Goal: Task Accomplishment & Management: Use online tool/utility

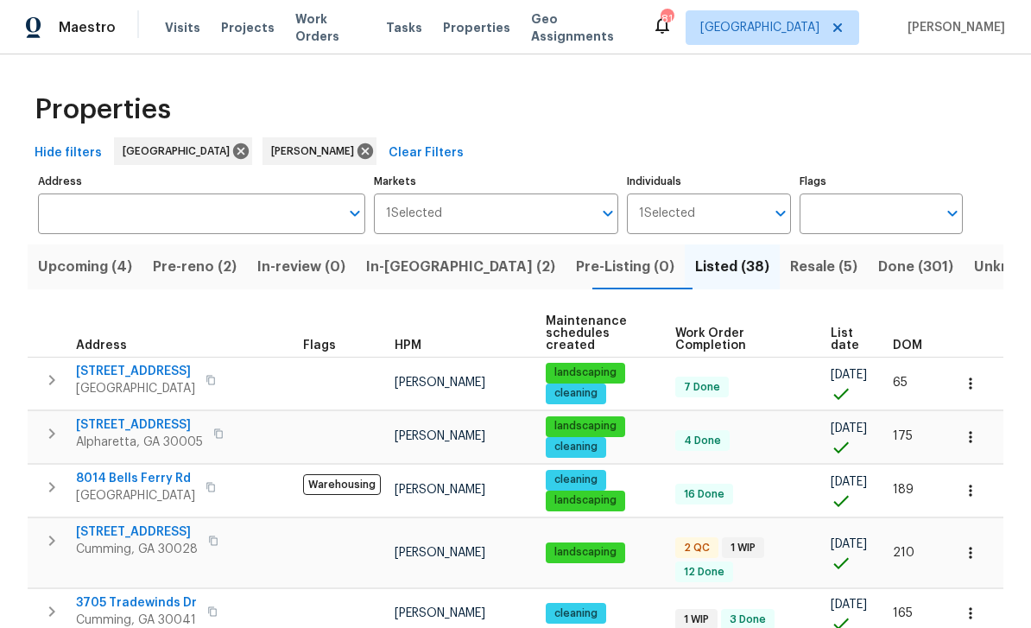
click at [200, 260] on span "Pre-reno (2)" at bounding box center [195, 267] width 84 height 24
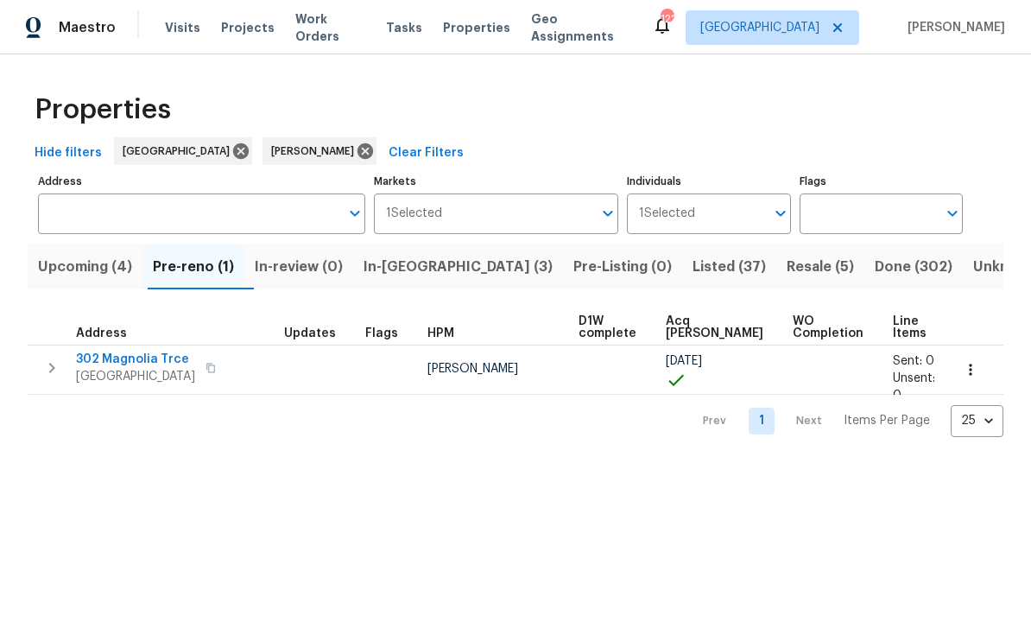
click at [422, 269] on span "In-[GEOGRAPHIC_DATA] (3)" at bounding box center [458, 267] width 189 height 24
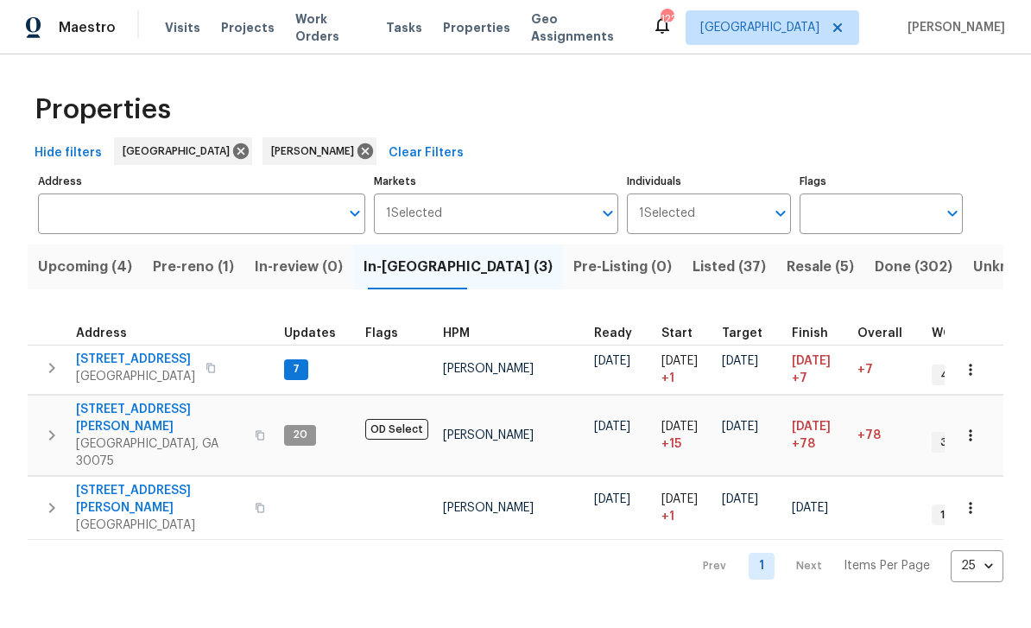
click at [129, 354] on span "[STREET_ADDRESS]" at bounding box center [135, 359] width 119 height 17
click at [127, 482] on span "250 Bethany Manor Ct" at bounding box center [160, 499] width 168 height 35
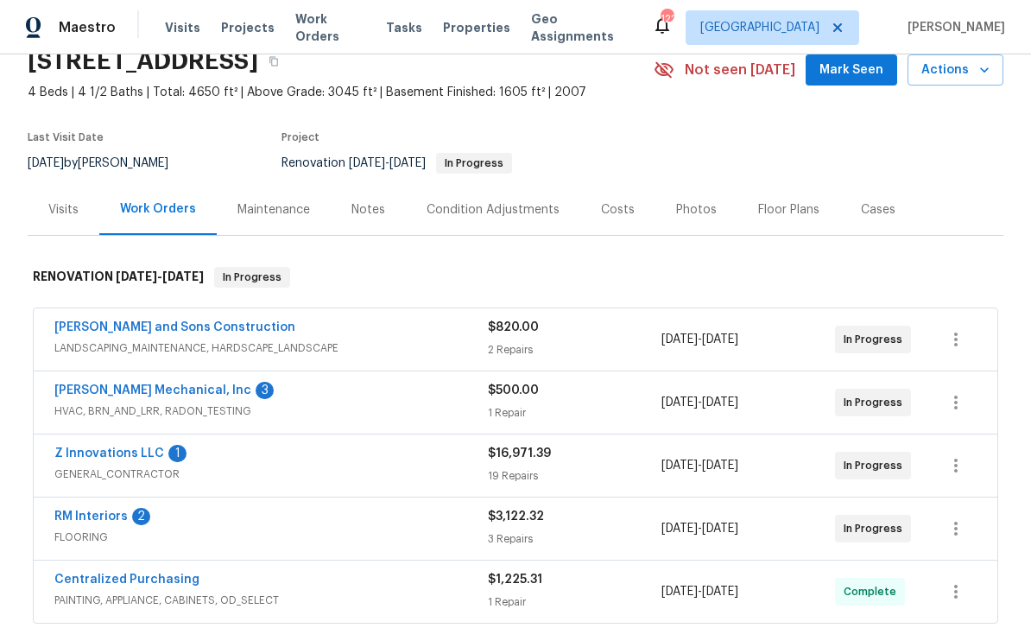
scroll to position [101, 0]
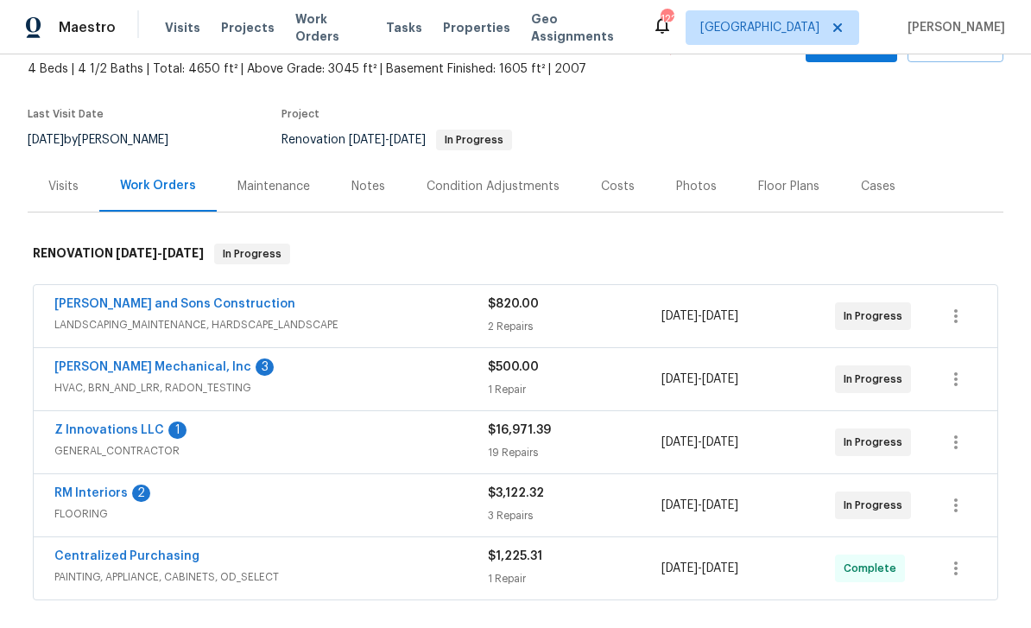
click at [99, 370] on link "JH Martin Mechanical, Inc" at bounding box center [152, 367] width 197 height 12
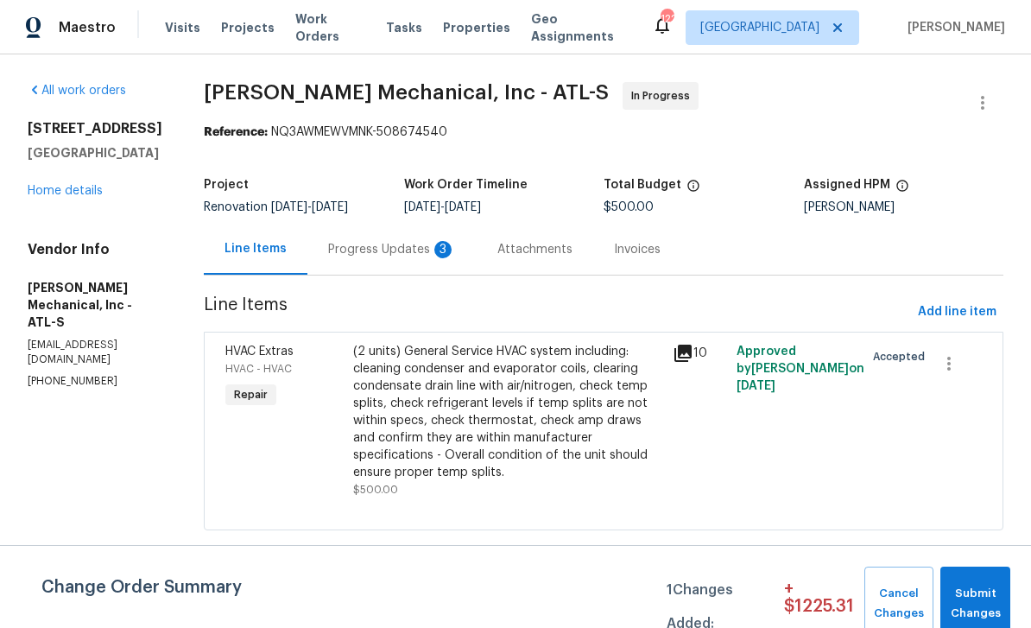
click at [416, 249] on div "Progress Updates 3" at bounding box center [392, 249] width 128 height 17
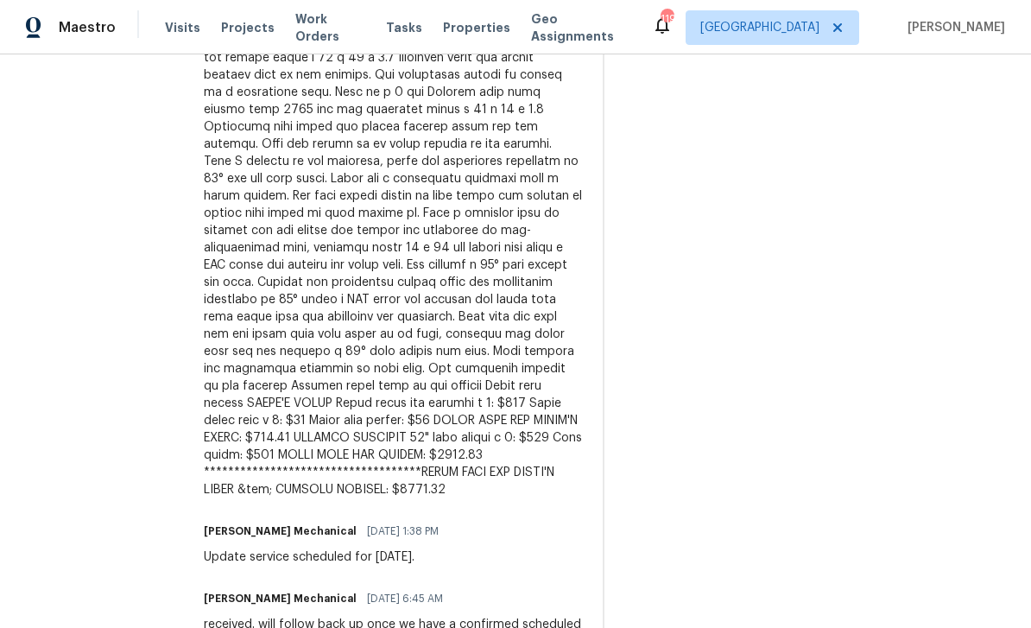
scroll to position [697, 0]
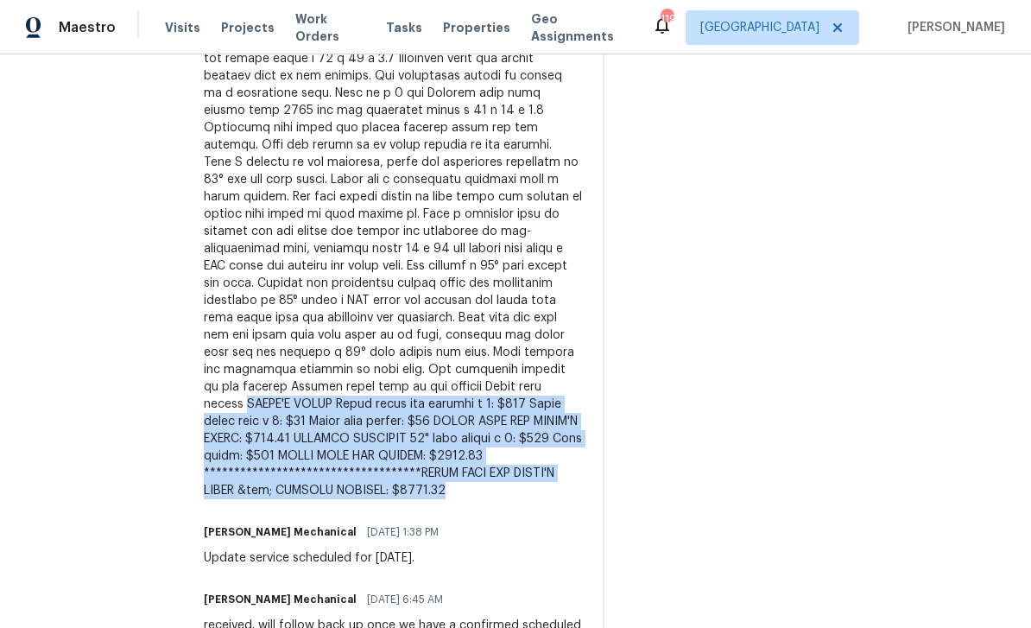
copy div "**********"
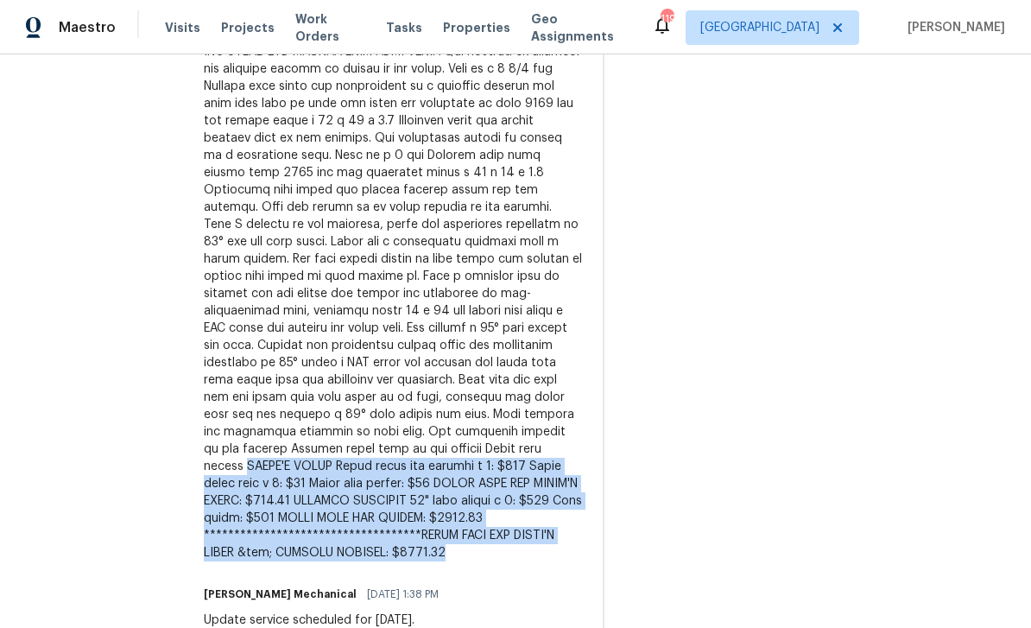
scroll to position [624, 0]
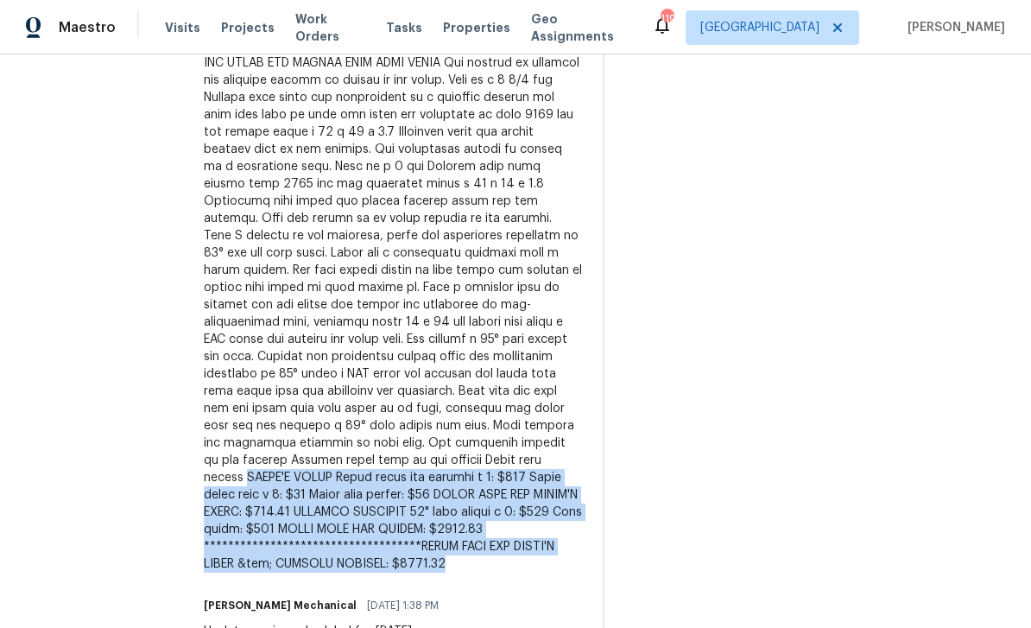
copy div "**********"
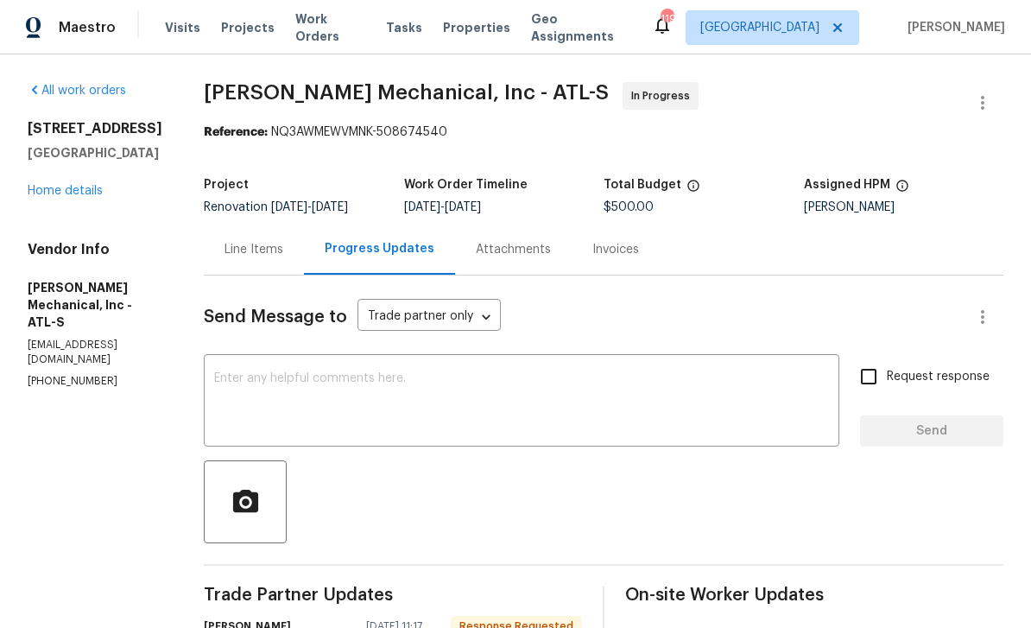
scroll to position [0, 0]
click at [275, 251] on div "Line Items" at bounding box center [254, 249] width 59 height 17
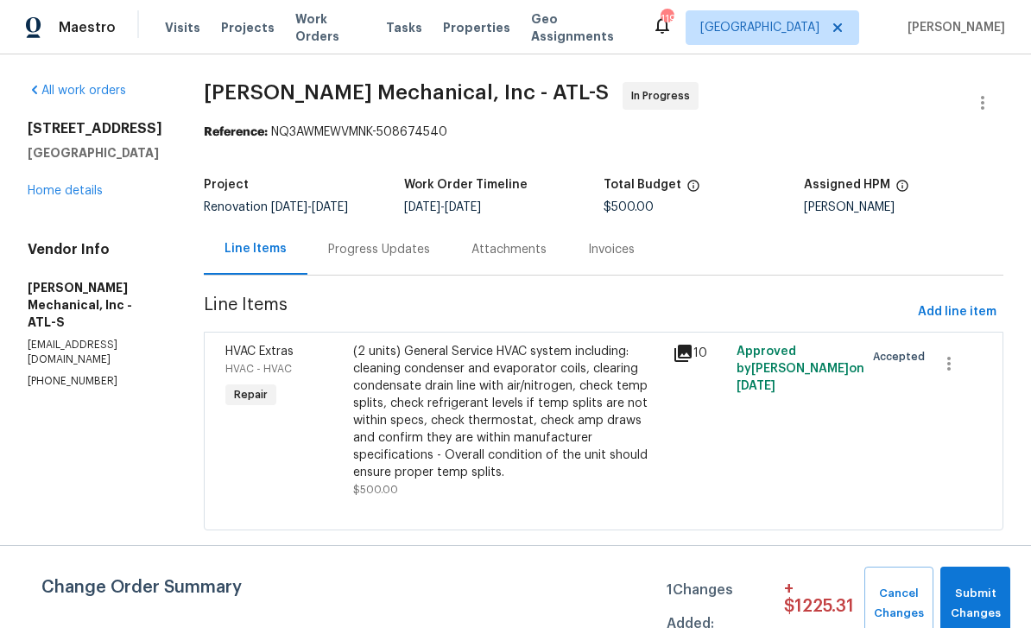
click at [277, 346] on span "HVAC Extras" at bounding box center [259, 352] width 68 height 12
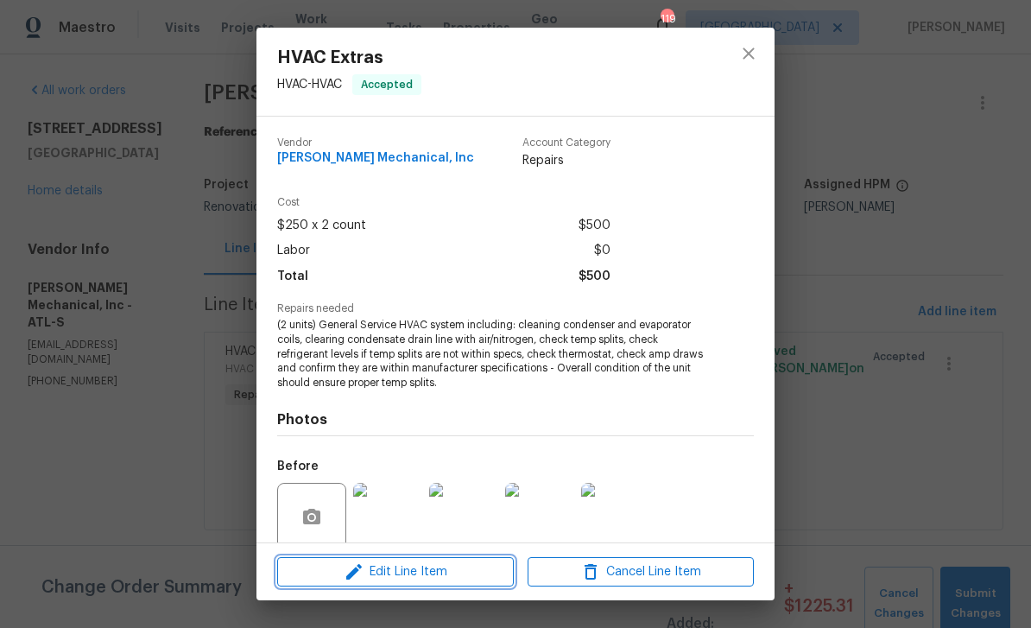
click at [356, 572] on icon "button" at bounding box center [354, 572] width 16 height 16
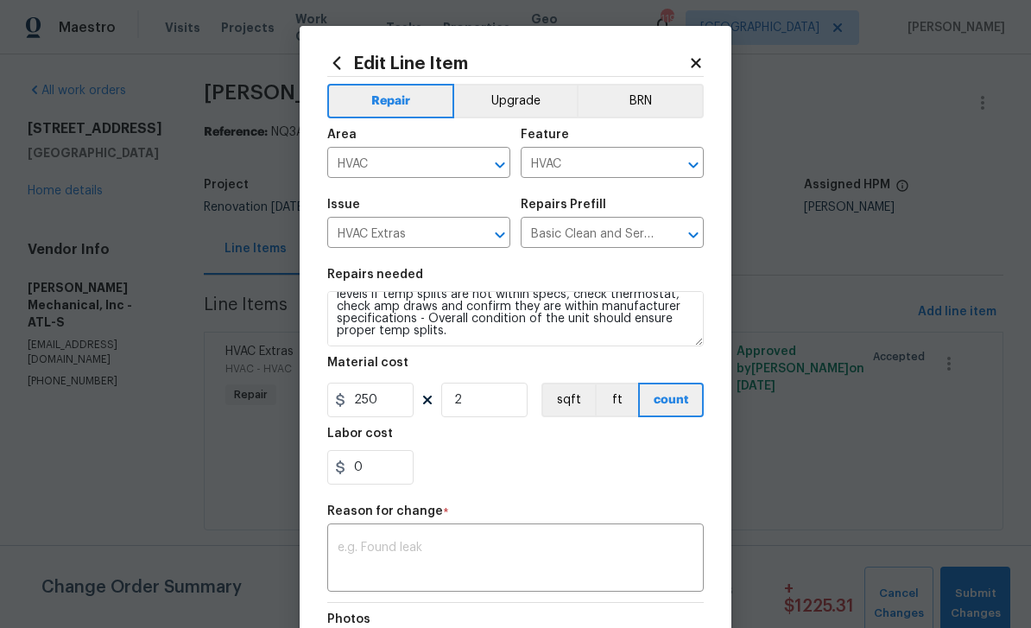
scroll to position [48, 0]
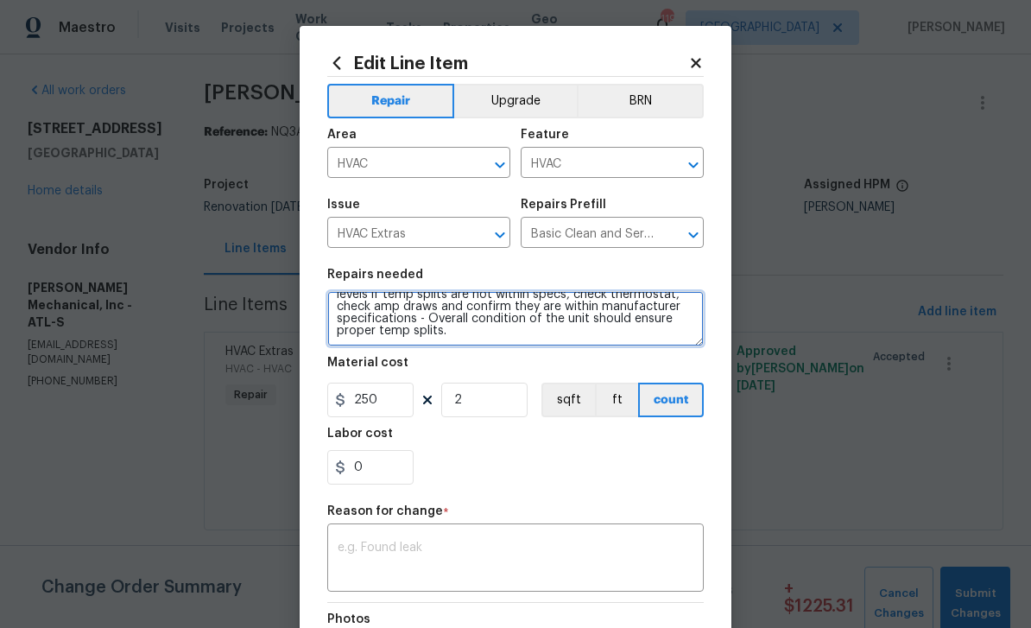
click at [384, 336] on textarea "(2 units) General Service HVAC system including: cleaning condenser and evapora…" at bounding box center [515, 318] width 377 height 55
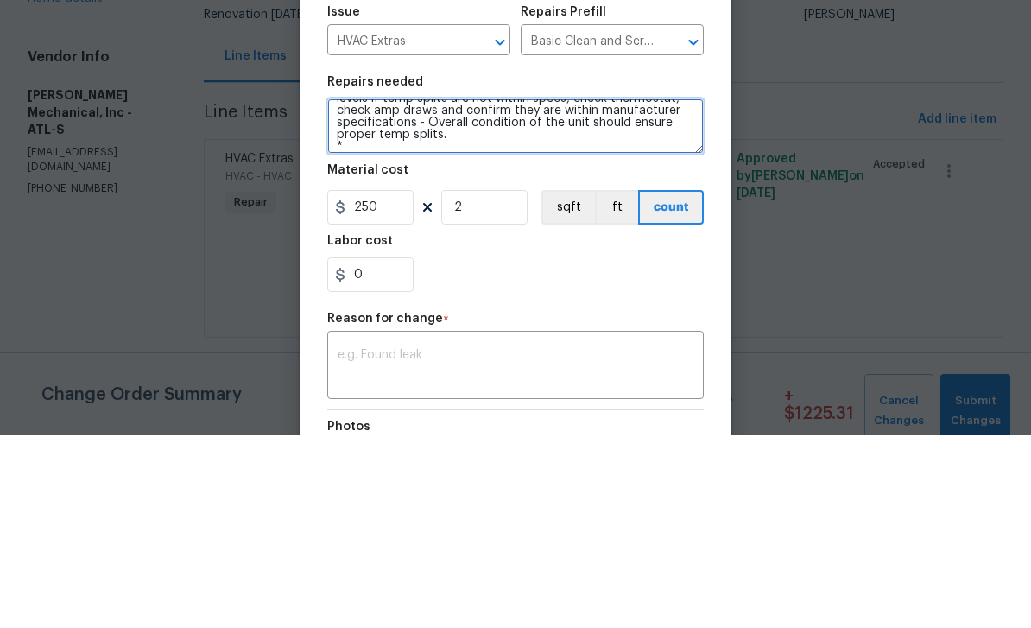
scroll to position [52, 0]
paste textarea "**********"
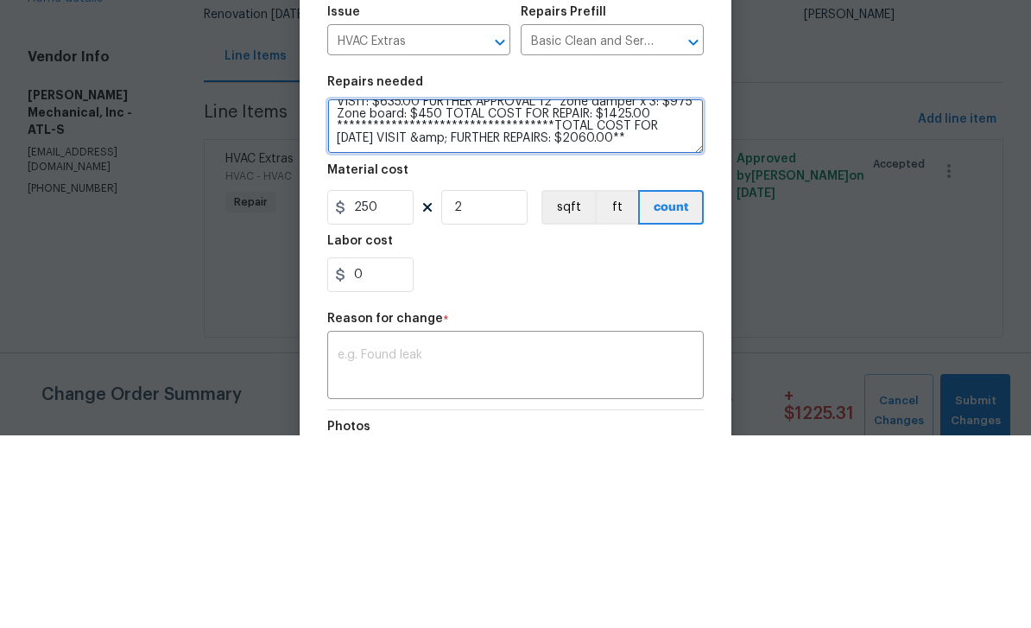
type textarea "**********"
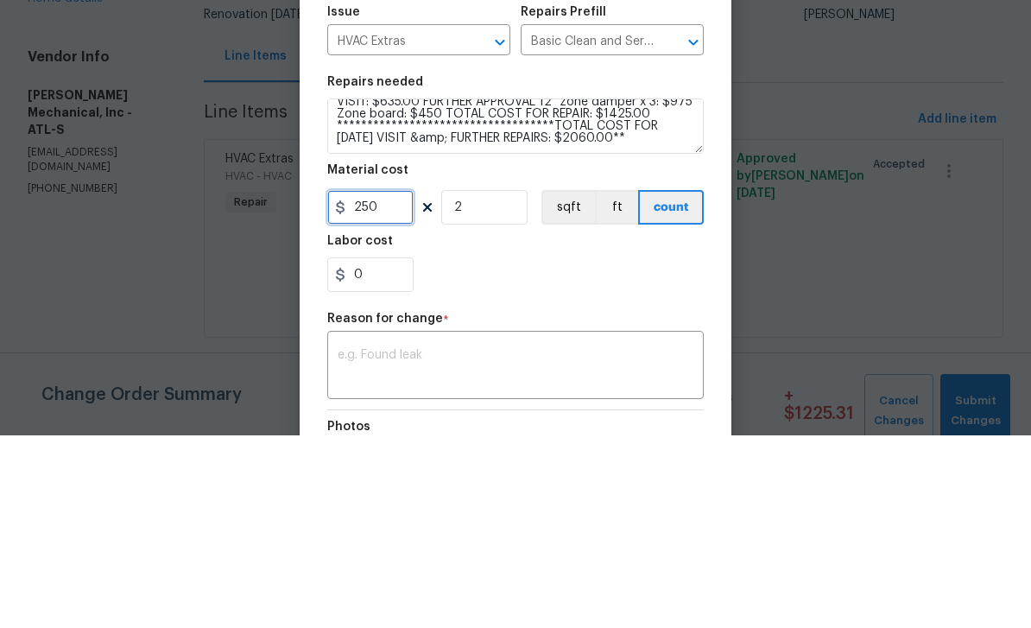
click at [385, 383] on input "250" at bounding box center [370, 400] width 86 height 35
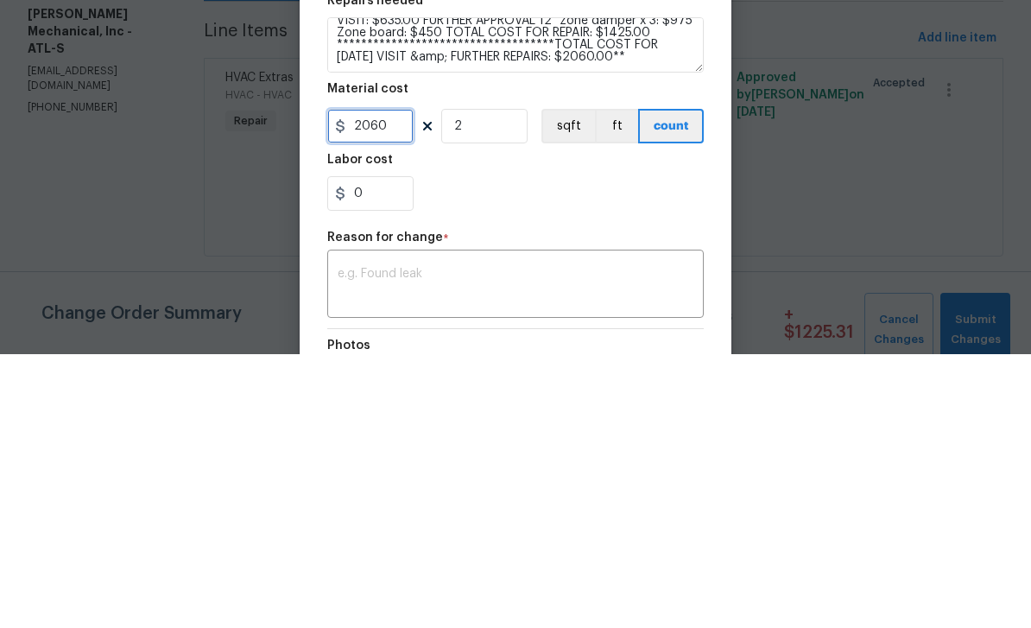
type input "2060"
click at [476, 383] on input "2" at bounding box center [484, 400] width 86 height 35
type input "1"
click at [659, 258] on section "**********" at bounding box center [515, 376] width 377 height 237
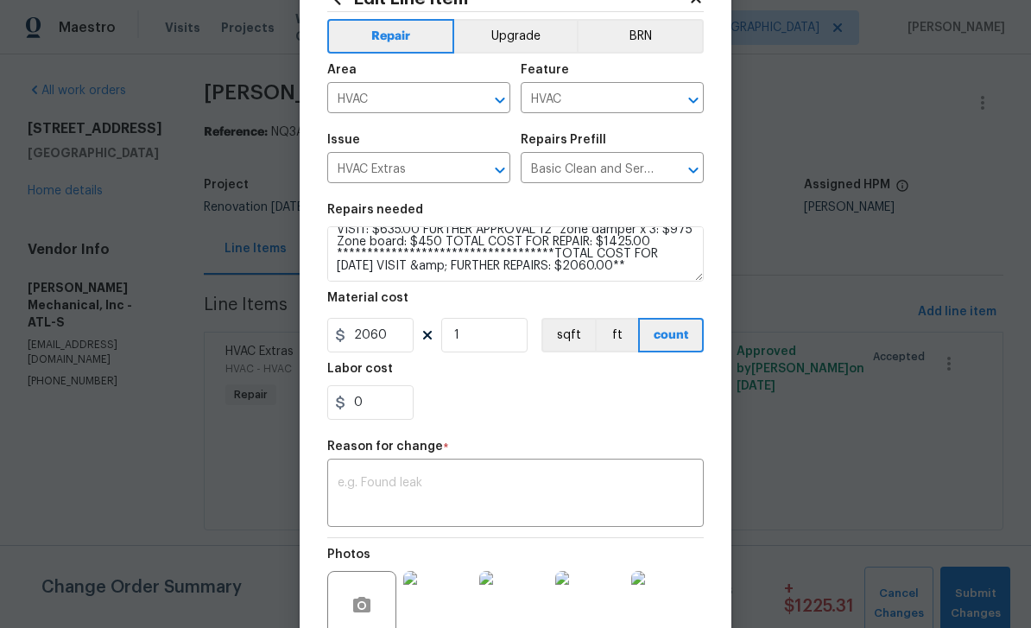
scroll to position [64, 0]
click at [596, 494] on textarea at bounding box center [516, 496] width 356 height 36
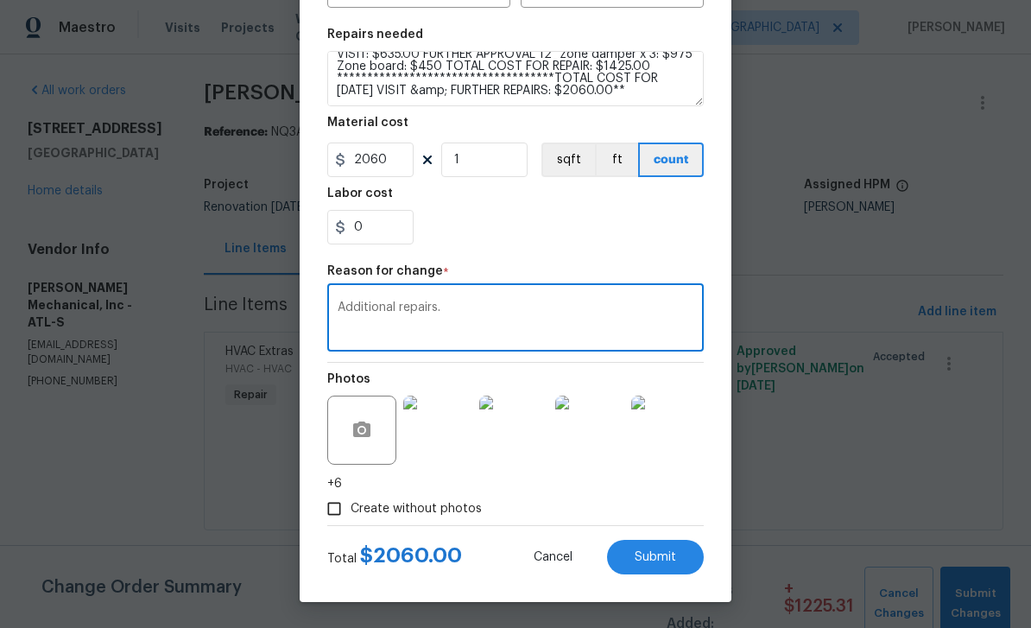
scroll to position [244, 0]
type textarea "Additional repairs."
click at [669, 558] on span "Submit" at bounding box center [655, 557] width 41 height 13
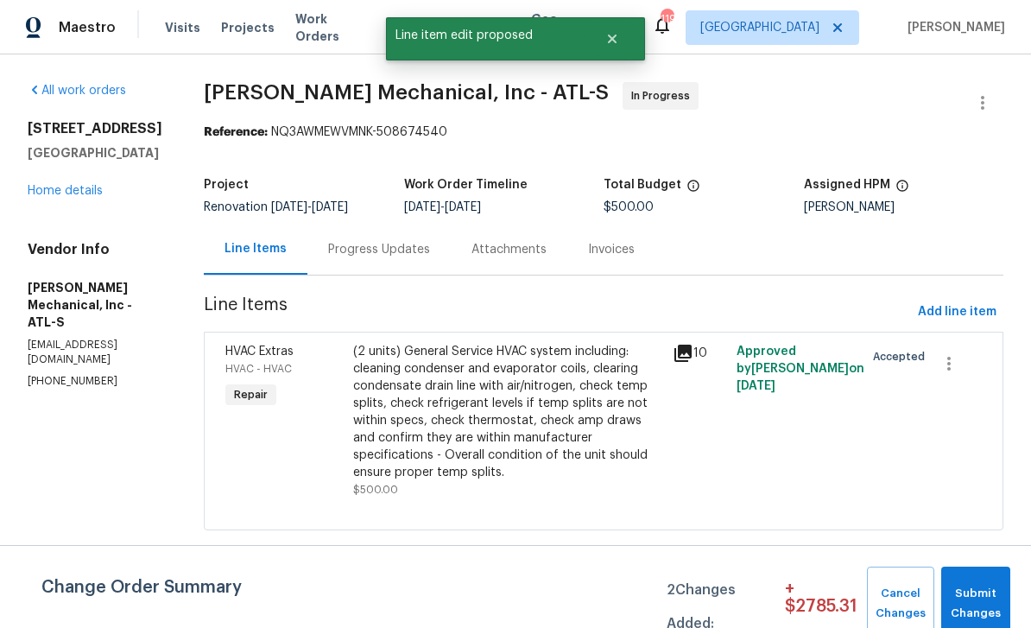
scroll to position [0, 0]
click at [975, 601] on span "Submit Changes" at bounding box center [976, 604] width 52 height 40
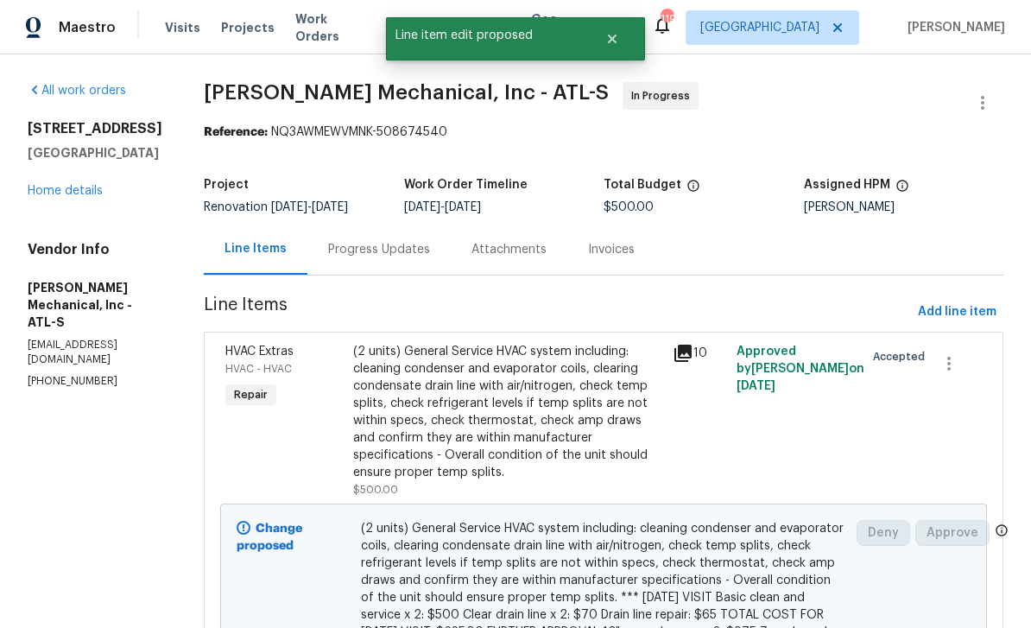
click at [71, 193] on link "Home details" at bounding box center [65, 191] width 75 height 12
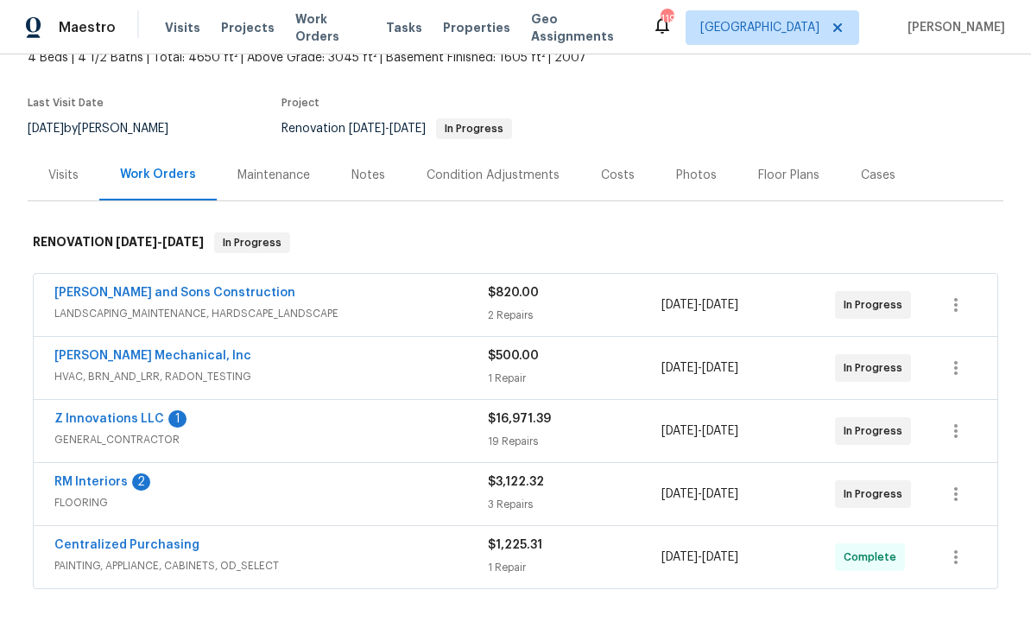
scroll to position [113, 0]
click at [80, 416] on link "Z Innovations LLC" at bounding box center [109, 418] width 110 height 12
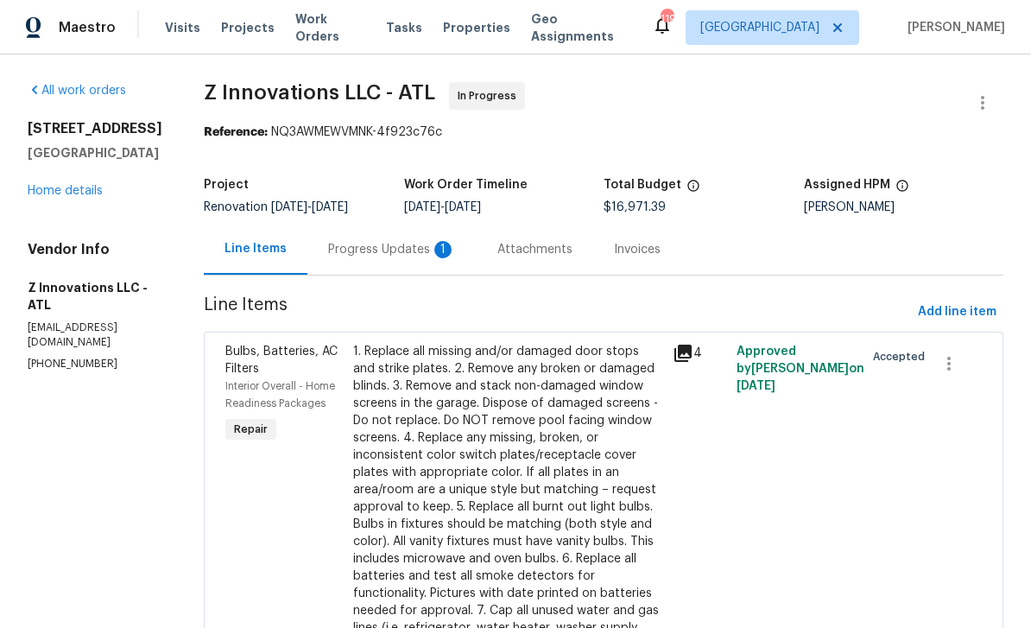
click at [354, 251] on div "Progress Updates 1" at bounding box center [392, 249] width 128 height 17
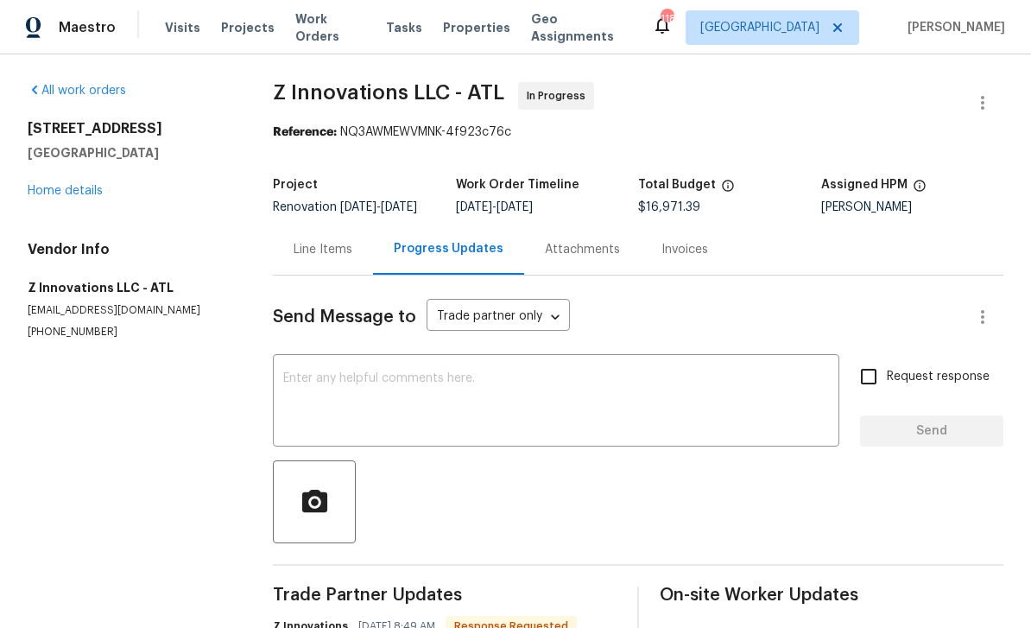
click at [322, 241] on div "Line Items" at bounding box center [323, 249] width 59 height 17
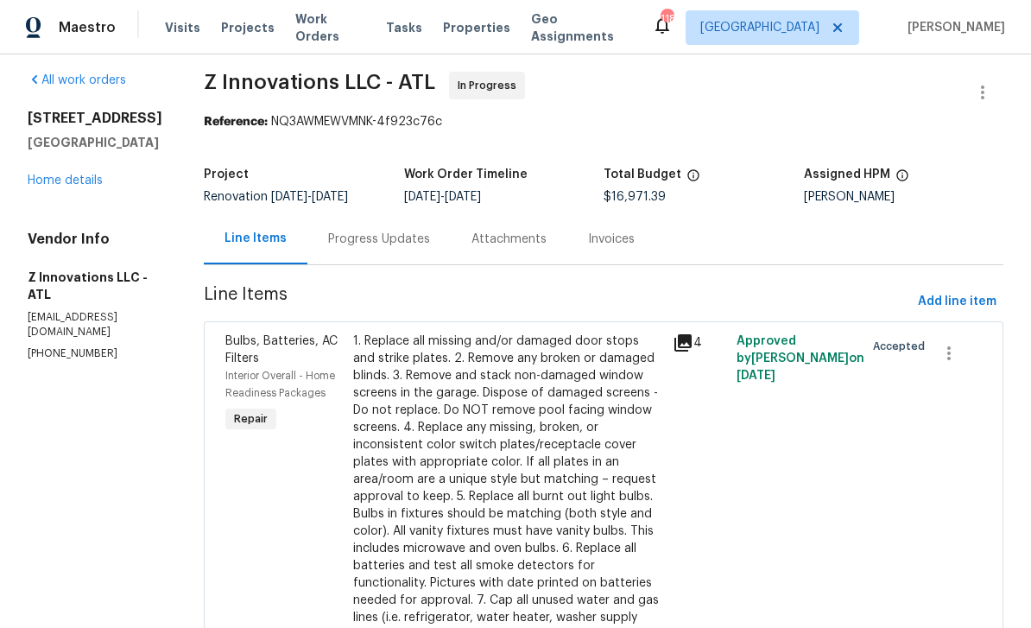
scroll to position [6, 0]
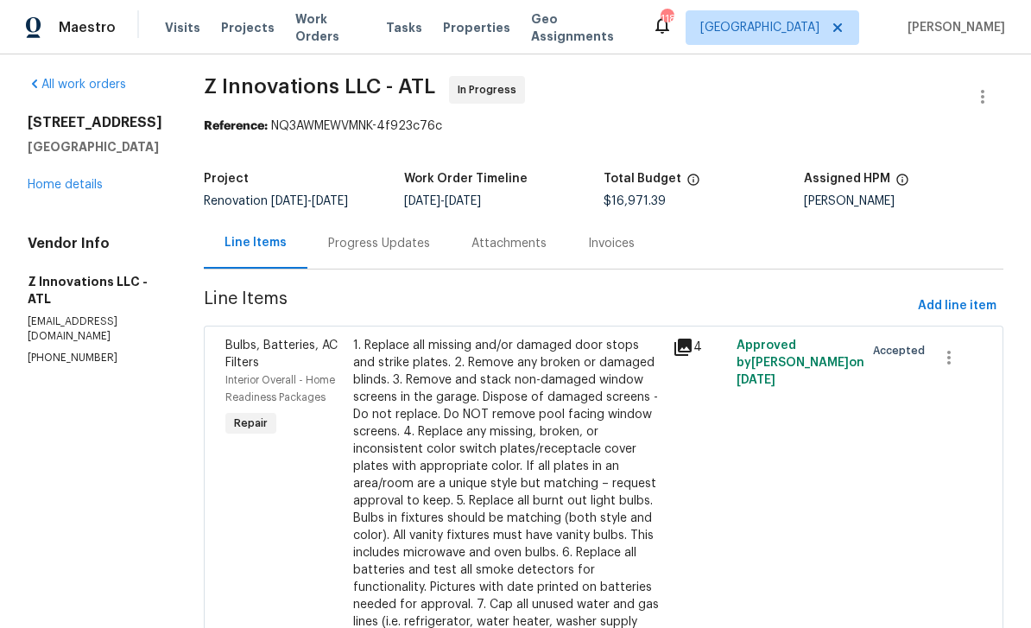
click at [63, 179] on link "Home details" at bounding box center [65, 185] width 75 height 12
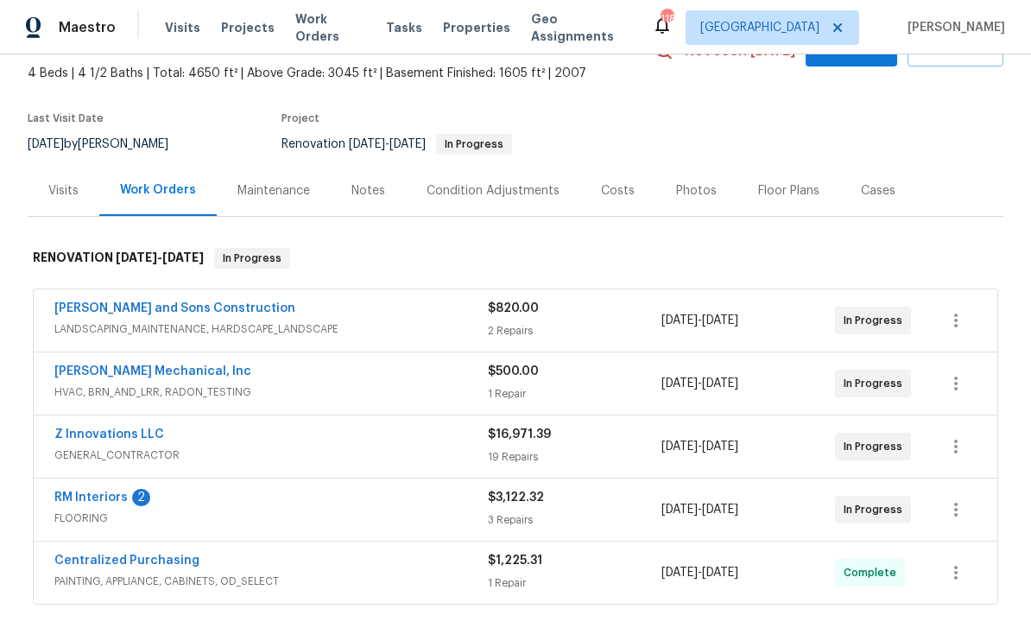
scroll to position [98, 0]
click at [76, 491] on link "RM Interiors" at bounding box center [90, 497] width 73 height 12
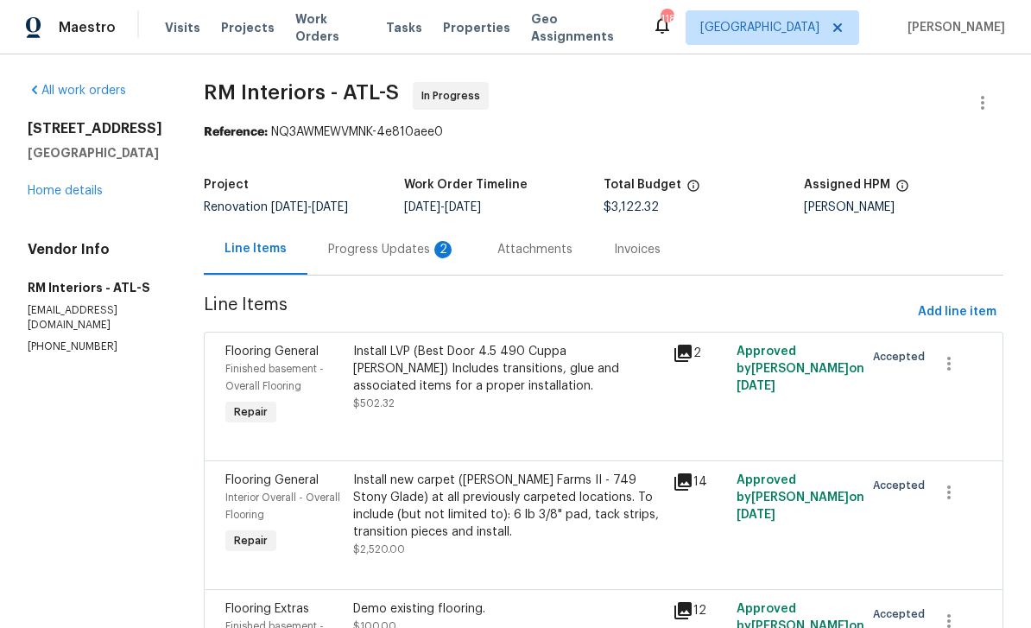
click at [367, 246] on div "Progress Updates 2" at bounding box center [392, 249] width 128 height 17
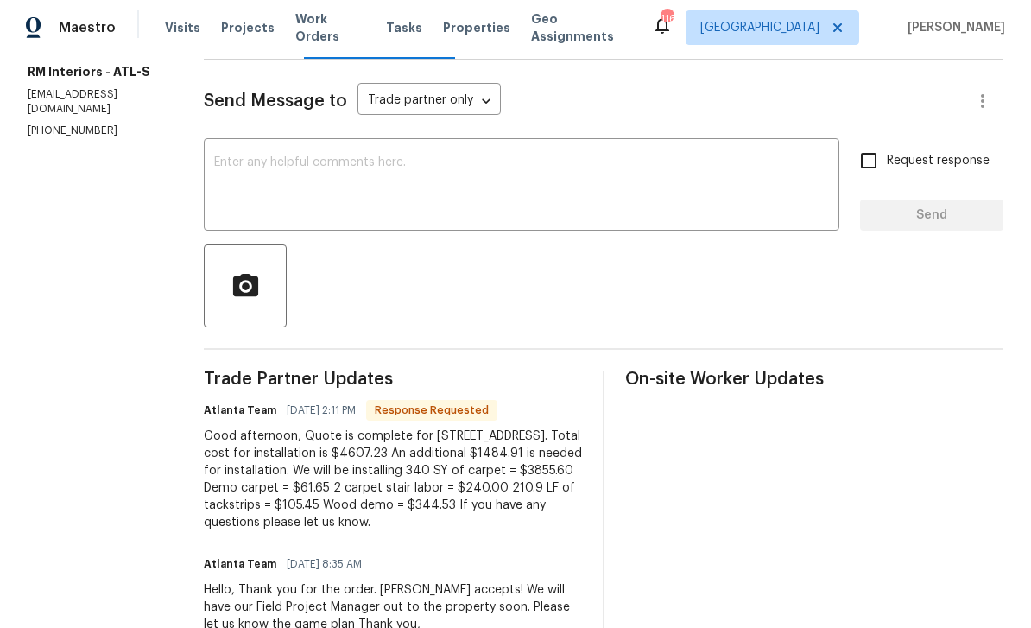
scroll to position [215, 0]
copy div "Total cost for installation is $4607.23 An additional $1484.91 is needed for in…"
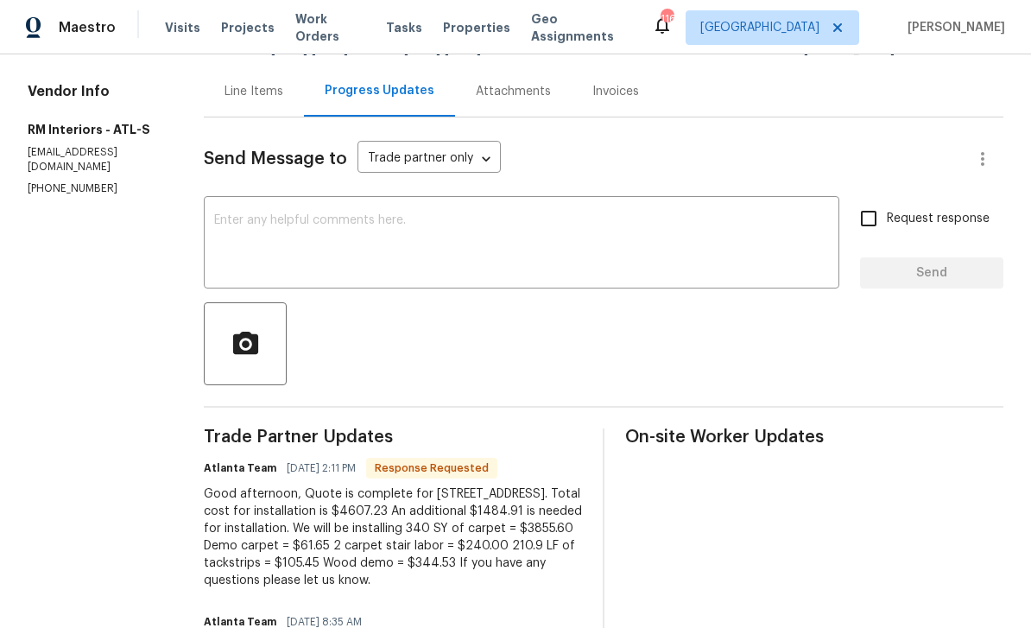
scroll to position [159, 0]
click at [255, 81] on div "Line Items" at bounding box center [254, 90] width 100 height 51
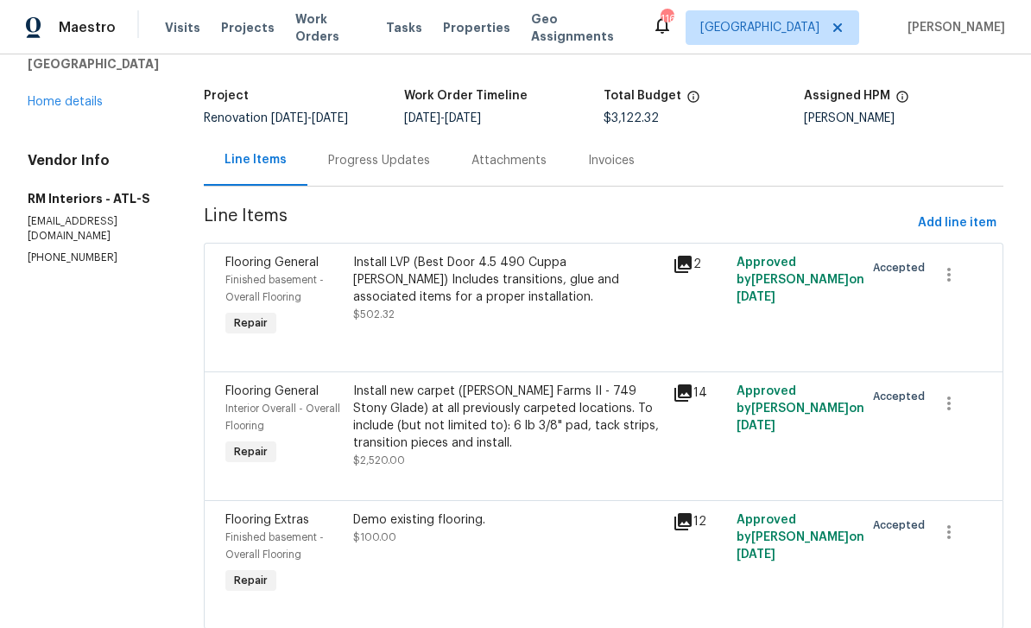
scroll to position [55, 0]
click at [365, 152] on div "Progress Updates" at bounding box center [379, 160] width 102 height 17
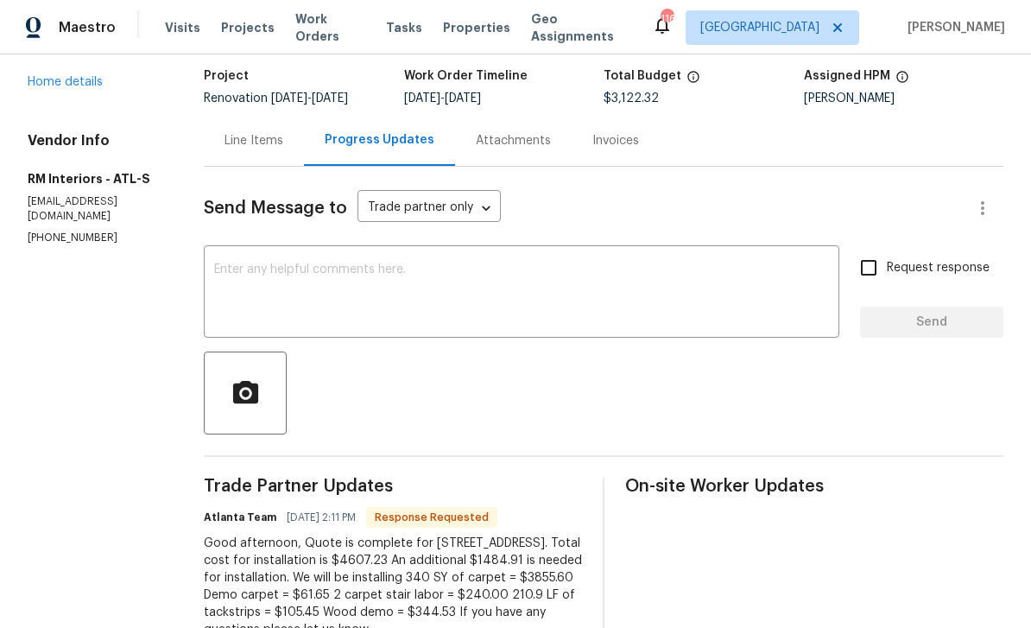
scroll to position [110, 0]
click at [233, 131] on div "Line Items" at bounding box center [254, 139] width 59 height 17
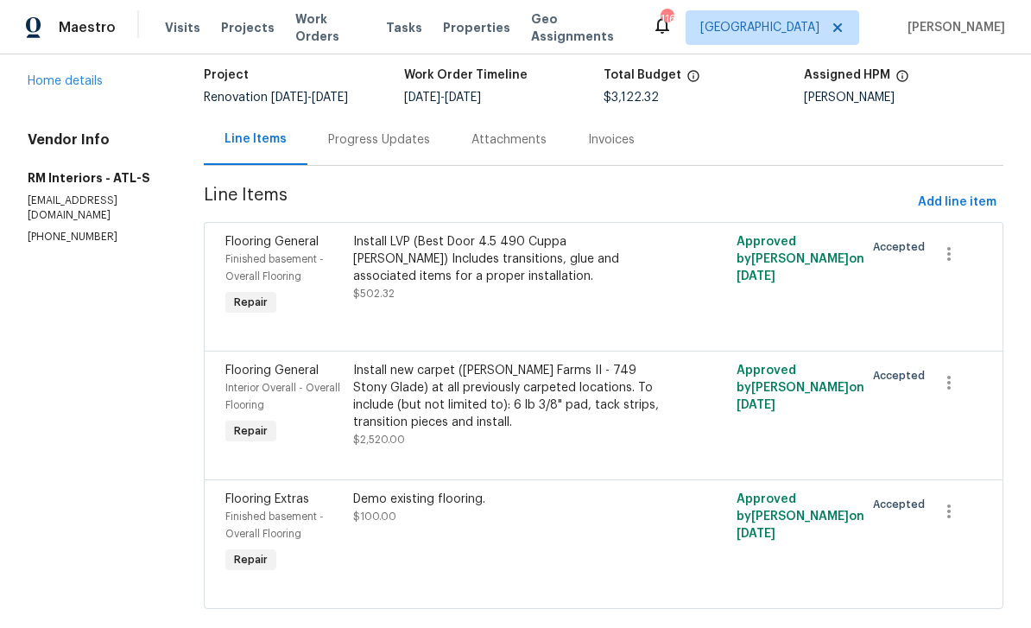
scroll to position [89, 0]
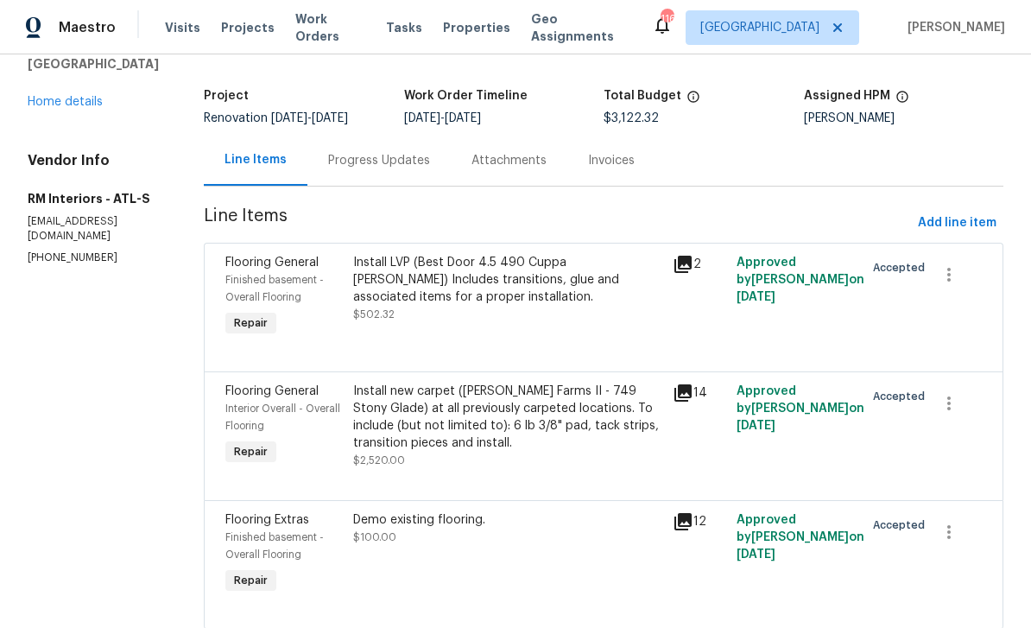
click at [276, 275] on span "Finished basement - Overall Flooring" at bounding box center [274, 289] width 98 height 28
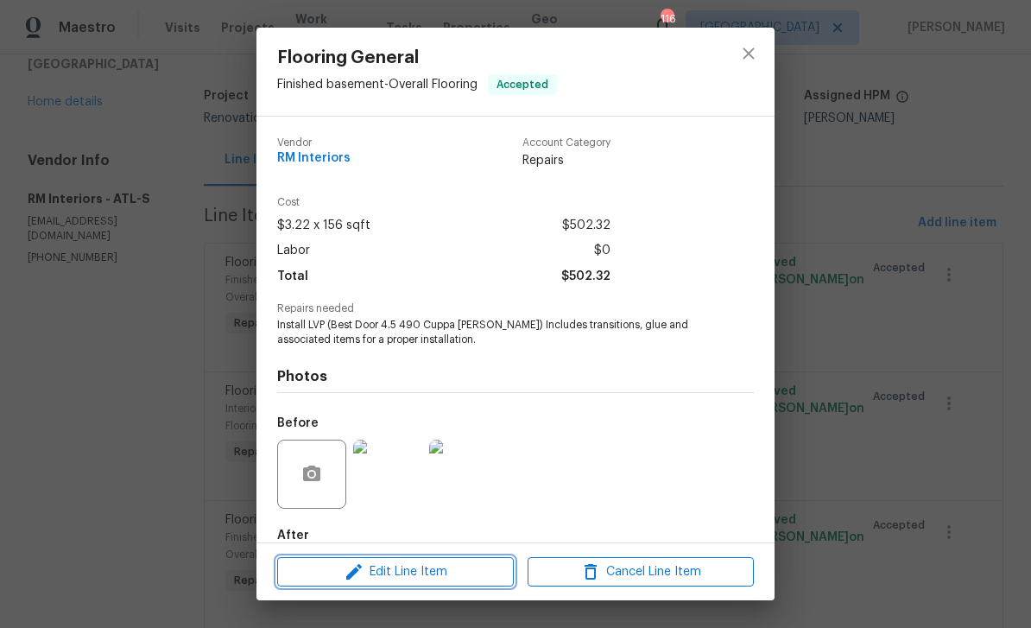
click at [350, 572] on icon "button" at bounding box center [354, 572] width 21 height 21
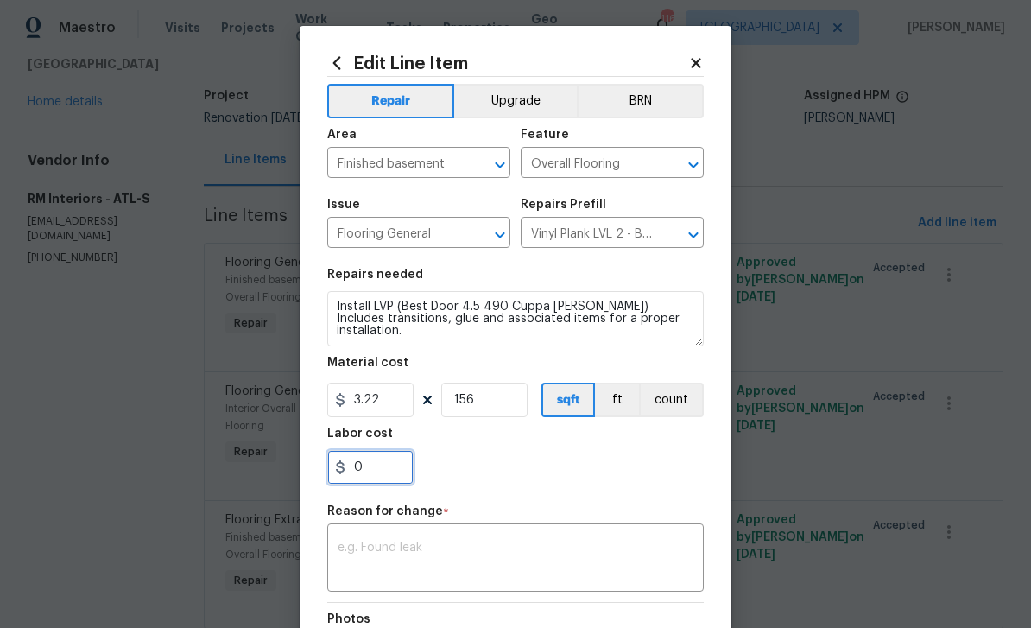
click at [367, 472] on input "0" at bounding box center [370, 467] width 86 height 35
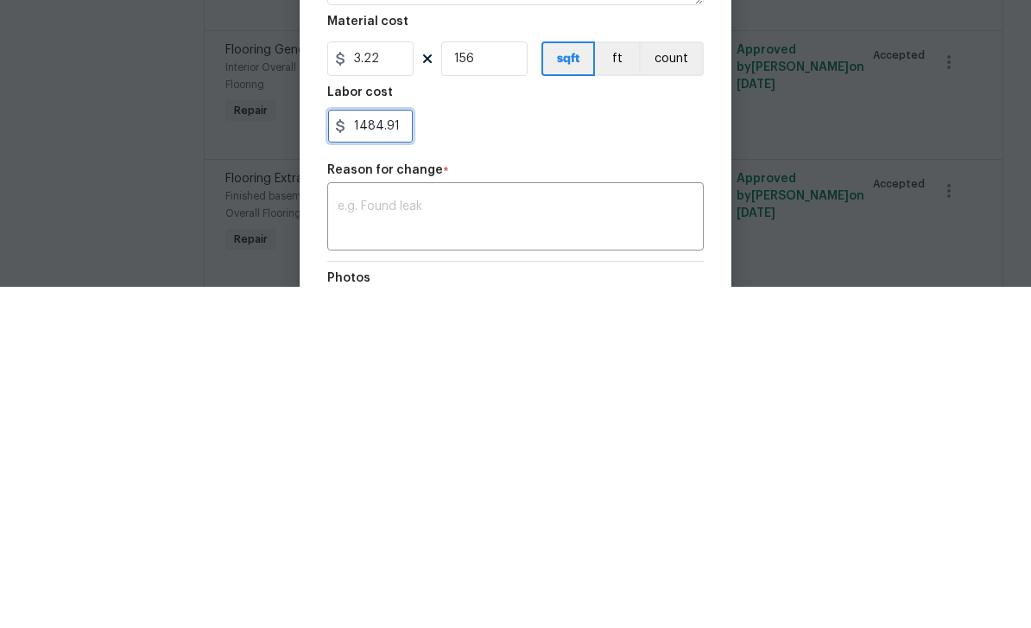
type input "1484.91"
click at [366, 528] on div "x ​" at bounding box center [515, 560] width 377 height 64
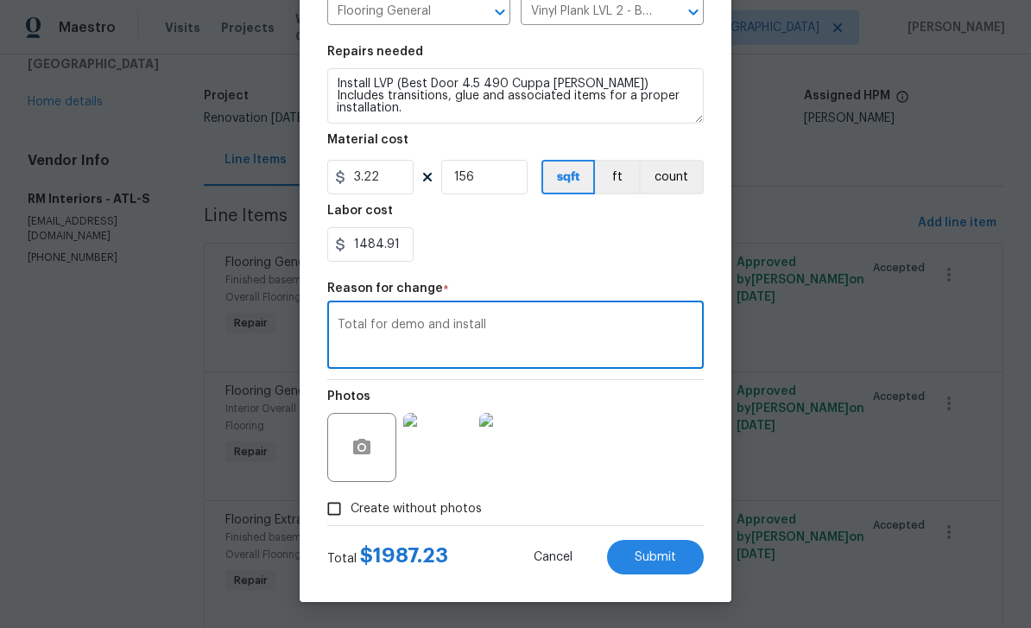
scroll to position [226, 0]
type textarea "Total for demo and install"
click at [668, 561] on span "Submit" at bounding box center [655, 557] width 41 height 13
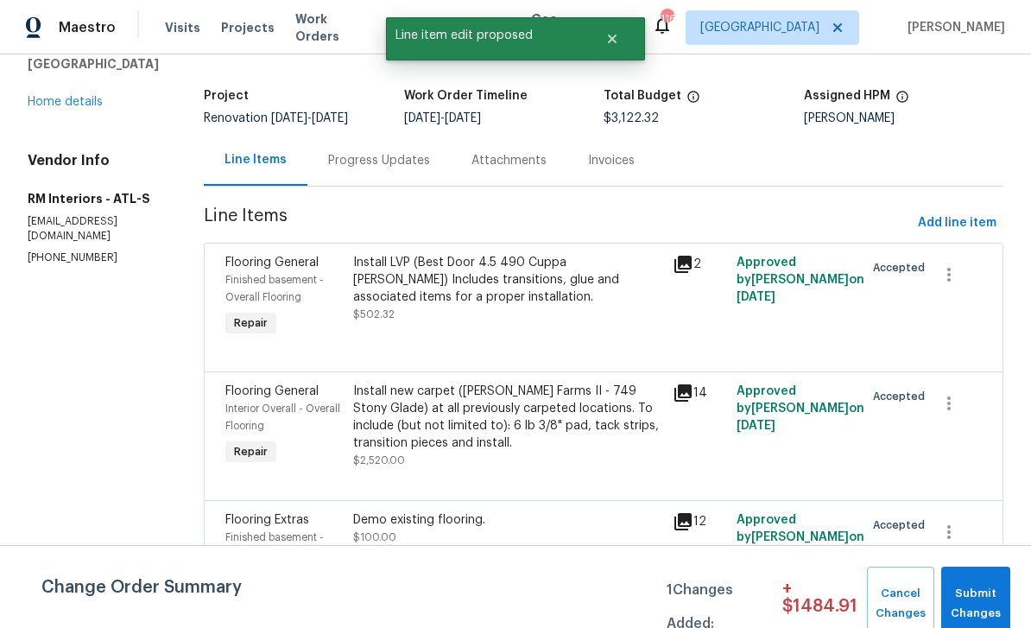
scroll to position [0, 0]
click at [983, 600] on span "Submit Changes" at bounding box center [976, 604] width 52 height 40
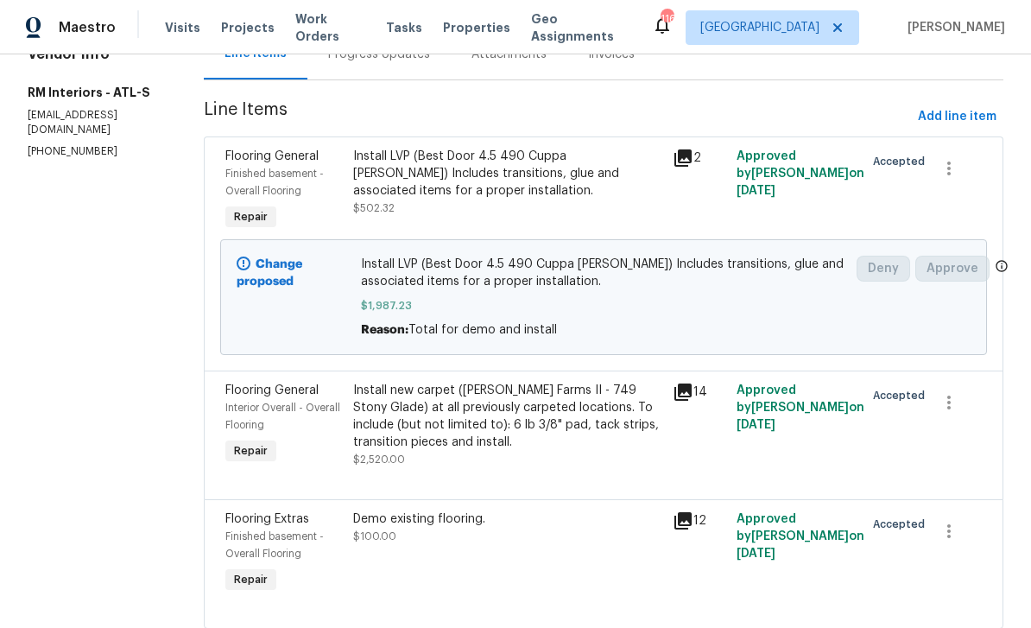
click at [685, 162] on icon at bounding box center [683, 157] width 17 height 17
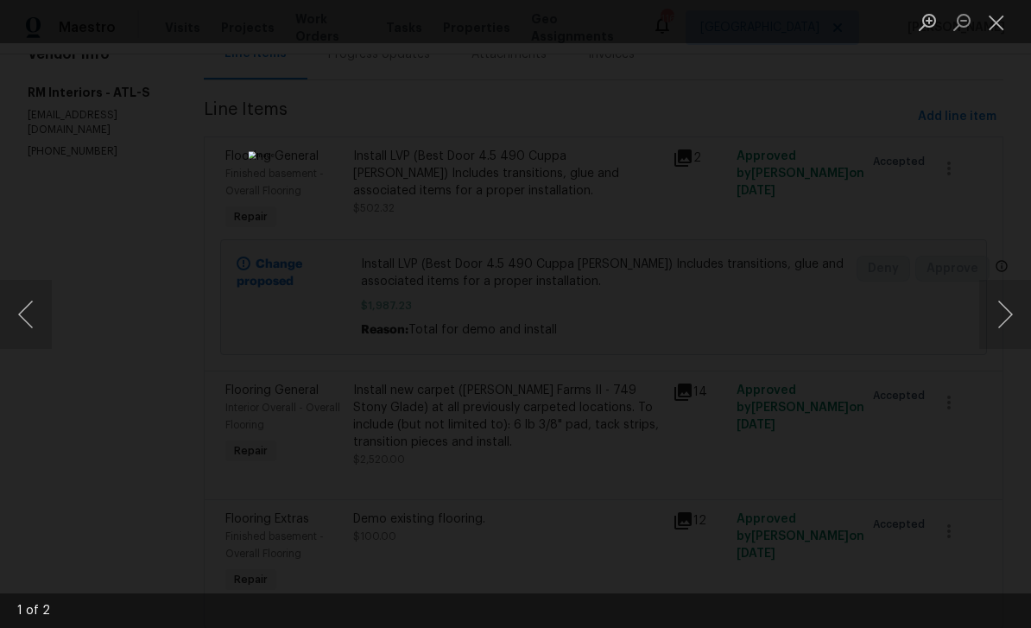
click at [999, 318] on button "Next image" at bounding box center [1006, 314] width 52 height 69
click at [997, 315] on button "Next image" at bounding box center [1006, 314] width 52 height 69
click at [994, 316] on button "Next image" at bounding box center [1006, 314] width 52 height 69
click at [993, 314] on button "Next image" at bounding box center [1006, 314] width 52 height 69
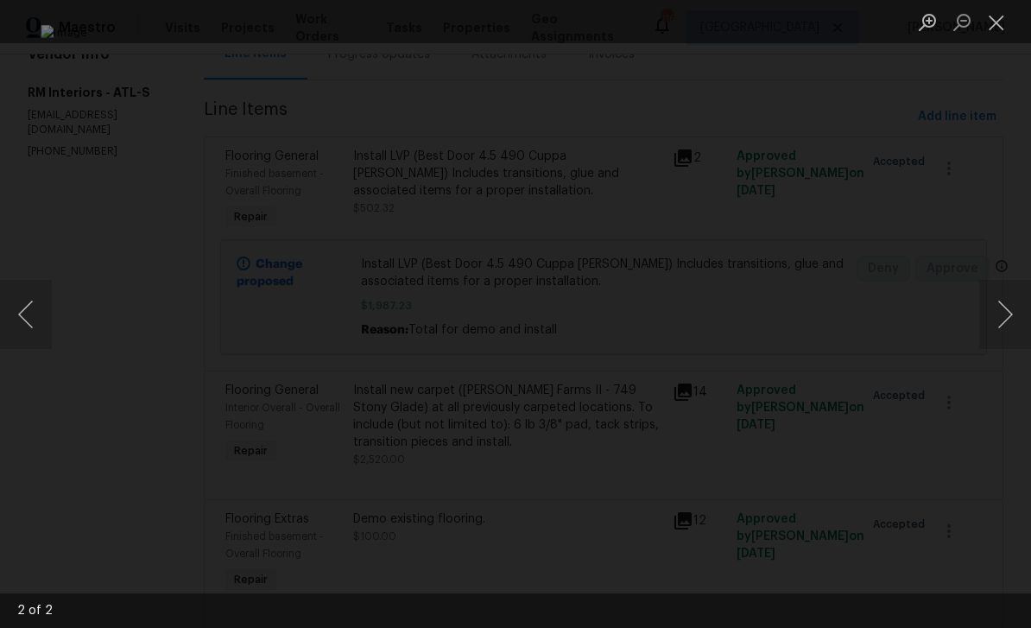
click at [999, 24] on button "Close lightbox" at bounding box center [997, 22] width 35 height 30
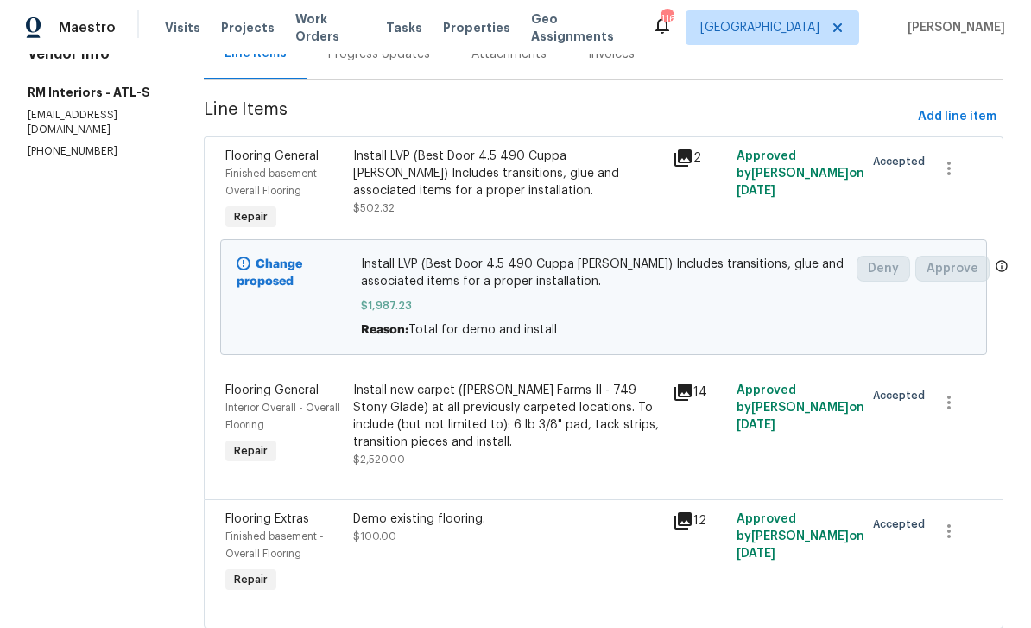
click at [264, 414] on span "Interior Overall - Overall Flooring" at bounding box center [282, 417] width 115 height 28
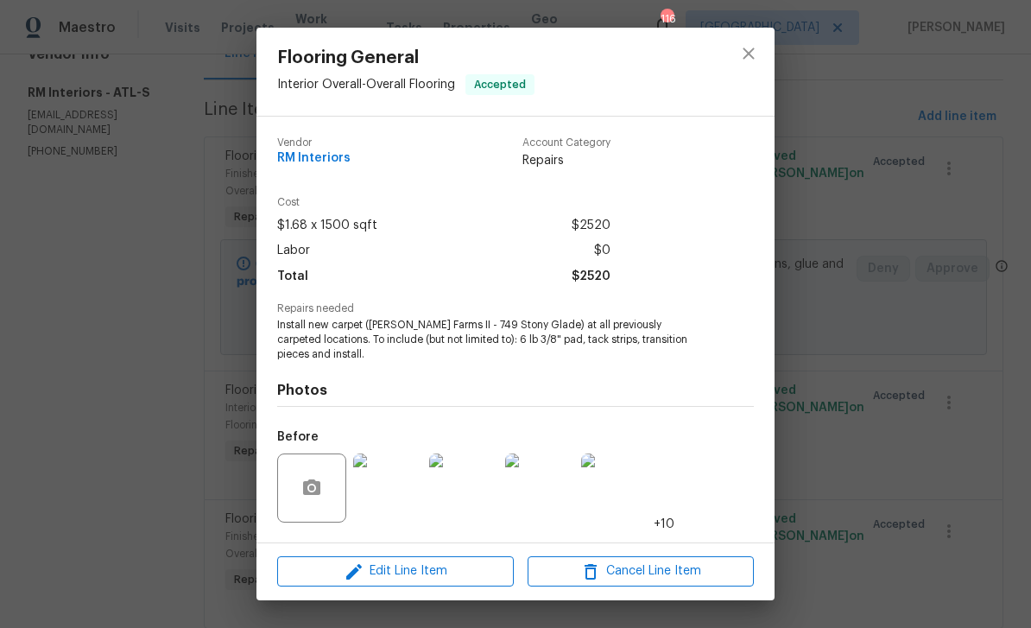
scroll to position [72, 0]
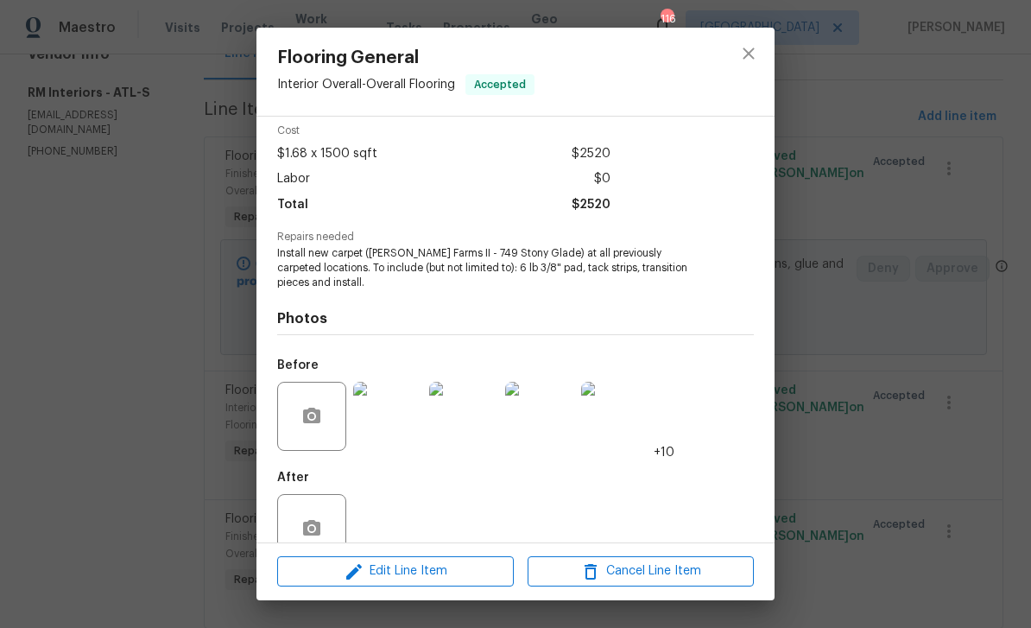
click at [392, 428] on img at bounding box center [387, 416] width 69 height 69
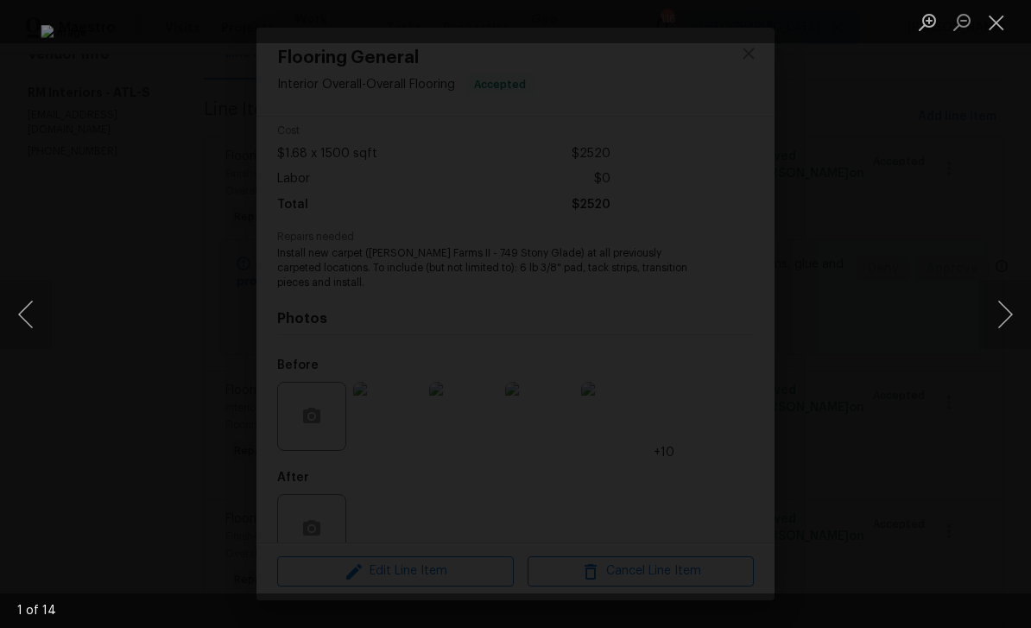
click at [997, 311] on button "Next image" at bounding box center [1006, 314] width 52 height 69
click at [999, 316] on button "Next image" at bounding box center [1006, 314] width 52 height 69
click at [999, 315] on button "Next image" at bounding box center [1006, 314] width 52 height 69
click at [996, 317] on button "Next image" at bounding box center [1006, 314] width 52 height 69
click at [997, 314] on button "Next image" at bounding box center [1006, 314] width 52 height 69
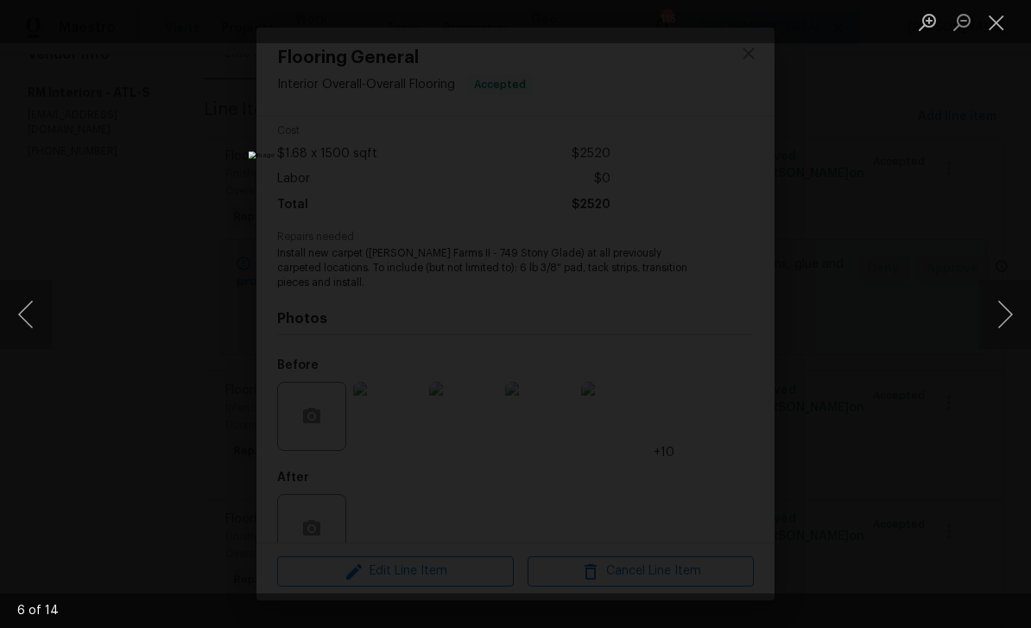
click at [996, 311] on button "Next image" at bounding box center [1006, 314] width 52 height 69
click at [1002, 312] on button "Next image" at bounding box center [1006, 314] width 52 height 69
click at [1008, 314] on button "Next image" at bounding box center [1006, 314] width 52 height 69
click at [1006, 318] on button "Next image" at bounding box center [1006, 314] width 52 height 69
click at [1002, 23] on button "Close lightbox" at bounding box center [997, 22] width 35 height 30
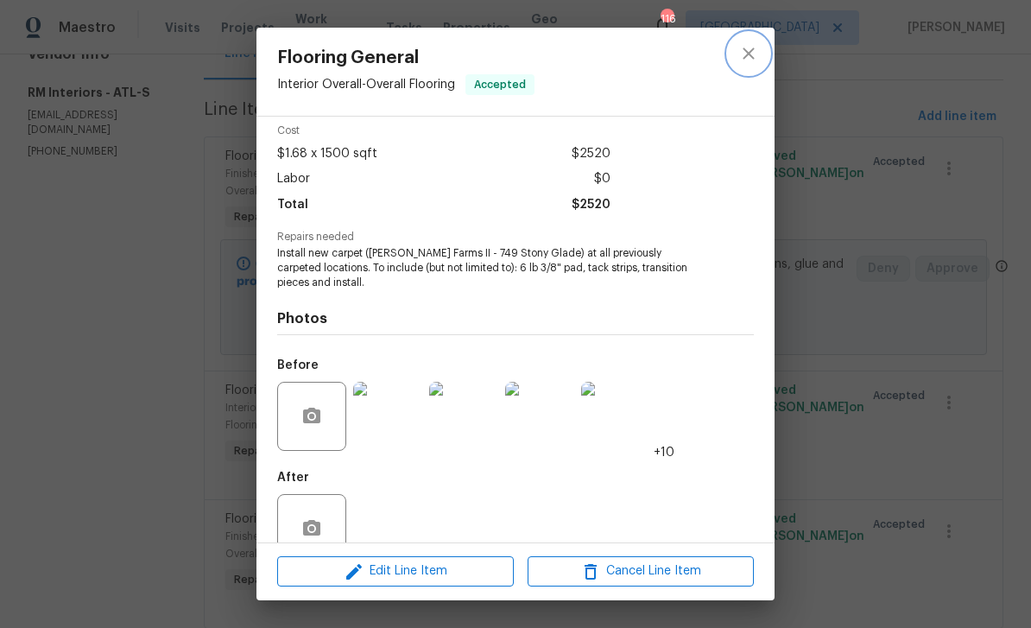
click at [758, 65] on button "close" at bounding box center [748, 53] width 41 height 41
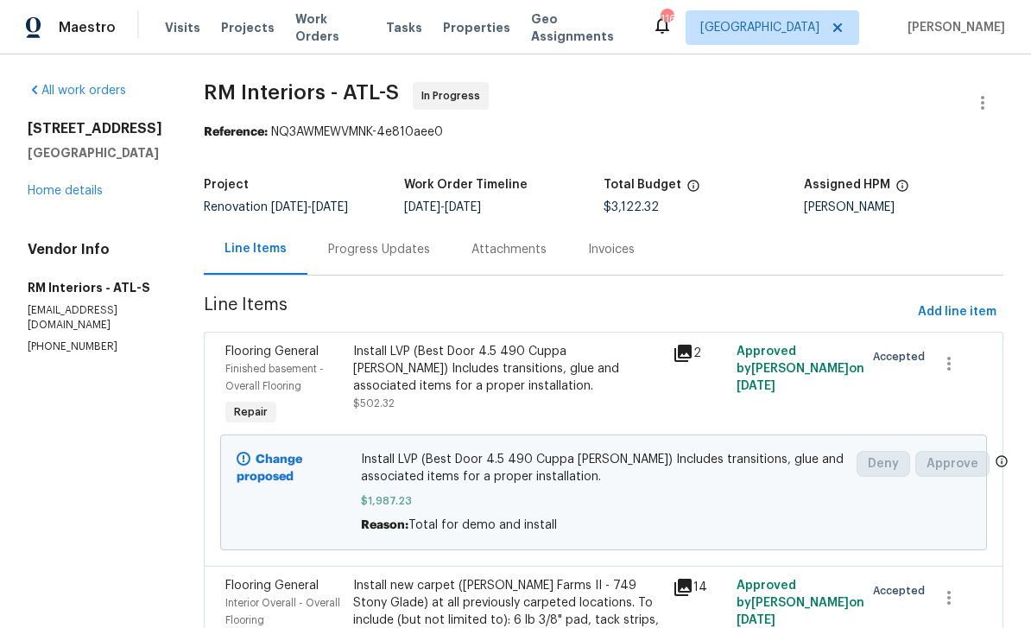
scroll to position [0, 0]
click at [63, 185] on link "Home details" at bounding box center [65, 191] width 75 height 12
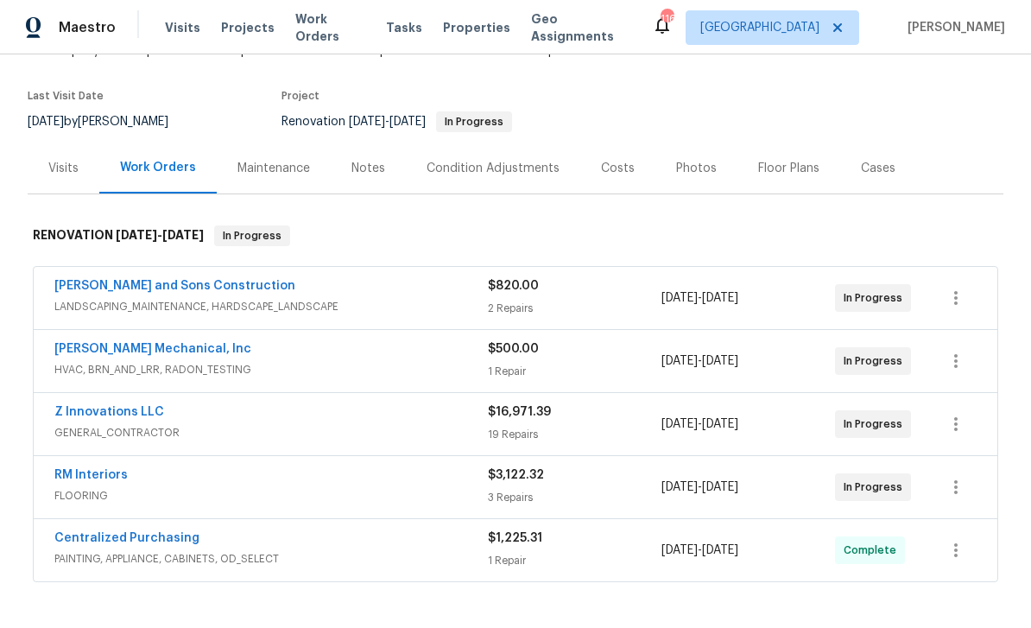
scroll to position [121, 0]
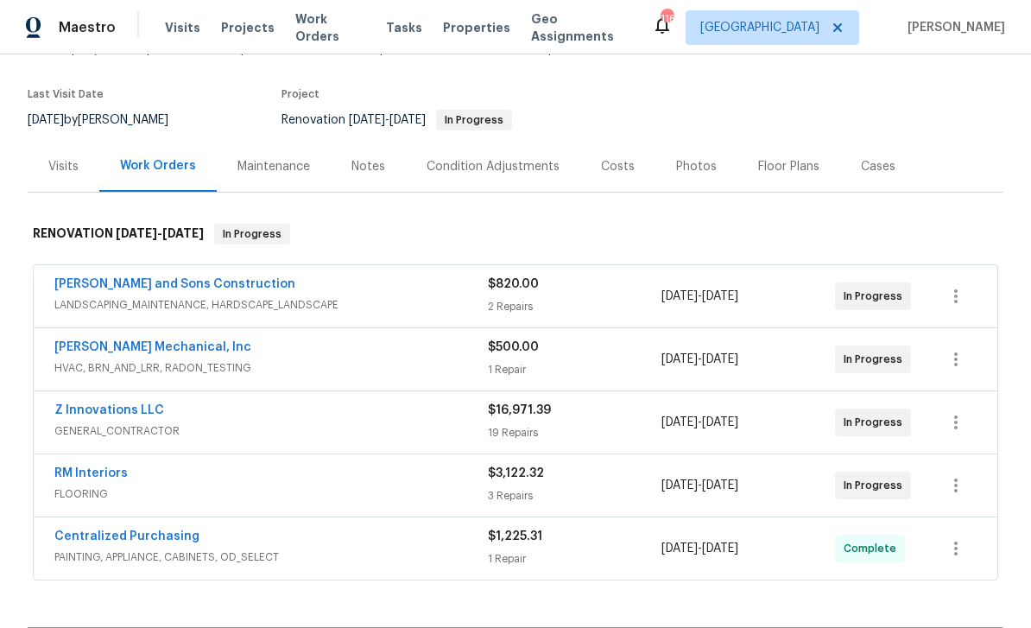
click at [89, 404] on link "Z Innovations LLC" at bounding box center [109, 410] width 110 height 12
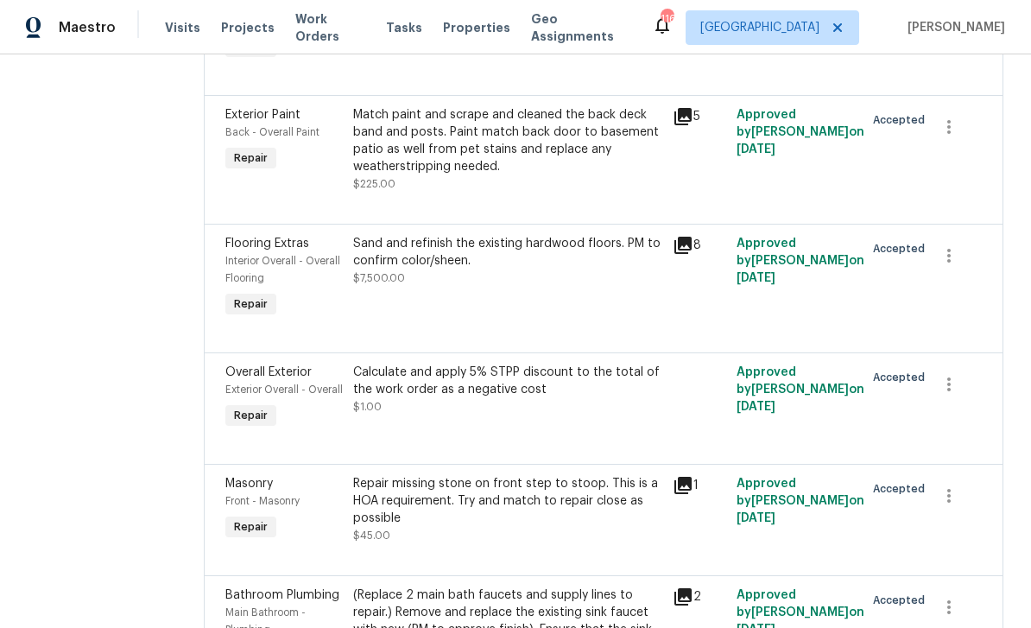
scroll to position [878, 0]
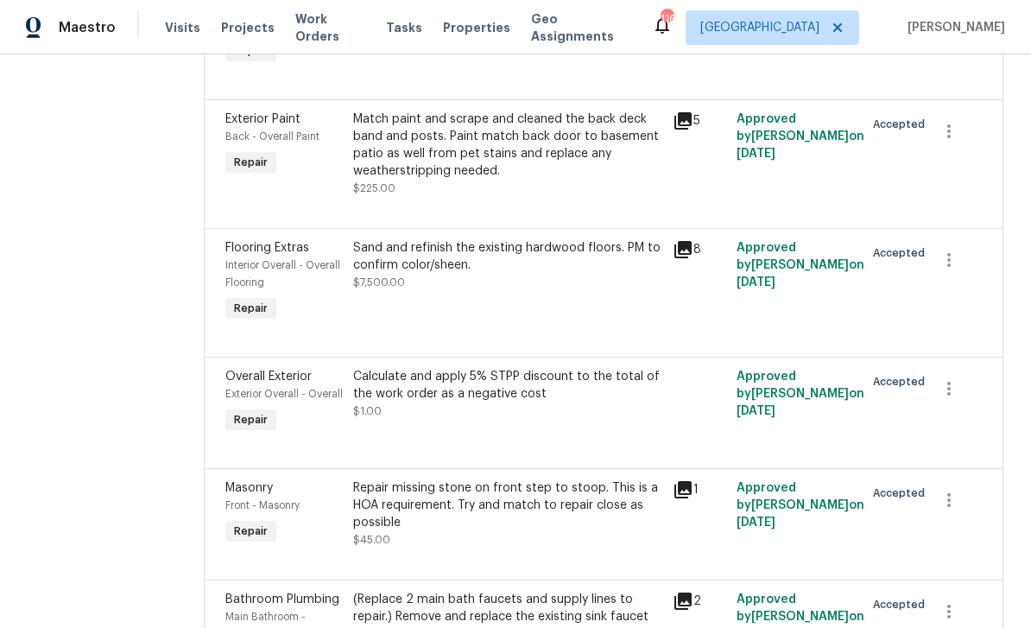
click at [259, 254] on span "Flooring Extras" at bounding box center [267, 248] width 84 height 12
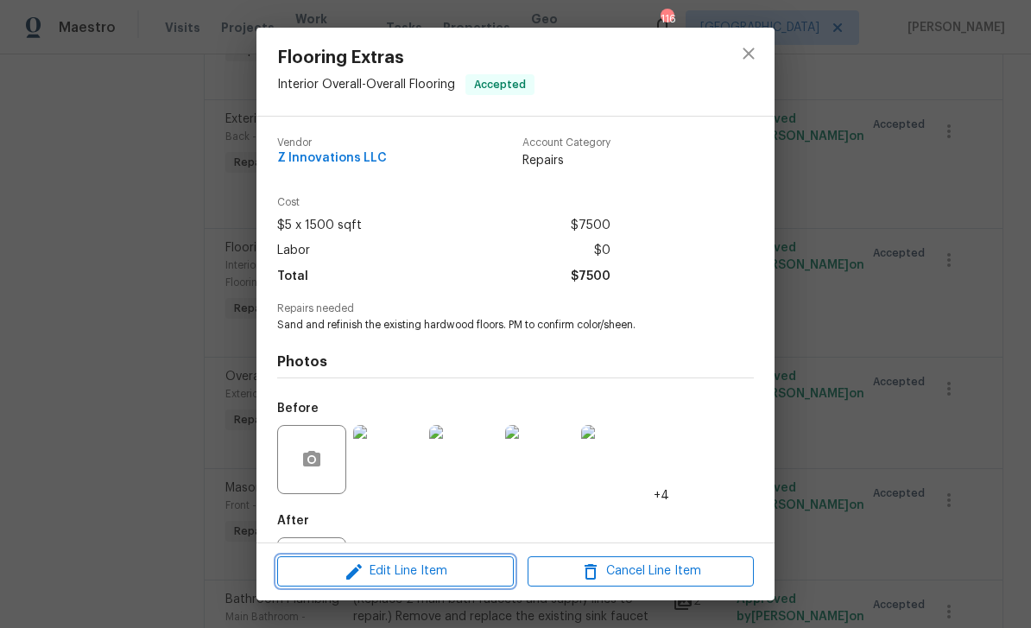
click at [370, 573] on span "Edit Line Item" at bounding box center [395, 572] width 226 height 22
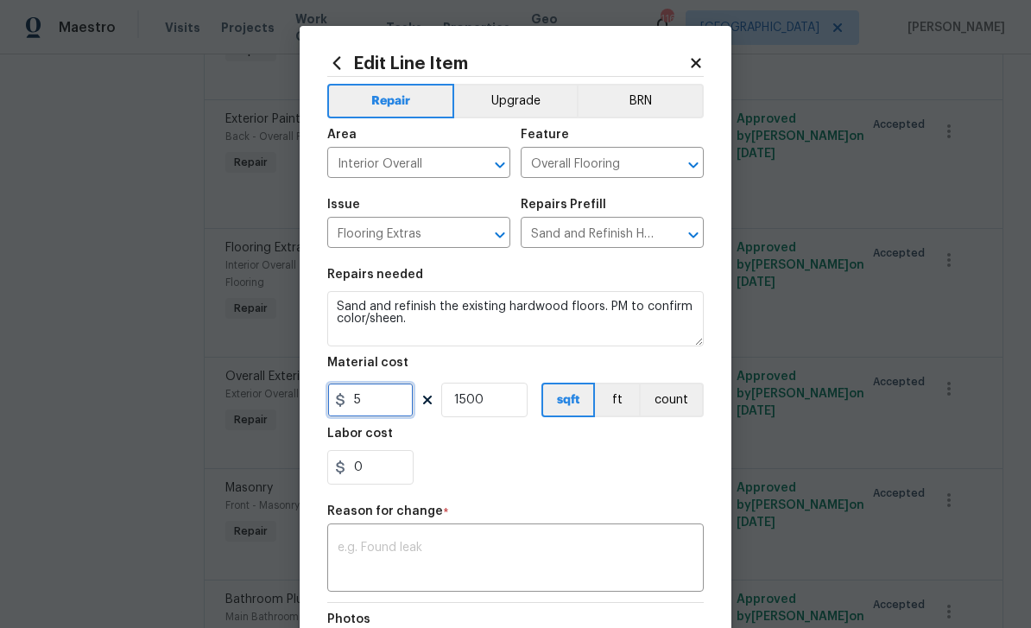
click at [374, 403] on input "5" at bounding box center [370, 400] width 86 height 35
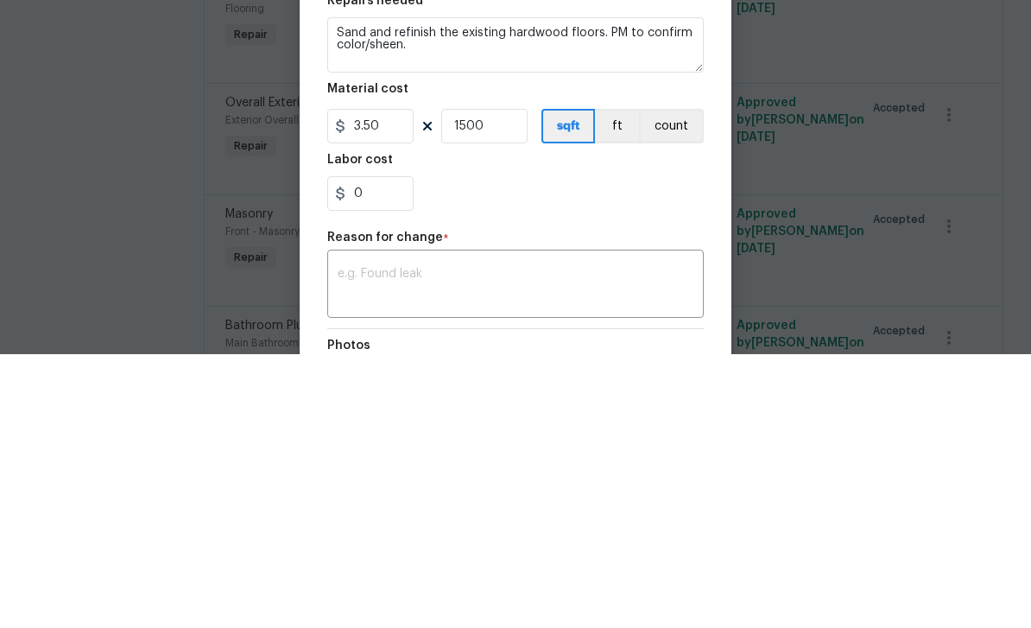
click at [657, 258] on section "Repairs needed Sand and refinish the existing hardwood floors. PM to confirm co…" at bounding box center [515, 376] width 377 height 237
type input "3.5"
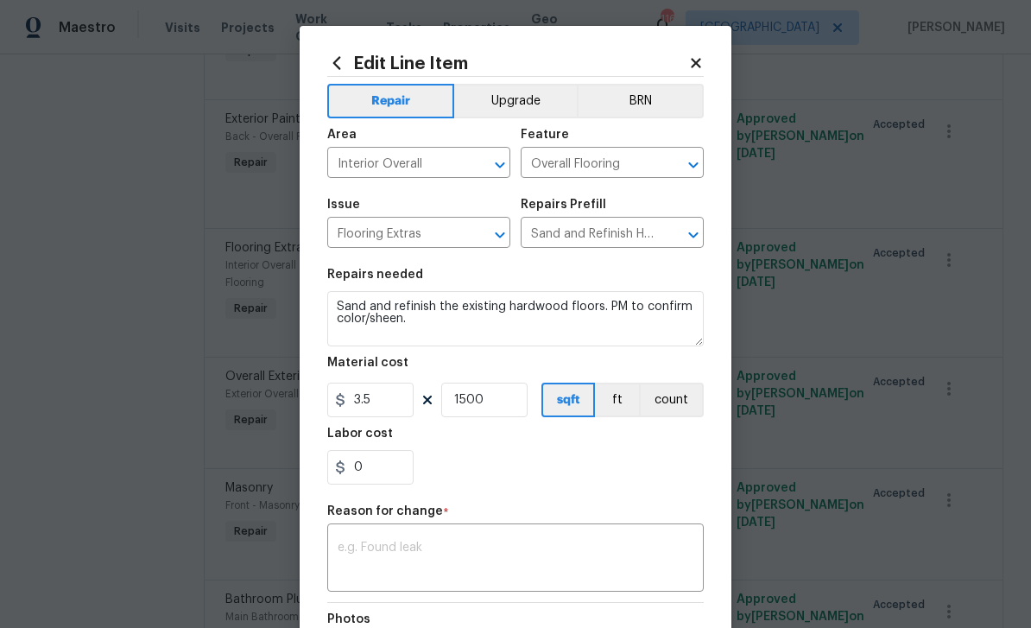
click at [593, 550] on textarea at bounding box center [516, 560] width 356 height 36
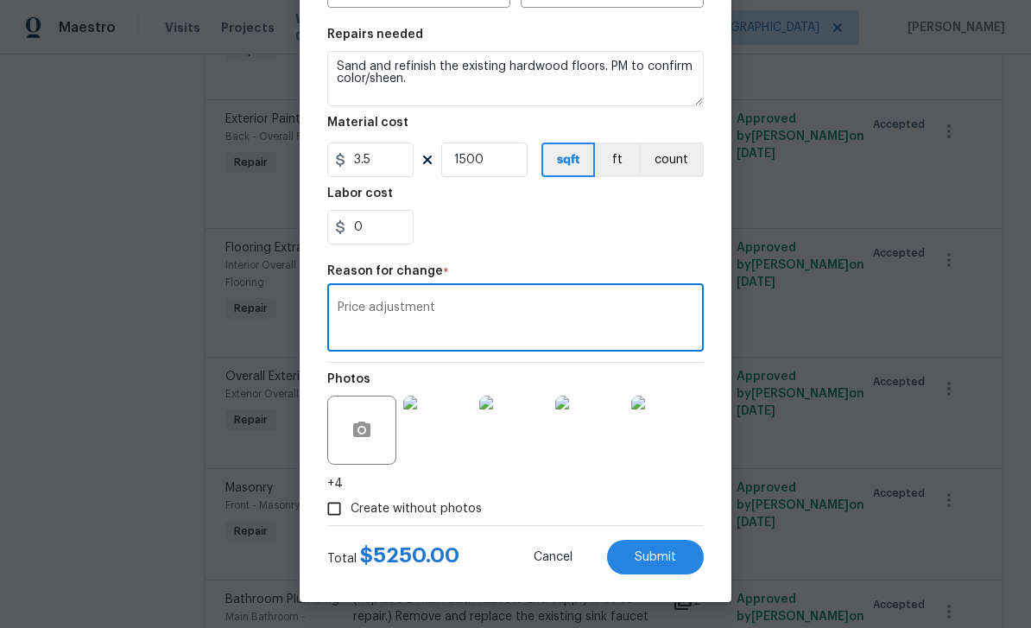
scroll to position [244, 0]
type textarea "Price adjustment"
click at [670, 565] on button "Submit" at bounding box center [655, 557] width 97 height 35
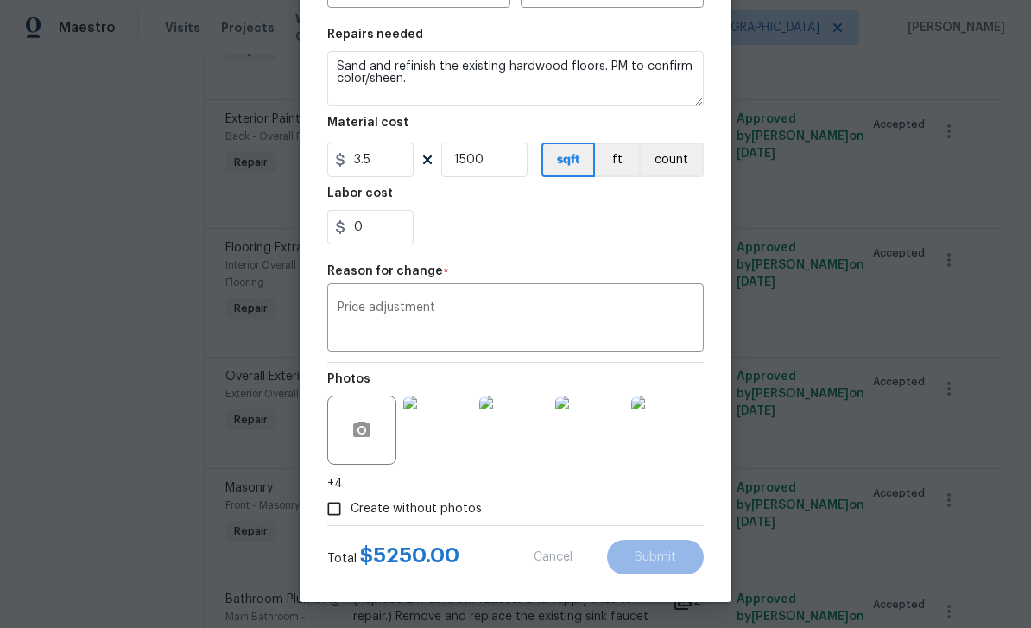
type input "5"
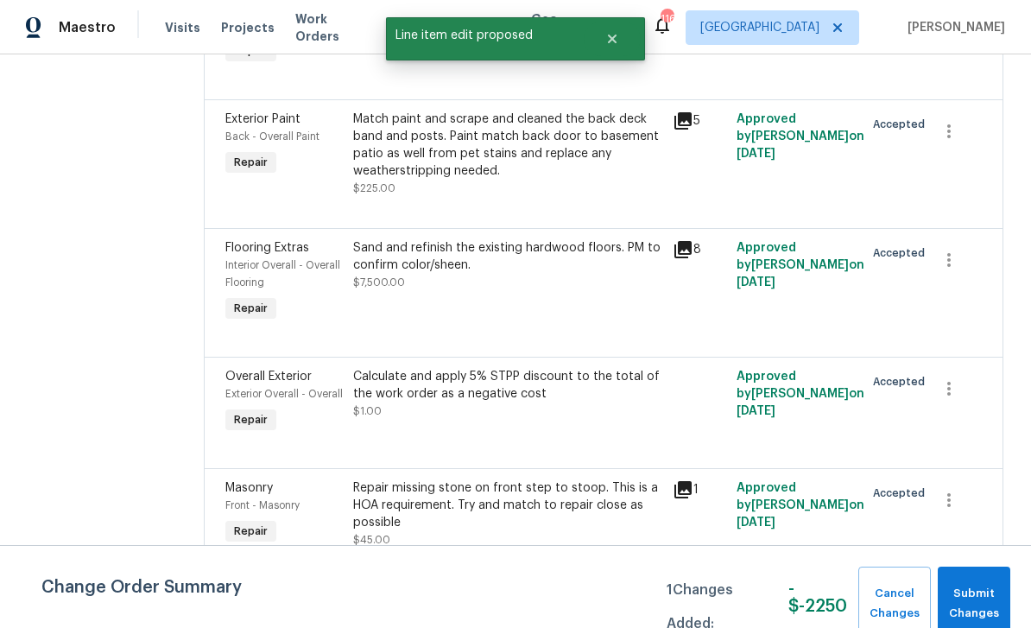
scroll to position [0, 0]
click at [971, 598] on span "Submit Changes" at bounding box center [974, 604] width 55 height 40
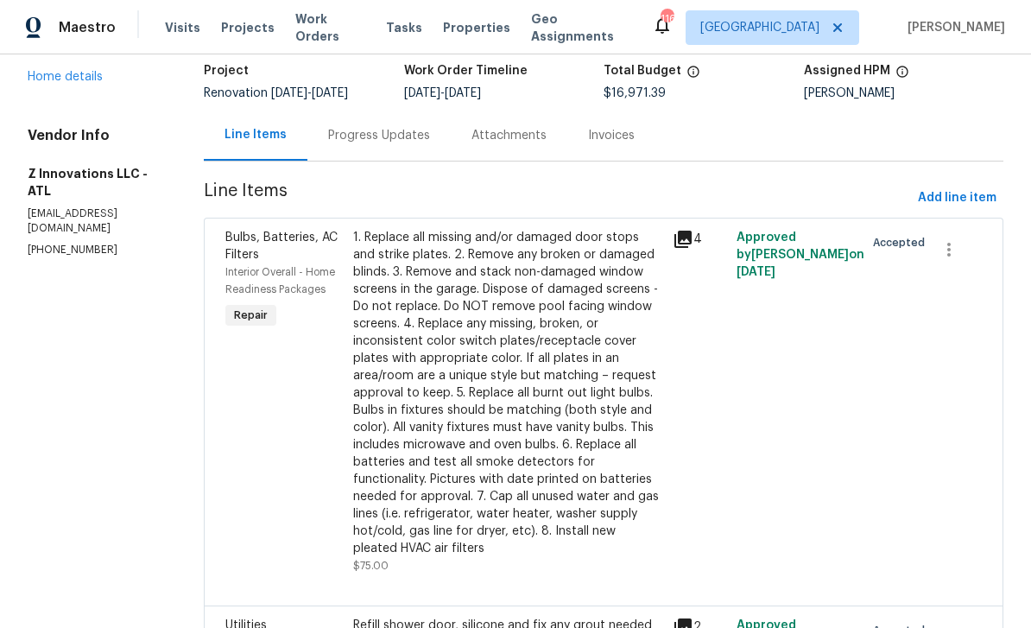
scroll to position [117, 0]
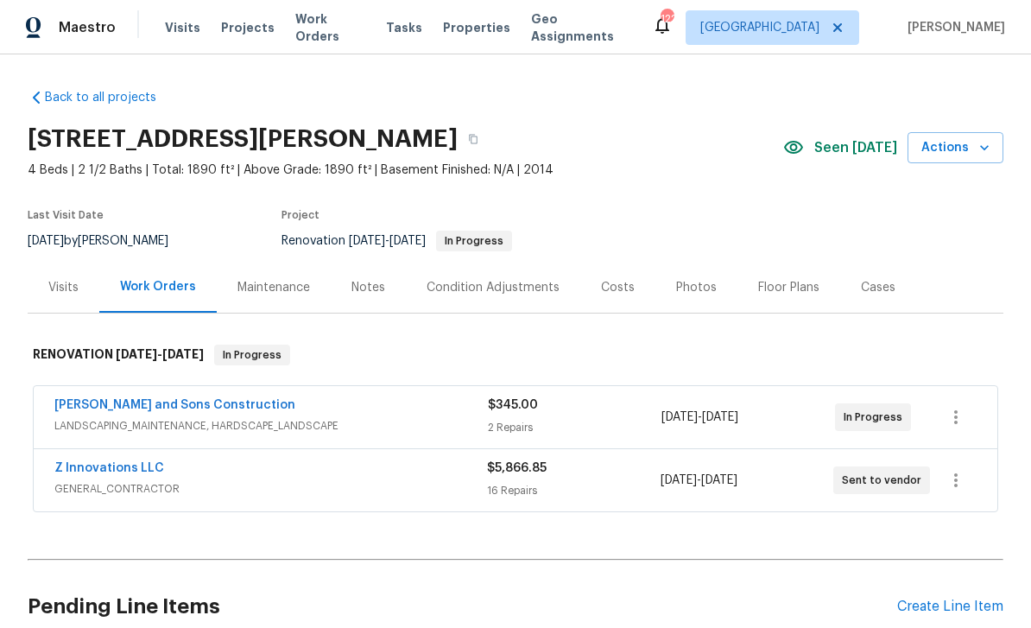
scroll to position [65, 0]
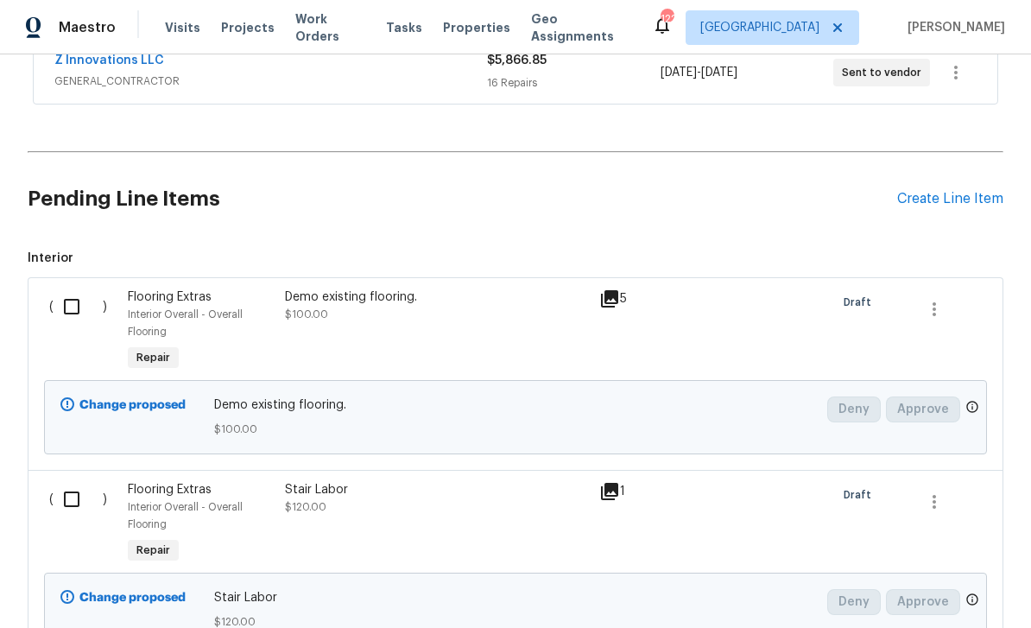
click at [75, 304] on input "checkbox" at bounding box center [78, 307] width 49 height 36
checkbox input "true"
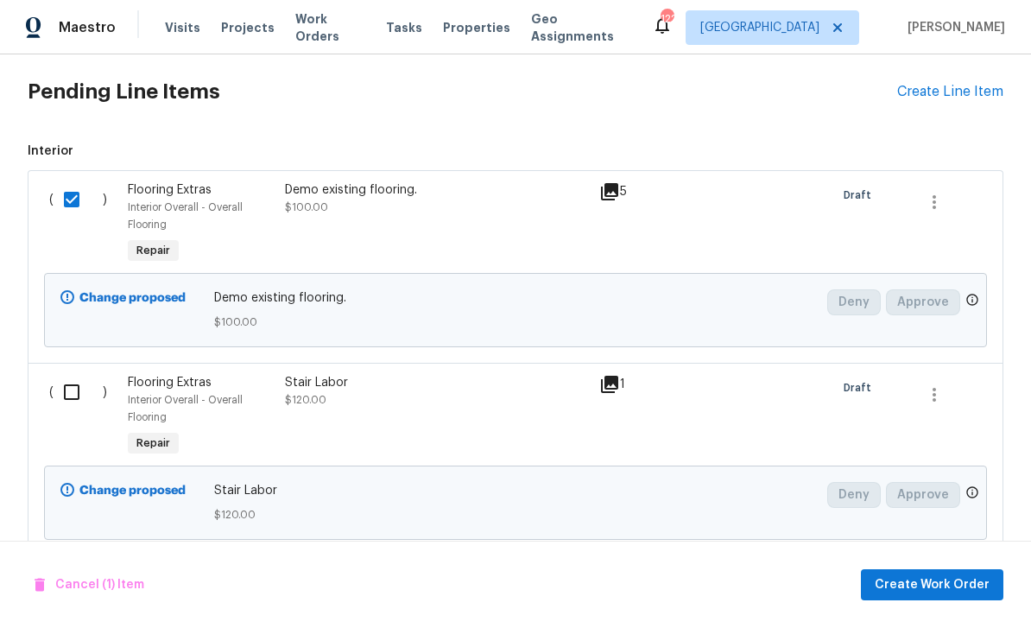
click at [63, 393] on input "checkbox" at bounding box center [78, 392] width 49 height 36
checkbox input "true"
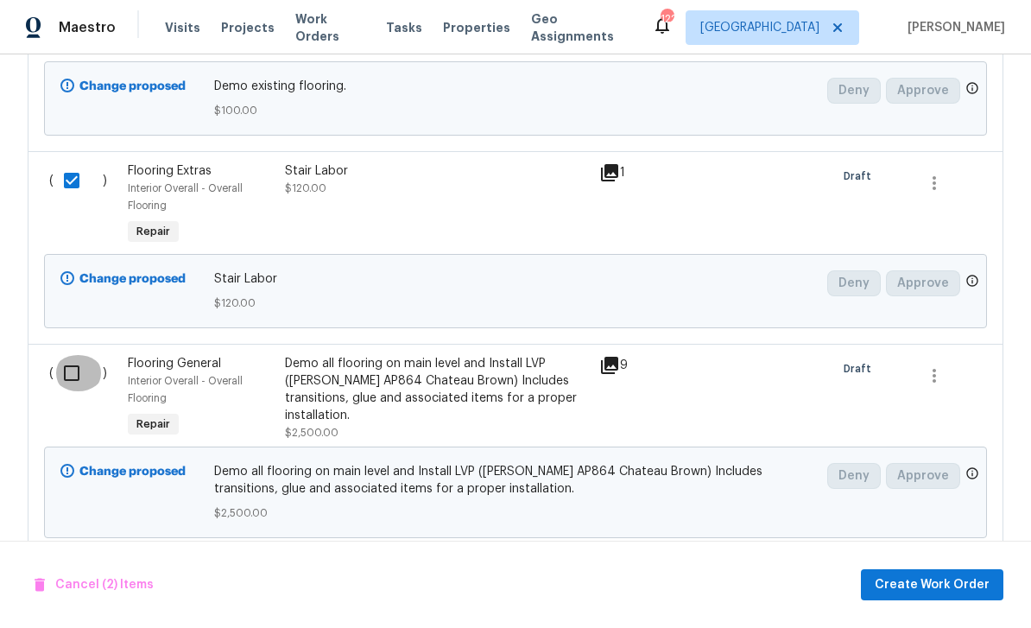
click at [67, 378] on input "checkbox" at bounding box center [78, 373] width 49 height 36
checkbox input "true"
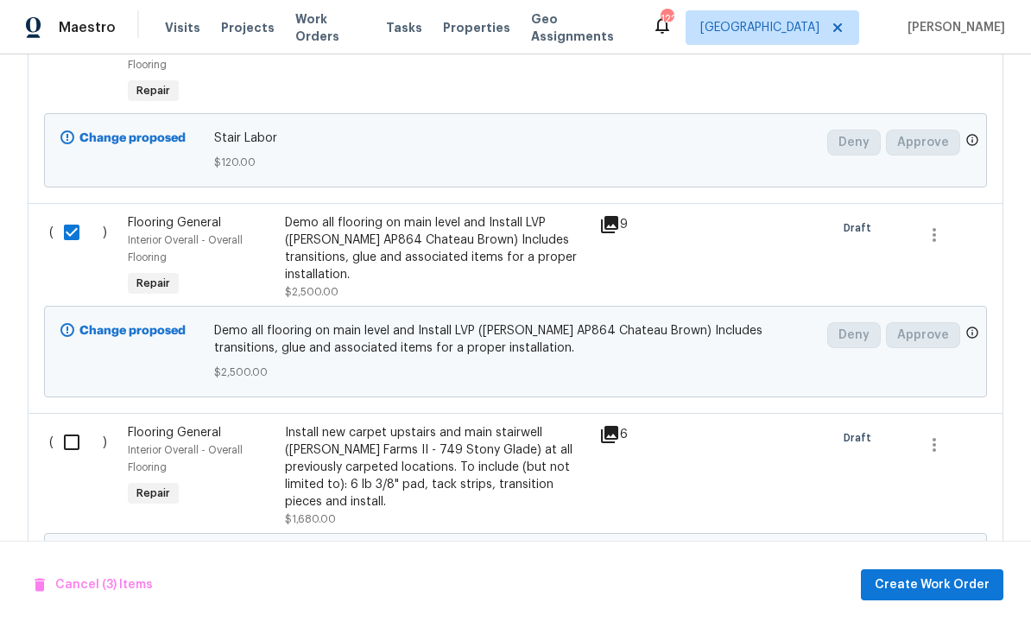
click at [70, 447] on input "checkbox" at bounding box center [78, 442] width 49 height 36
checkbox input "true"
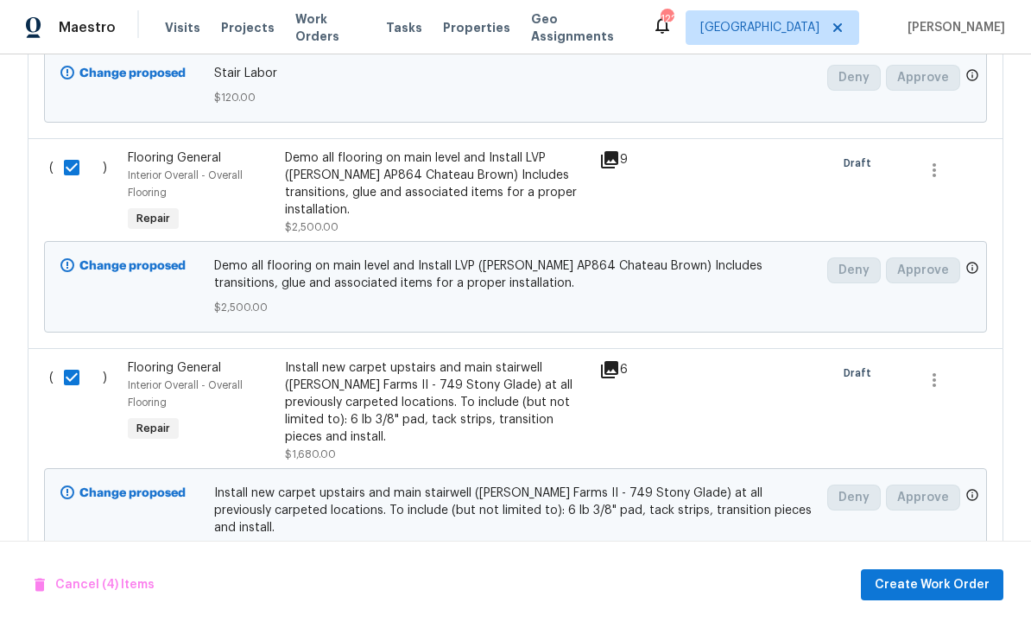
scroll to position [931, 0]
click at [939, 586] on span "Create Work Order" at bounding box center [932, 585] width 115 height 22
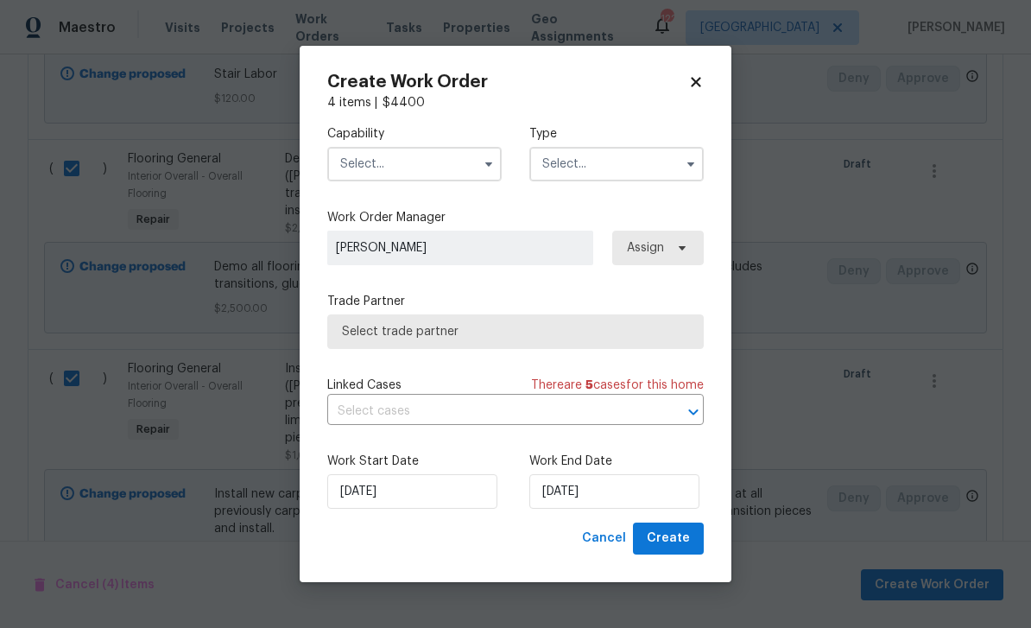
click at [435, 160] on input "text" at bounding box center [414, 164] width 175 height 35
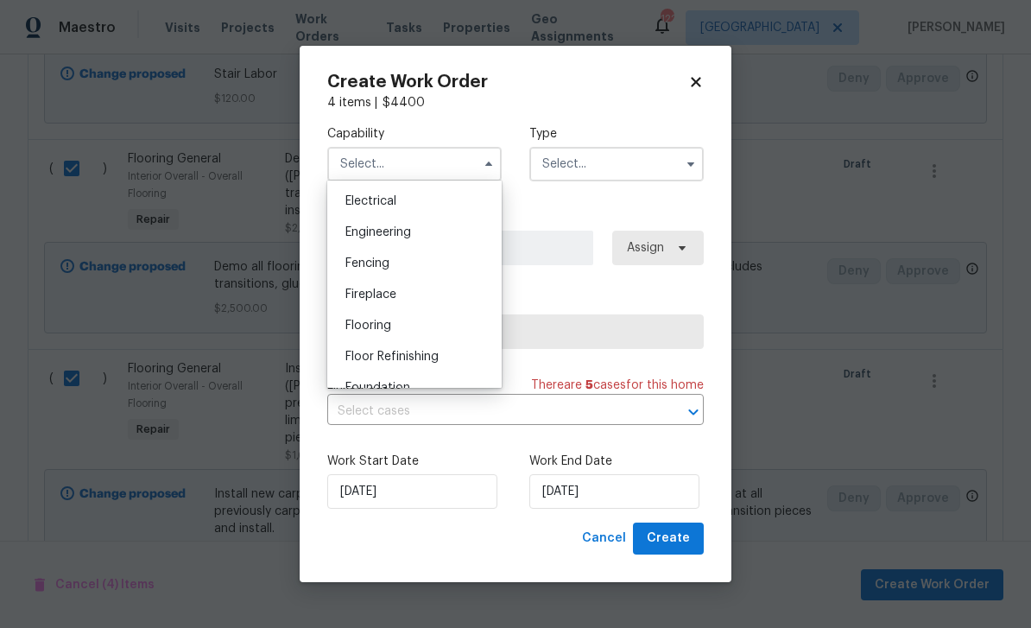
scroll to position [544, 0]
click at [442, 327] on div "Flooring" at bounding box center [415, 326] width 166 height 31
type input "Flooring"
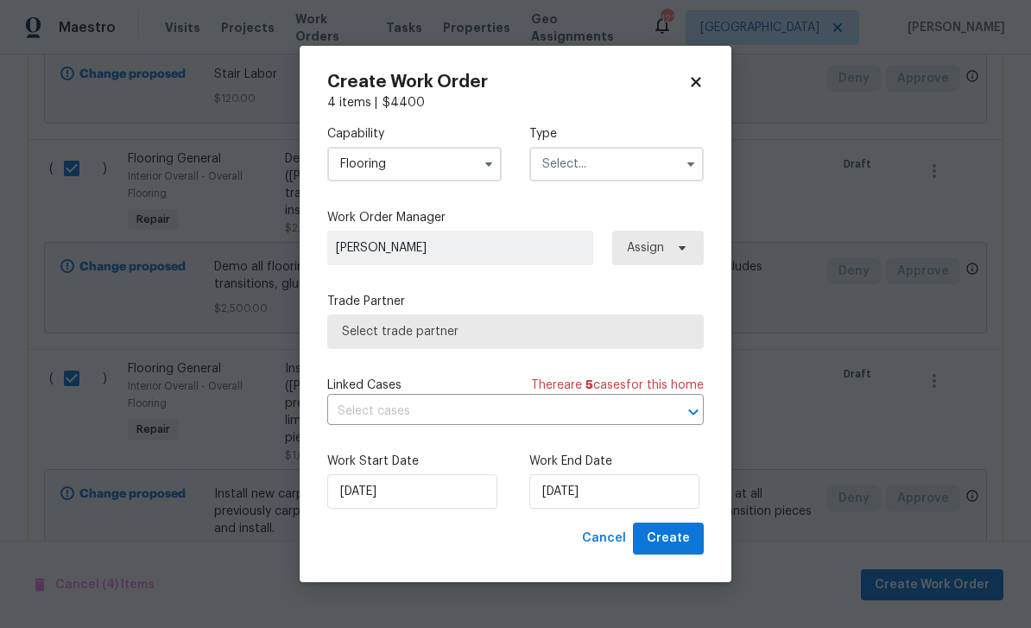
click at [603, 162] on input "text" at bounding box center [617, 164] width 175 height 35
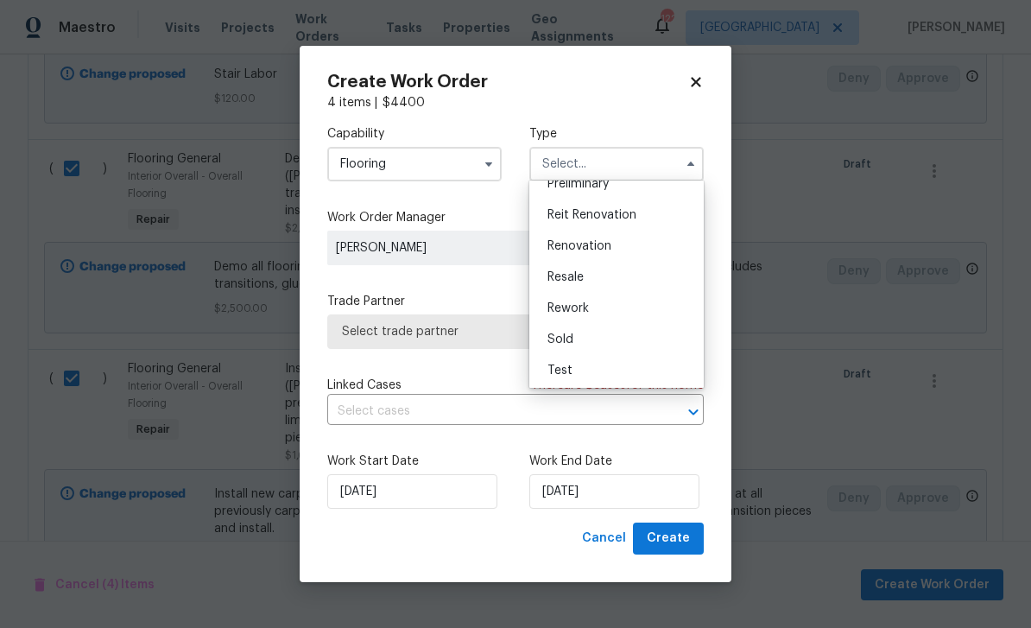
scroll to position [391, 0]
click at [626, 238] on div "Renovation" at bounding box center [617, 244] width 166 height 31
type input "Renovation"
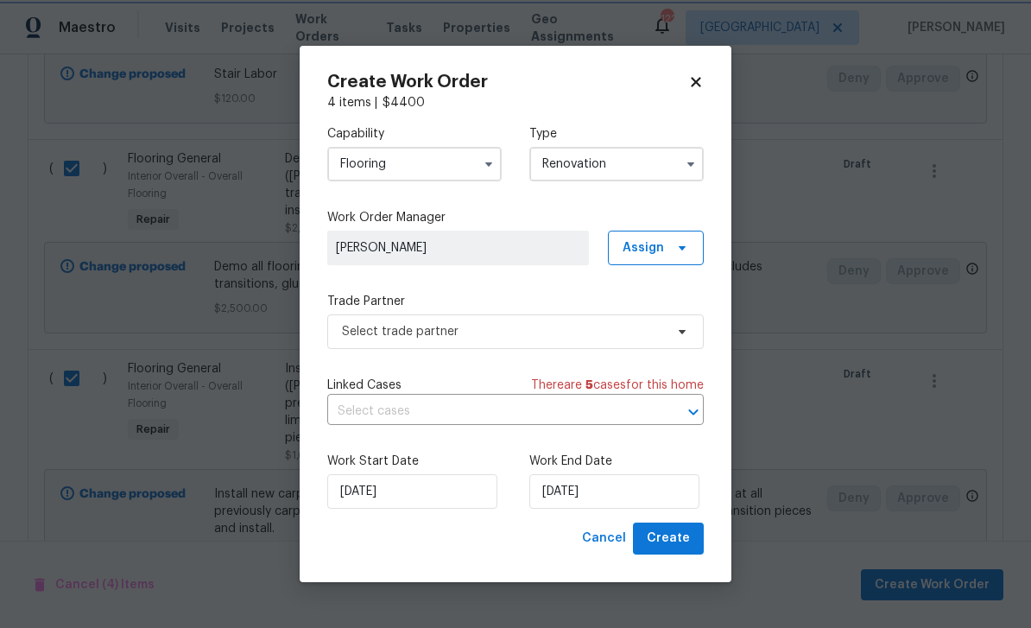
scroll to position [0, 0]
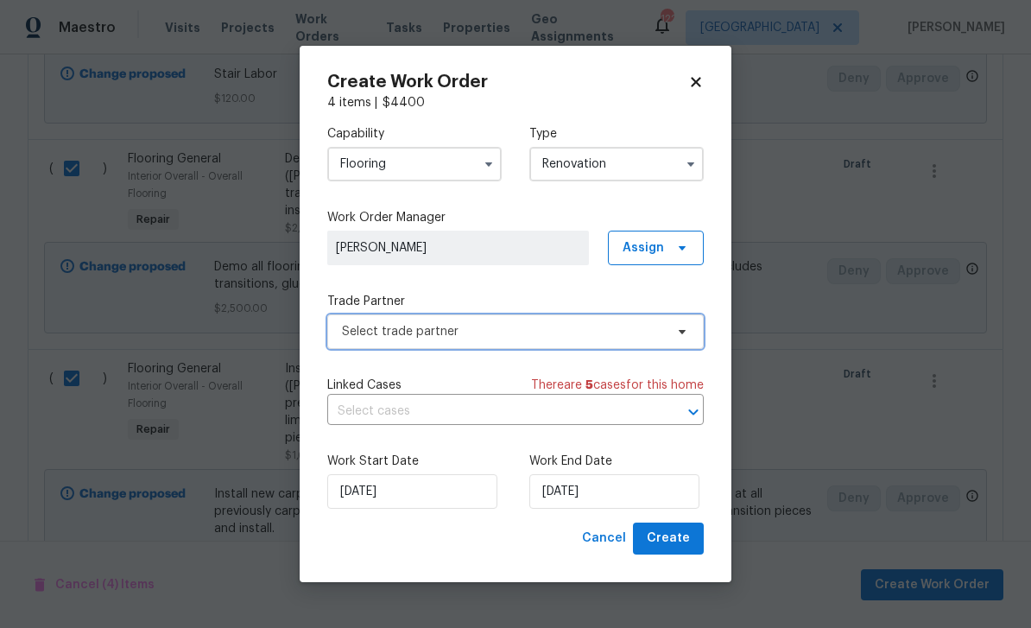
click at [671, 330] on span at bounding box center [679, 332] width 19 height 14
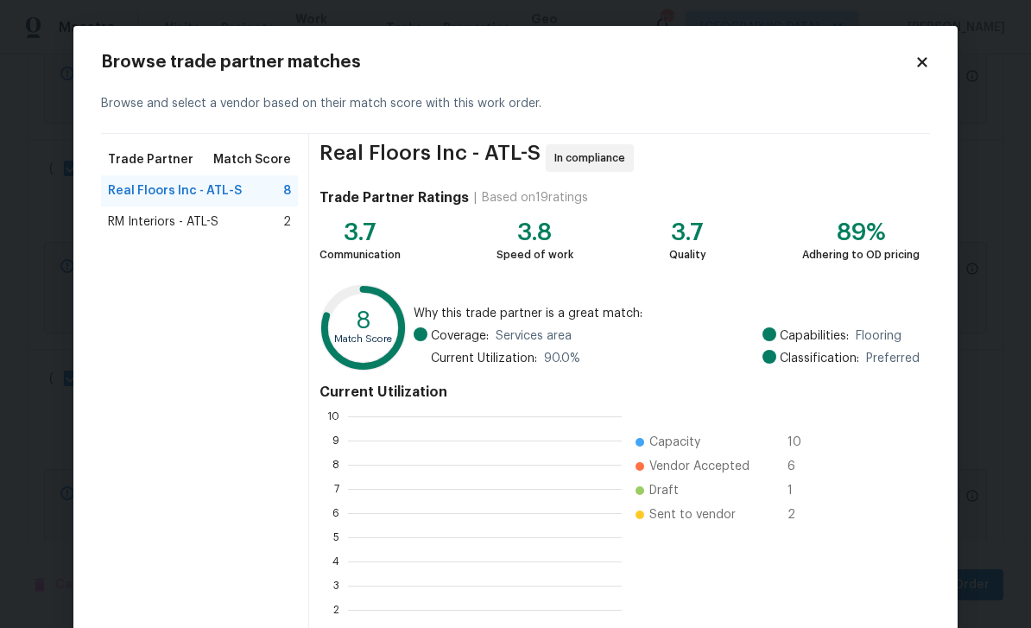
scroll to position [242, 274]
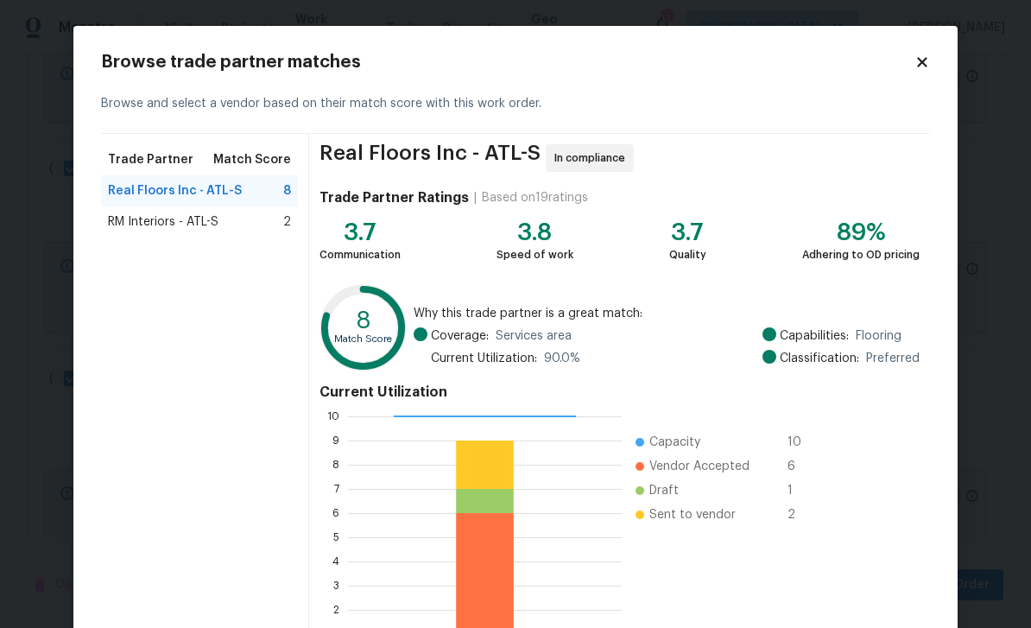
click at [133, 218] on span "RM Interiors - ATL-S" at bounding box center [163, 221] width 111 height 17
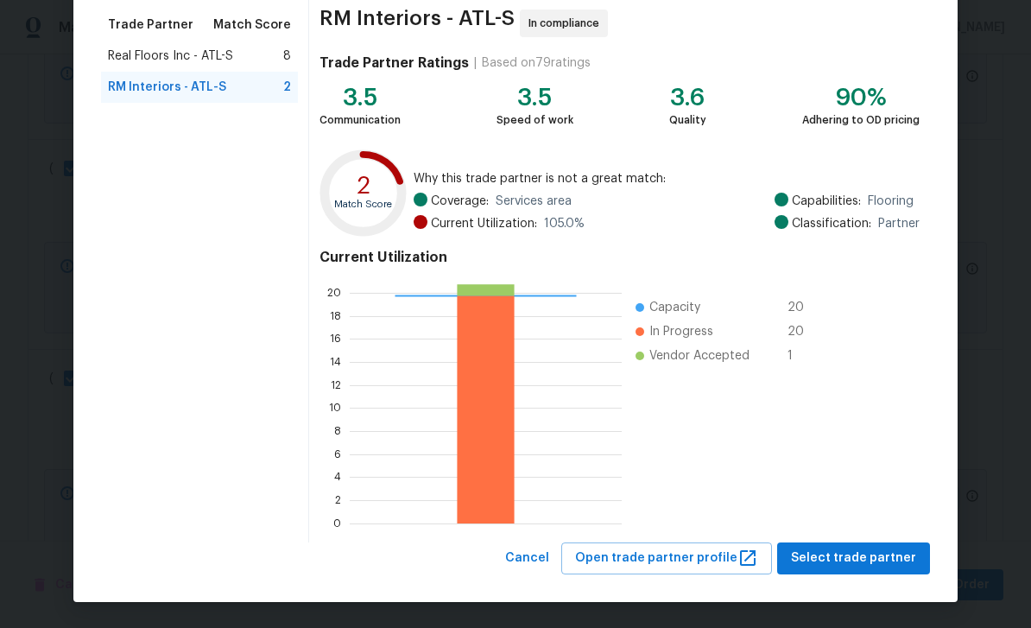
scroll to position [134, 0]
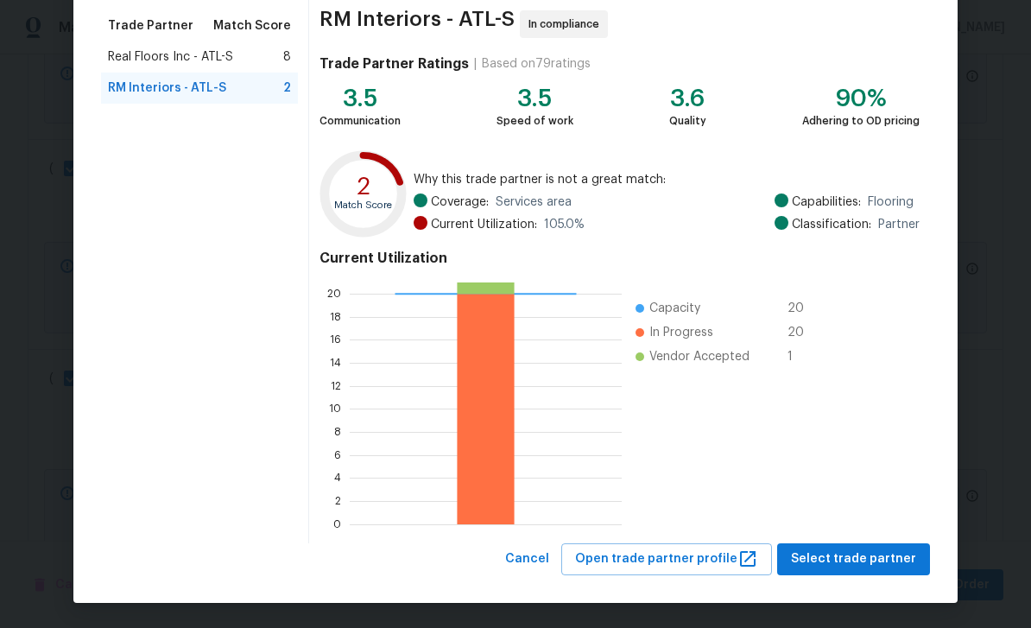
click at [862, 559] on span "Select trade partner" at bounding box center [853, 560] width 125 height 22
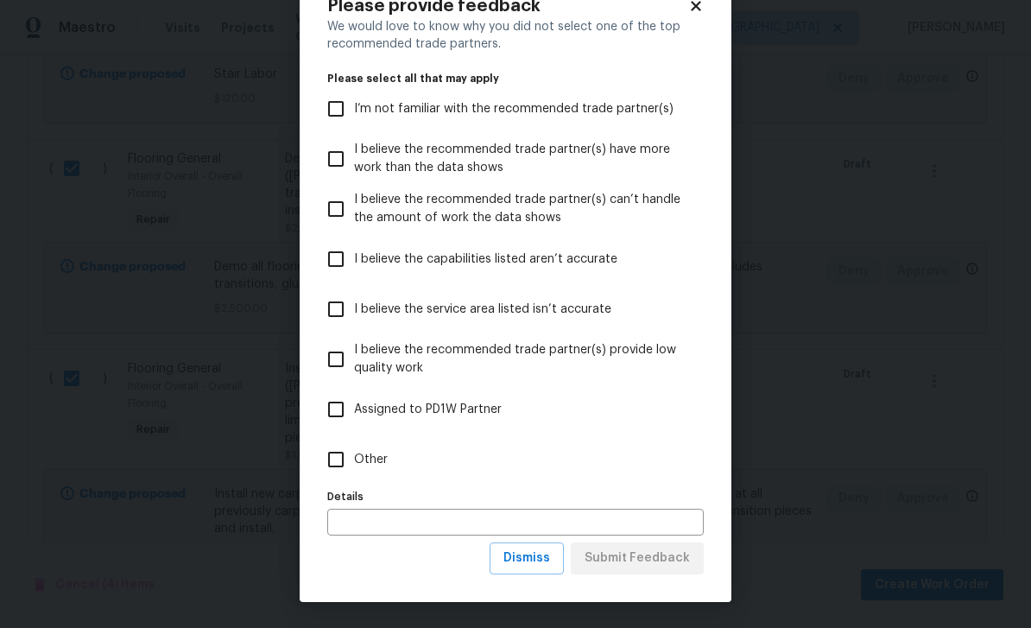
scroll to position [57, 0]
click at [337, 460] on input "Other" at bounding box center [336, 459] width 36 height 36
checkbox input "true"
click at [670, 561] on span "Submit Feedback" at bounding box center [637, 559] width 105 height 22
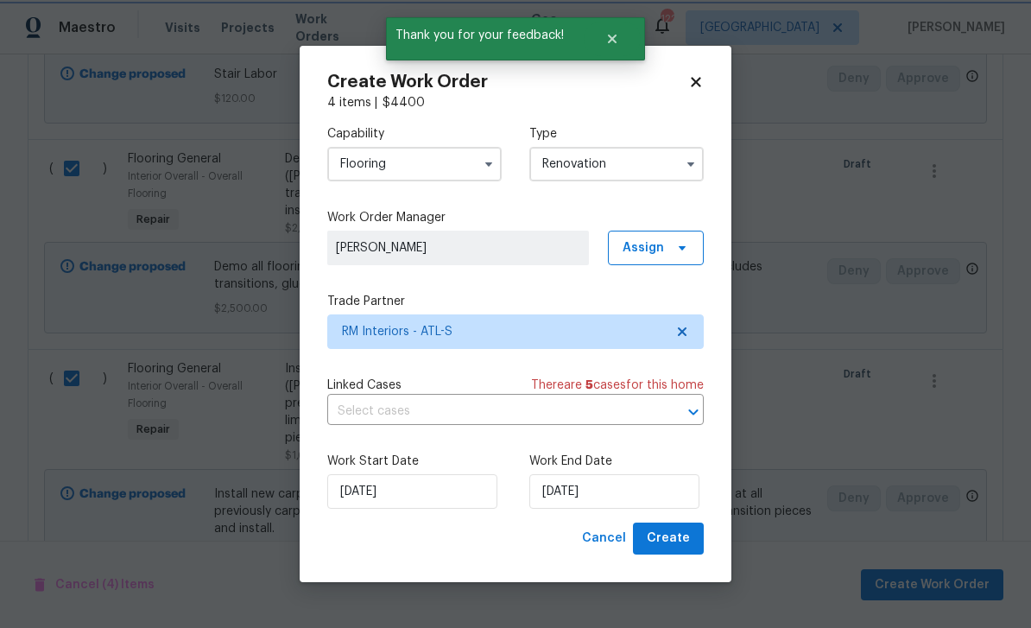
scroll to position [0, 0]
click at [676, 495] on input "[DATE]" at bounding box center [615, 491] width 170 height 35
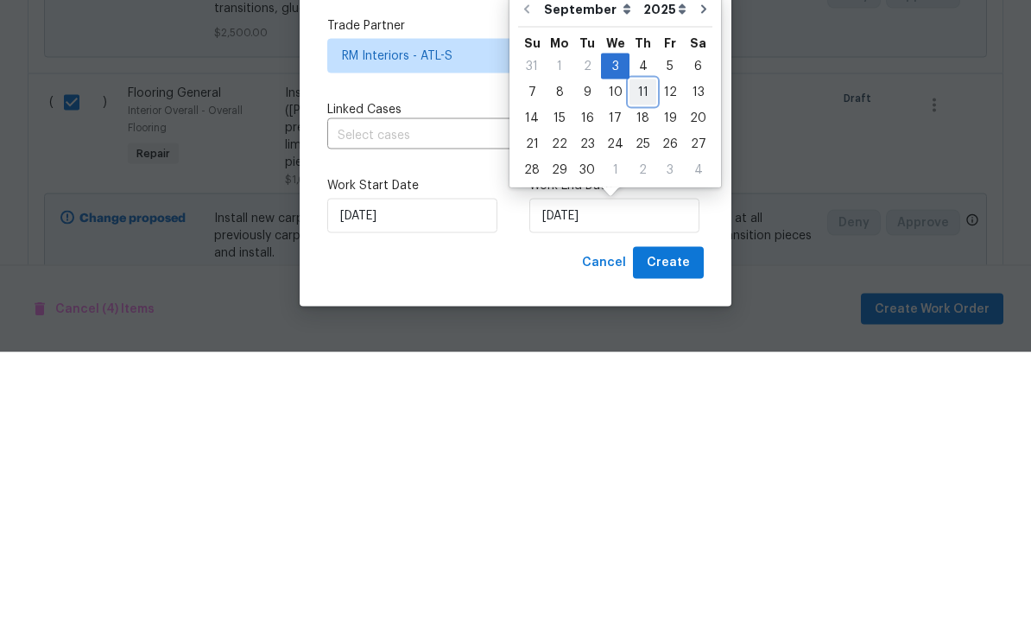
click at [639, 356] on div "11" at bounding box center [643, 368] width 27 height 24
type input "9/11/2025"
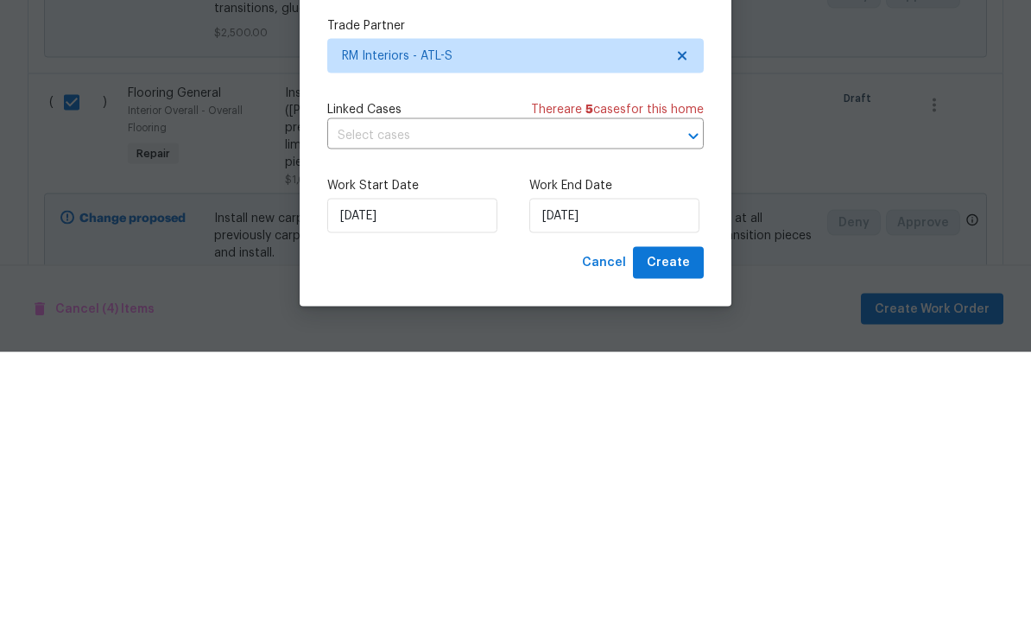
scroll to position [55, 0]
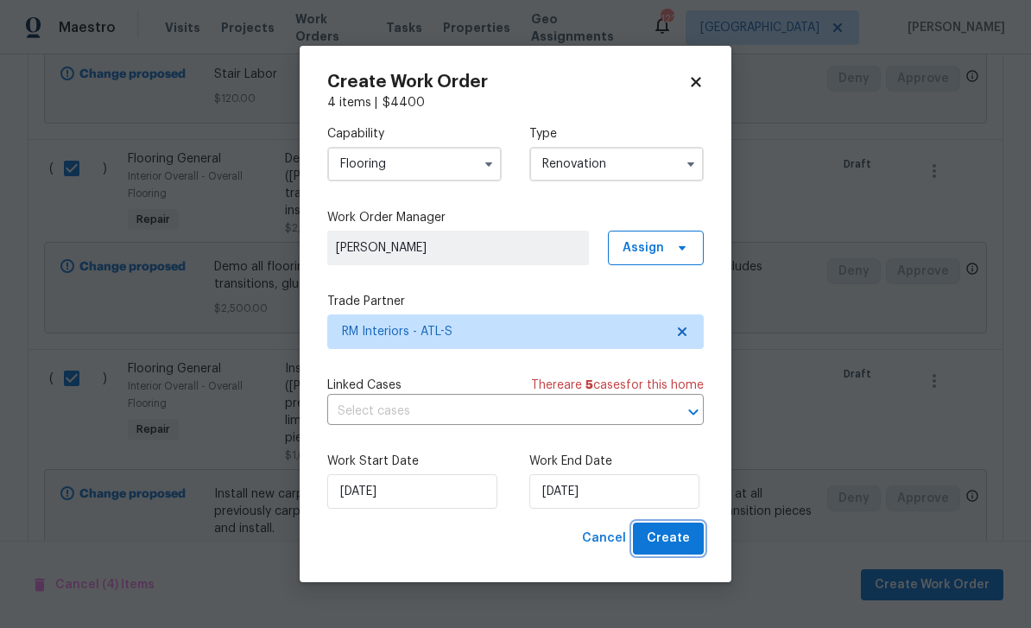
click at [678, 541] on span "Create" at bounding box center [668, 539] width 43 height 22
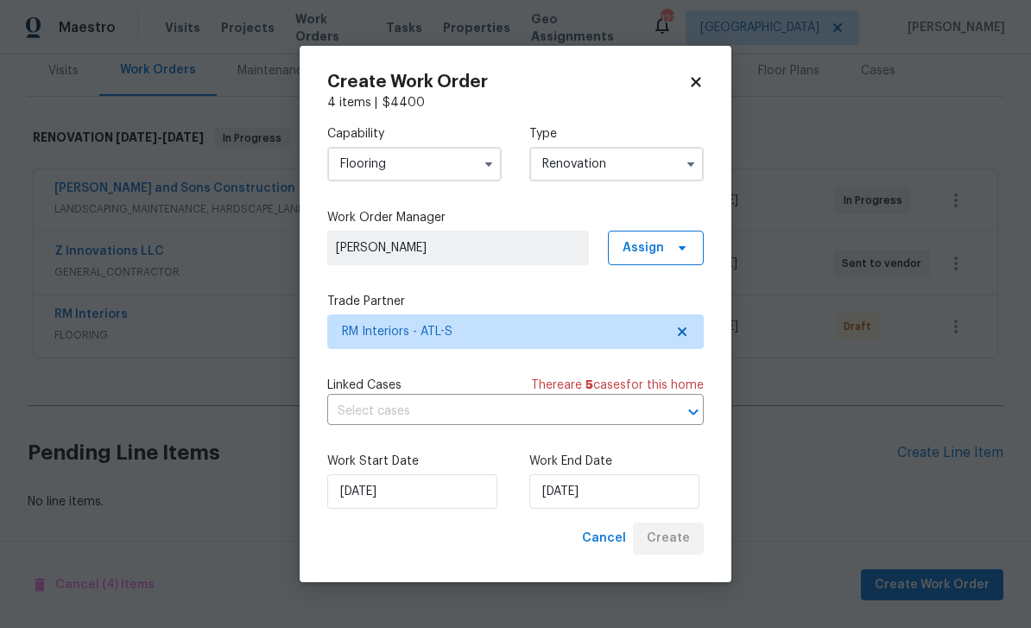
scroll to position [161, 0]
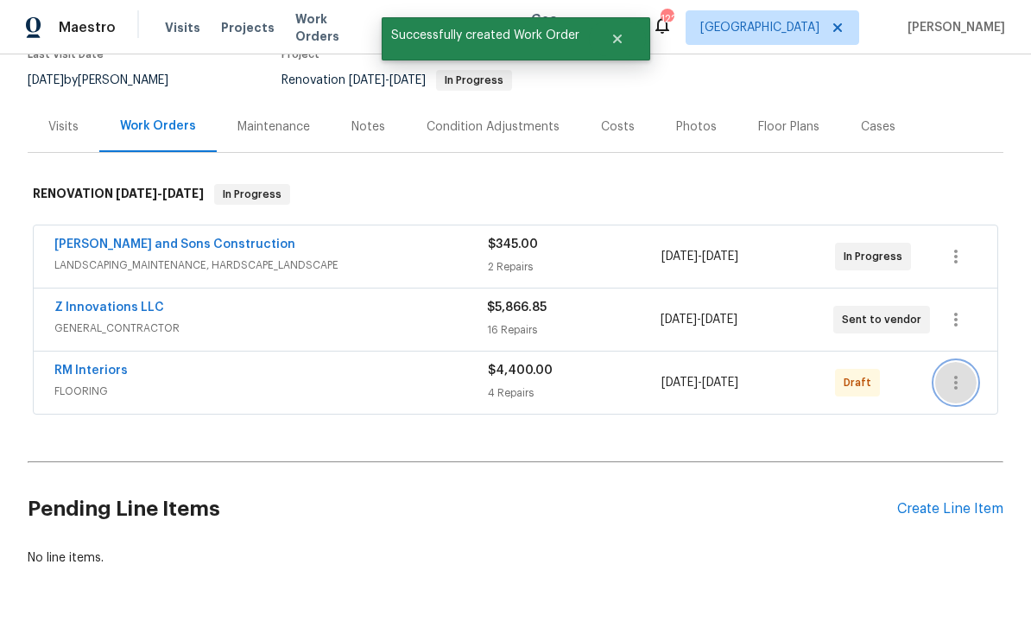
click at [962, 372] on icon "button" at bounding box center [956, 382] width 21 height 21
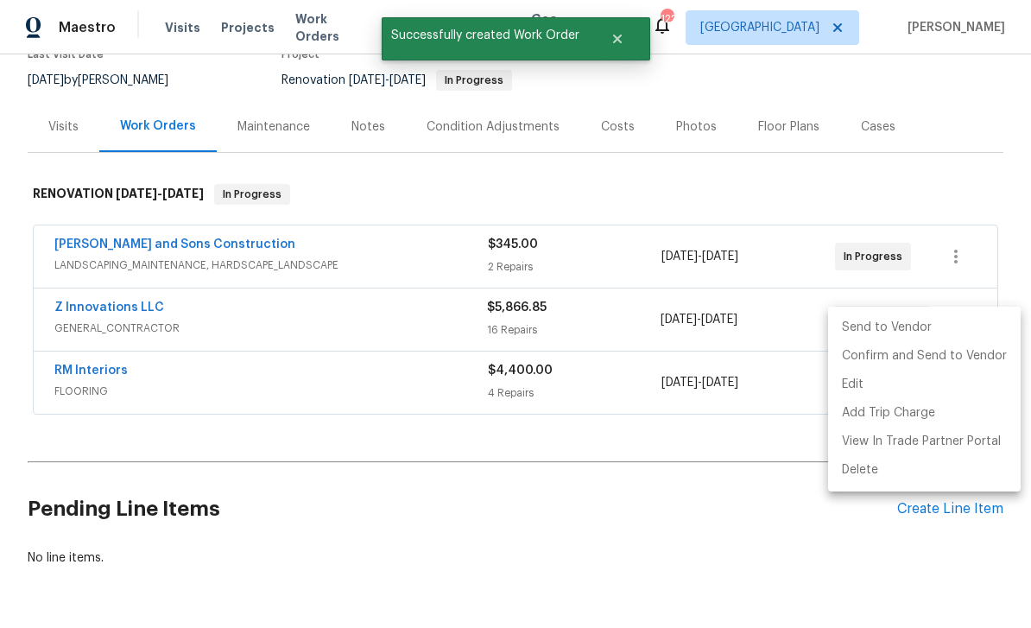
click at [930, 327] on li "Send to Vendor" at bounding box center [924, 328] width 193 height 29
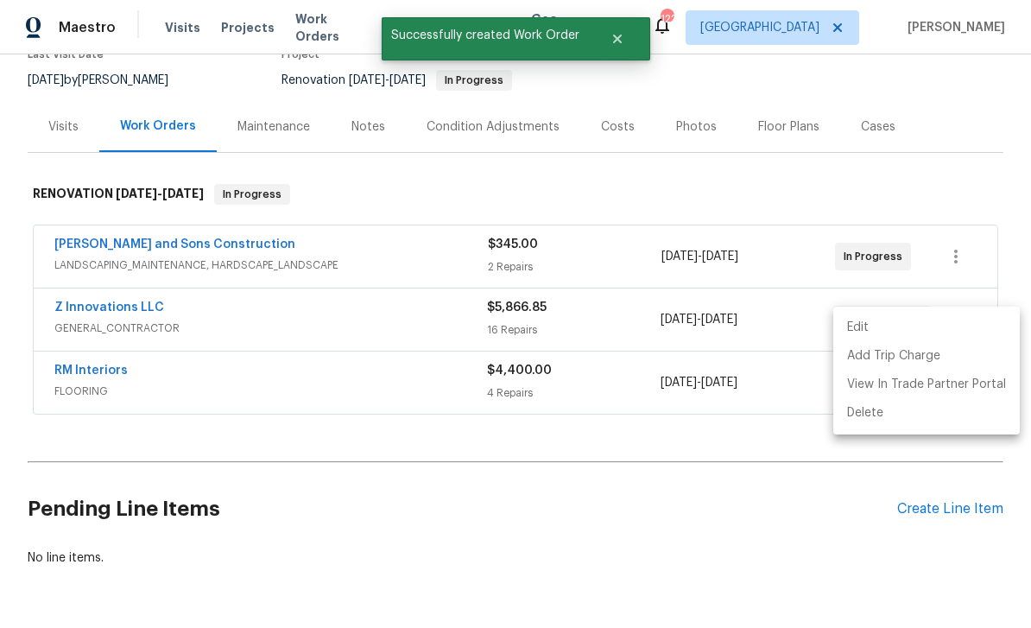
click at [763, 498] on div at bounding box center [515, 314] width 1031 height 628
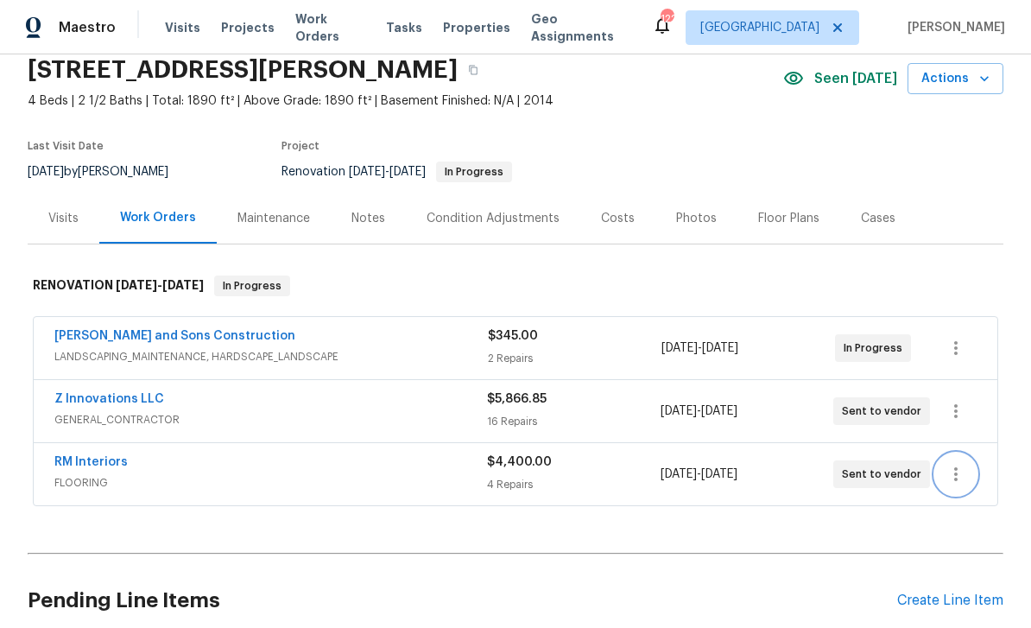
scroll to position [71, 0]
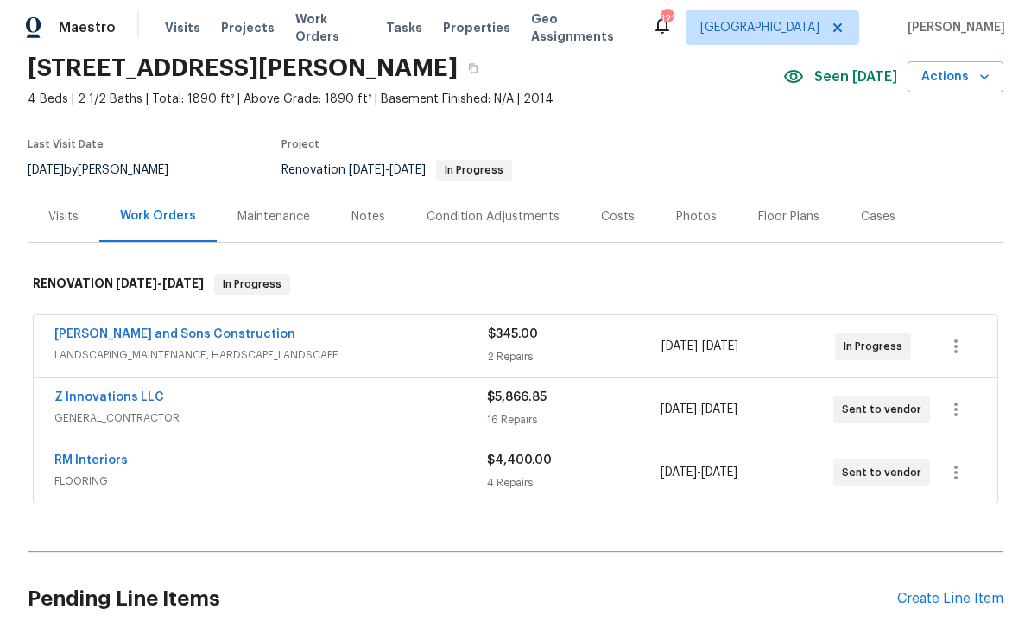
click at [83, 391] on link "Z Innovations LLC" at bounding box center [109, 397] width 110 height 12
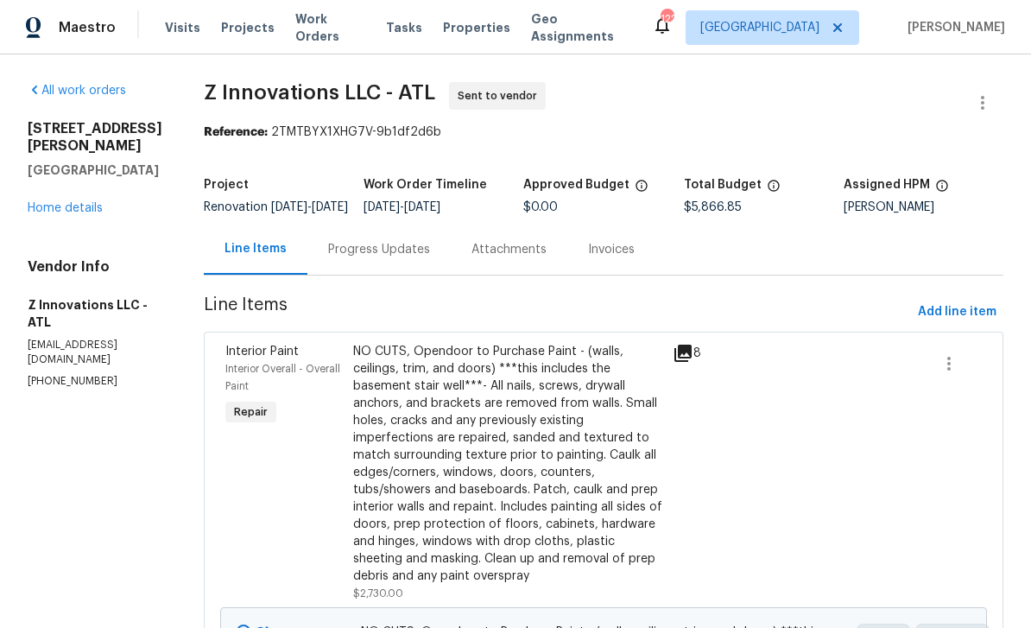
click at [365, 258] on div "Progress Updates" at bounding box center [379, 249] width 102 height 17
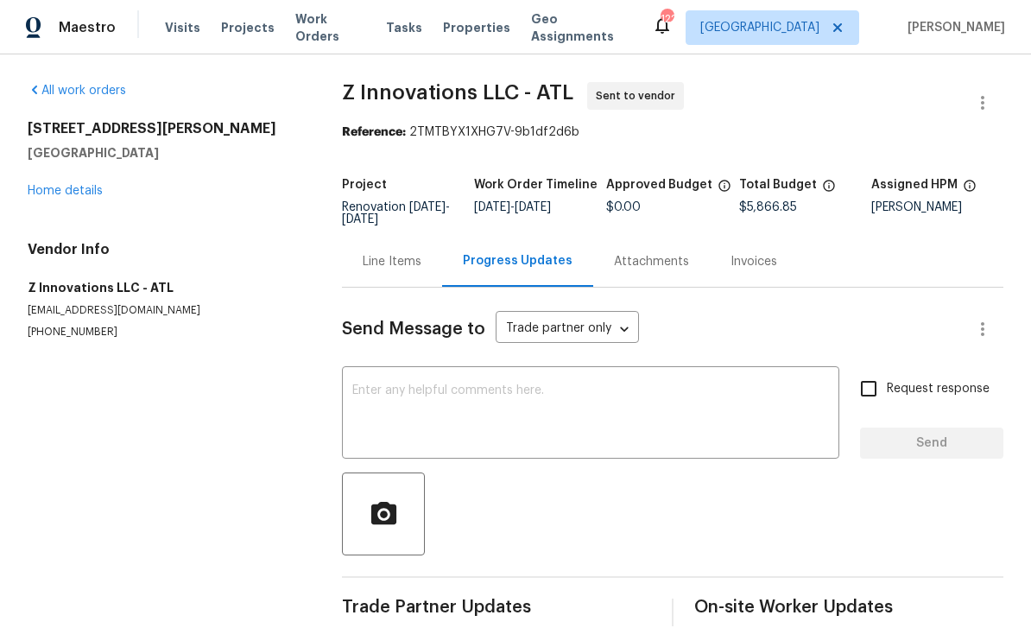
click at [644, 406] on textarea at bounding box center [590, 414] width 477 height 60
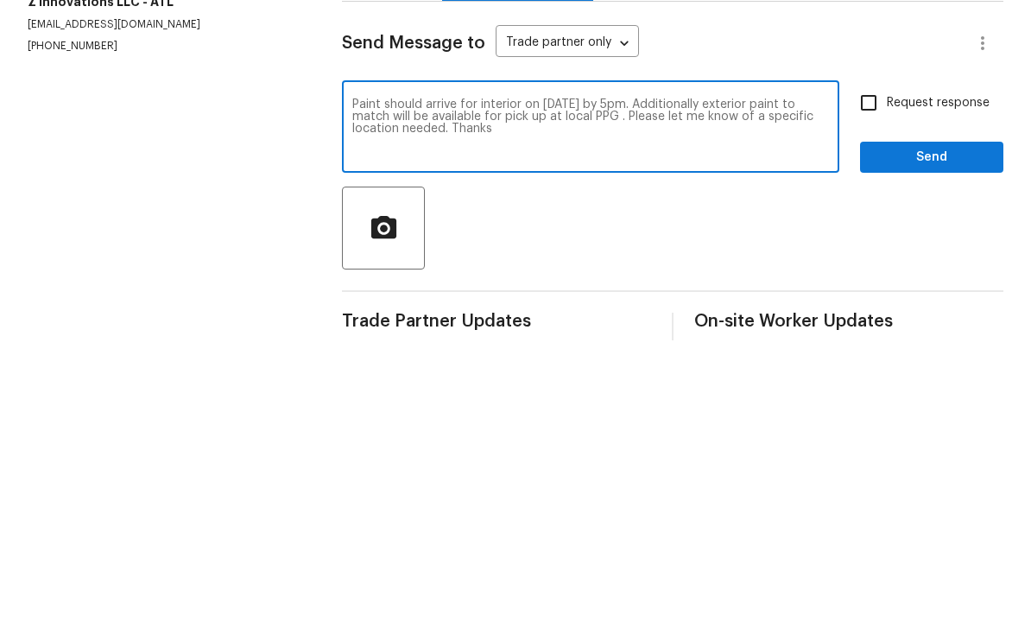
type textarea "Paint should arrive for interior on September 4th by 5pm. Additionally exterior…"
click at [882, 371] on input "Request response" at bounding box center [869, 389] width 36 height 36
checkbox input "true"
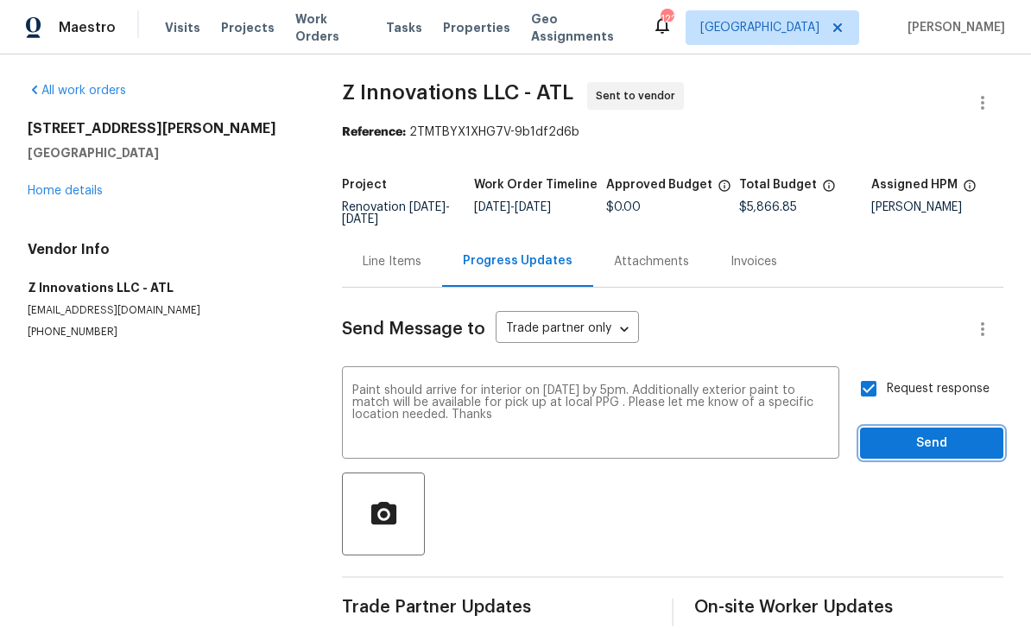
click at [917, 429] on button "Send" at bounding box center [931, 444] width 143 height 32
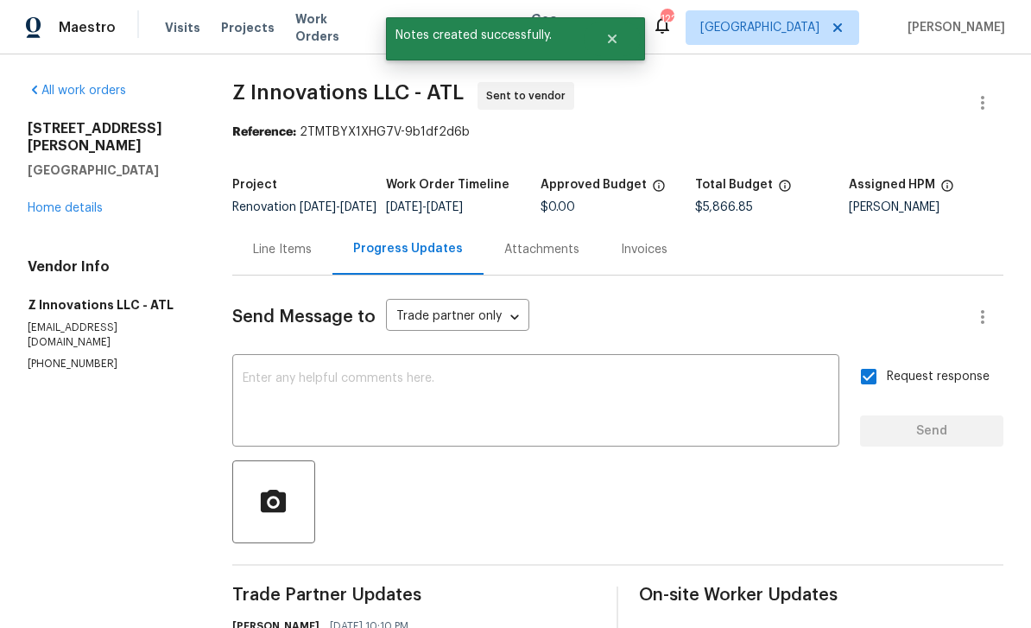
scroll to position [0, 0]
click at [65, 202] on link "Home details" at bounding box center [65, 208] width 75 height 12
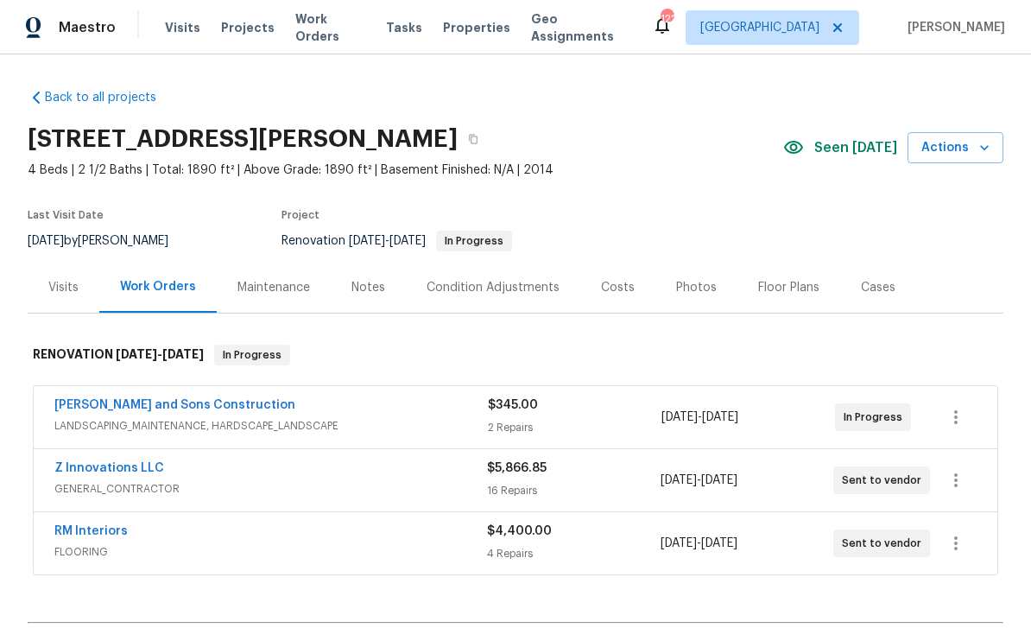
click at [605, 289] on div "Costs" at bounding box center [618, 287] width 34 height 17
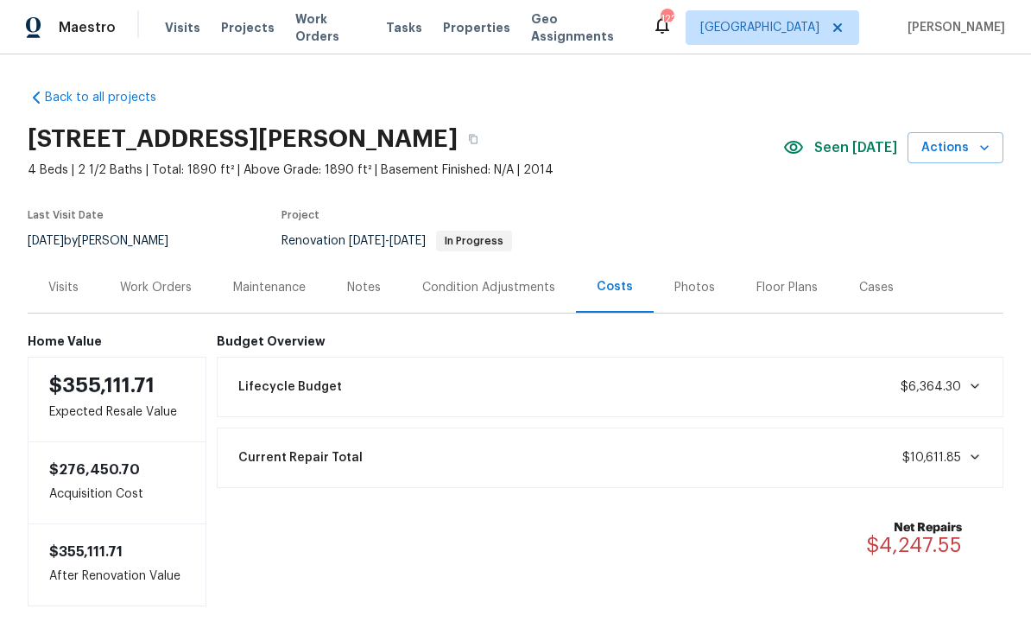
click at [3, 268] on div "Back to all projects [STREET_ADDRESS][PERSON_NAME] 4 Beds | 2 1/2 Baths | Total…" at bounding box center [515, 341] width 1031 height 574
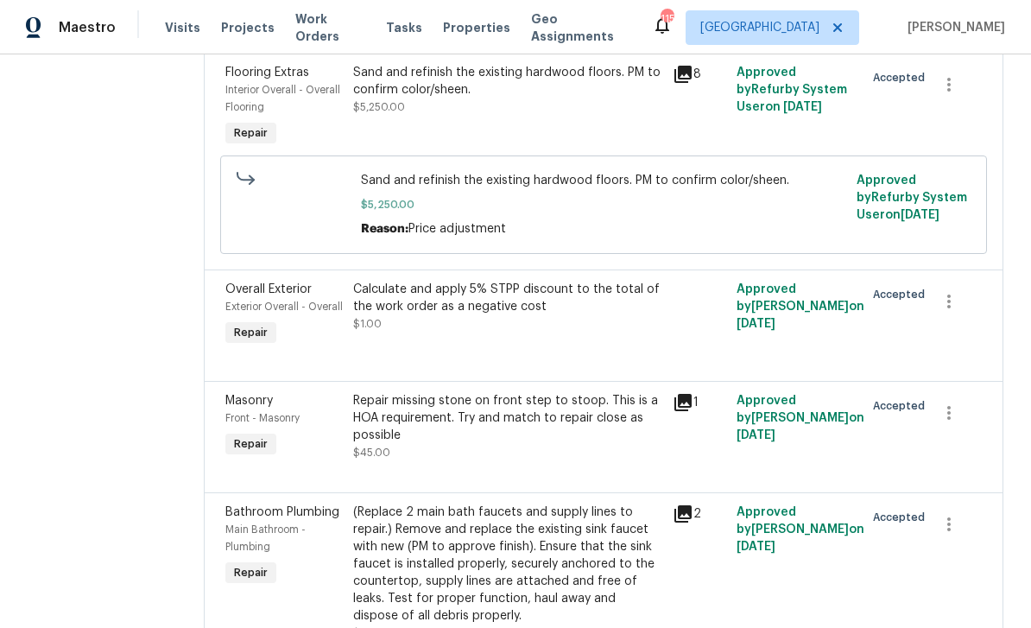
scroll to position [1054, 0]
click at [260, 295] on span "Overall Exterior" at bounding box center [268, 288] width 86 height 12
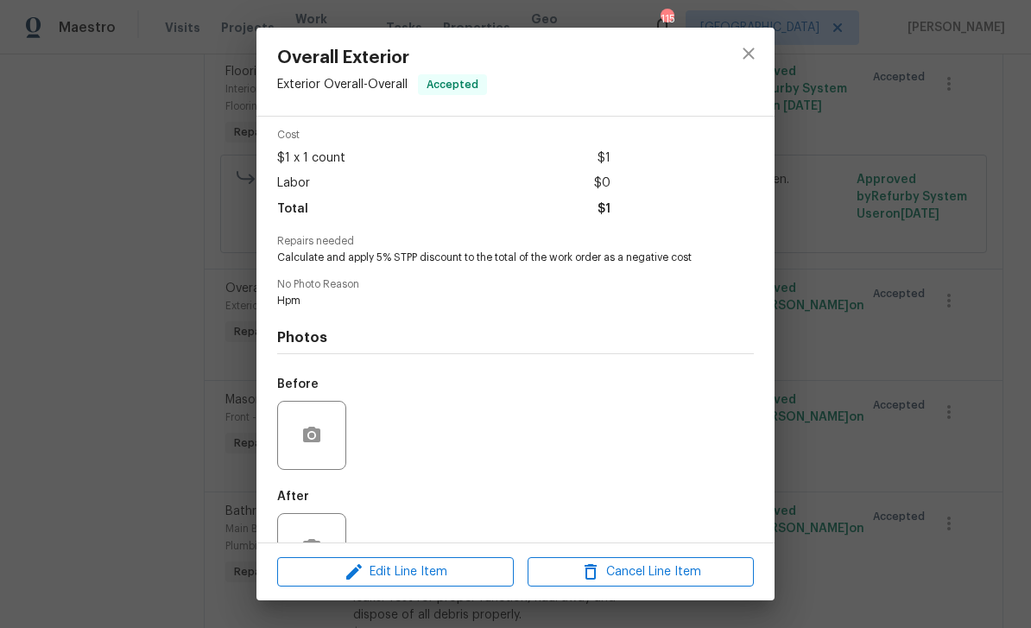
scroll to position [70, 0]
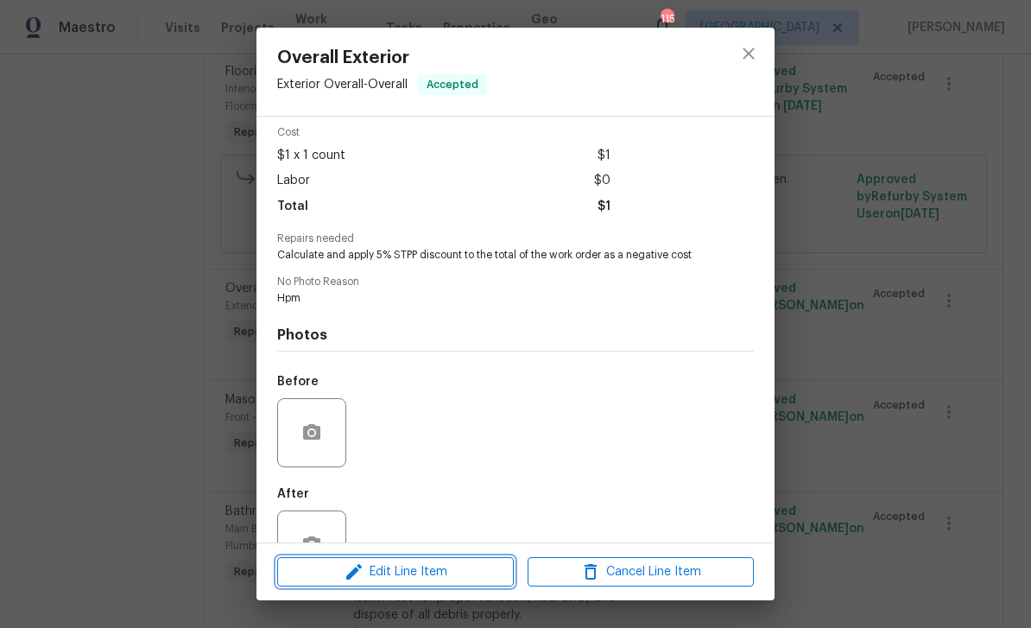
click at [350, 574] on icon "button" at bounding box center [354, 572] width 16 height 16
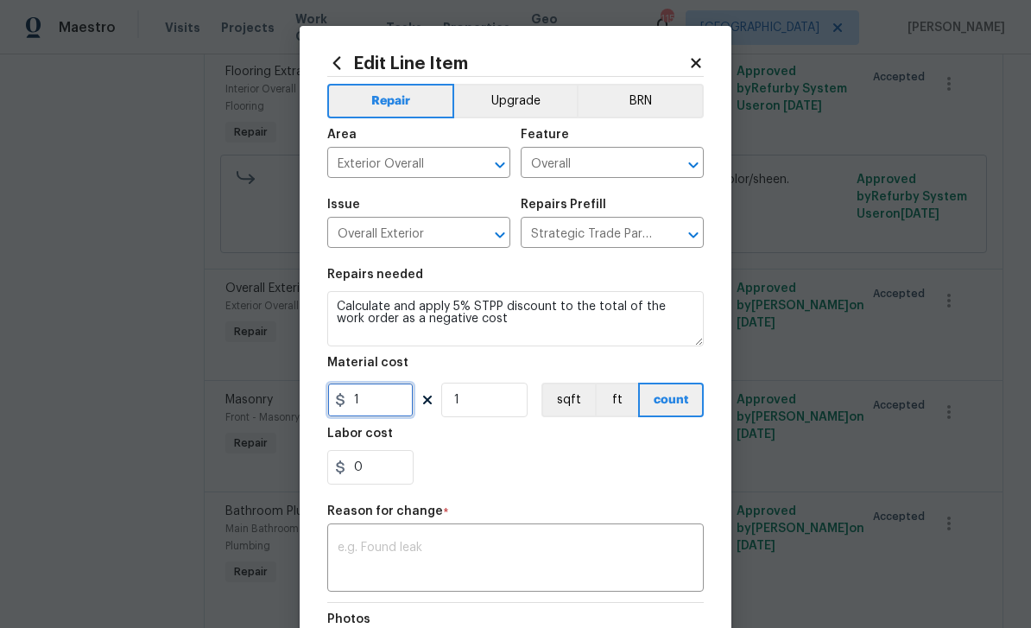
click at [375, 397] on input "1" at bounding box center [370, 400] width 86 height 35
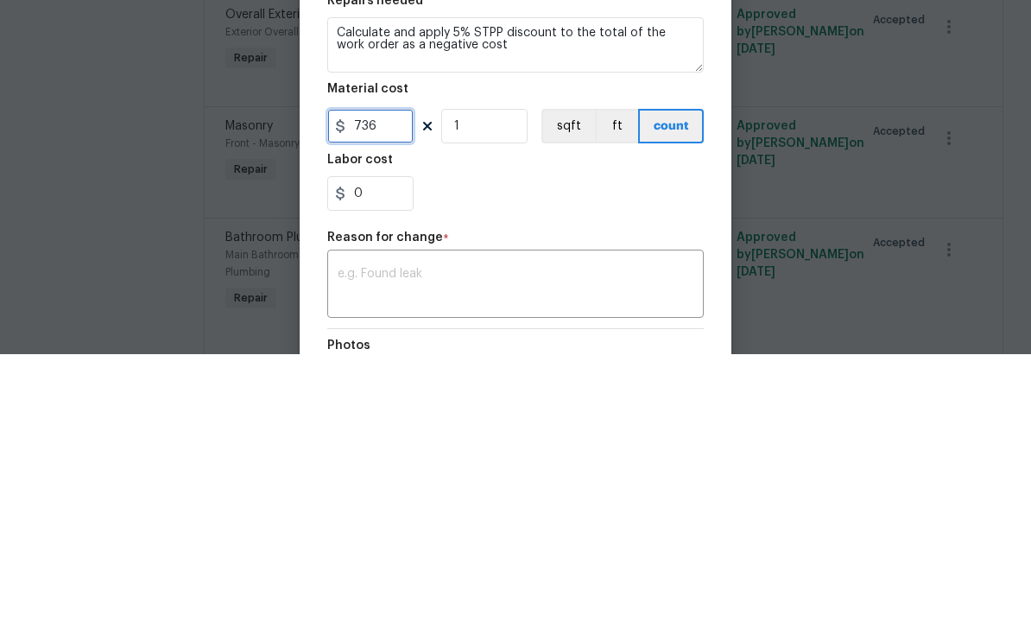
click at [359, 383] on input "736" at bounding box center [370, 400] width 86 height 35
type input "-736"
click at [638, 450] on div "0" at bounding box center [515, 467] width 377 height 35
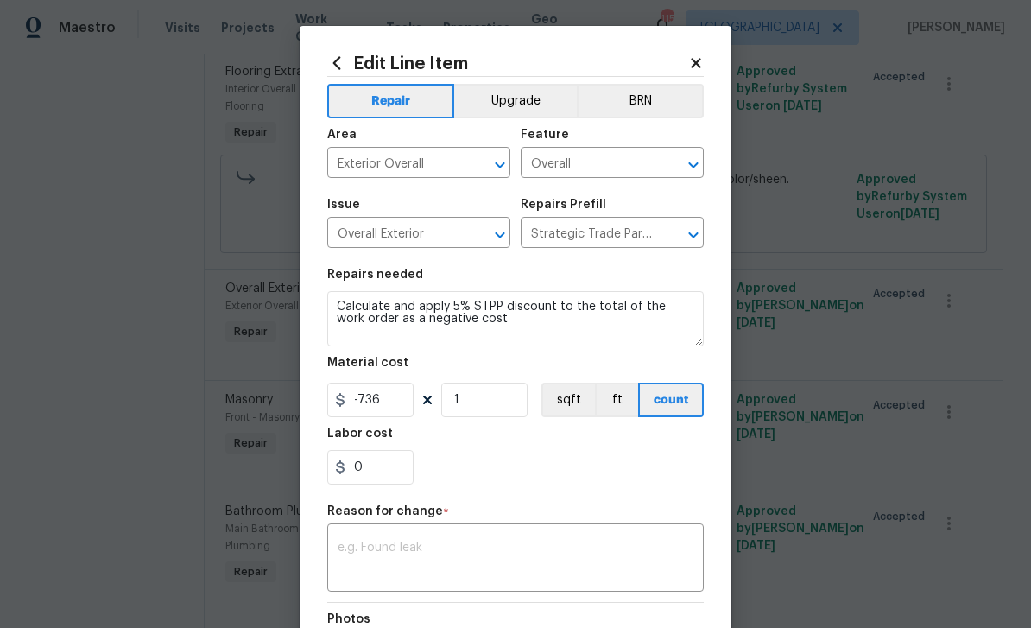
click at [568, 554] on textarea at bounding box center [516, 560] width 356 height 36
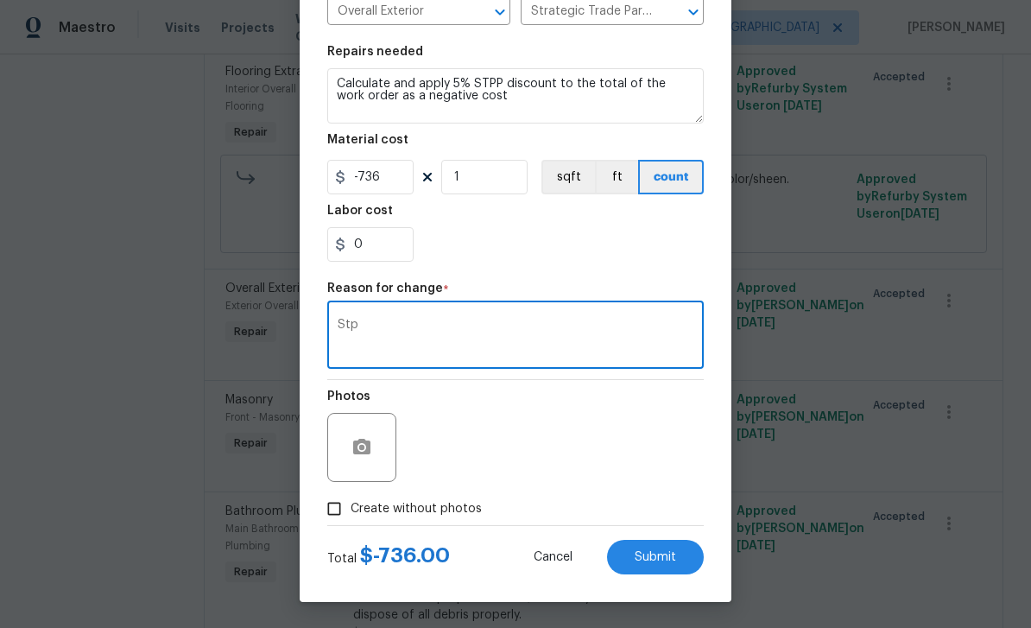
scroll to position [226, 0]
click at [369, 323] on textarea "Stp" at bounding box center [516, 337] width 356 height 36
type textarea "Stpp"
click at [343, 517] on input "Create without photos" at bounding box center [334, 508] width 33 height 33
checkbox input "true"
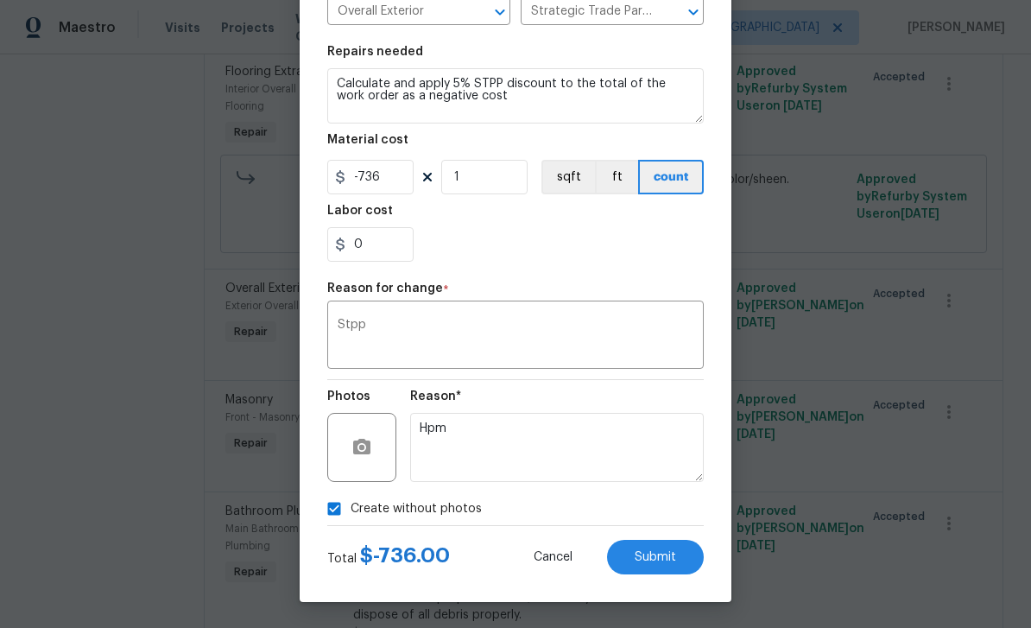
click at [674, 562] on span "Submit" at bounding box center [655, 557] width 41 height 13
type input "1"
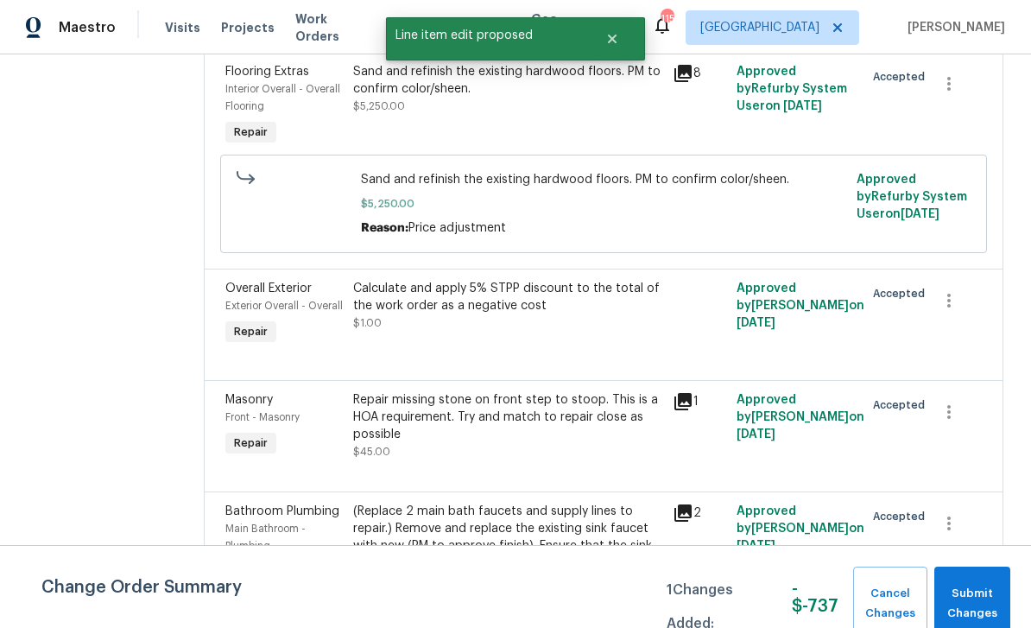
scroll to position [0, 0]
click at [984, 599] on span "Submit Changes" at bounding box center [972, 604] width 59 height 40
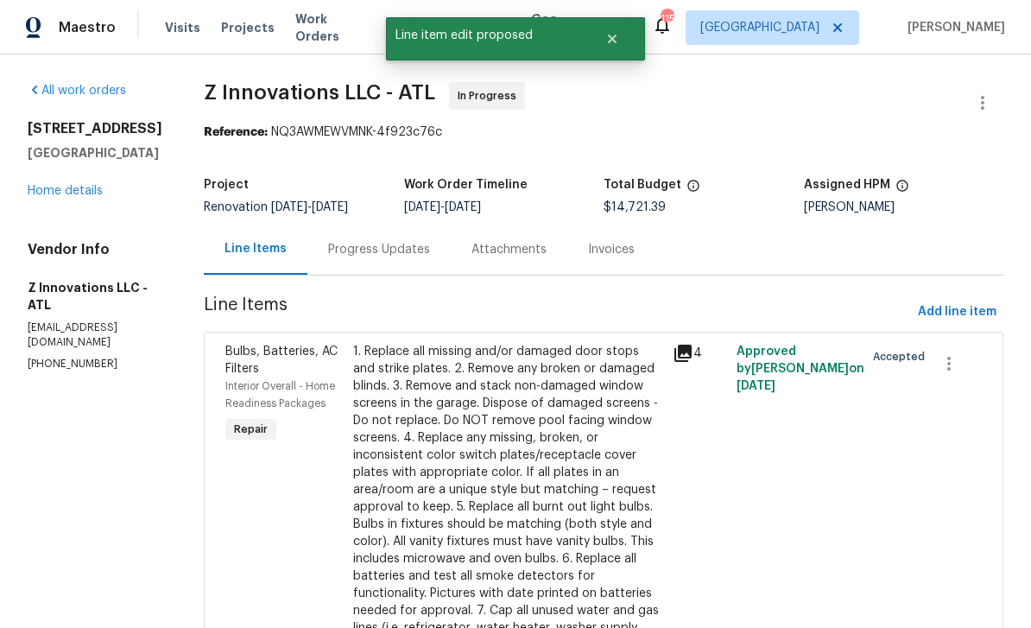
click at [356, 249] on div "Progress Updates" at bounding box center [379, 249] width 102 height 17
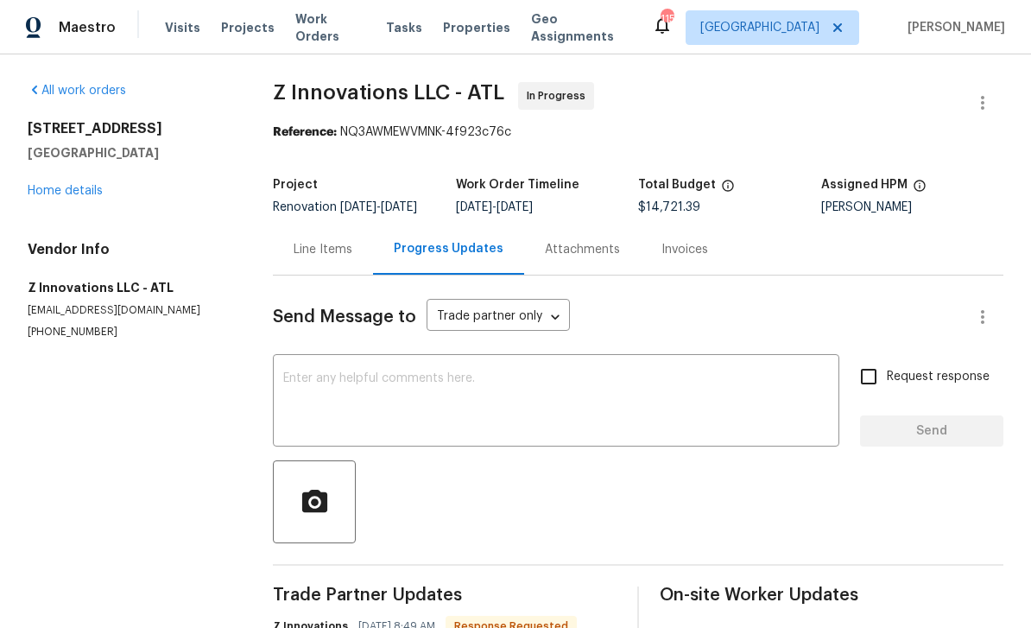
click at [654, 404] on textarea at bounding box center [556, 402] width 546 height 60
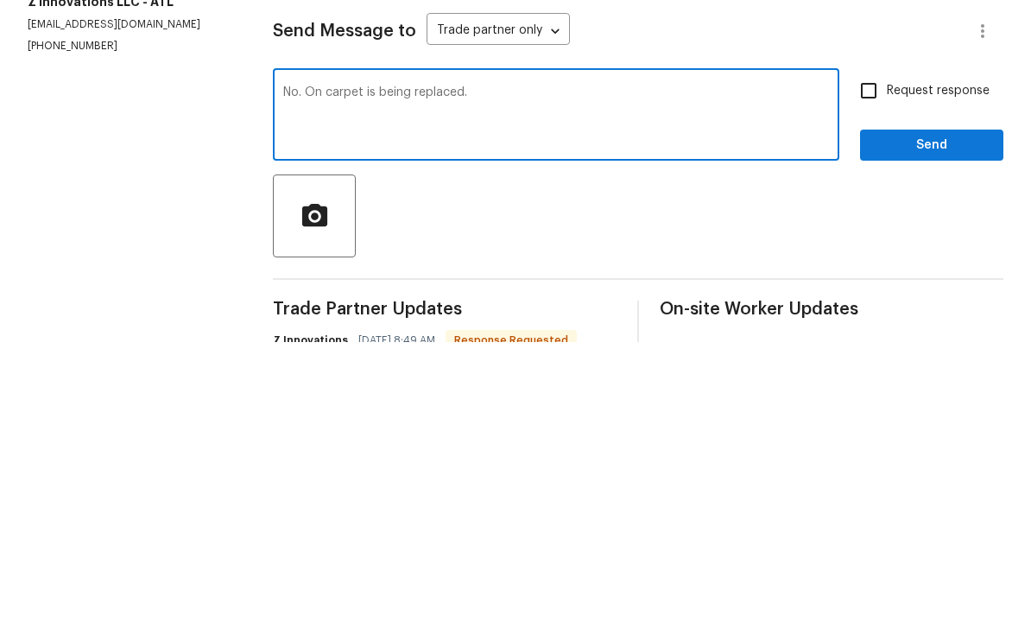
click at [319, 372] on textarea "No. On carpet is being replaced." at bounding box center [556, 402] width 546 height 60
click at [330, 372] on textarea "No. On carpet is being replaced." at bounding box center [556, 402] width 546 height 60
type textarea "No. Only carpet is being replaced."
click at [873, 359] on input "Request response" at bounding box center [869, 377] width 36 height 36
checkbox input "true"
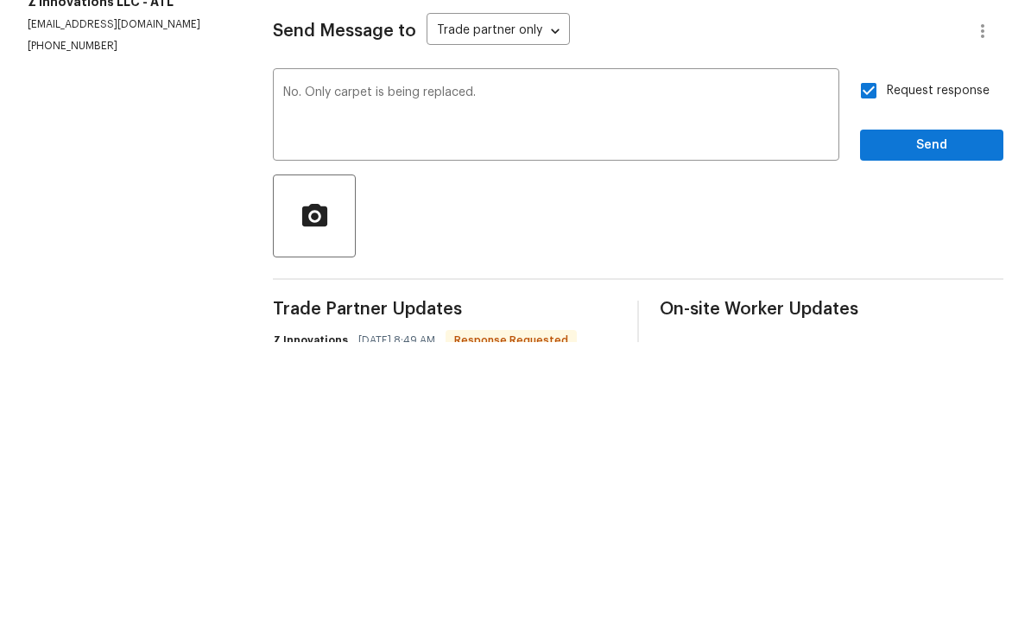
scroll to position [55, 0]
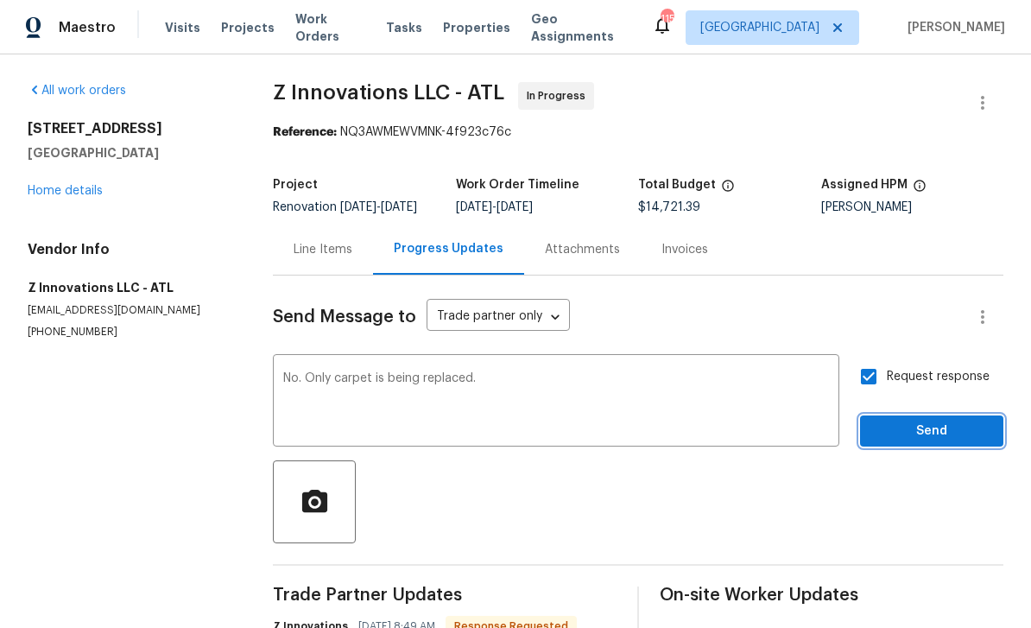
click at [956, 421] on span "Send" at bounding box center [932, 432] width 116 height 22
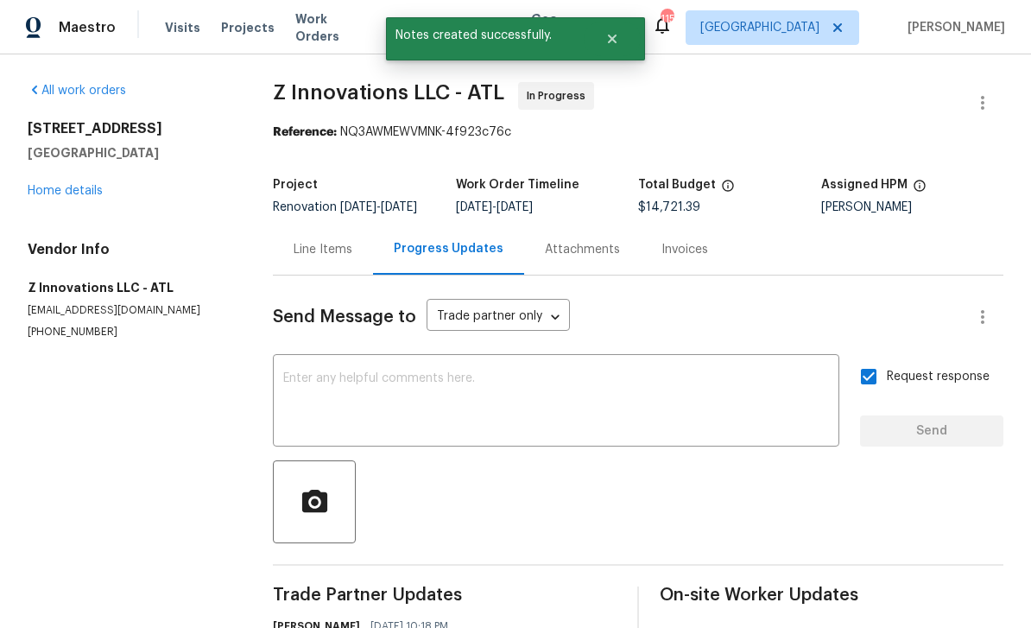
click at [66, 185] on link "Home details" at bounding box center [65, 191] width 75 height 12
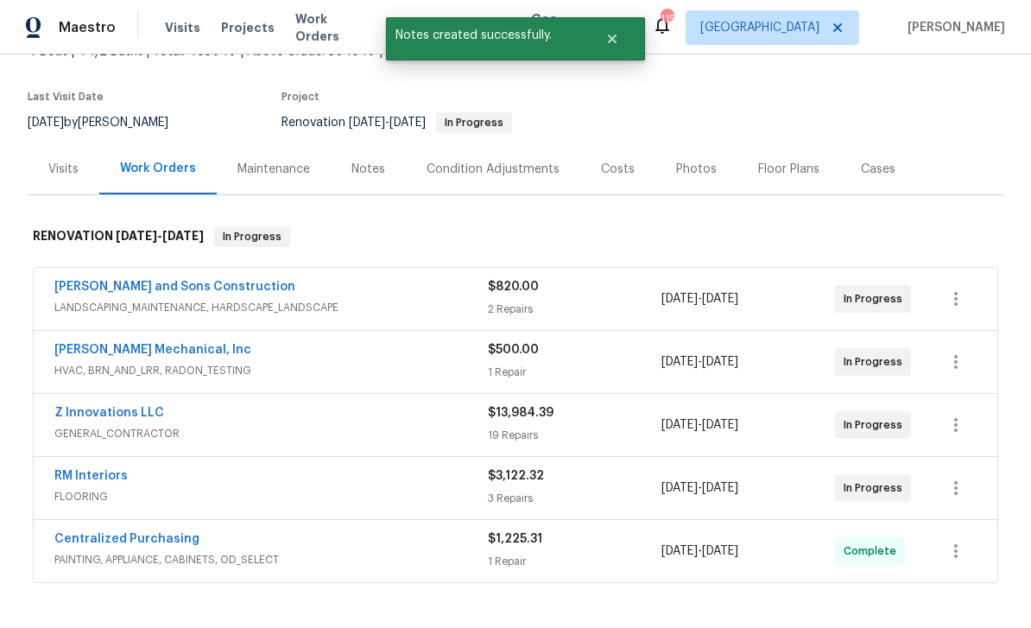
scroll to position [122, 0]
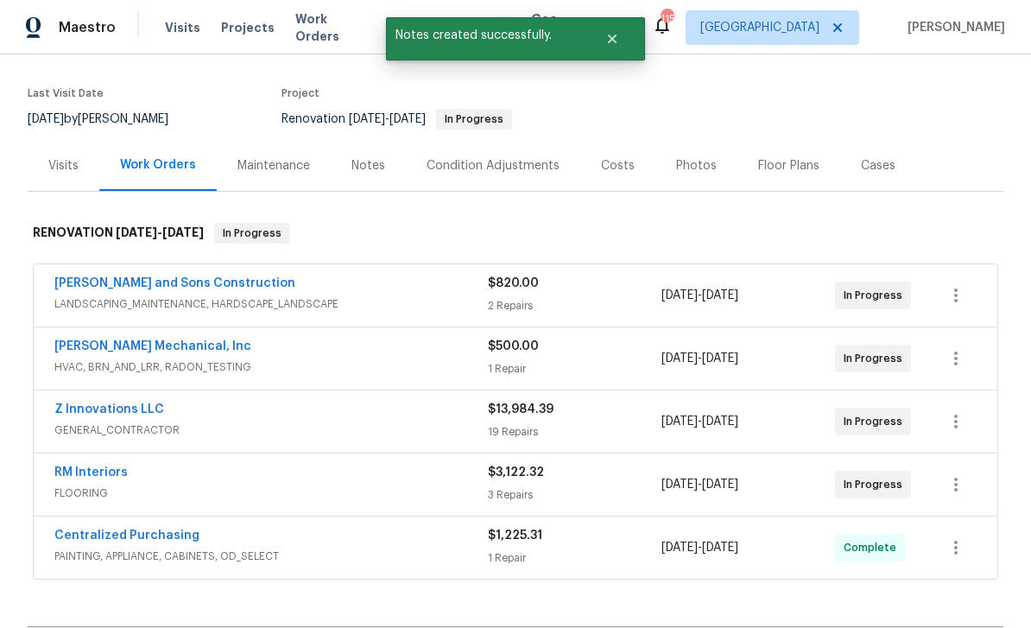
click at [76, 469] on link "RM Interiors" at bounding box center [90, 472] width 73 height 12
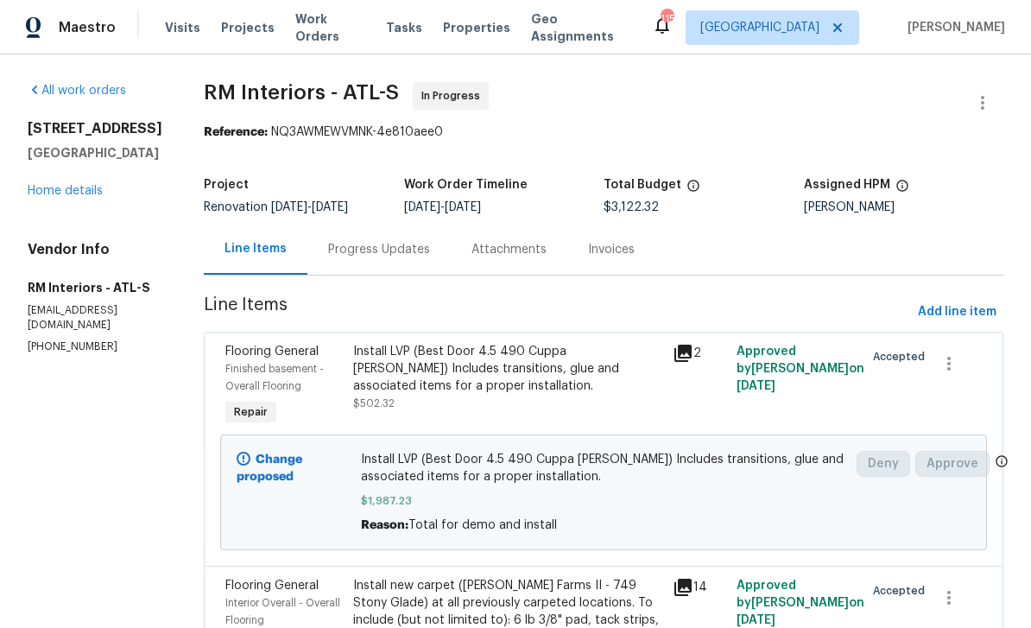
click at [351, 251] on div "Progress Updates" at bounding box center [379, 249] width 102 height 17
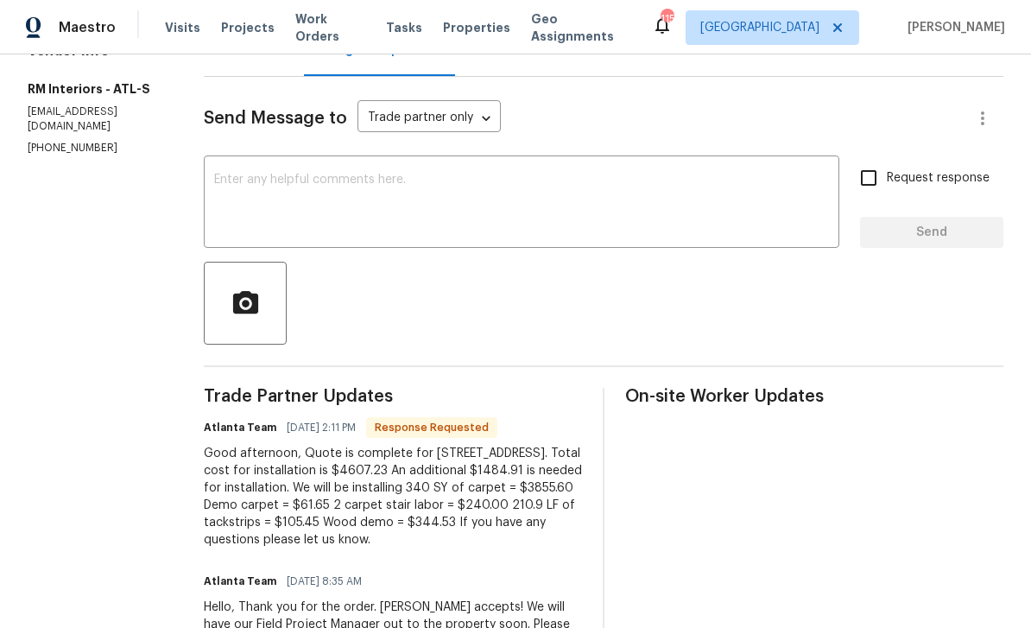
scroll to position [204, 0]
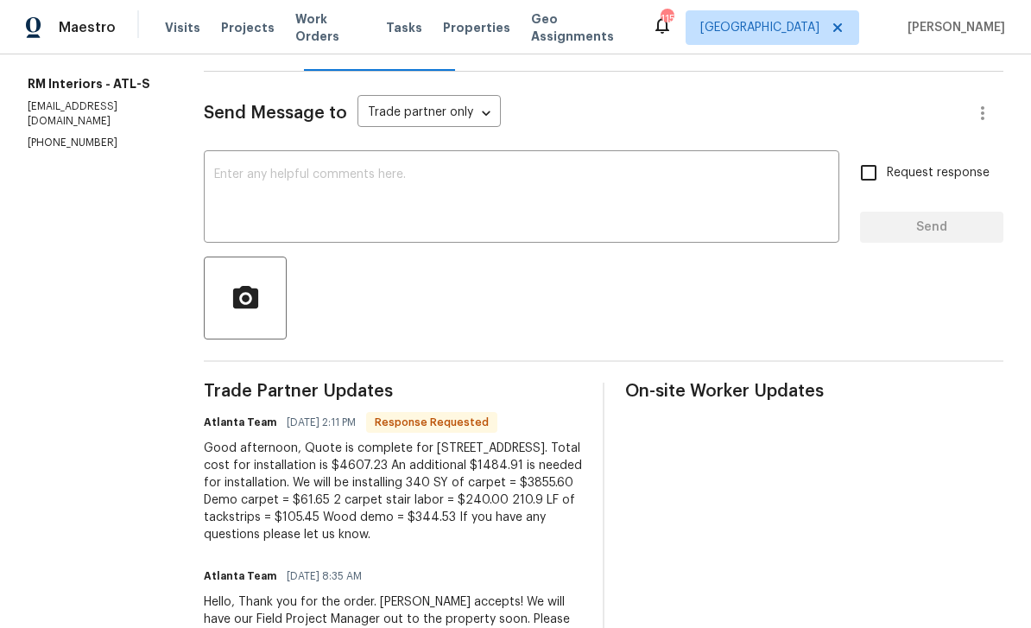
copy div "$4607.23 An additional $1484.91 is needed for installation. We will be installi…"
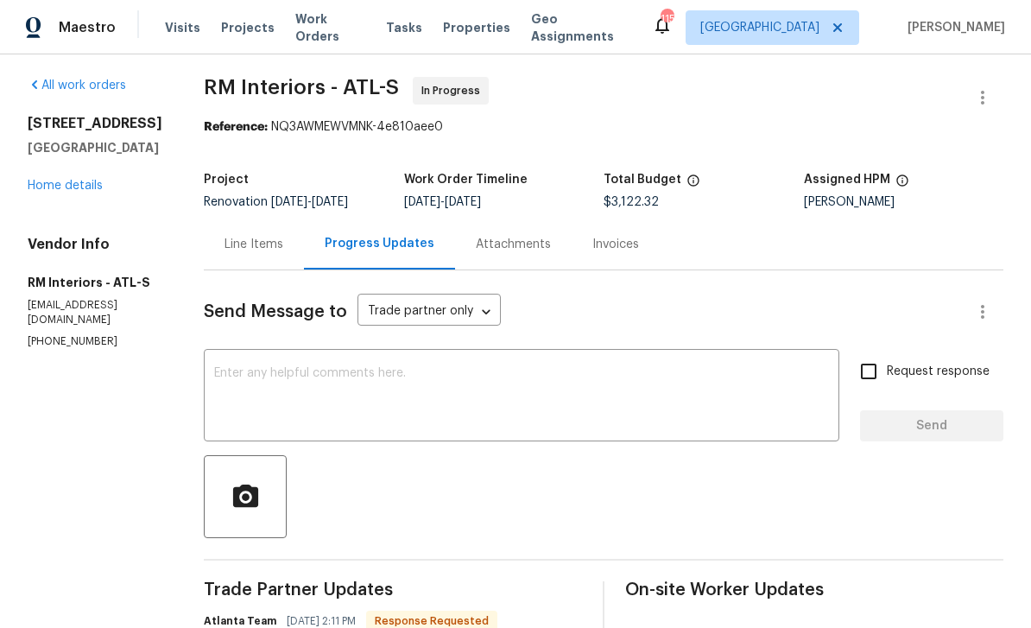
scroll to position [13, 0]
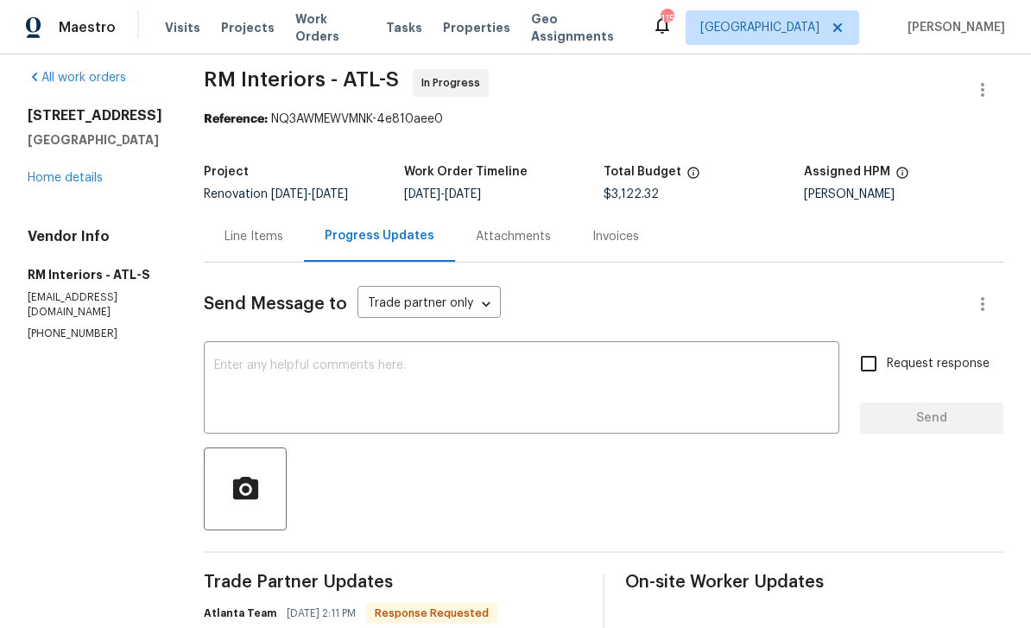
click at [233, 235] on div "Line Items" at bounding box center [254, 236] width 59 height 17
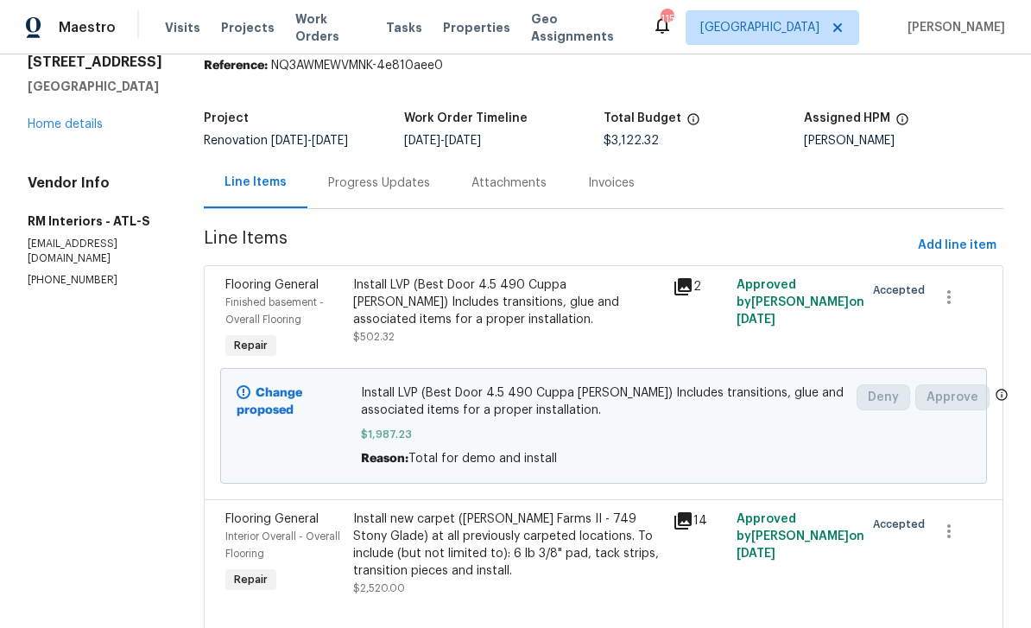
scroll to position [104, 0]
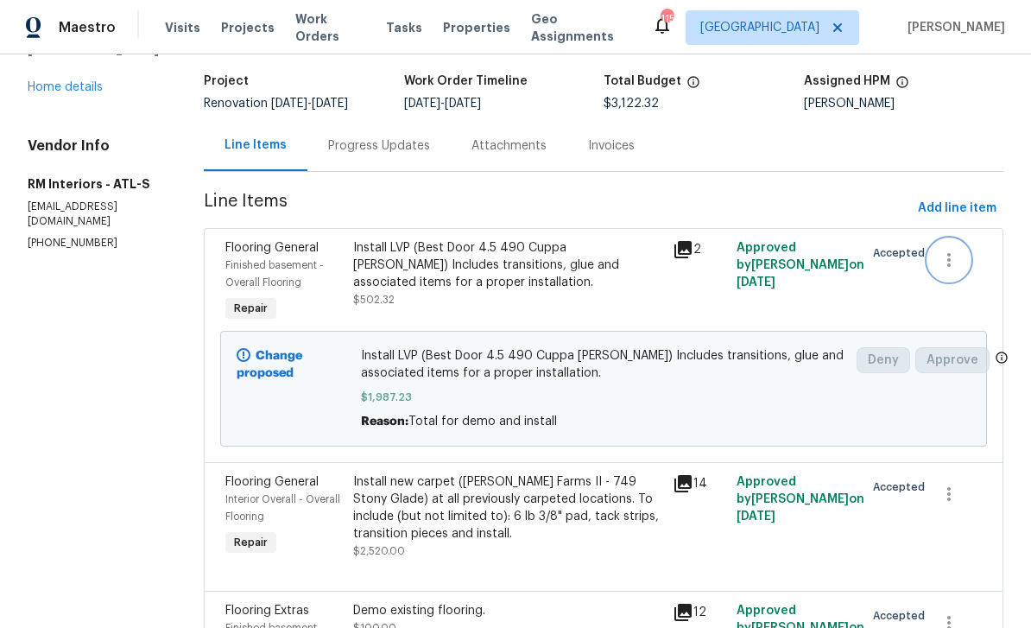
click at [955, 260] on icon "button" at bounding box center [949, 260] width 21 height 21
click at [968, 257] on li "Cancel" at bounding box center [962, 260] width 67 height 29
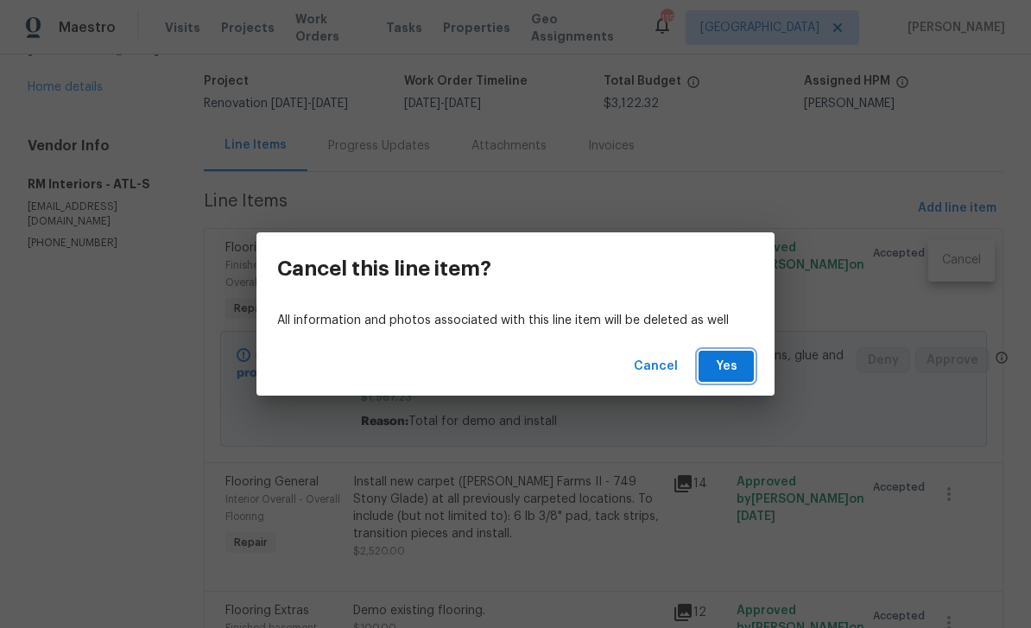
click at [730, 371] on span "Yes" at bounding box center [727, 367] width 28 height 22
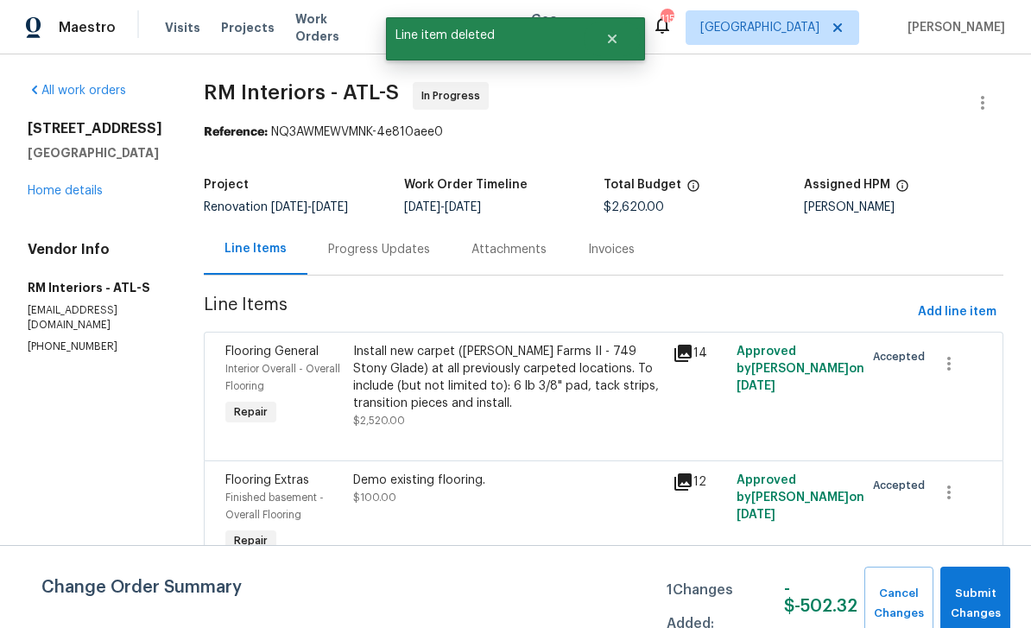
scroll to position [14, 0]
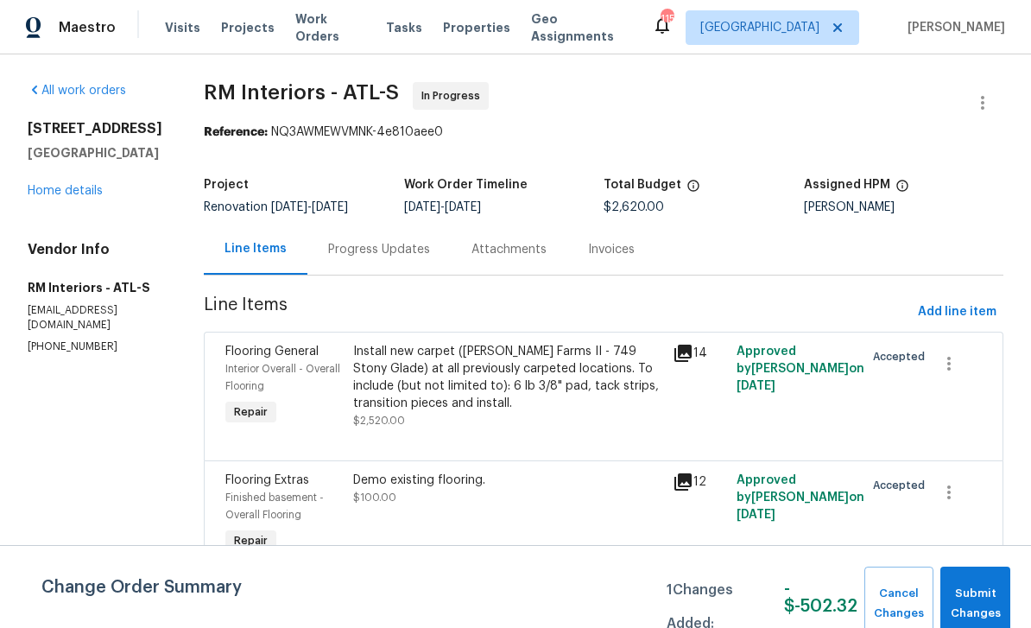
click at [250, 474] on span "Flooring Extras" at bounding box center [267, 480] width 84 height 12
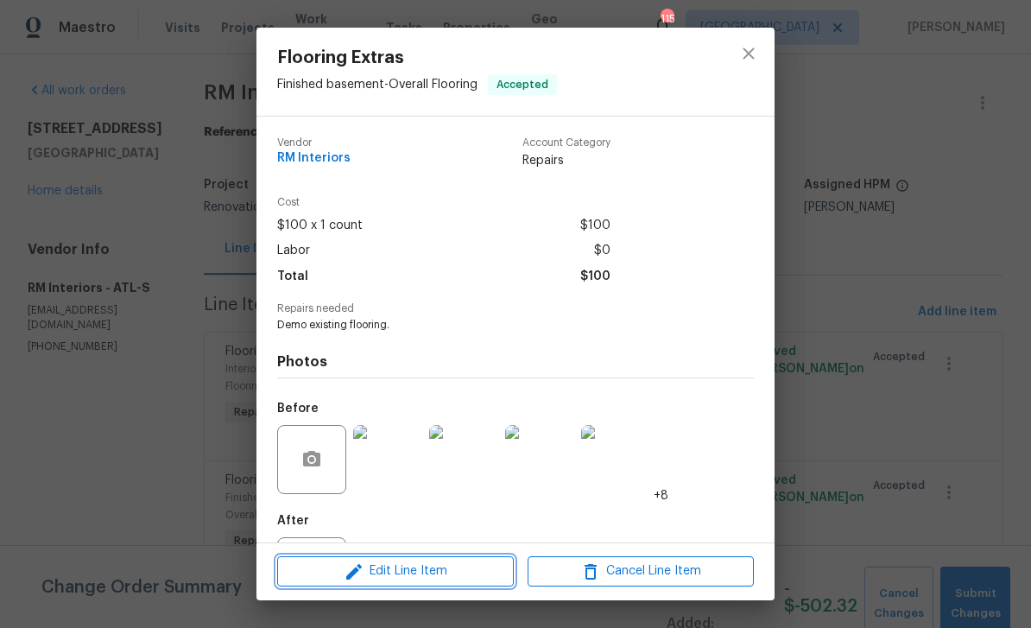
click at [342, 574] on span "Edit Line Item" at bounding box center [395, 572] width 226 height 22
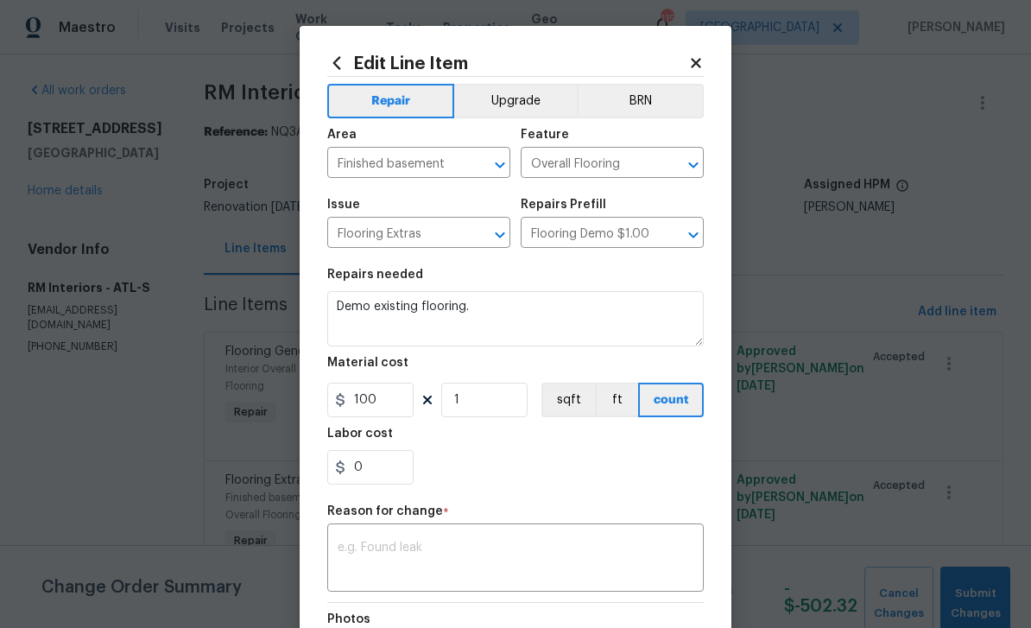
click at [359, 545] on textarea at bounding box center [516, 560] width 356 height 36
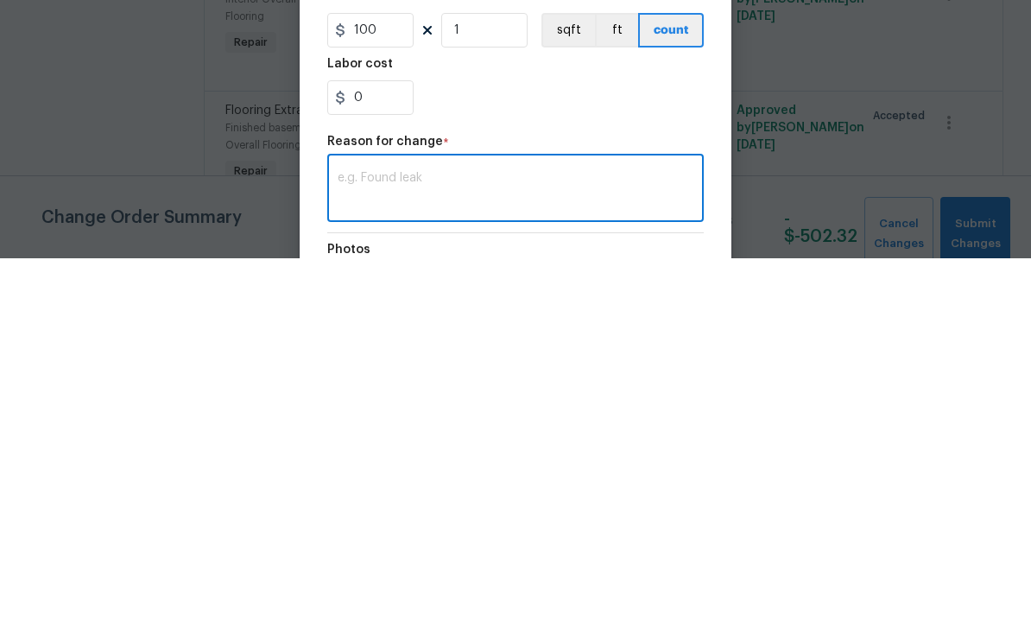
paste textarea "$4607.23 An additional $1484.91 is needed for installation. We will be installi…"
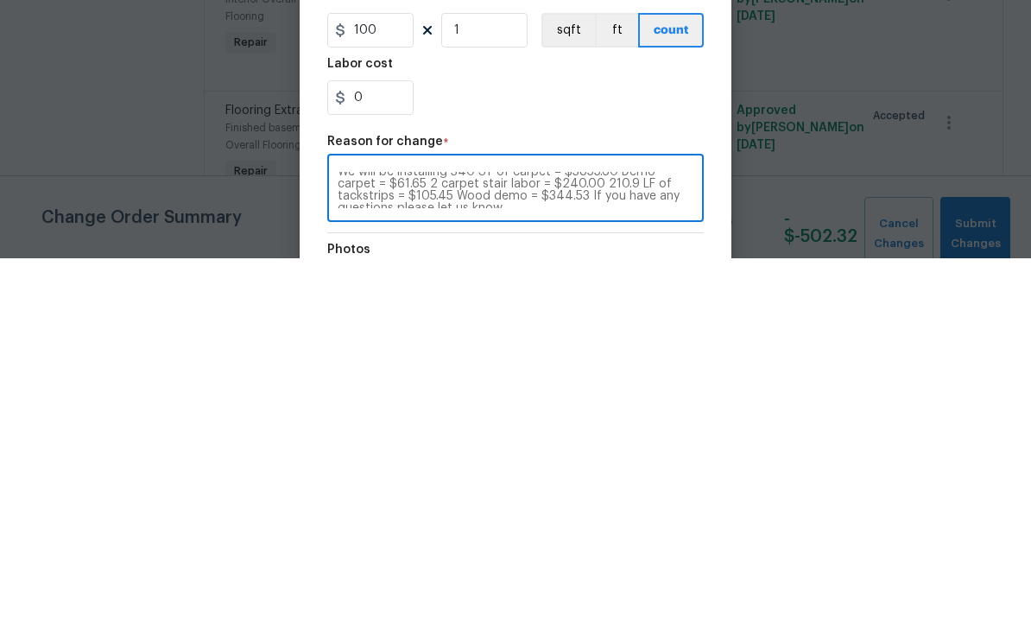
scroll to position [19, 0]
type textarea "$4607.23 An additional $1484.91 is needed for installation. We will be installi…"
click at [381, 383] on input "100" at bounding box center [370, 400] width 86 height 35
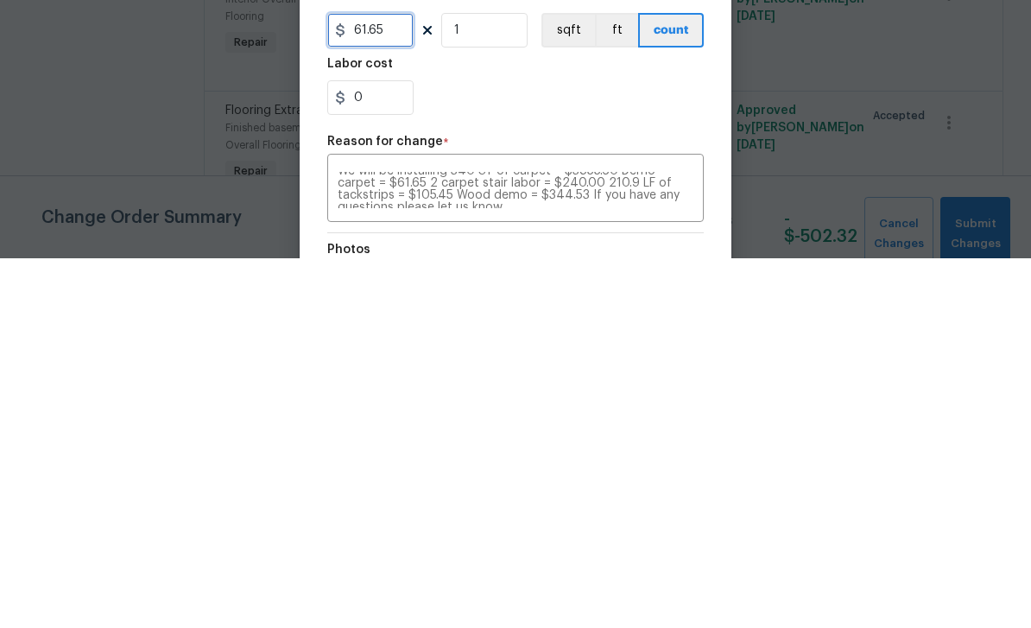
type input "61.65"
click at [377, 450] on input "0" at bounding box center [370, 467] width 86 height 35
type input "344.53"
click at [648, 450] on div "344.53" at bounding box center [515, 467] width 377 height 35
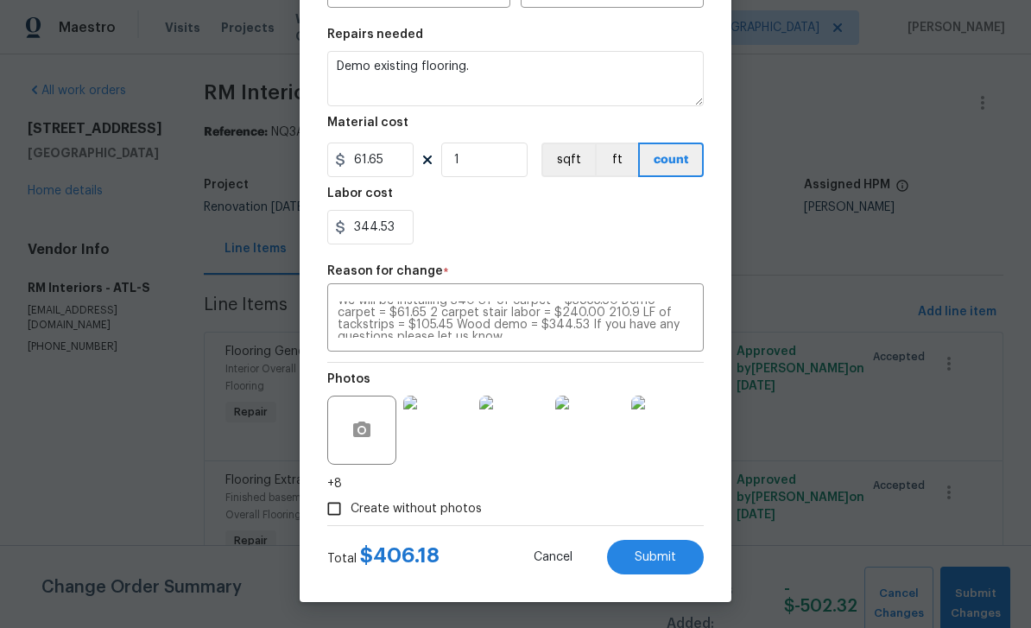
scroll to position [244, 0]
click at [664, 558] on span "Submit" at bounding box center [655, 557] width 41 height 13
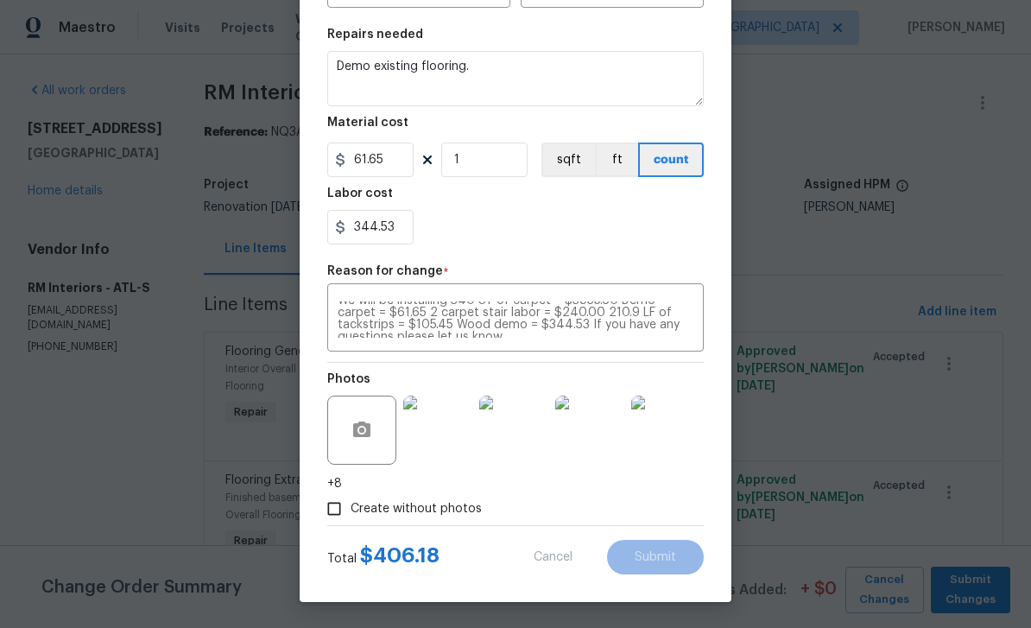
type input "100"
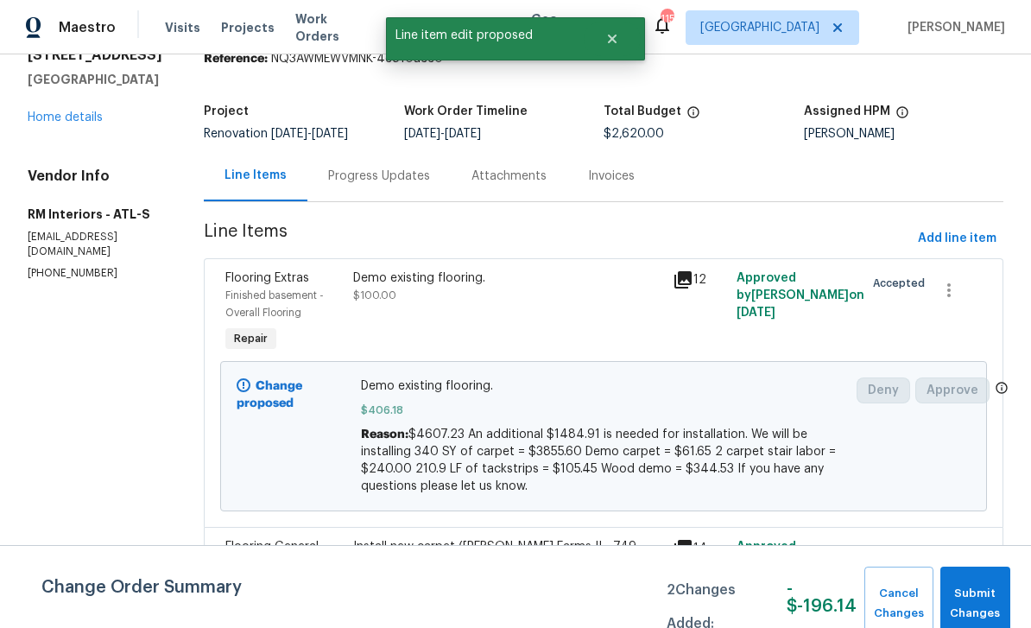
scroll to position [80, 0]
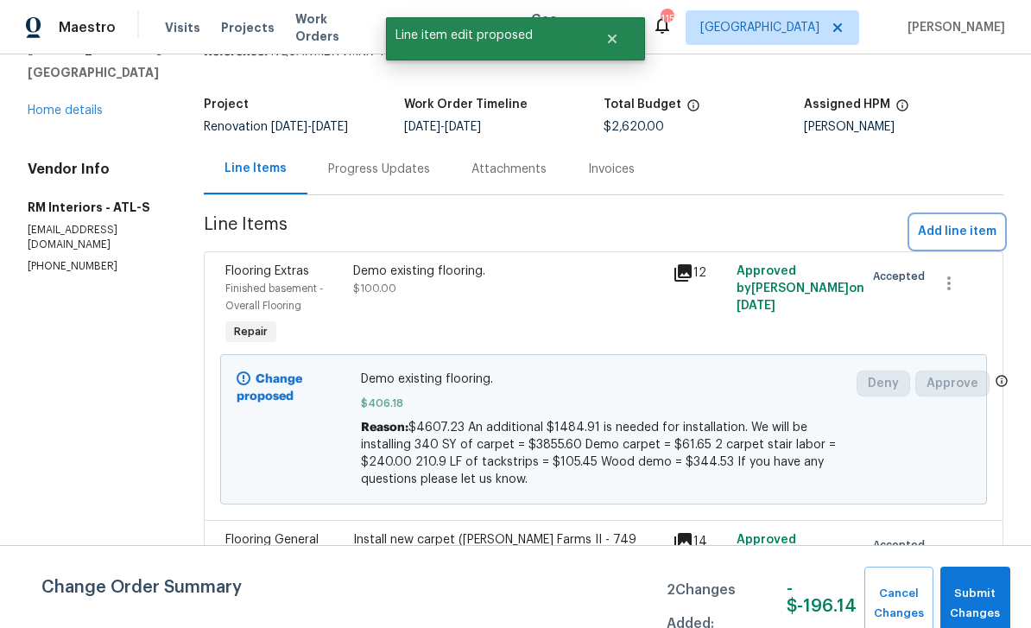
click at [956, 231] on span "Add line item" at bounding box center [957, 232] width 79 height 22
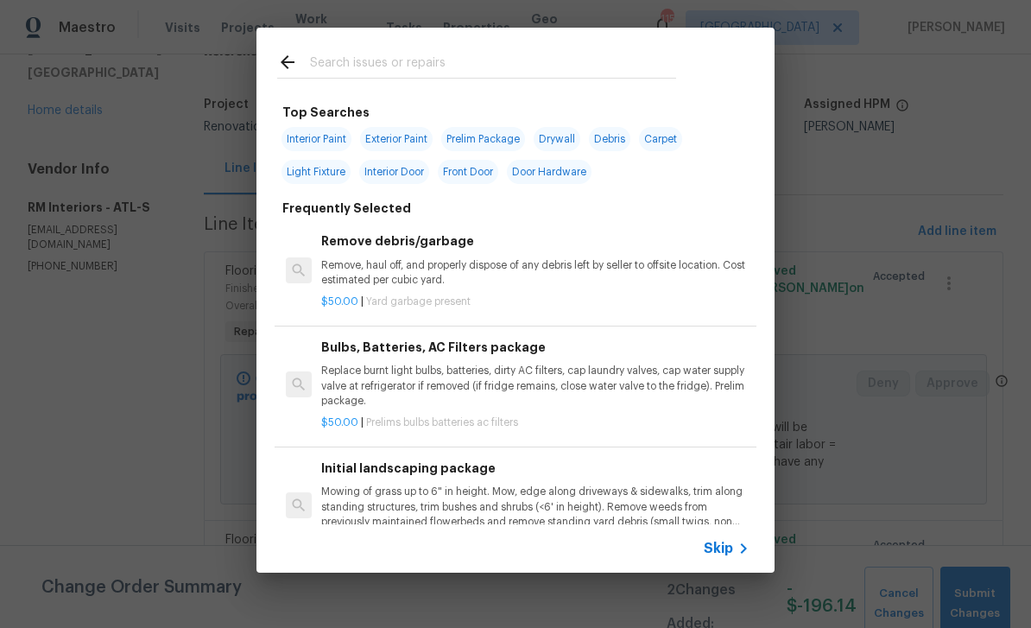
click at [340, 67] on input "text" at bounding box center [493, 65] width 366 height 26
type input "Stair"
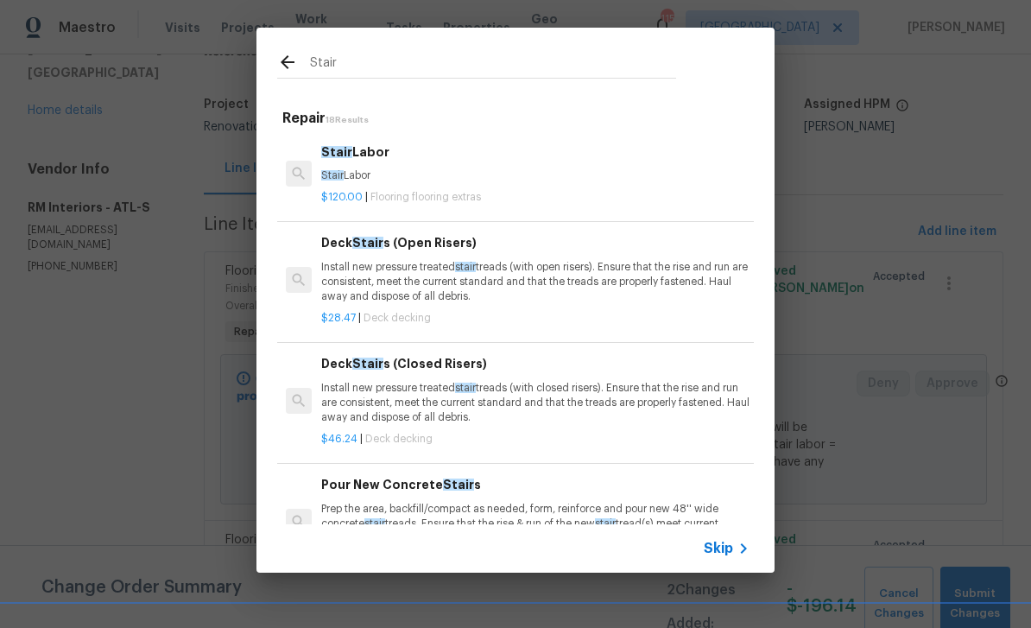
click at [356, 161] on h6 "Stair Labor" at bounding box center [535, 152] width 428 height 19
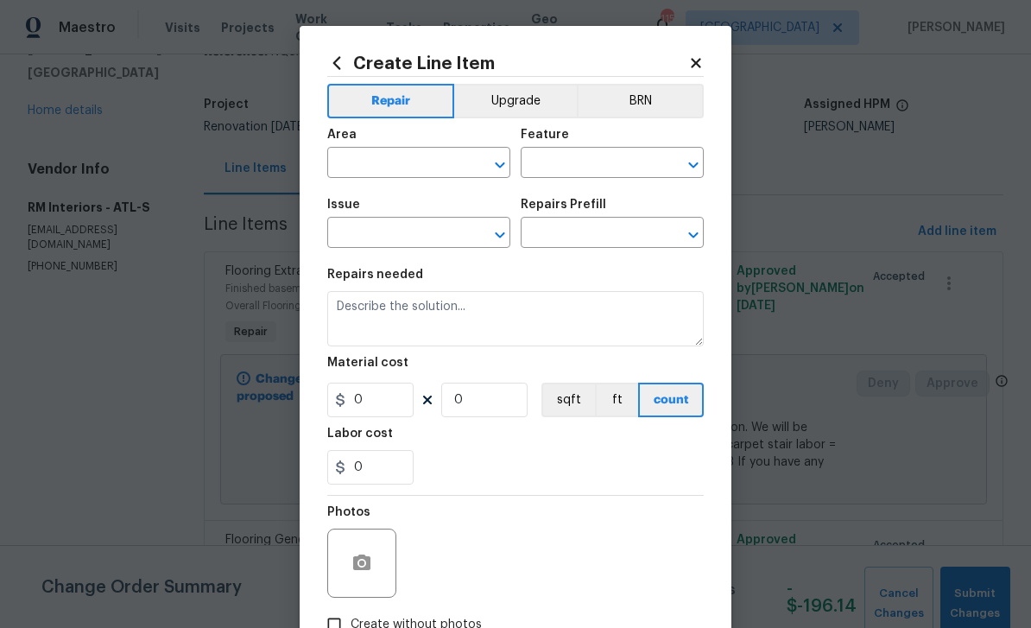
type input "Overall Flooring"
type input "Flooring Extras"
type textarea "Stair Labor"
type input "1"
type input "Stair Labor $120.00"
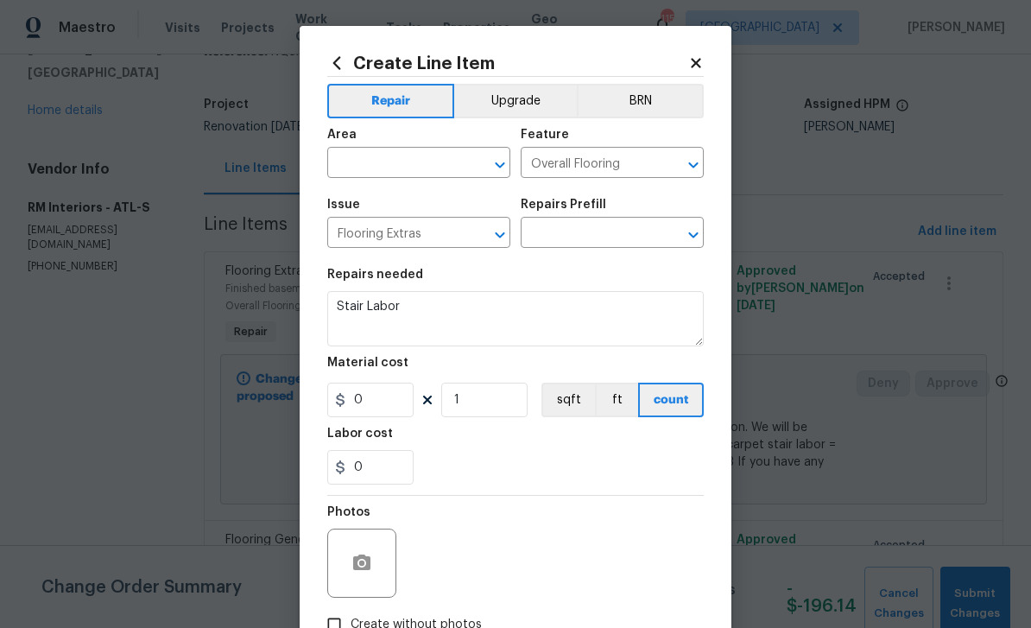
type input "120"
click at [480, 411] on input "1" at bounding box center [484, 400] width 86 height 35
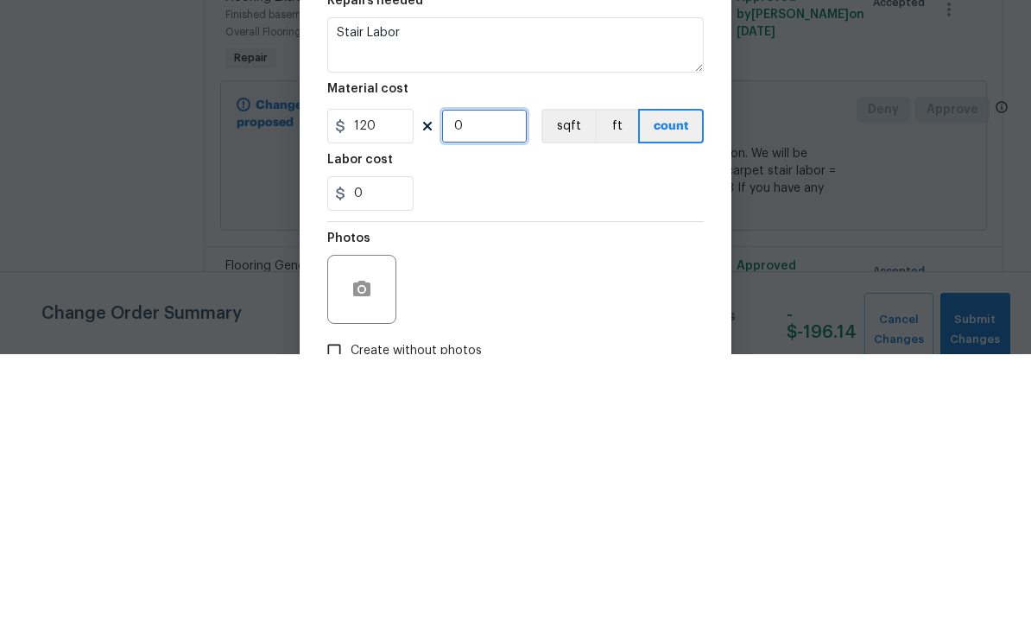
type input "2"
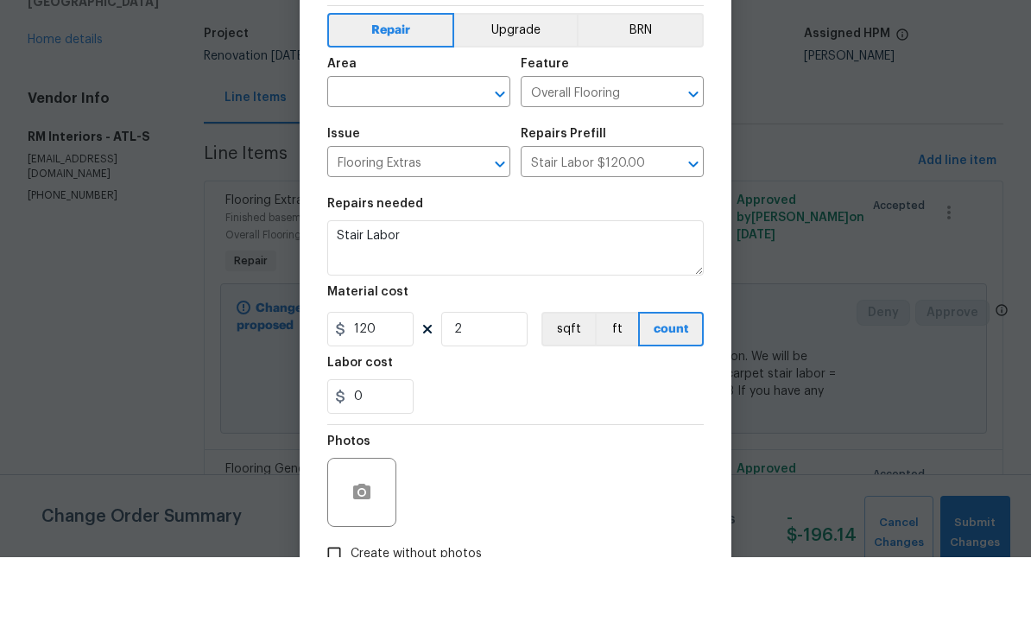
click at [381, 151] on input "text" at bounding box center [394, 164] width 135 height 27
type input "f"
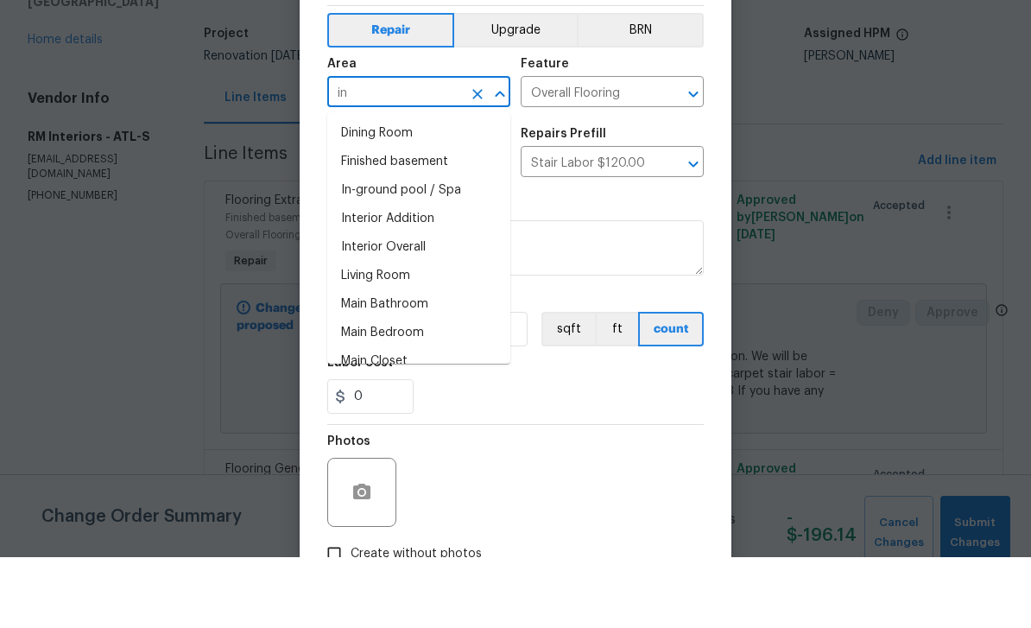
click at [361, 304] on li "Interior Overall" at bounding box center [418, 318] width 183 height 29
type input "Interior Overall"
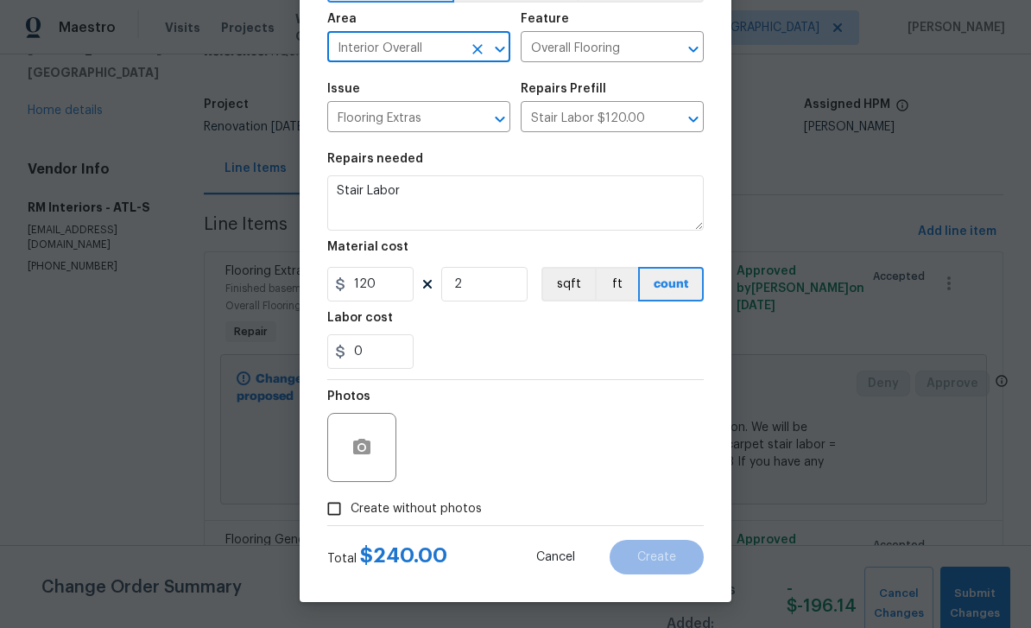
scroll to position [119, 0]
click at [340, 506] on input "Create without photos" at bounding box center [334, 508] width 33 height 33
checkbox input "true"
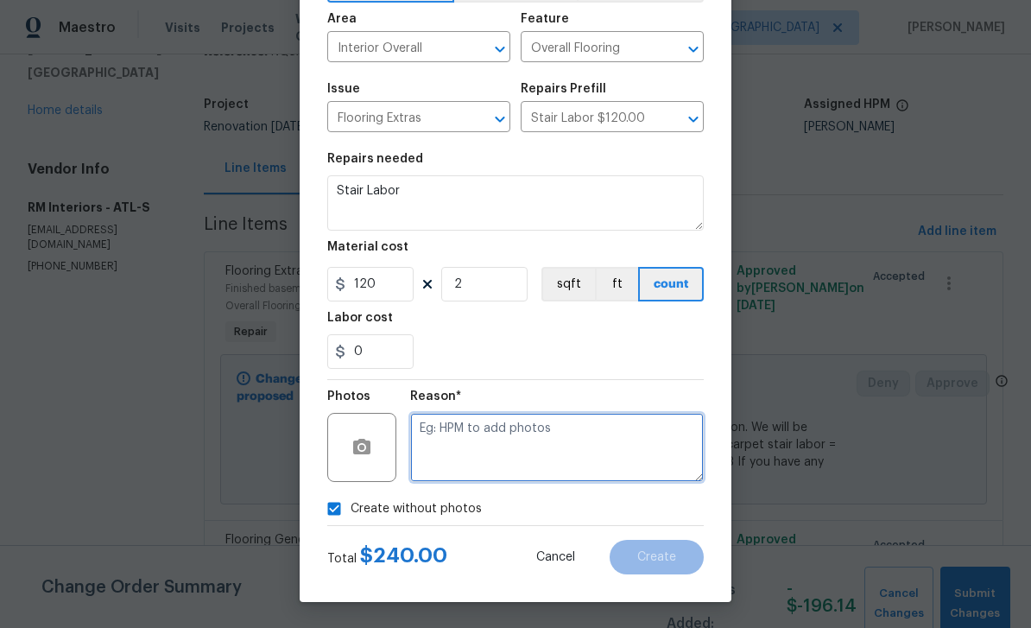
click at [636, 437] on textarea at bounding box center [557, 447] width 294 height 69
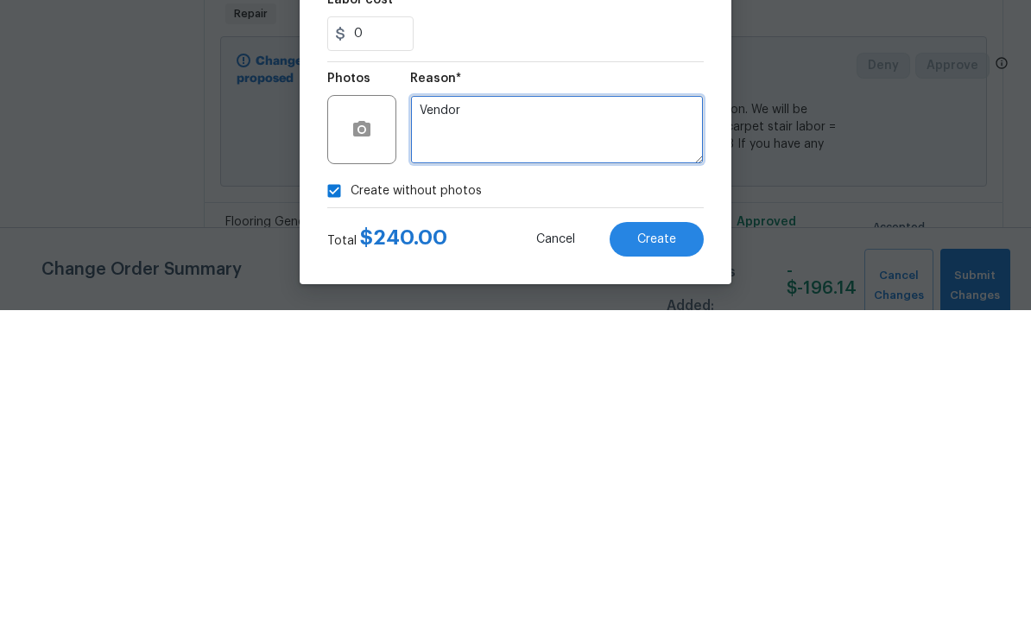
type textarea "Vendor"
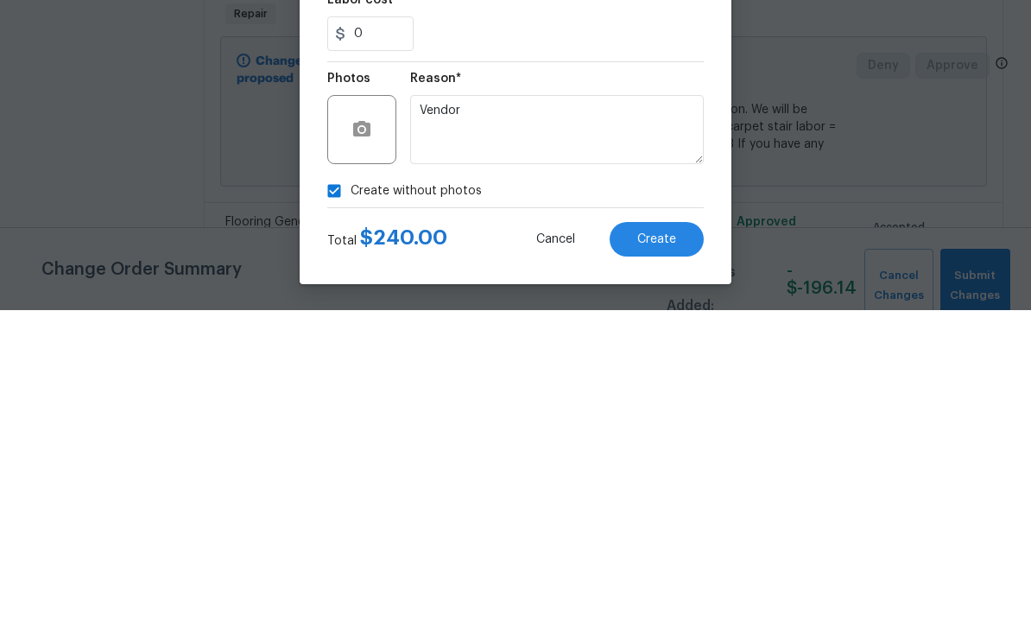
click at [676, 540] on button "Create" at bounding box center [657, 557] width 94 height 35
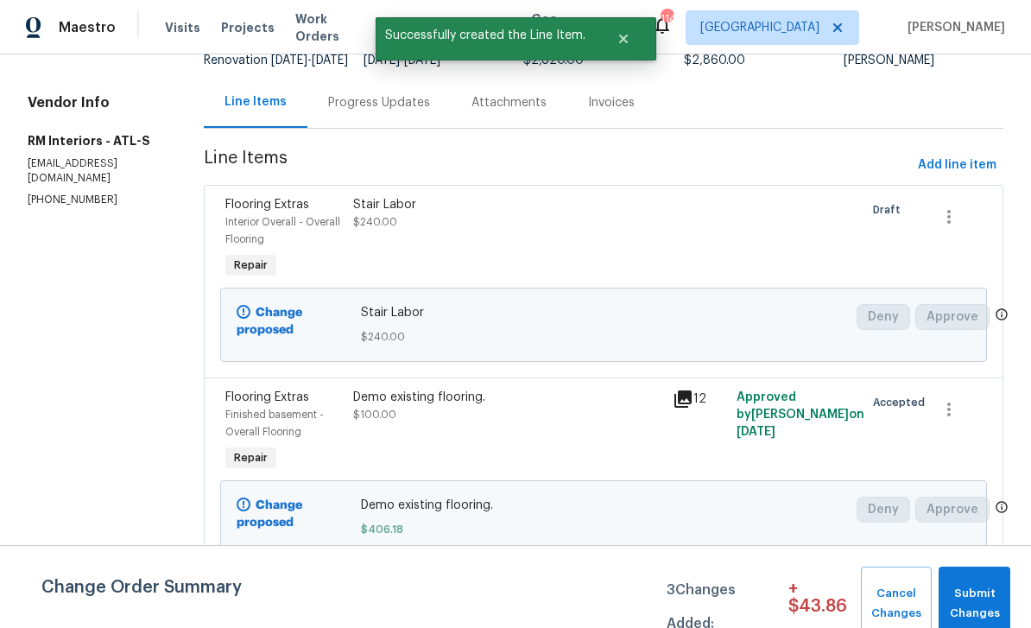
scroll to position [154, 0]
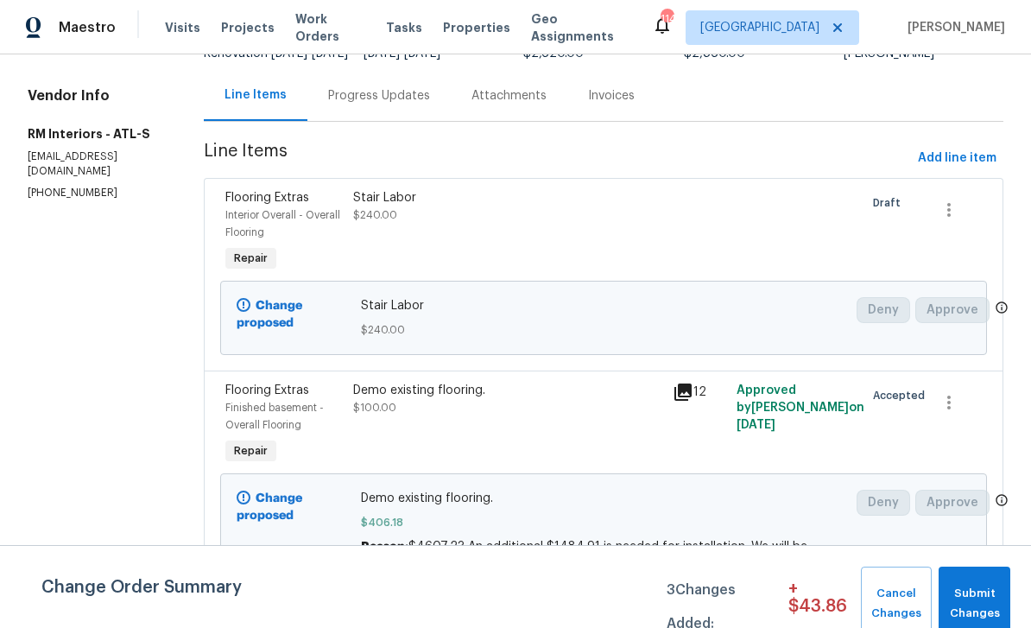
click at [346, 100] on div "Progress Updates" at bounding box center [379, 95] width 102 height 17
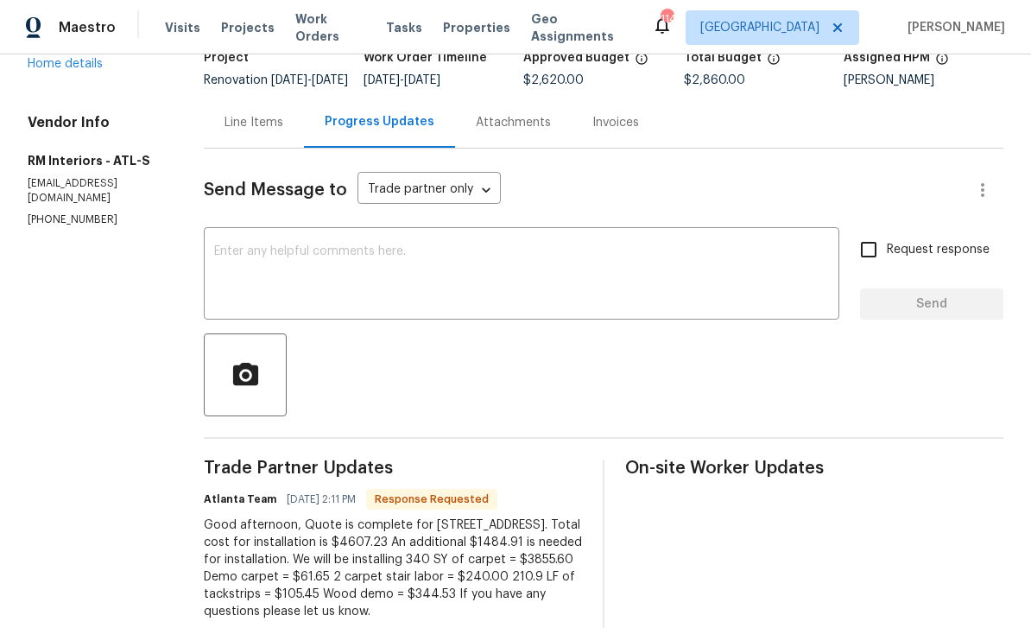
scroll to position [109, 0]
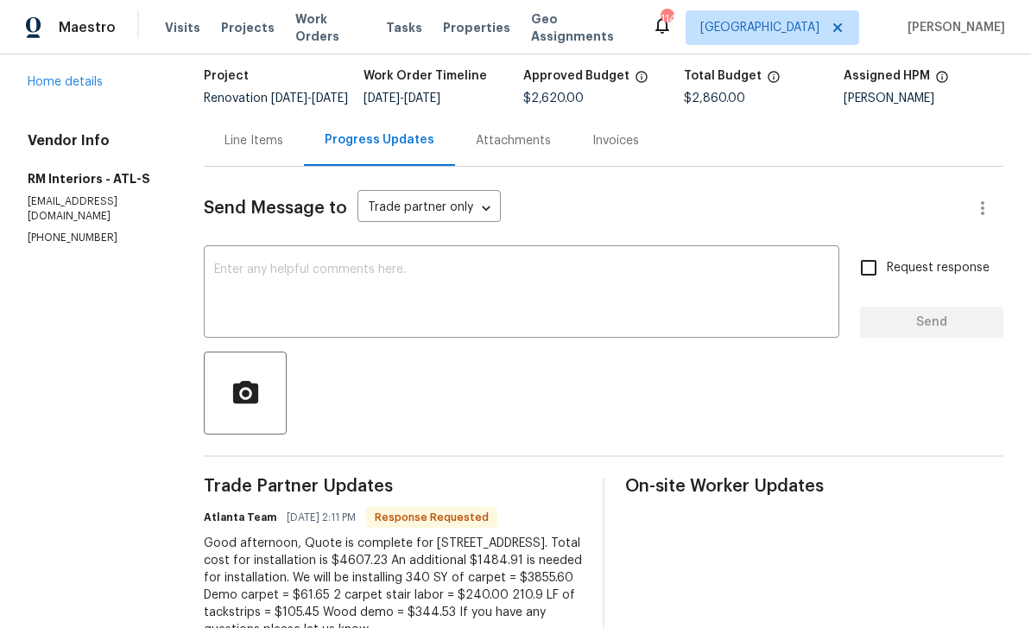
click at [242, 147] on div "Line Items" at bounding box center [254, 140] width 59 height 17
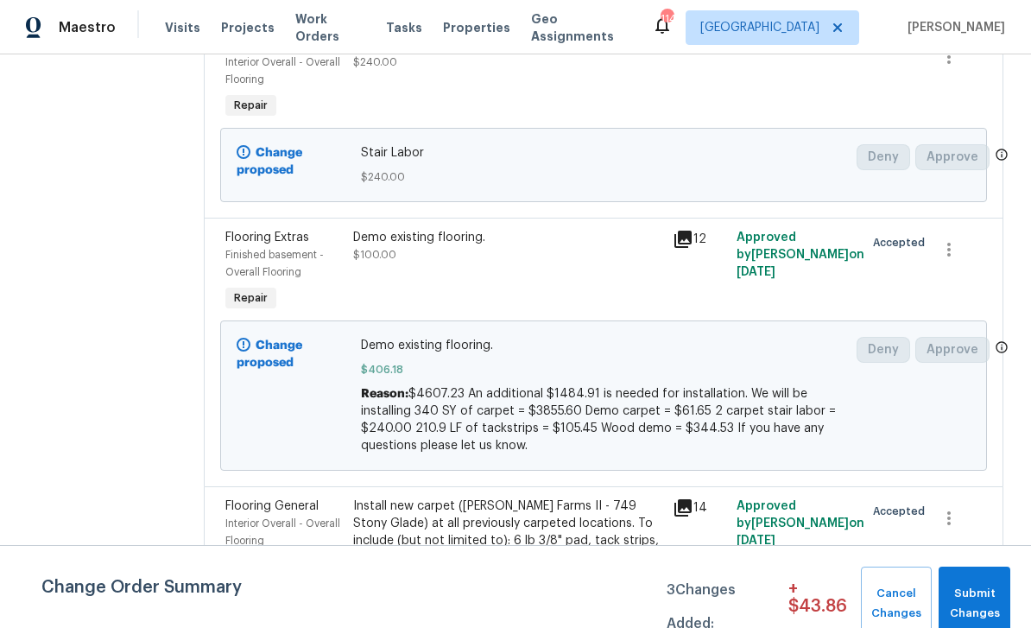
scroll to position [306, 0]
click at [583, 500] on div "Install new carpet (Abshire Farms II - 749 Stony Glade) at all previously carpe…" at bounding box center [507, 532] width 309 height 69
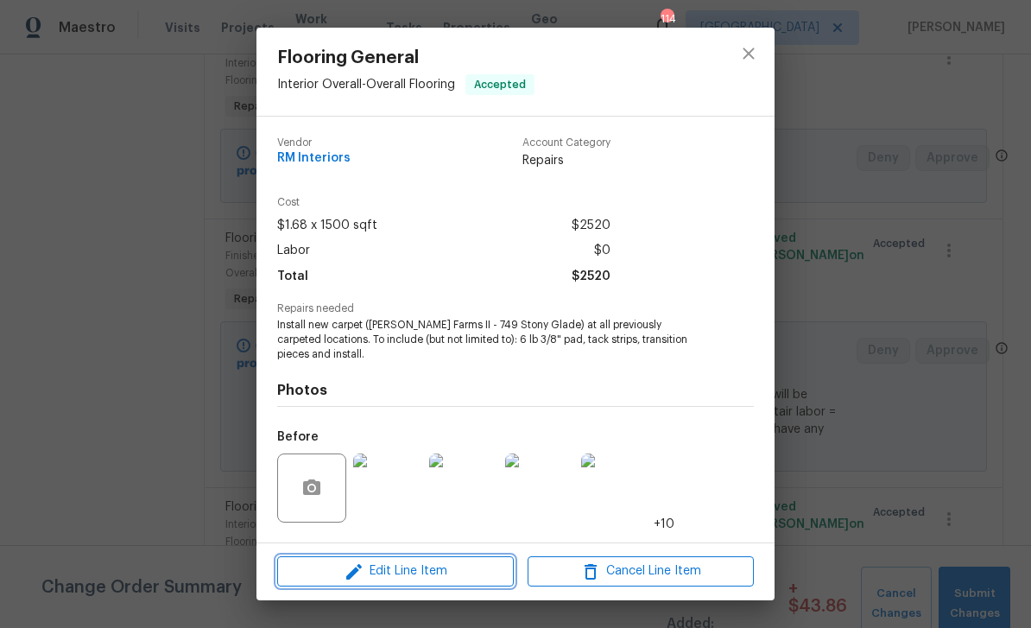
click at [358, 570] on icon "button" at bounding box center [354, 572] width 16 height 16
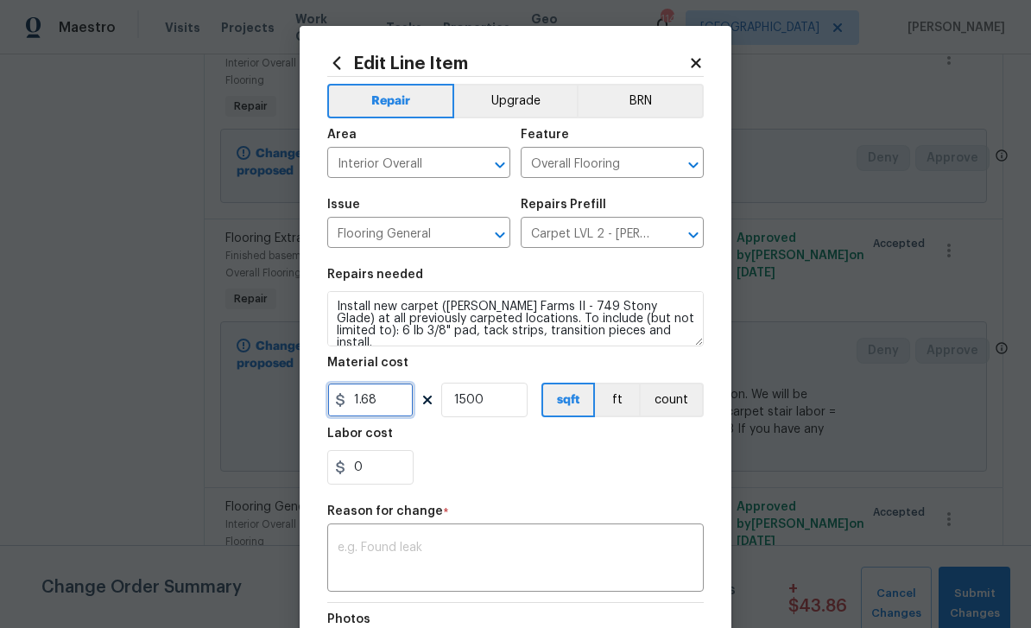
click at [384, 398] on input "1.68" at bounding box center [370, 400] width 86 height 35
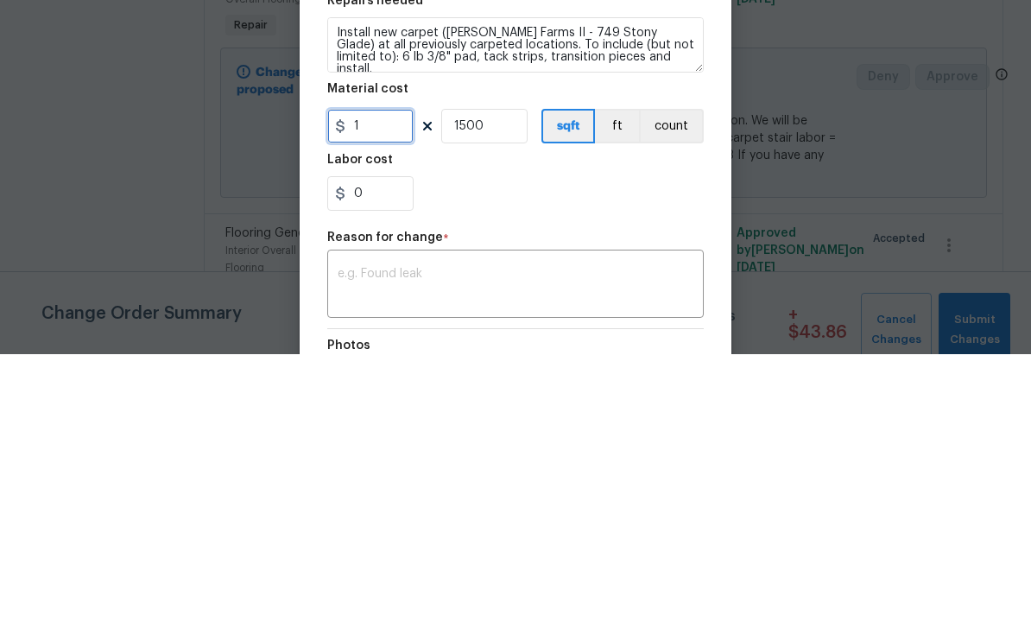
type input "0"
click at [502, 383] on input "1500" at bounding box center [484, 400] width 86 height 35
type input "1"
click at [378, 383] on input "0" at bounding box center [370, 400] width 86 height 35
click at [651, 450] on div "0" at bounding box center [515, 467] width 377 height 35
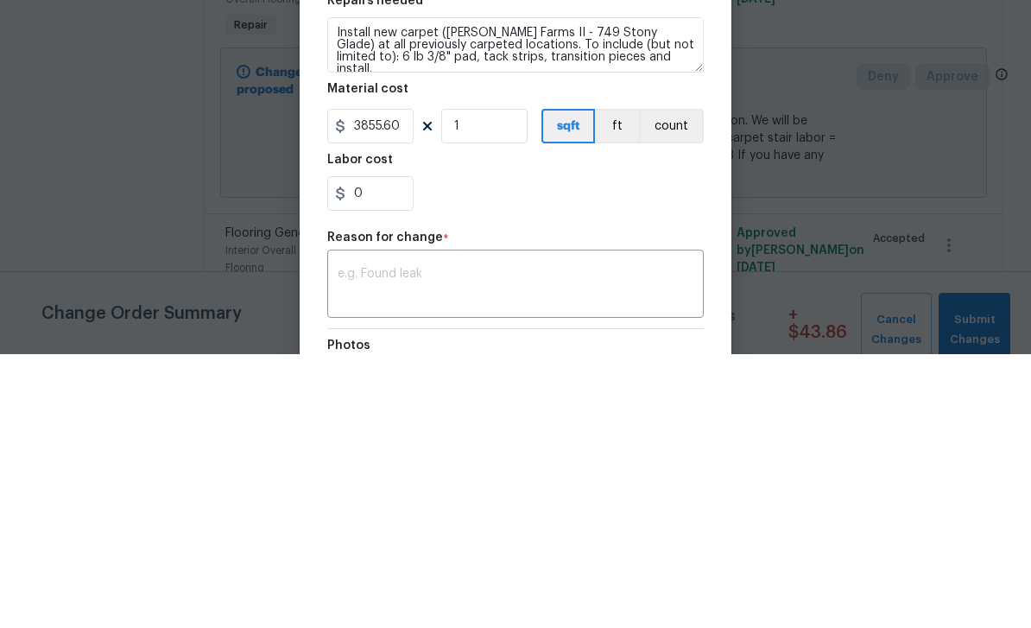
type input "3855.6"
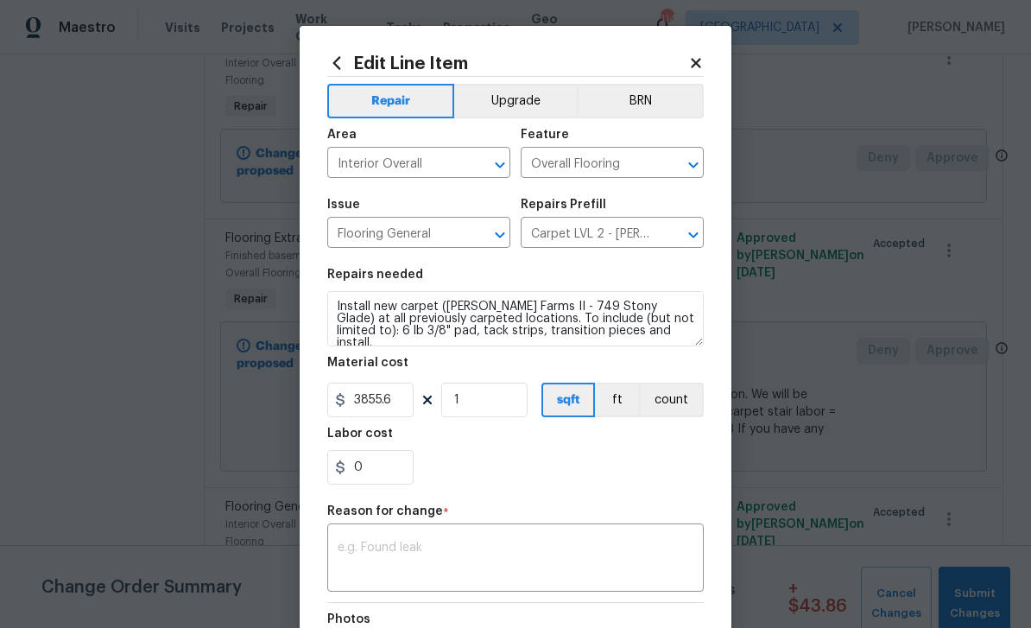
click at [573, 545] on textarea at bounding box center [516, 560] width 356 height 36
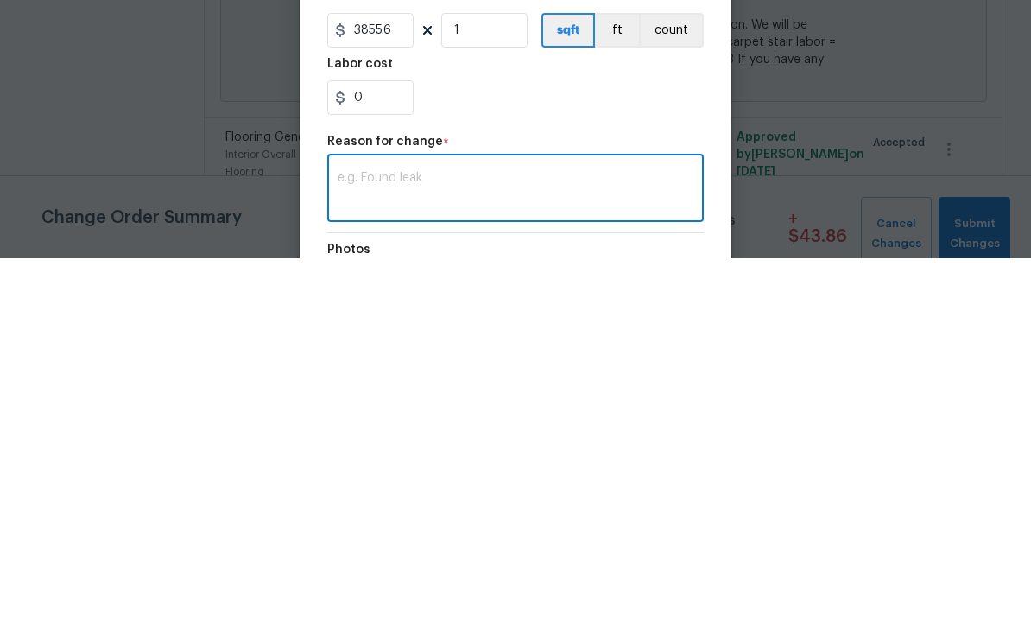
paste textarea "$4607.23 An additional $1484.91 is needed for installation. We will be installi…"
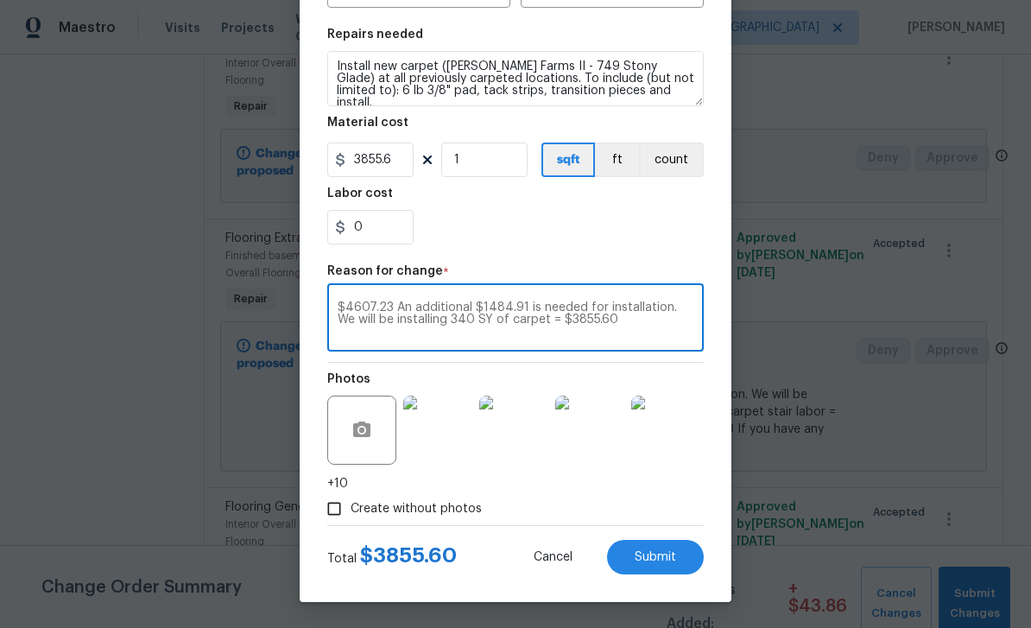
scroll to position [244, 0]
type textarea "$4607.23 An additional $1484.91 is needed for installation. We will be installi…"
click at [661, 560] on span "Submit" at bounding box center [655, 557] width 41 height 13
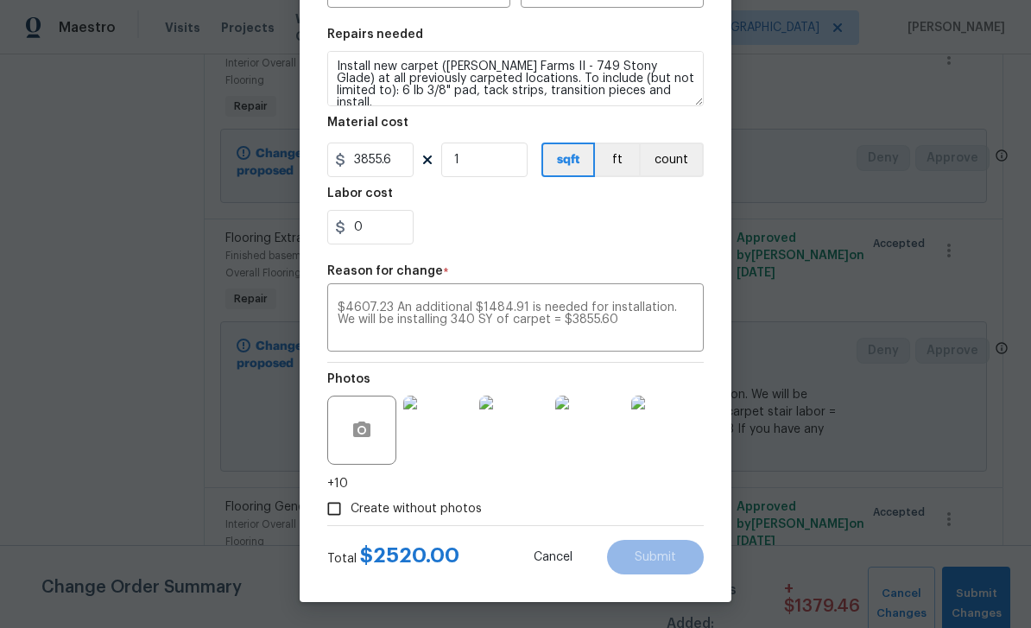
type input "1500"
type input "1.68"
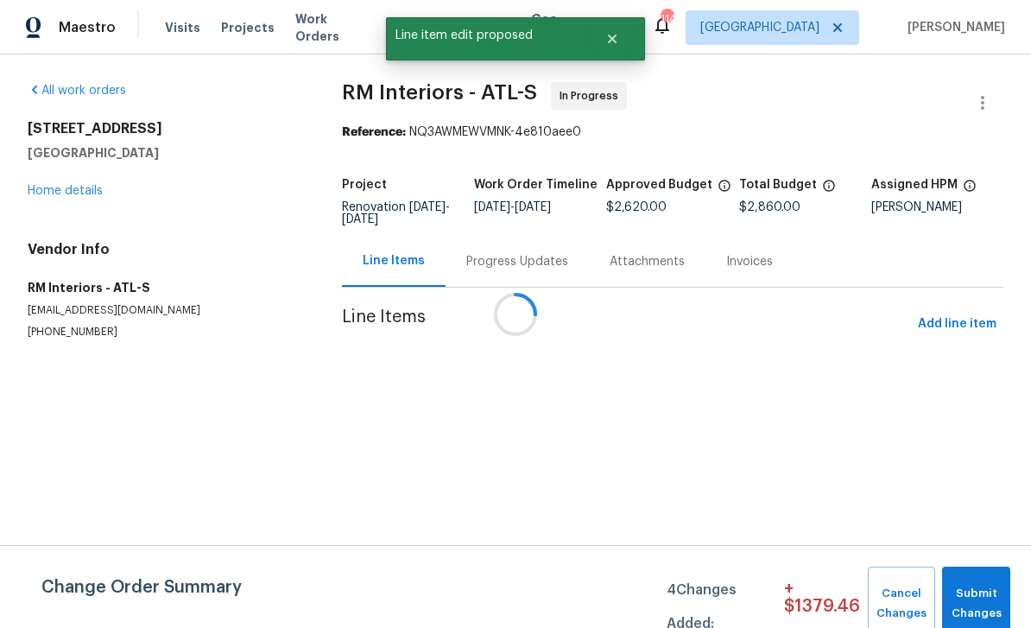
scroll to position [0, 0]
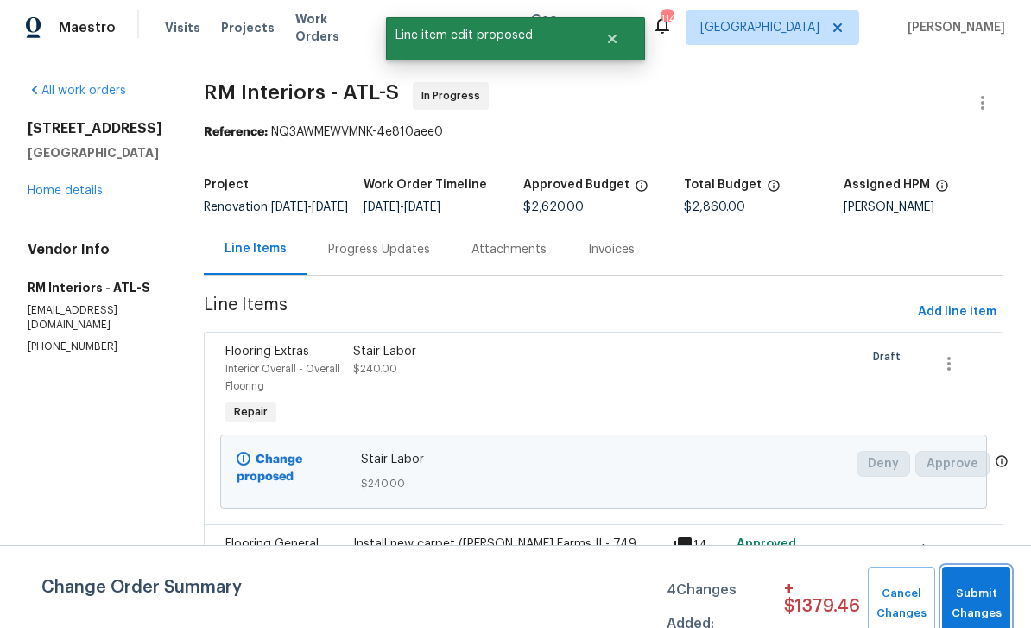
click at [980, 601] on span "Submit Changes" at bounding box center [976, 604] width 51 height 40
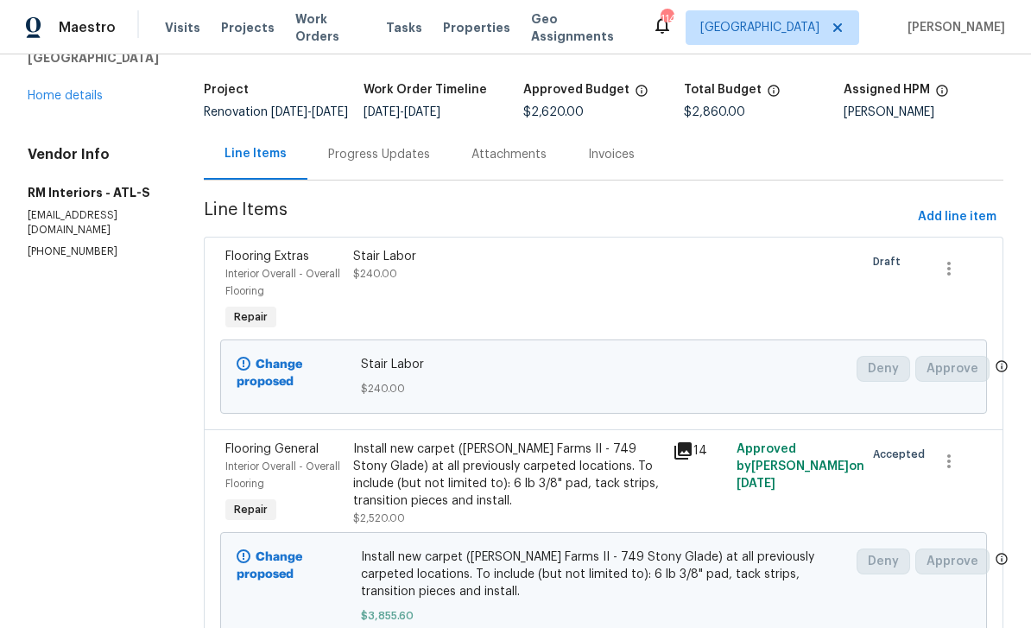
scroll to position [94, 0]
click at [333, 164] on div "Progress Updates" at bounding box center [379, 155] width 102 height 17
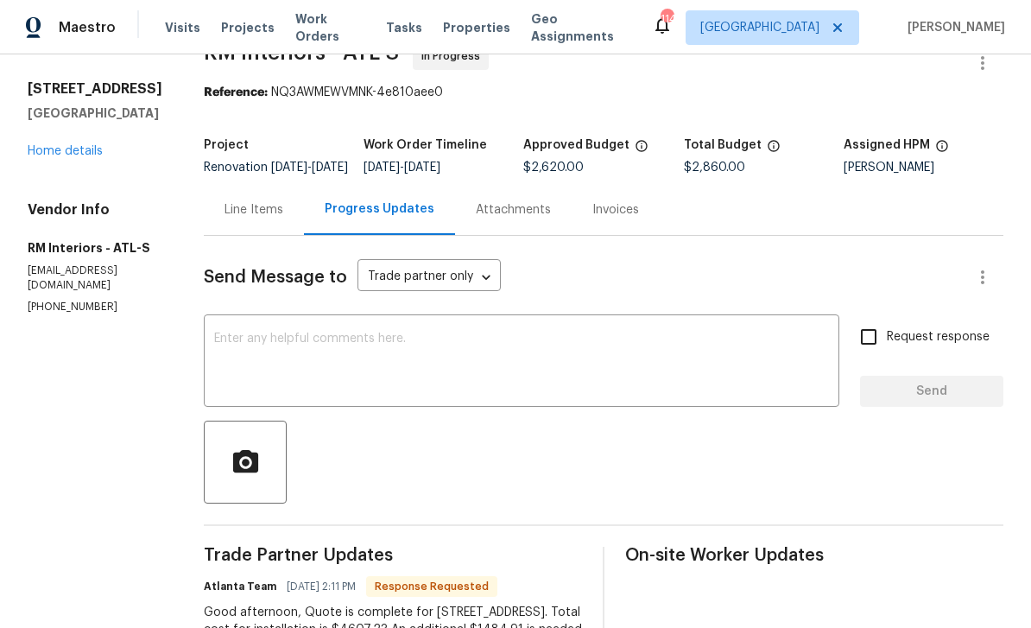
scroll to position [31, 0]
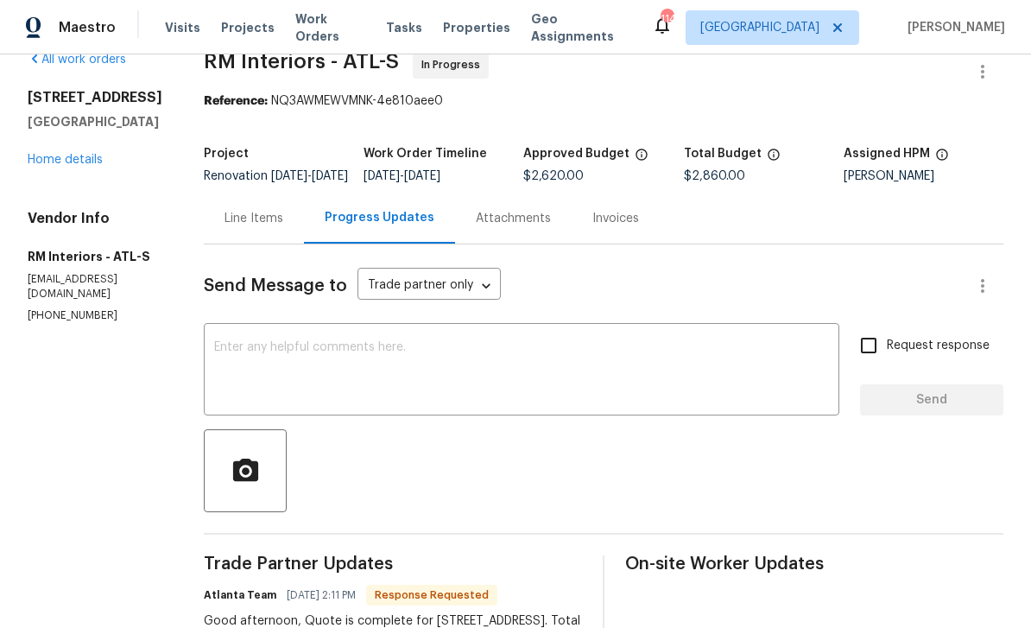
click at [240, 227] on div "Line Items" at bounding box center [254, 218] width 59 height 17
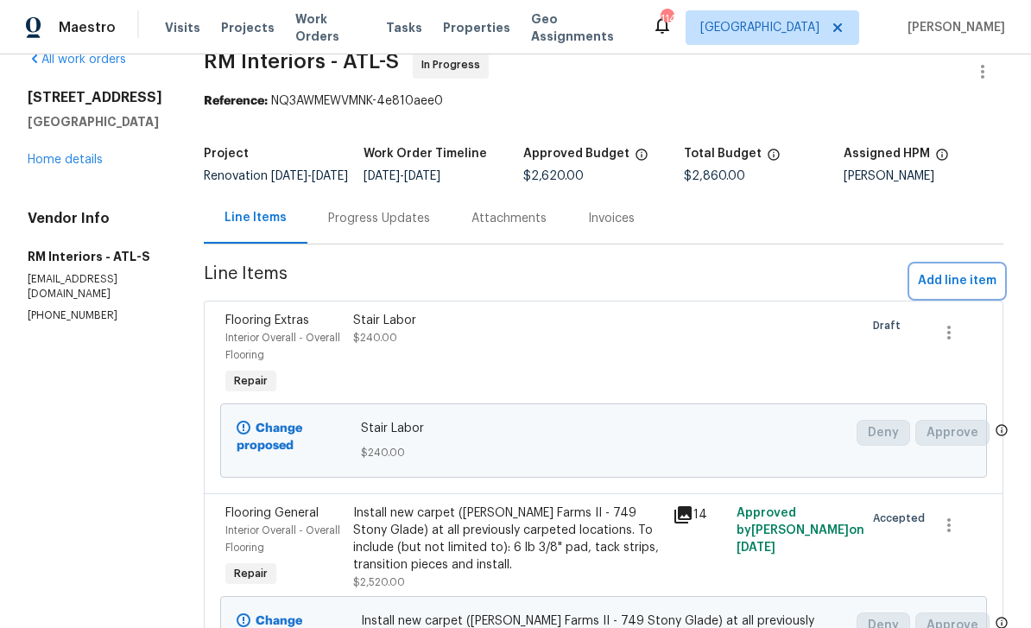
click at [955, 289] on span "Add line item" at bounding box center [957, 281] width 79 height 22
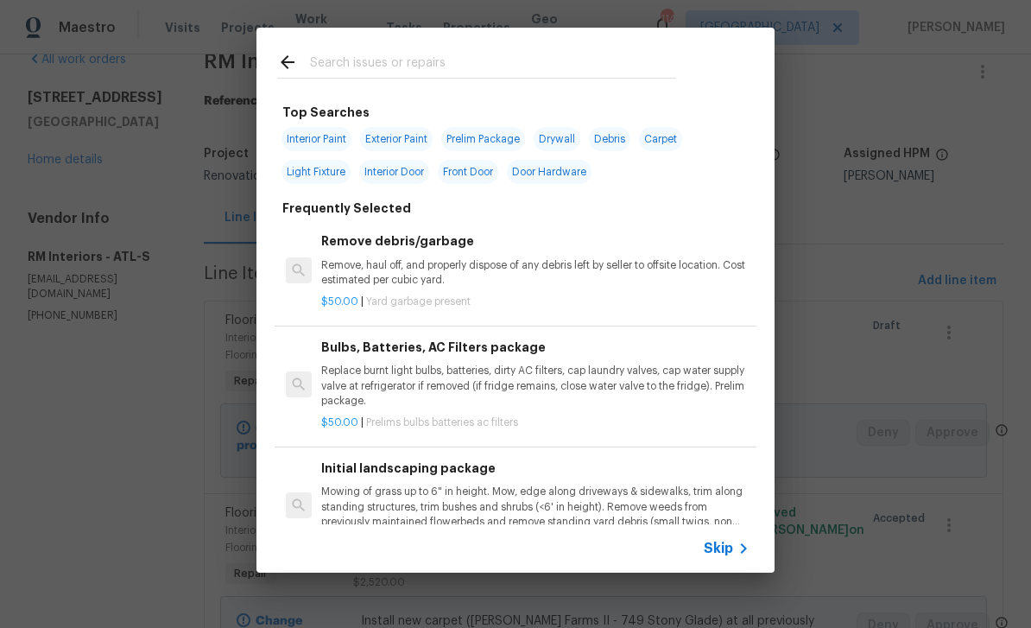
click at [330, 66] on input "text" at bounding box center [493, 65] width 366 height 26
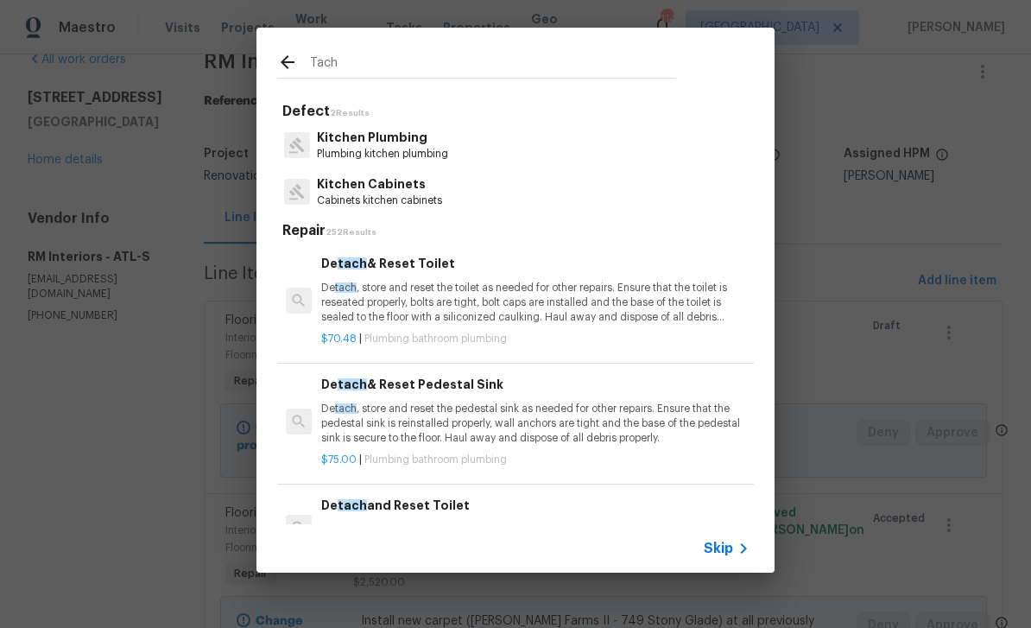
scroll to position [-1, 0]
click at [351, 63] on input "Tach" at bounding box center [493, 65] width 366 height 26
type input "T"
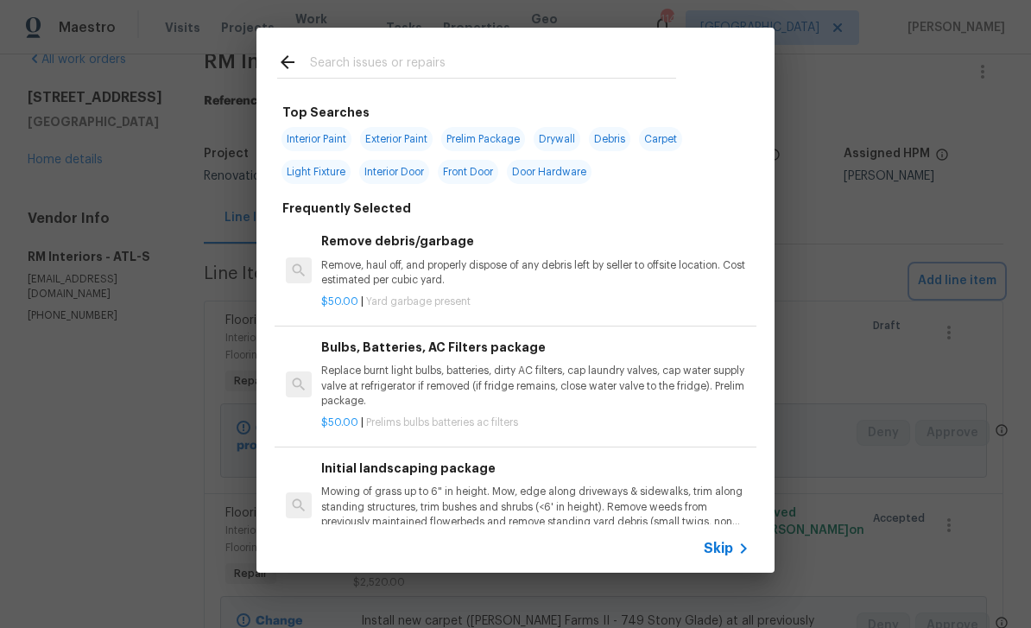
click at [961, 585] on div "Top Searches Interior Paint Exterior Paint Prelim Package Drywall Debris Carpet…" at bounding box center [515, 300] width 1031 height 600
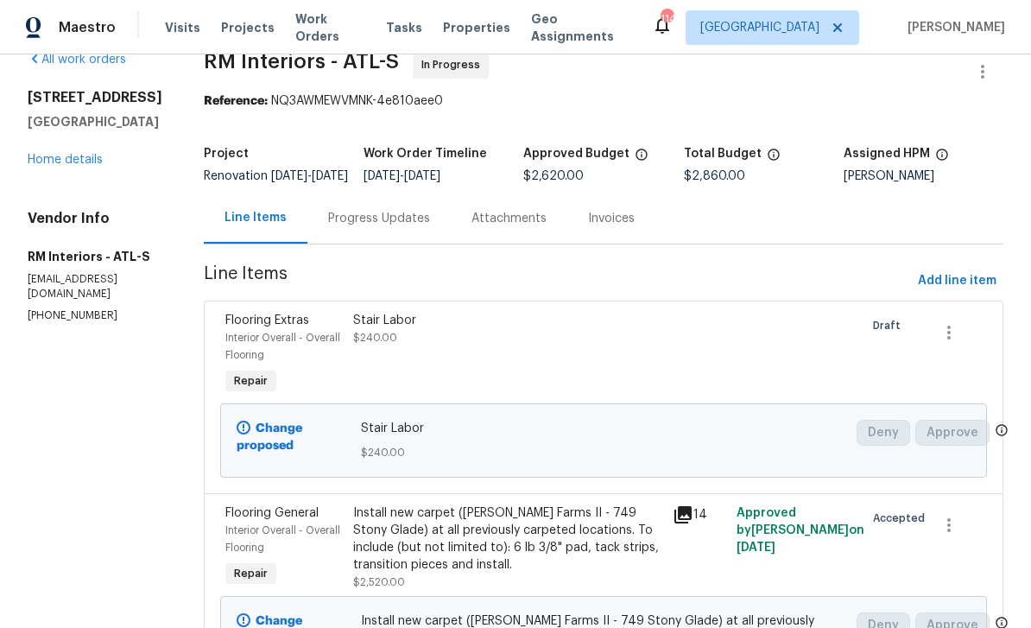
click at [344, 227] on div "Progress Updates" at bounding box center [379, 218] width 102 height 17
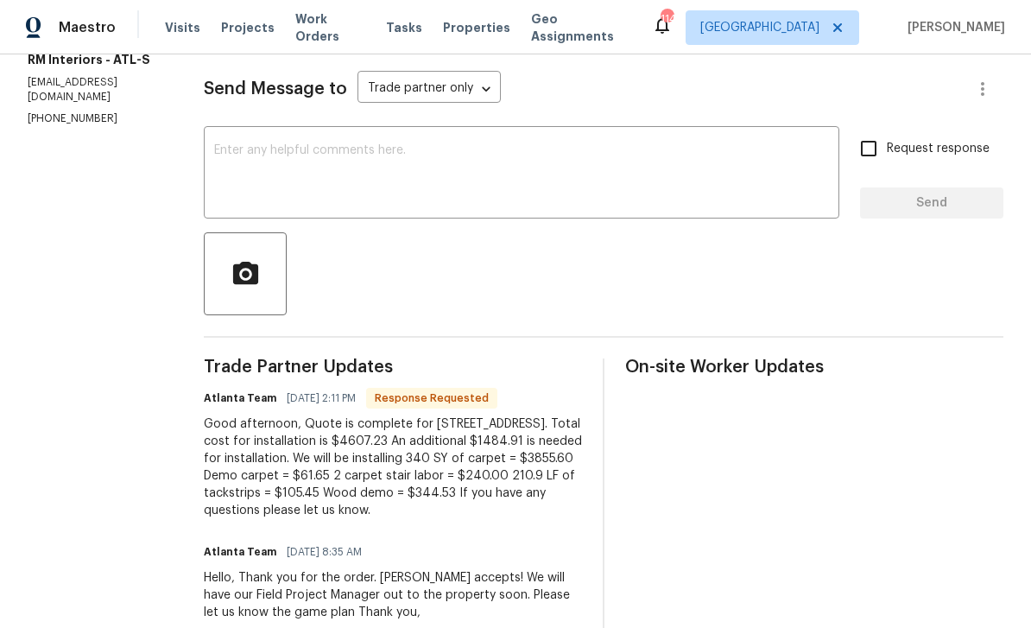
scroll to position [227, 0]
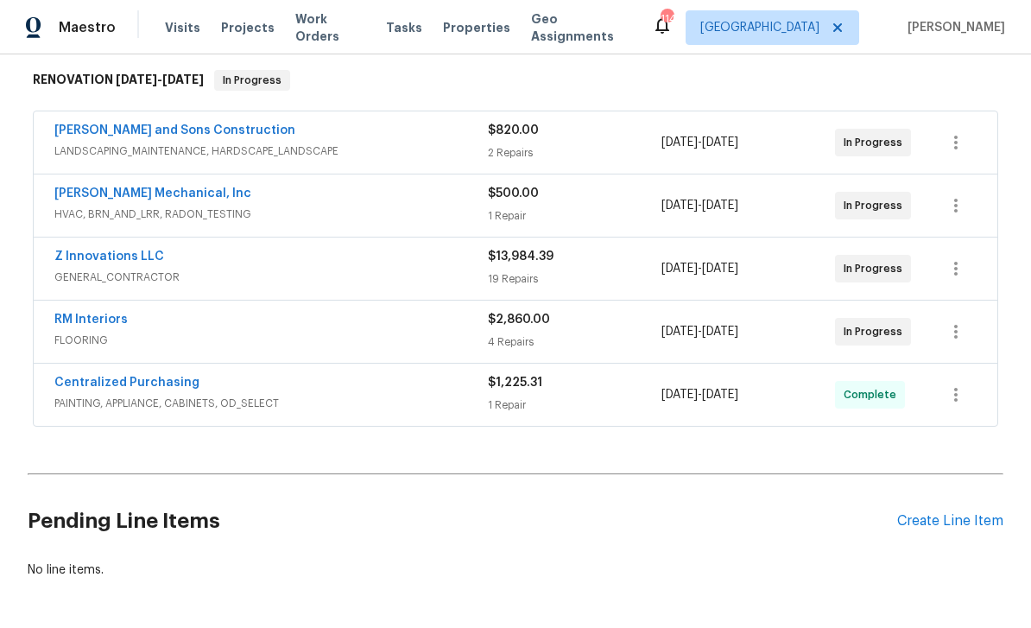
scroll to position [284, 0]
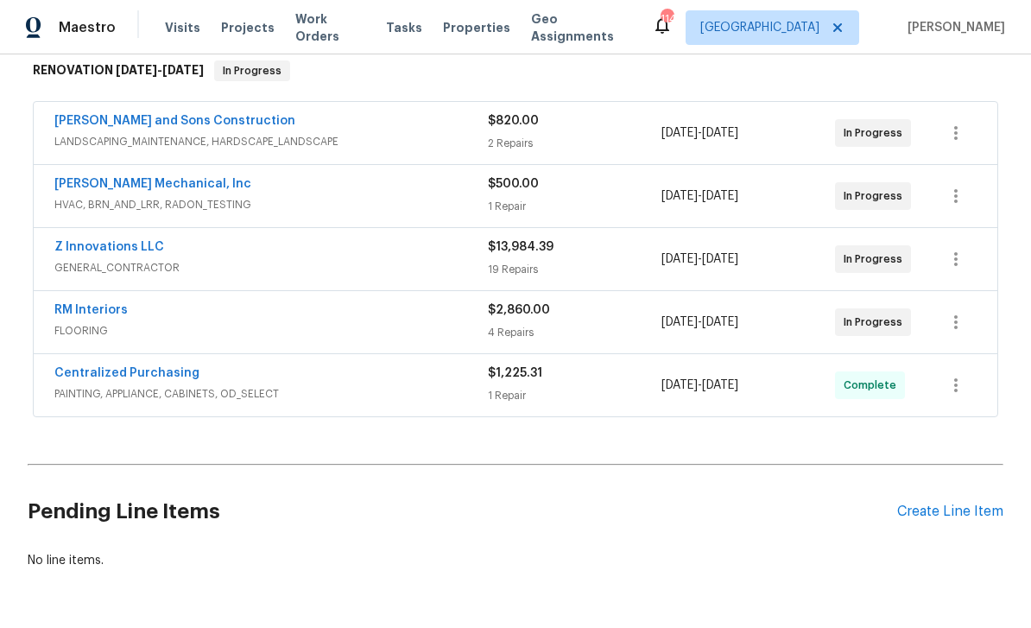
click at [88, 310] on link "RM Interiors" at bounding box center [90, 310] width 73 height 12
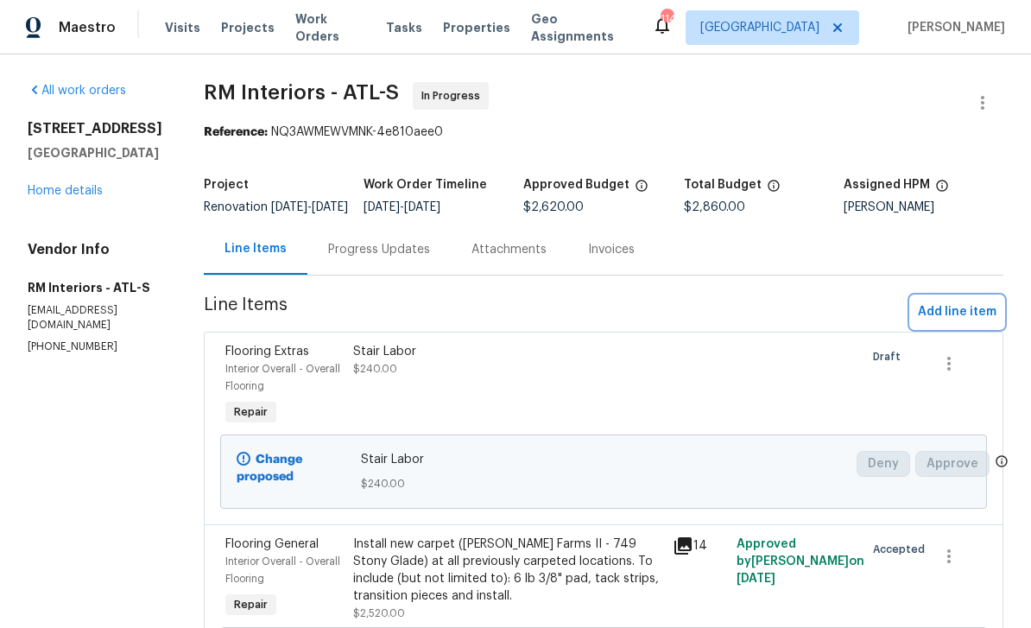
click at [955, 323] on span "Add line item" at bounding box center [957, 312] width 79 height 22
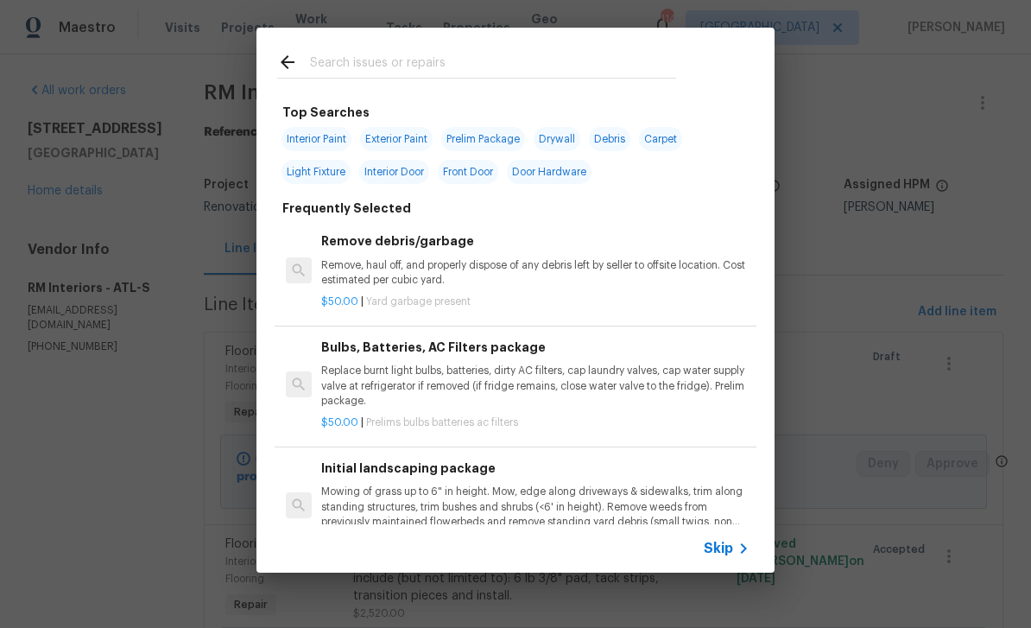
click at [346, 64] on input "text" at bounding box center [493, 65] width 366 height 26
type input "Flooring"
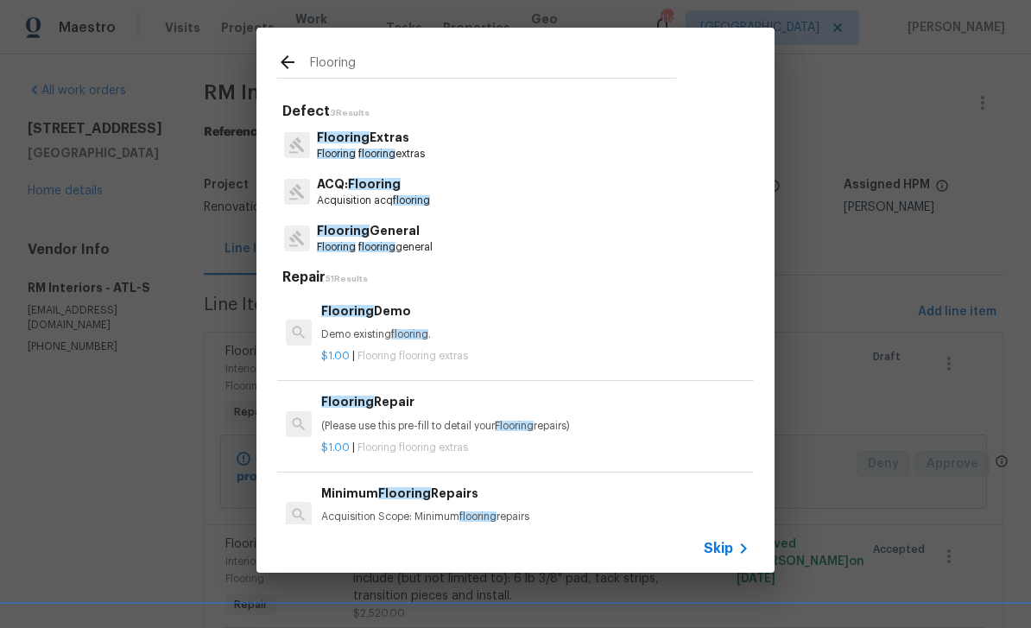
click at [346, 150] on span "Flooring" at bounding box center [336, 154] width 39 height 10
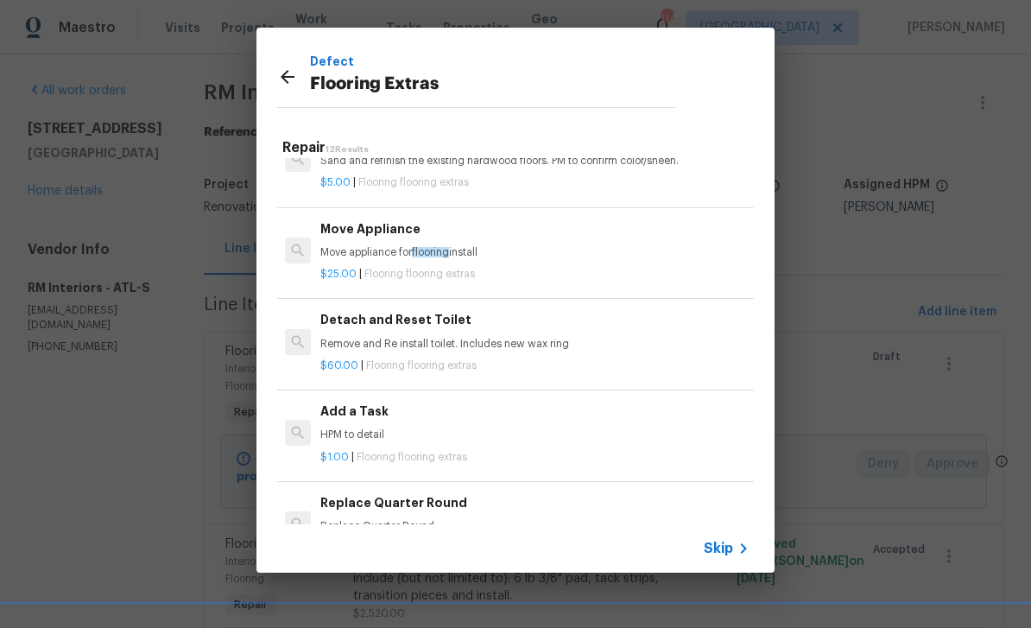
scroll to position [312, 3]
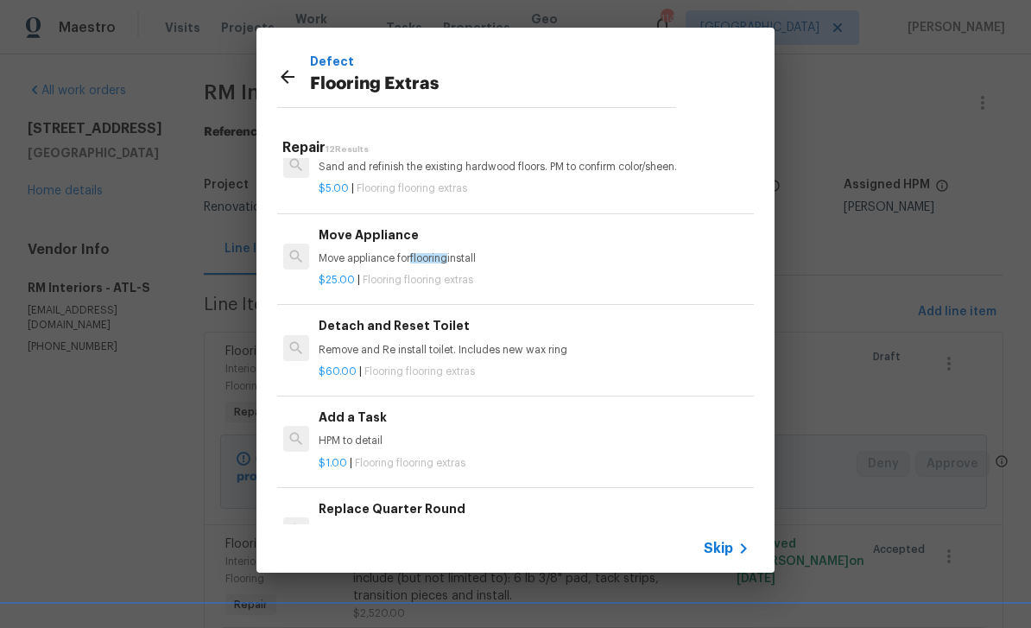
click at [622, 427] on div "Add a Task HPM to detail" at bounding box center [533, 428] width 428 height 41
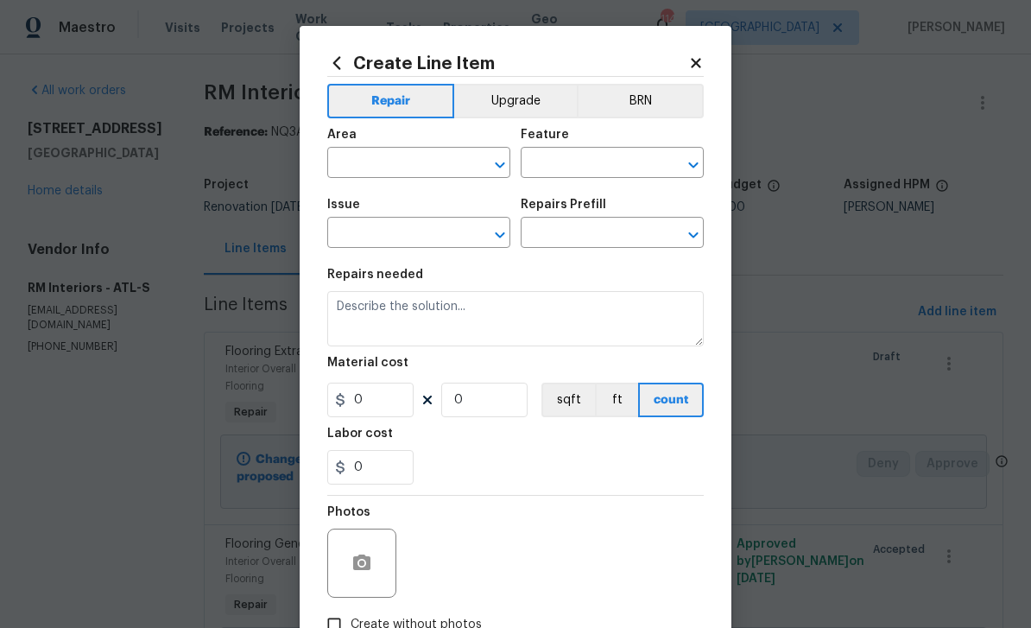
type input "Overall Flooring"
type input "Flooring Extras"
type input "Add a Task $1.00"
type textarea "HPM to detail"
type input "1"
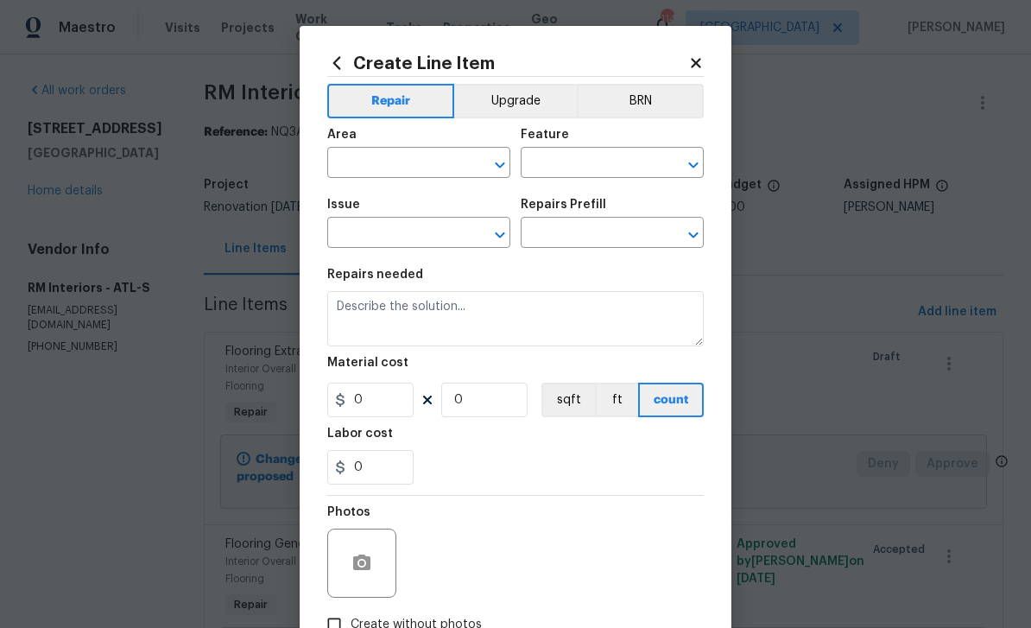
type input "1"
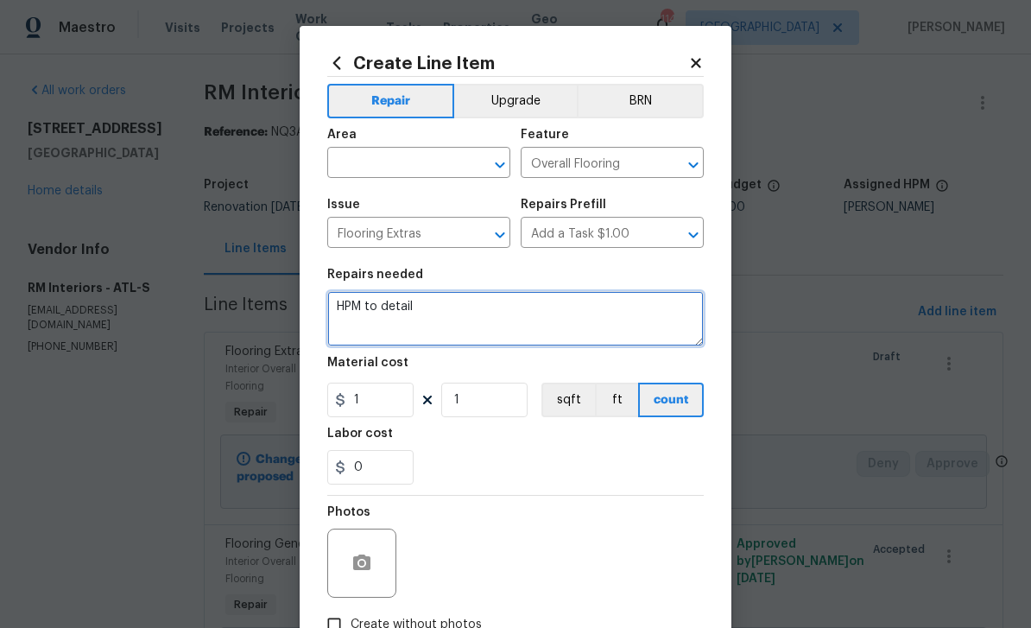
click at [416, 311] on textarea "HPM to detail" at bounding box center [515, 318] width 377 height 55
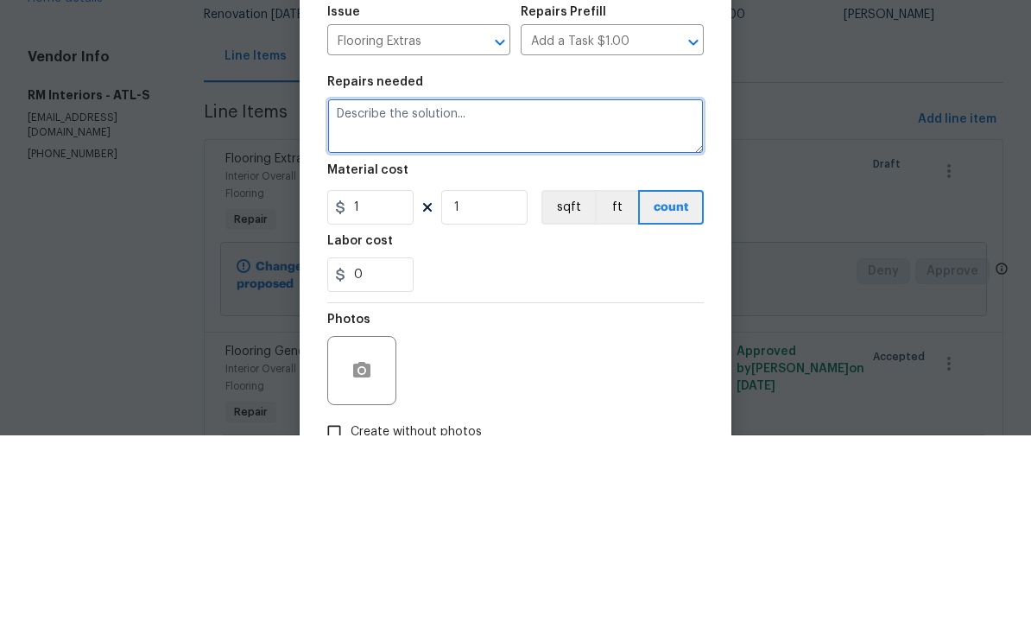
paste textarea "$4607.23 An additional $1484.91 is needed for installation. We will be installi…"
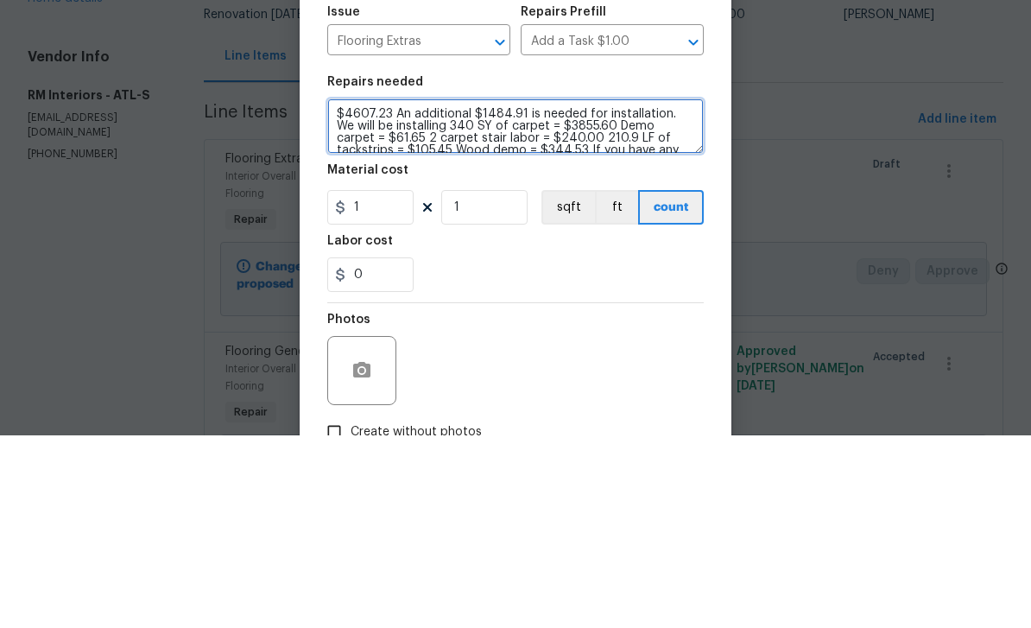
scroll to position [24, 0]
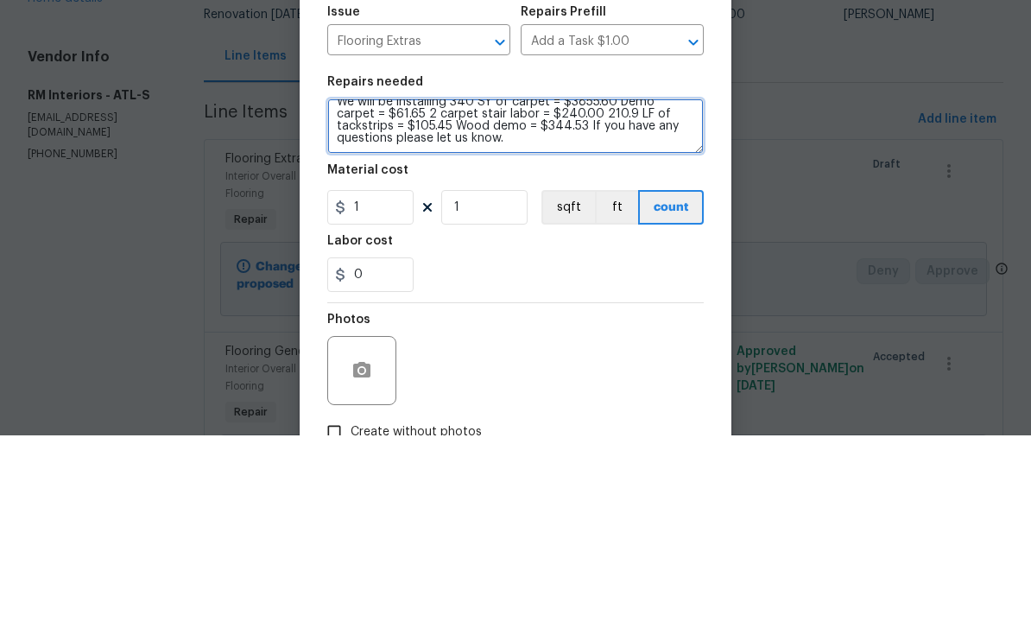
click at [568, 291] on textarea "$4607.23 An additional $1484.91 is needed for installation. We will be installi…" at bounding box center [515, 318] width 377 height 55
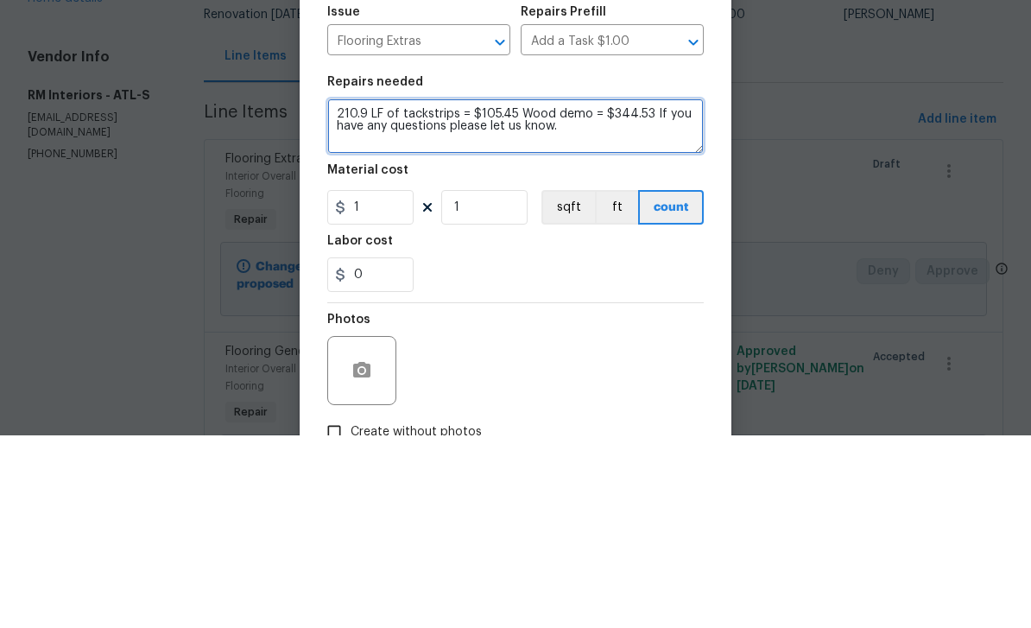
click at [522, 291] on textarea "210.9 LF of tackstrips = $105.45 Wood demo = $344.53 If you have any questions …" at bounding box center [515, 318] width 377 height 55
click at [521, 291] on textarea "210.9 LF of tackstrips = $105.45 Wood demo = $344.53 If you have any questions …" at bounding box center [515, 318] width 377 height 55
type textarea "210.9 LF of tackstrips = $105.45"
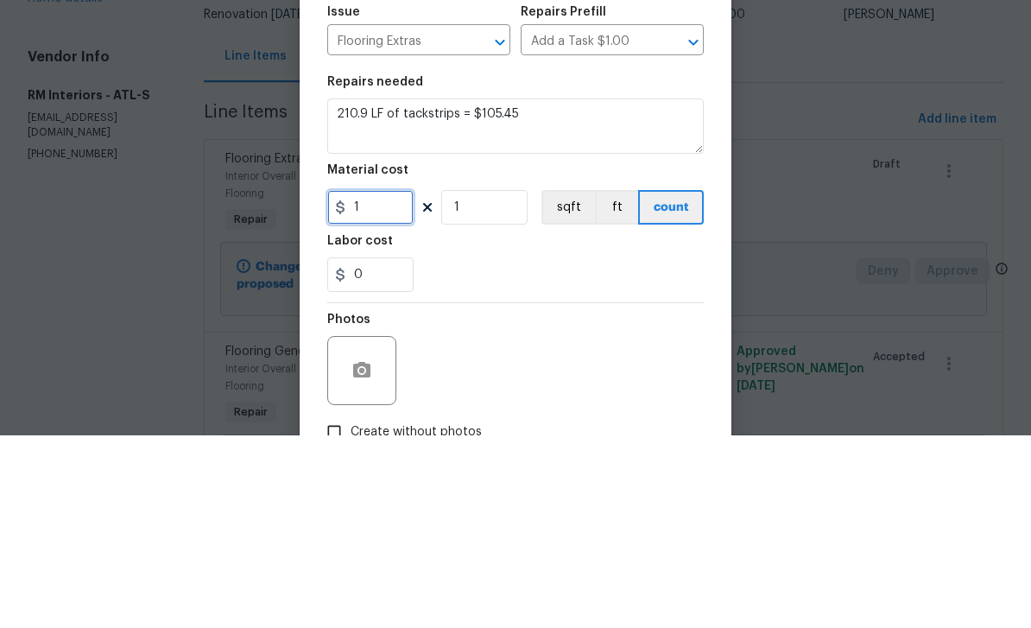
click at [371, 383] on input "1" at bounding box center [370, 400] width 86 height 35
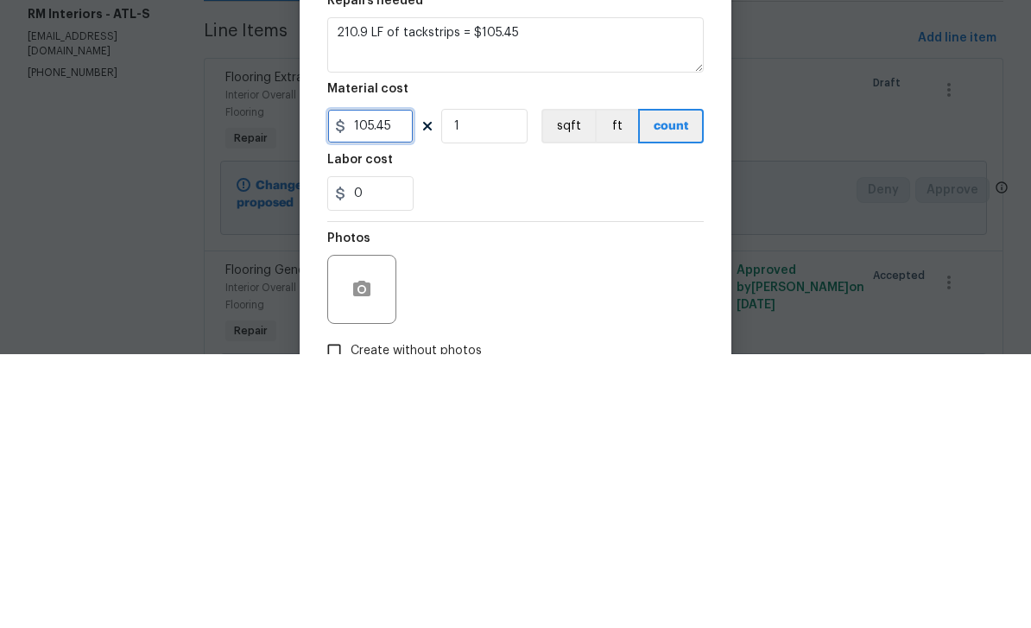
type input "105.45"
click at [447, 450] on div "0" at bounding box center [515, 467] width 377 height 35
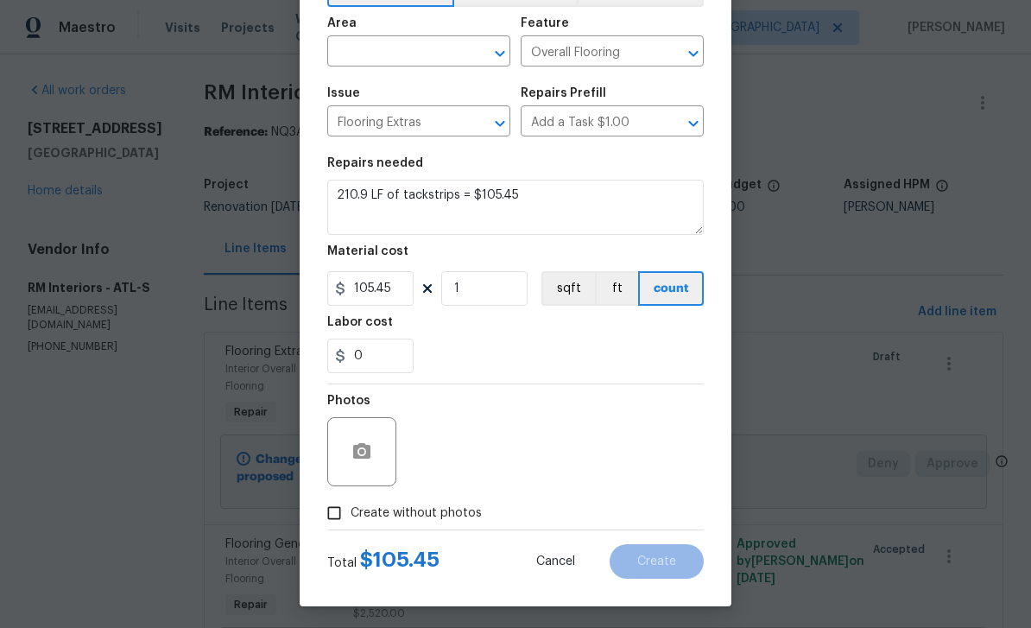
scroll to position [117, 0]
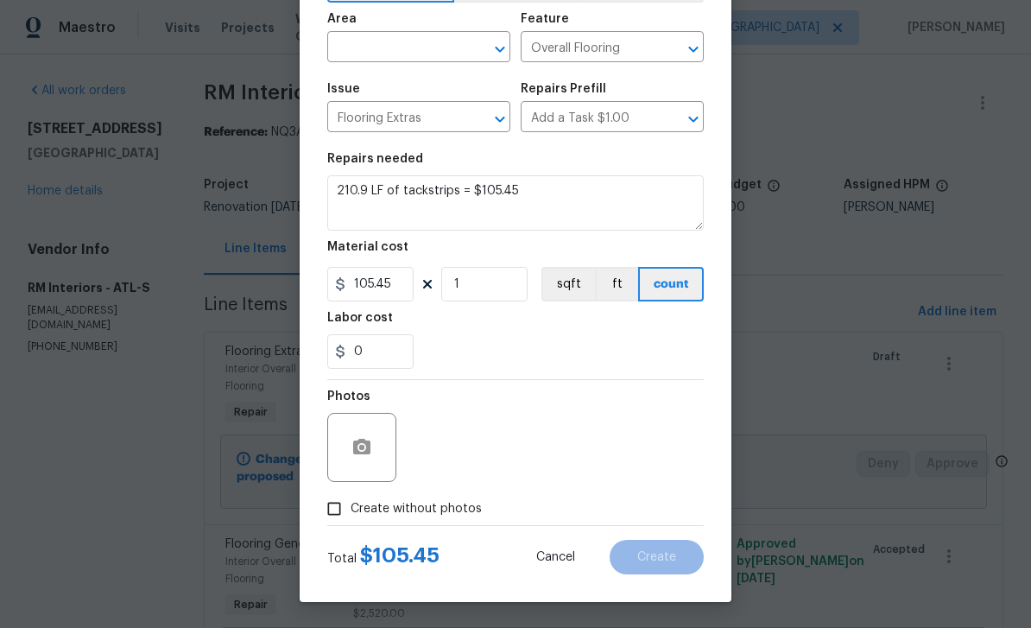
click at [336, 512] on input "Create without photos" at bounding box center [334, 508] width 33 height 33
checkbox input "true"
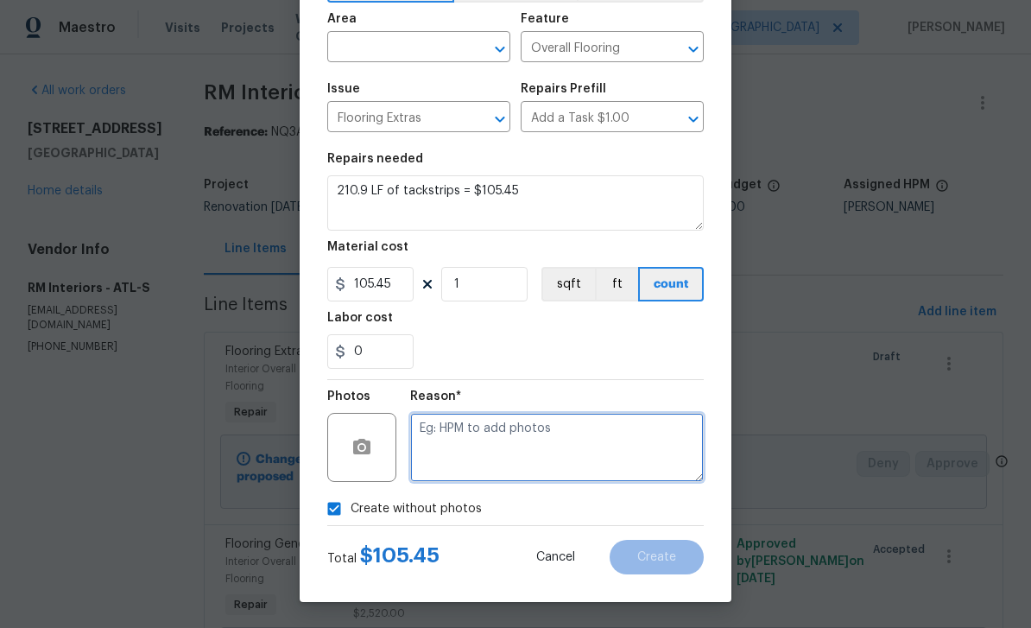
click at [630, 454] on textarea at bounding box center [557, 447] width 294 height 69
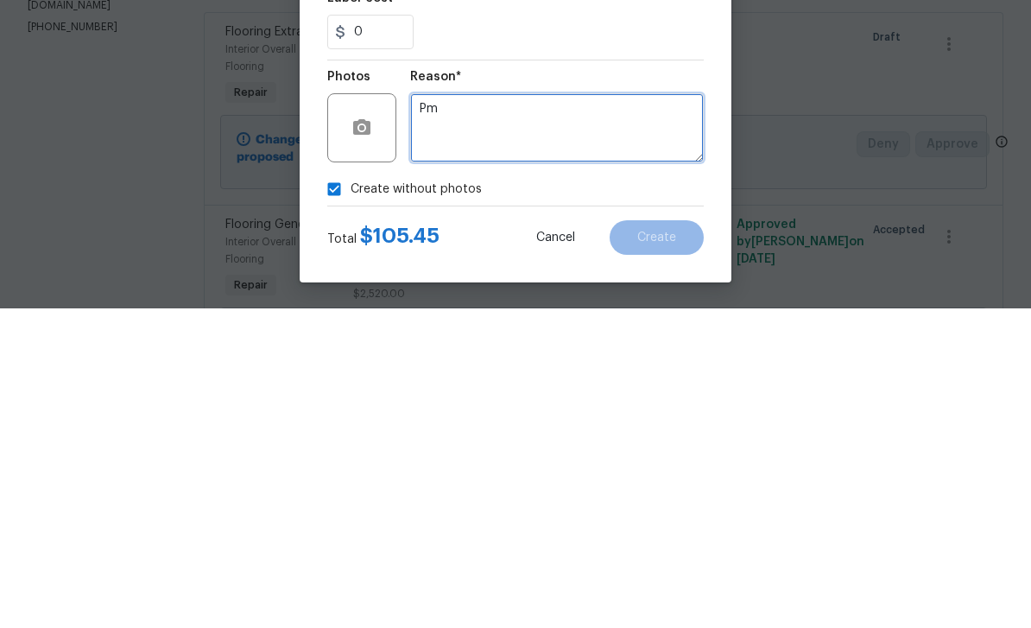
type textarea "Pm"
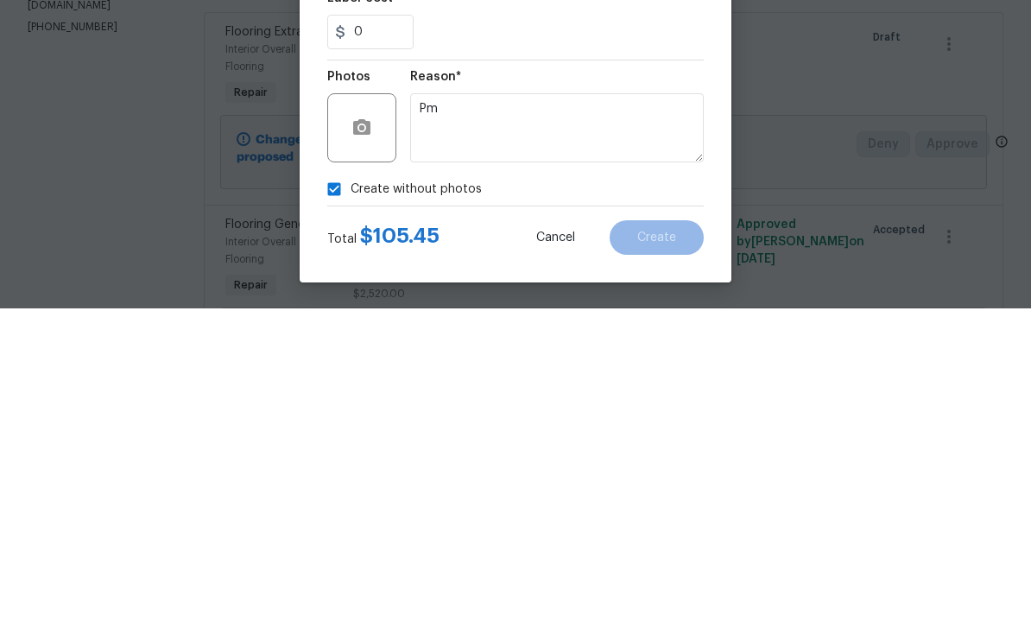
click at [695, 492] on div "Create without photos" at bounding box center [515, 508] width 377 height 33
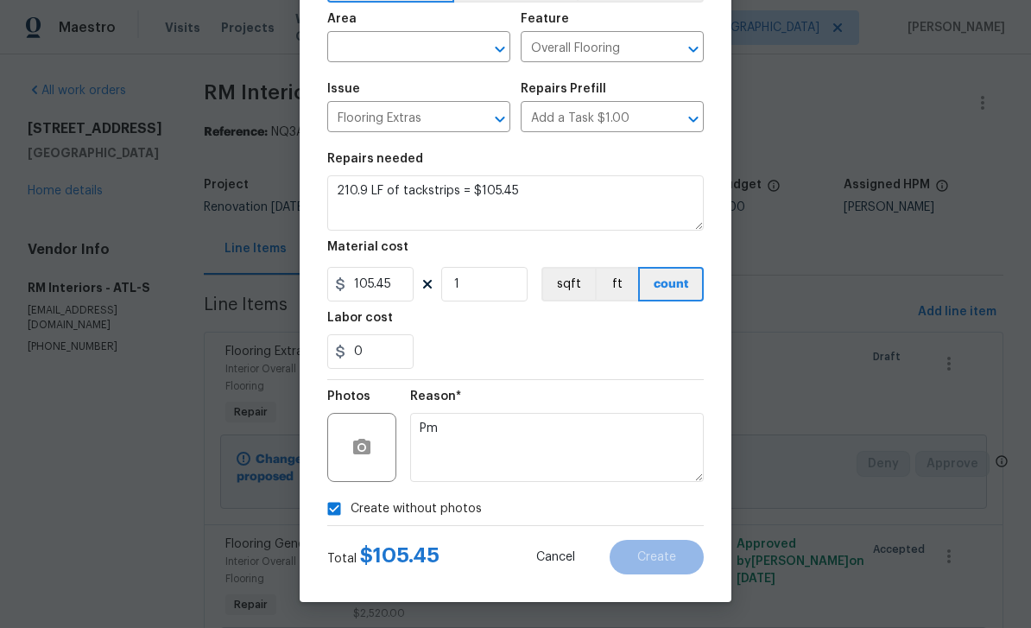
click at [682, 379] on section "Repairs needed 210.9 LF of tackstrips = $105.45 Material cost 105.45 1 sqft ft …" at bounding box center [515, 261] width 377 height 237
click at [365, 47] on input "text" at bounding box center [394, 48] width 135 height 27
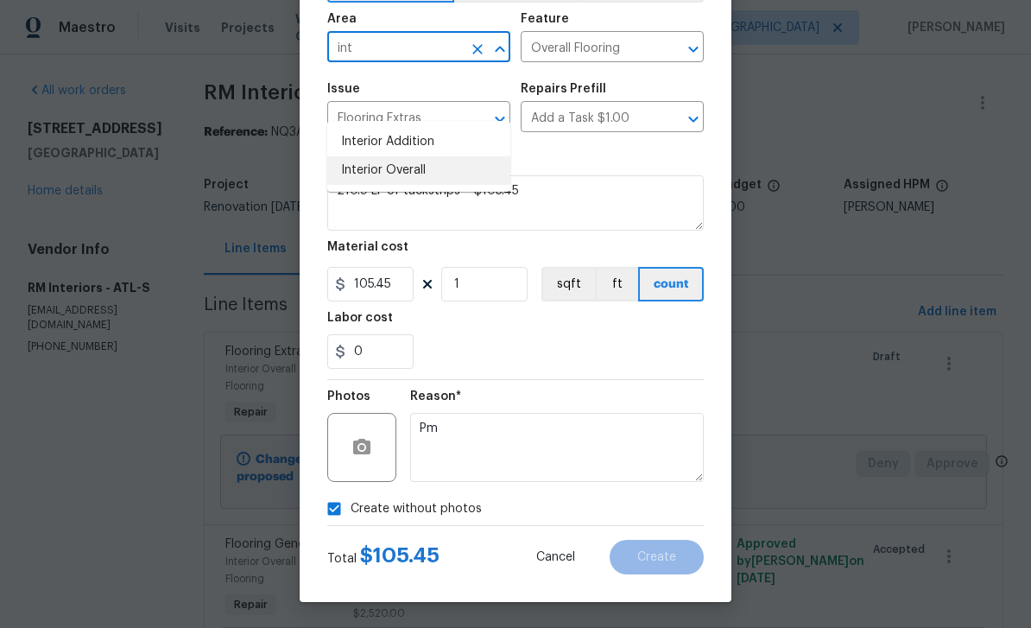
click at [368, 156] on li "Interior Overall" at bounding box center [418, 170] width 183 height 29
type input "Interior Overall"
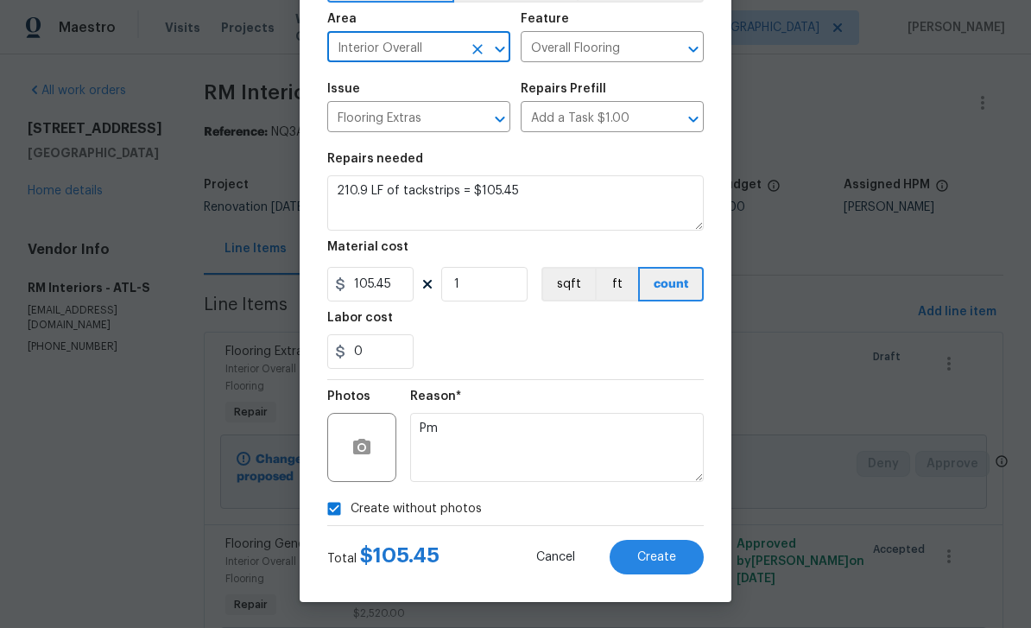
click at [667, 162] on div "Repairs needed" at bounding box center [515, 164] width 377 height 22
click at [664, 561] on span "Create" at bounding box center [657, 557] width 39 height 13
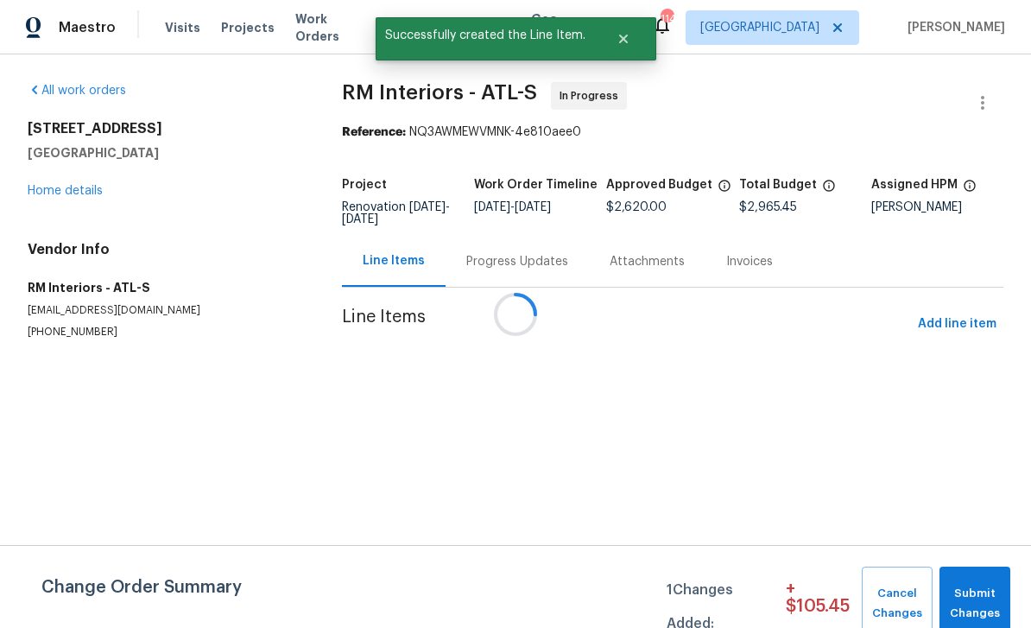
scroll to position [0, 0]
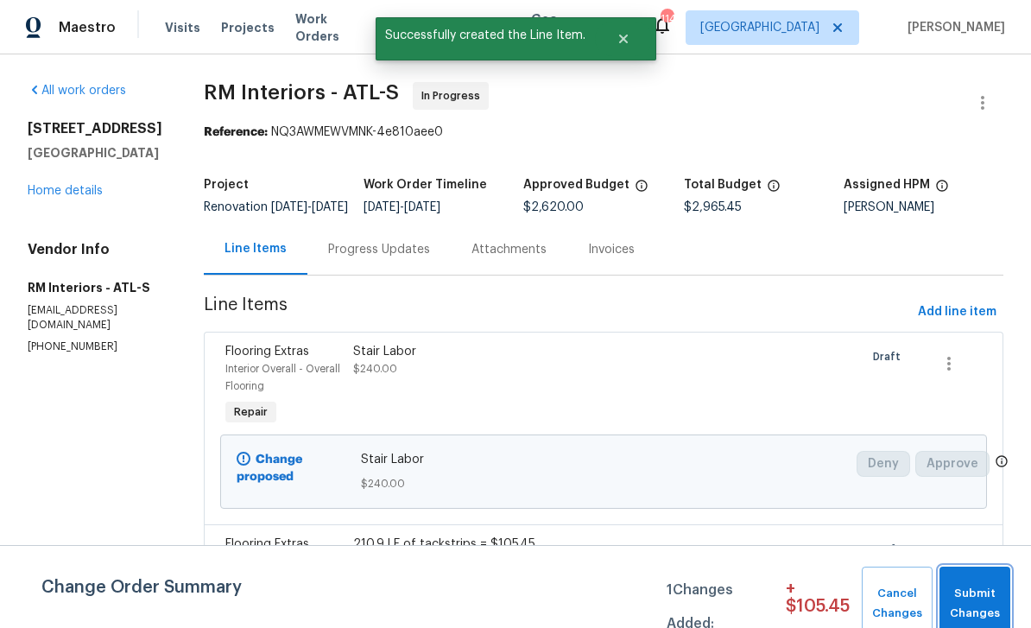
click at [981, 599] on span "Submit Changes" at bounding box center [976, 604] width 54 height 40
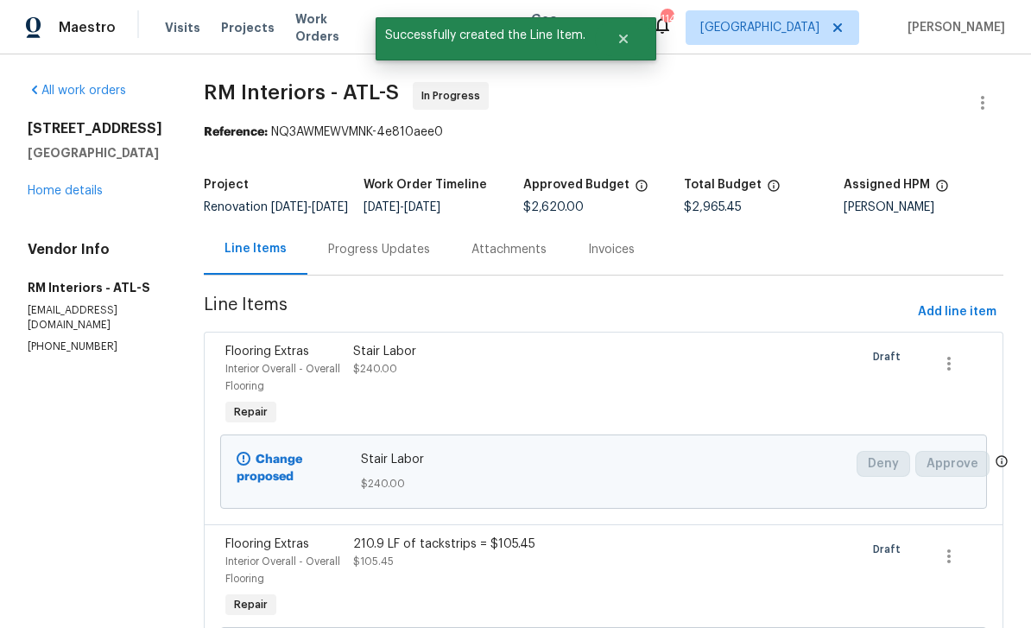
click at [57, 197] on link "Home details" at bounding box center [65, 191] width 75 height 12
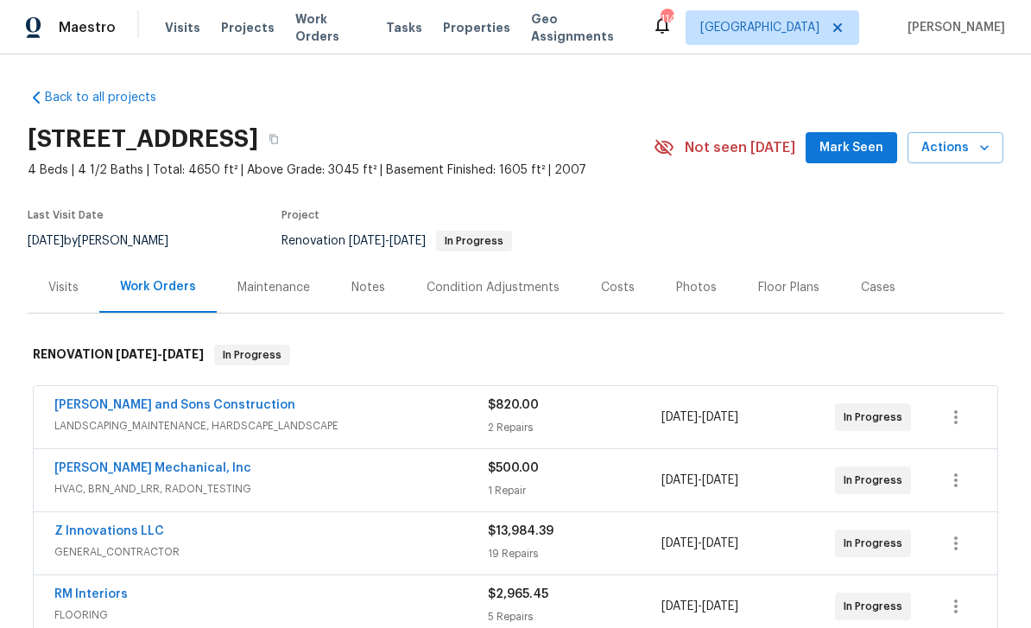
click at [863, 148] on span "Mark Seen" at bounding box center [852, 148] width 64 height 22
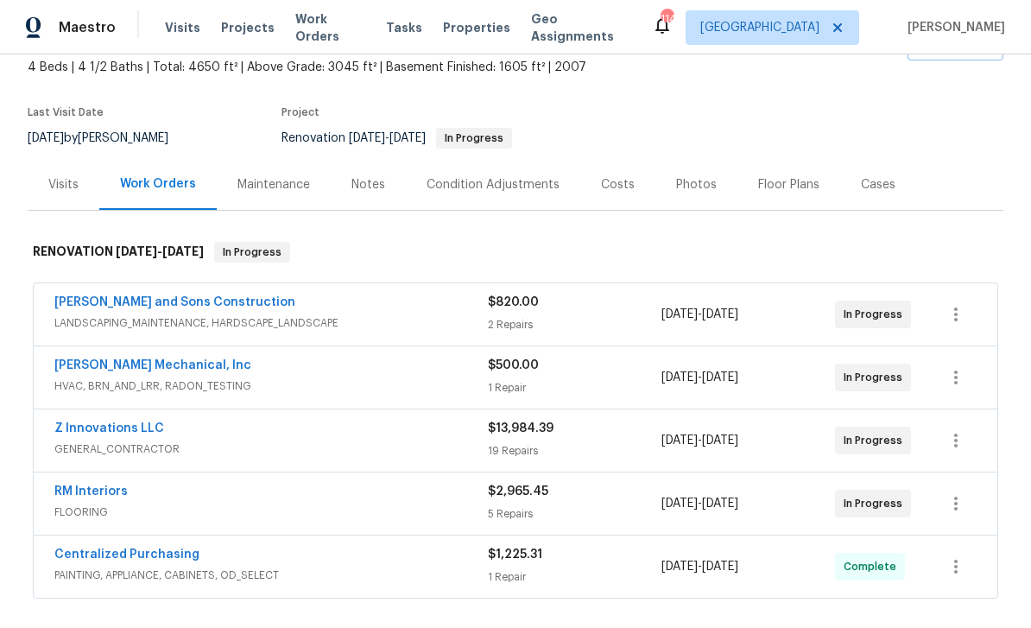
scroll to position [108, 0]
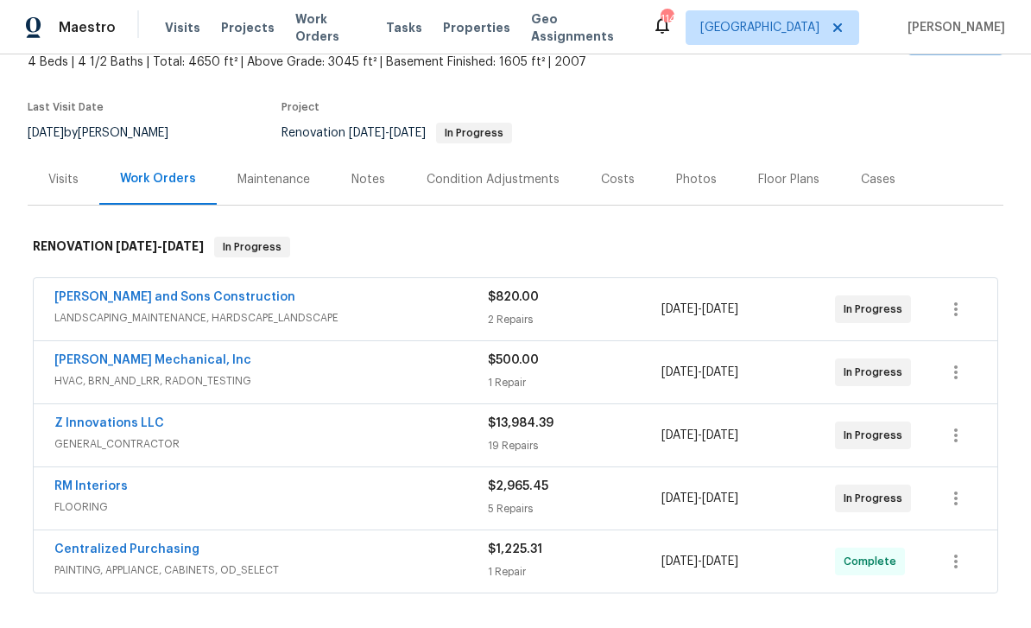
click at [88, 426] on link "Z Innovations LLC" at bounding box center [109, 423] width 110 height 12
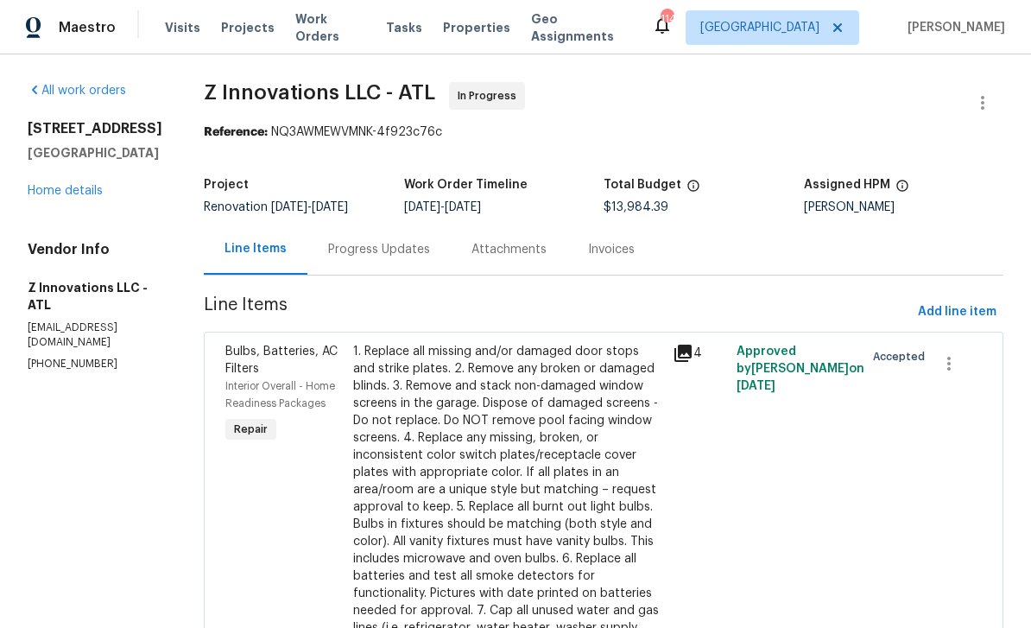
click at [45, 186] on link "Home details" at bounding box center [65, 191] width 75 height 12
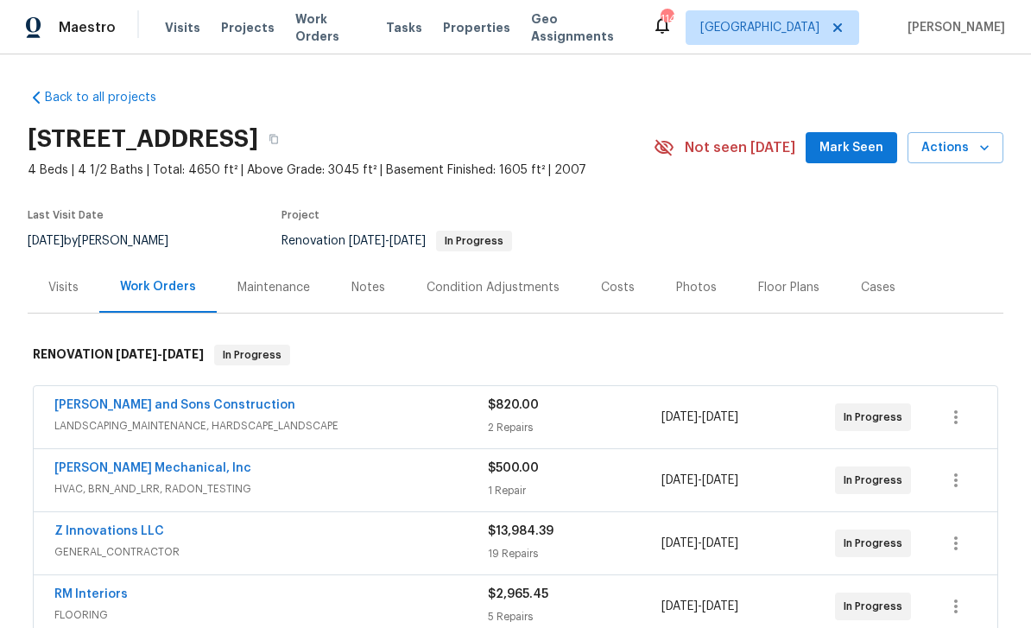
click at [860, 150] on span "Mark Seen" at bounding box center [852, 148] width 64 height 22
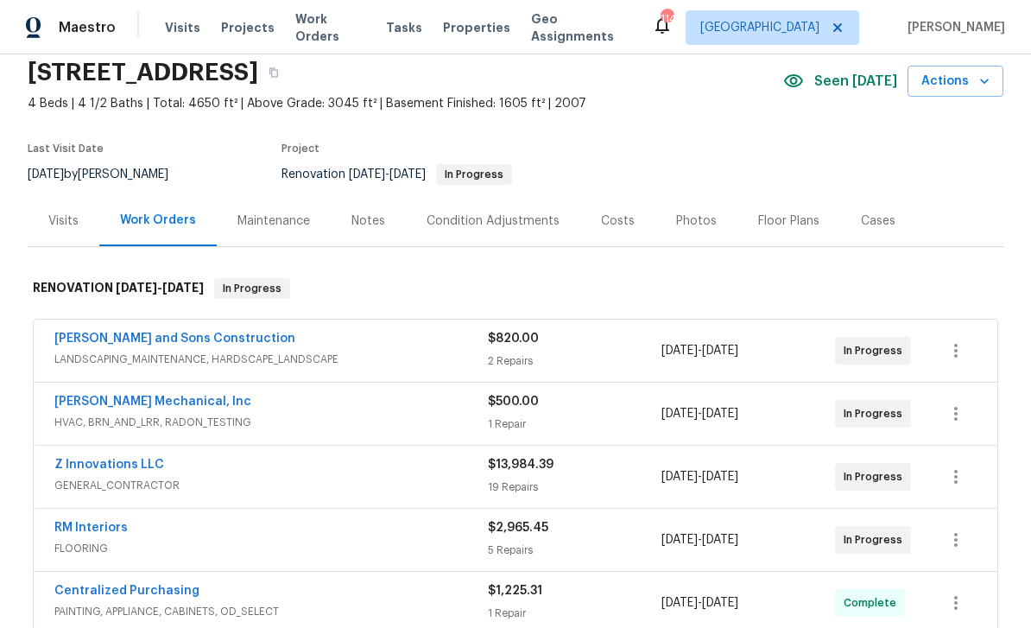
scroll to position [76, 0]
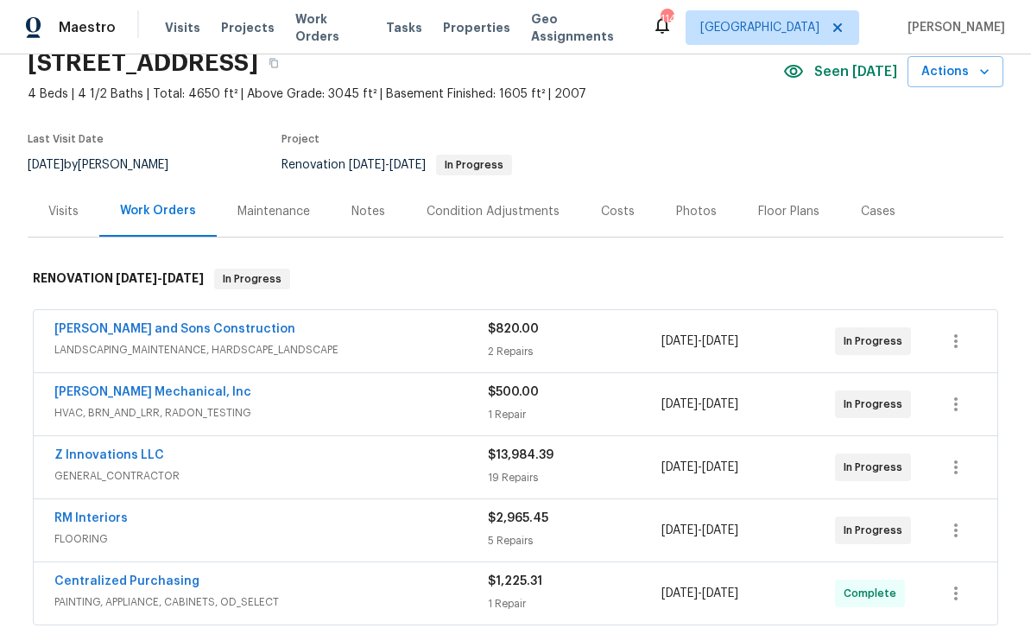
click at [85, 517] on link "RM Interiors" at bounding box center [90, 518] width 73 height 12
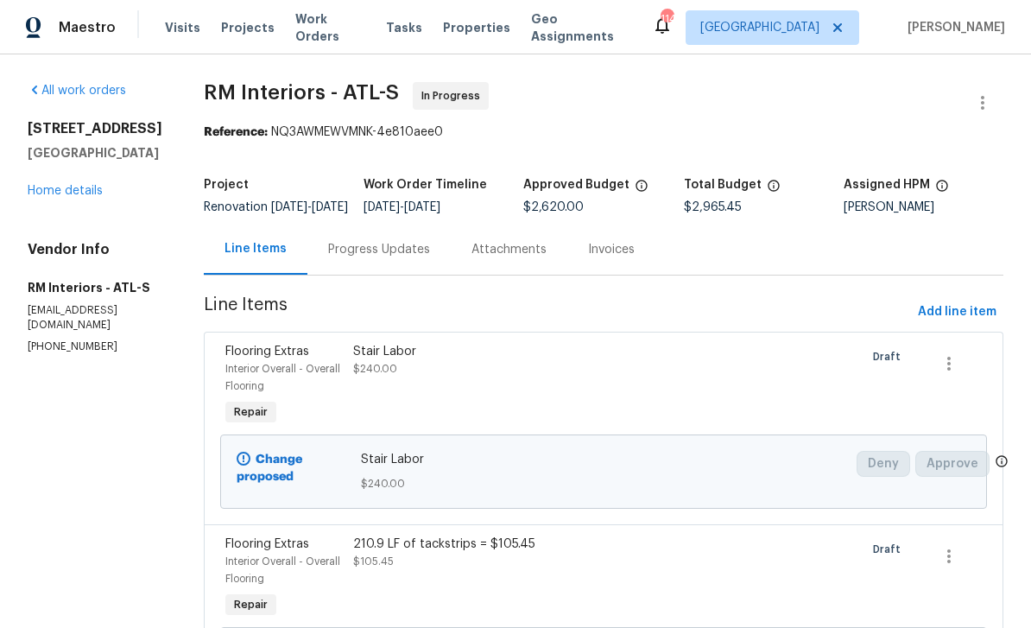
click at [343, 258] on div "Progress Updates" at bounding box center [379, 249] width 102 height 17
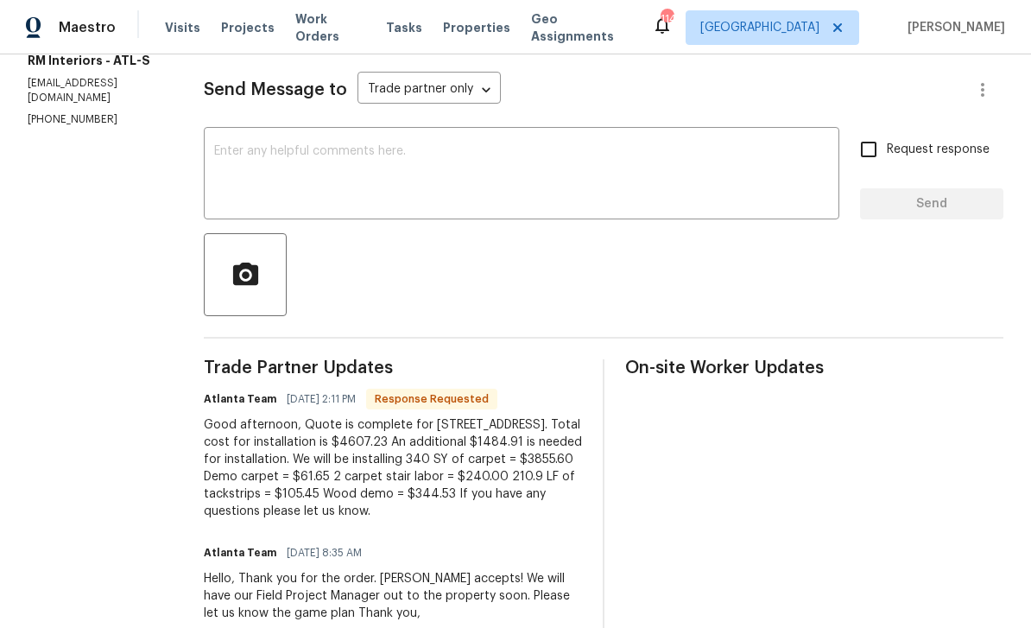
click at [214, 162] on textarea at bounding box center [521, 175] width 615 height 60
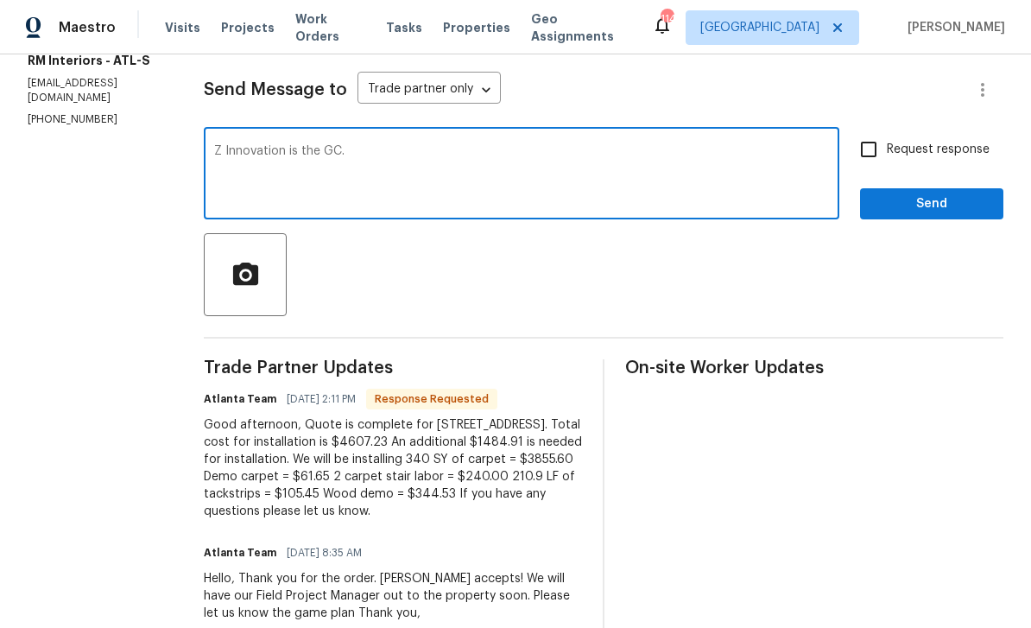
type textarea "Z Innovation is the GC."
click at [873, 167] on input "Request response" at bounding box center [869, 149] width 36 height 36
checkbox input "true"
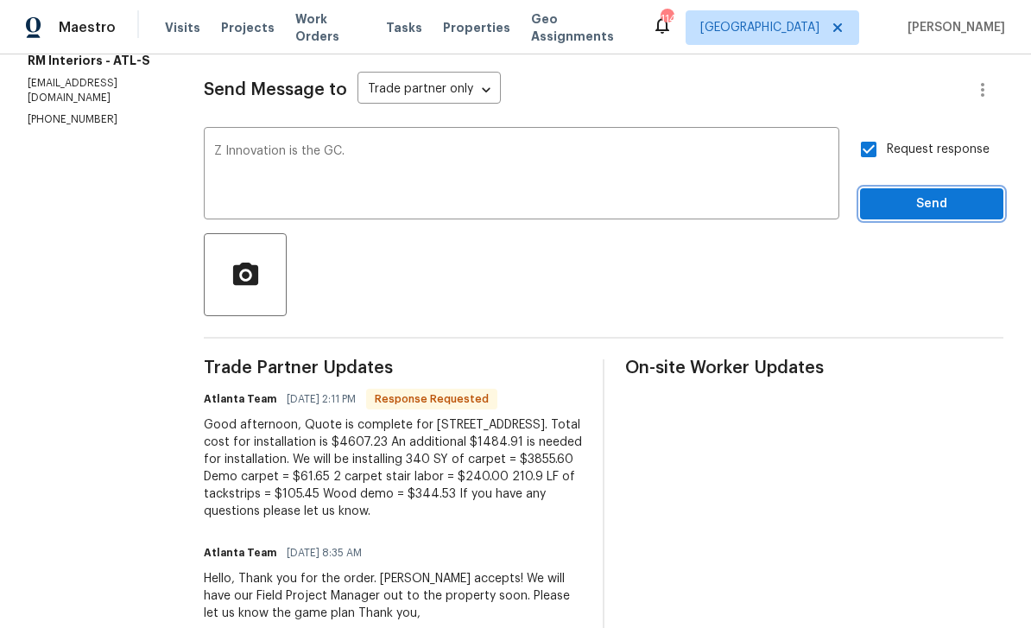
click at [937, 215] on span "Send" at bounding box center [932, 205] width 116 height 22
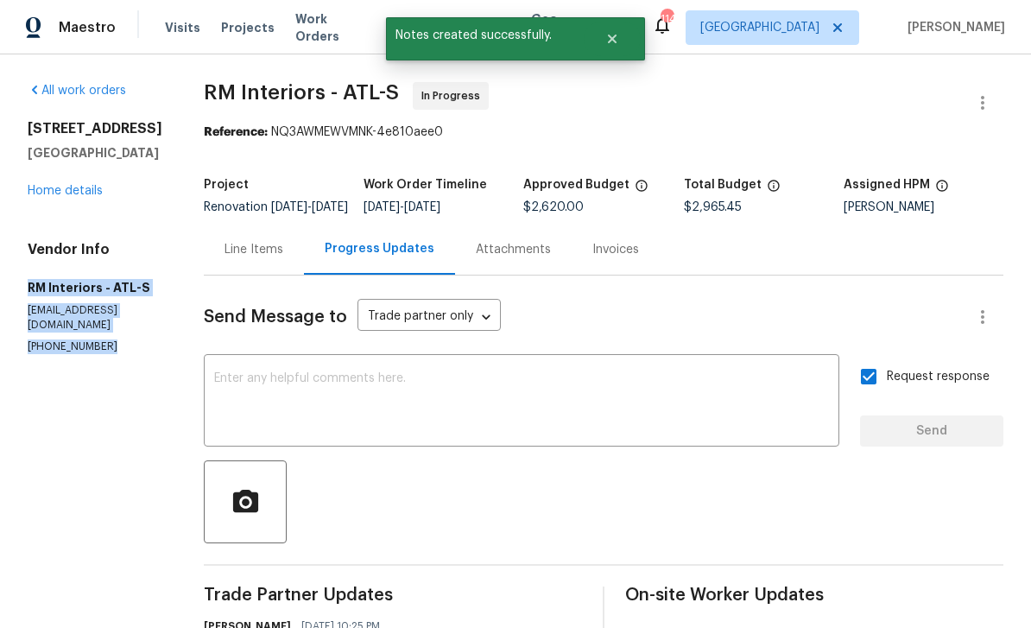
click at [55, 197] on link "Home details" at bounding box center [65, 191] width 75 height 12
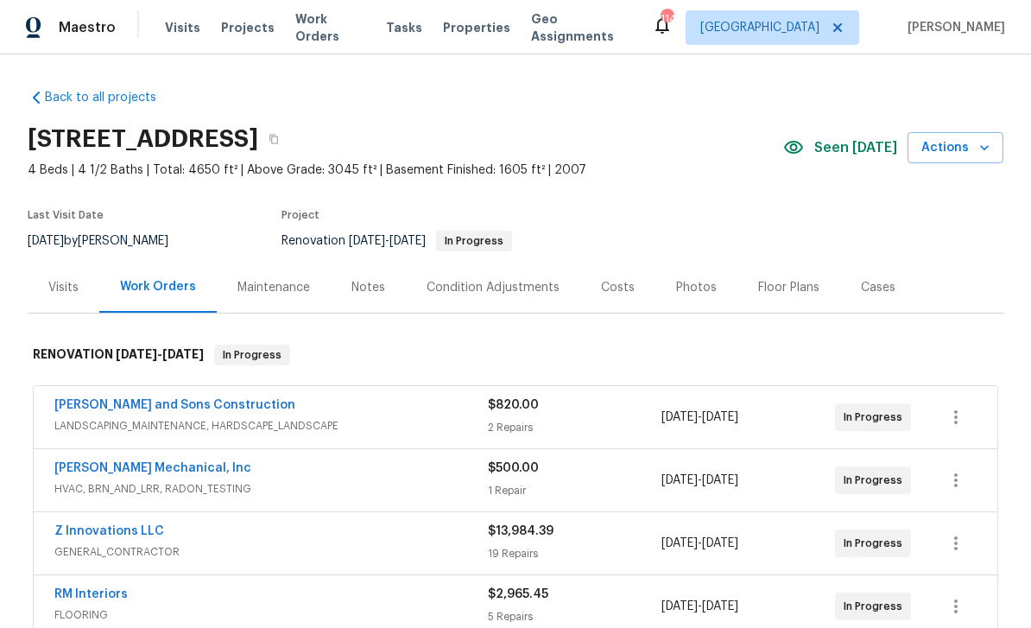
click at [79, 533] on link "Z Innovations LLC" at bounding box center [109, 531] width 110 height 12
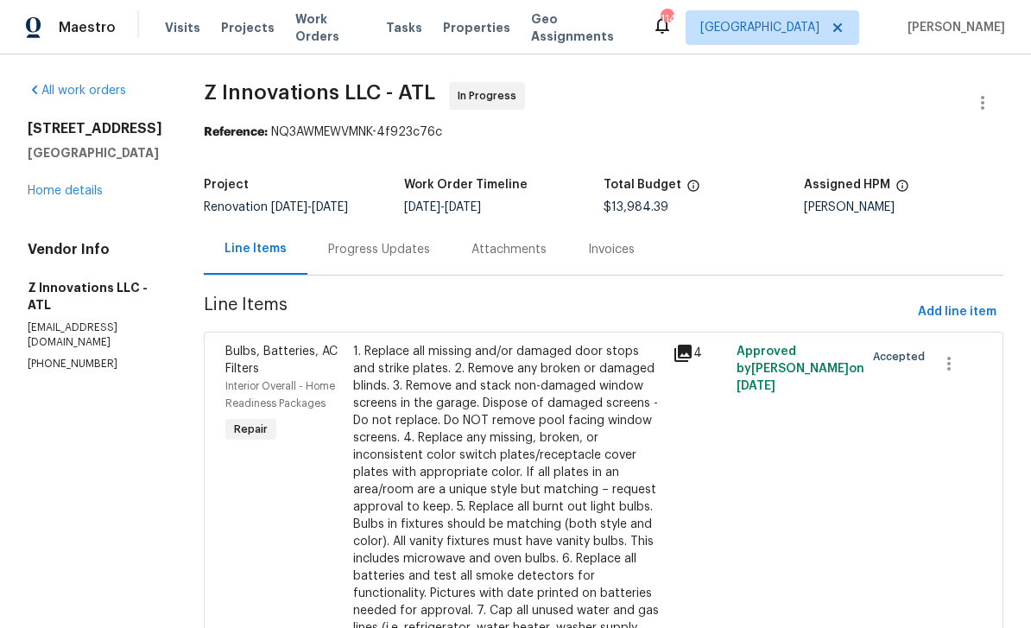
click at [360, 247] on div "Progress Updates" at bounding box center [379, 249] width 102 height 17
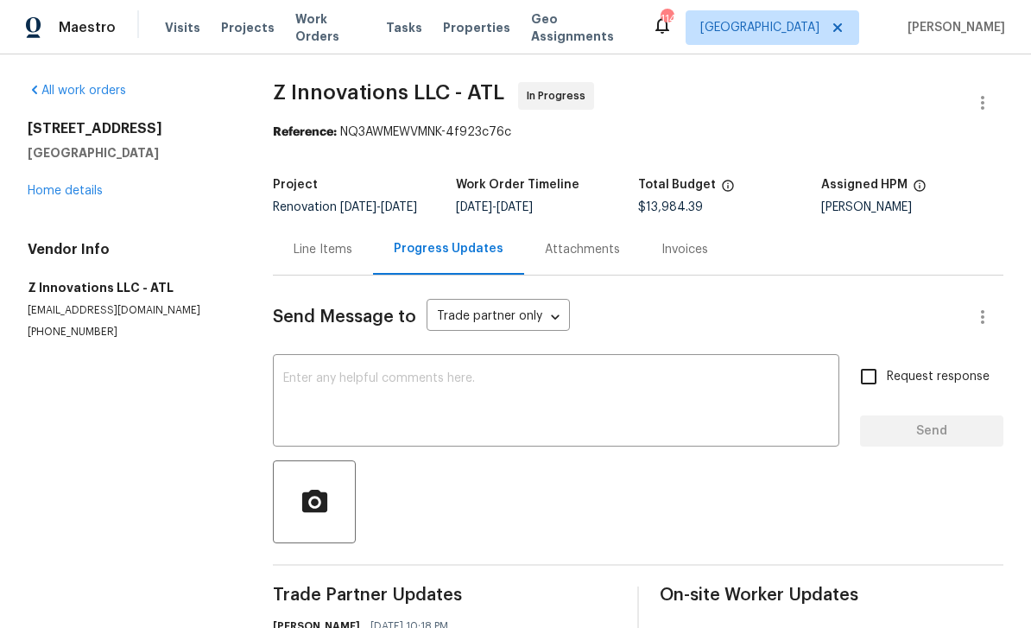
click at [303, 382] on div "x ​" at bounding box center [556, 403] width 567 height 88
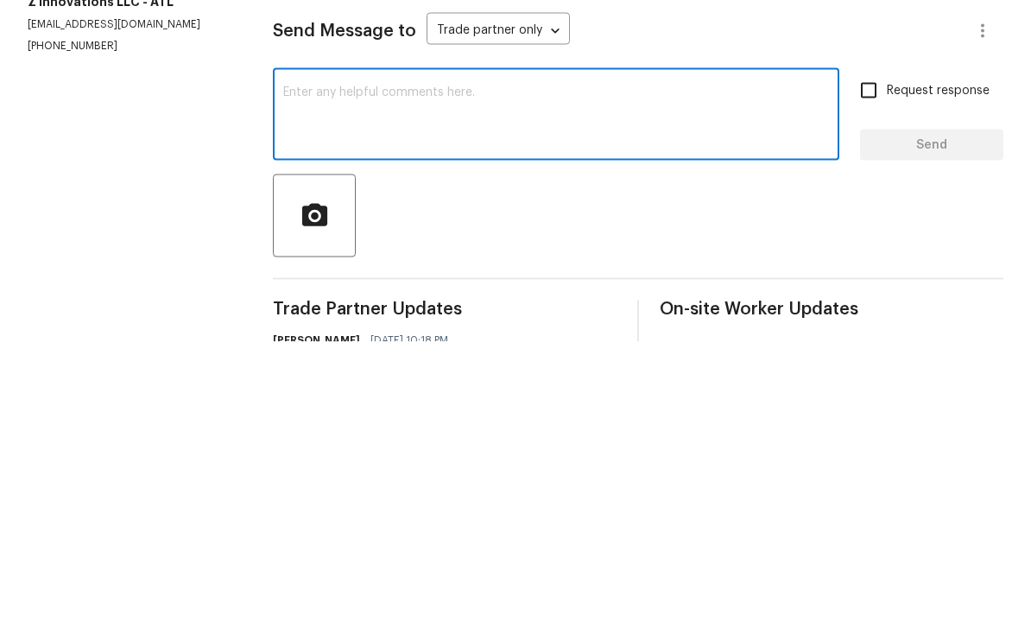
paste textarea "RM Interiors - ATL-S atlanta@rmiflooring.com (404) 771-0472"
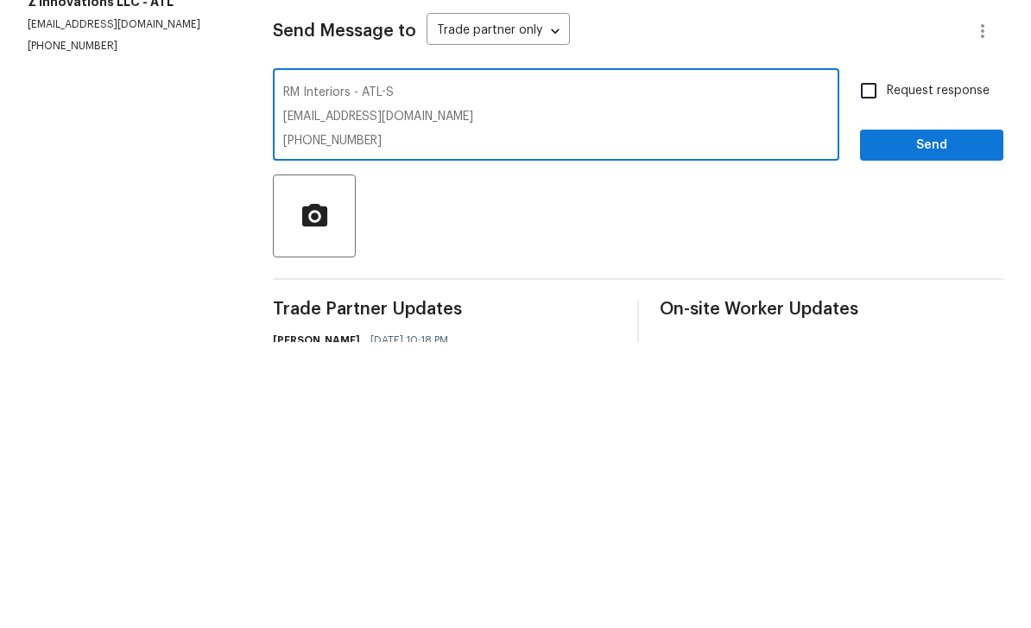
type textarea "RM Interiors - ATL-S atlanta@rmiflooring.com (404) 771-0472"
click at [872, 359] on input "Request response" at bounding box center [869, 377] width 36 height 36
checkbox input "true"
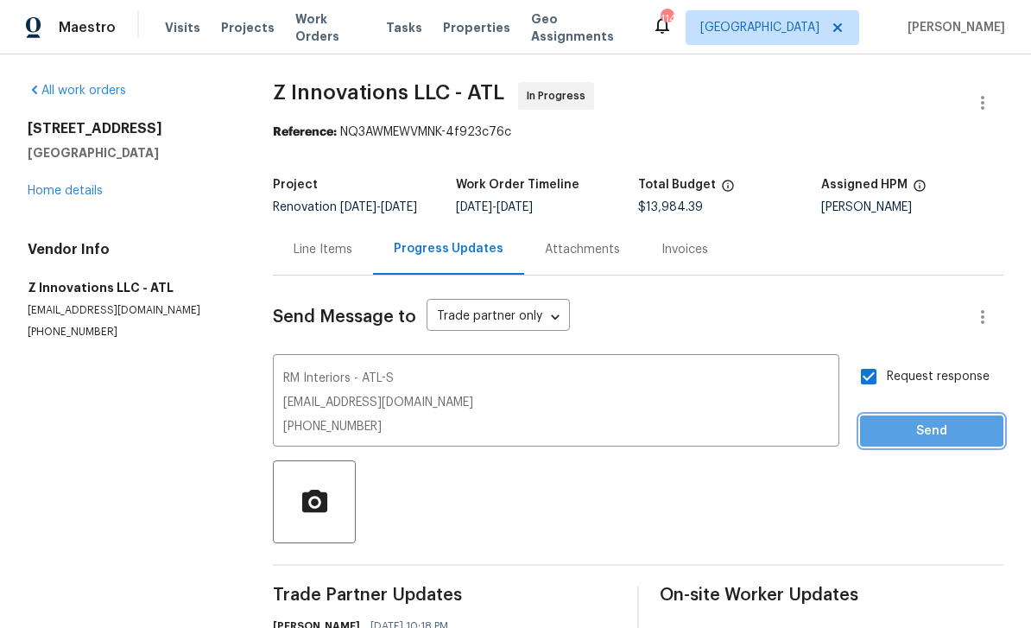
click at [927, 421] on span "Send" at bounding box center [932, 432] width 116 height 22
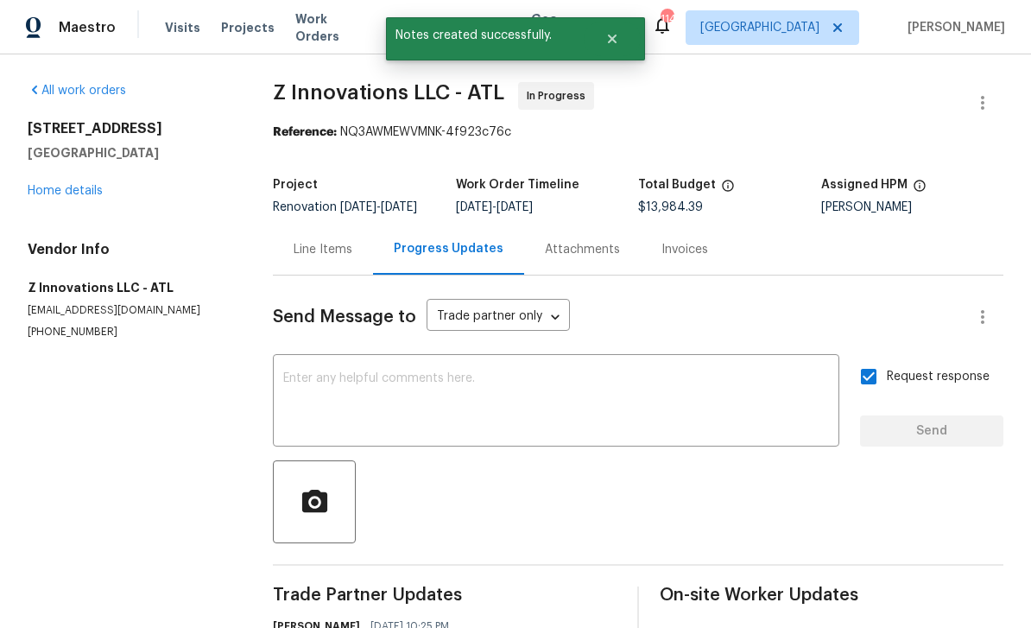
click at [32, 279] on h5 "Z Innovations LLC - ATL" at bounding box center [130, 287] width 204 height 17
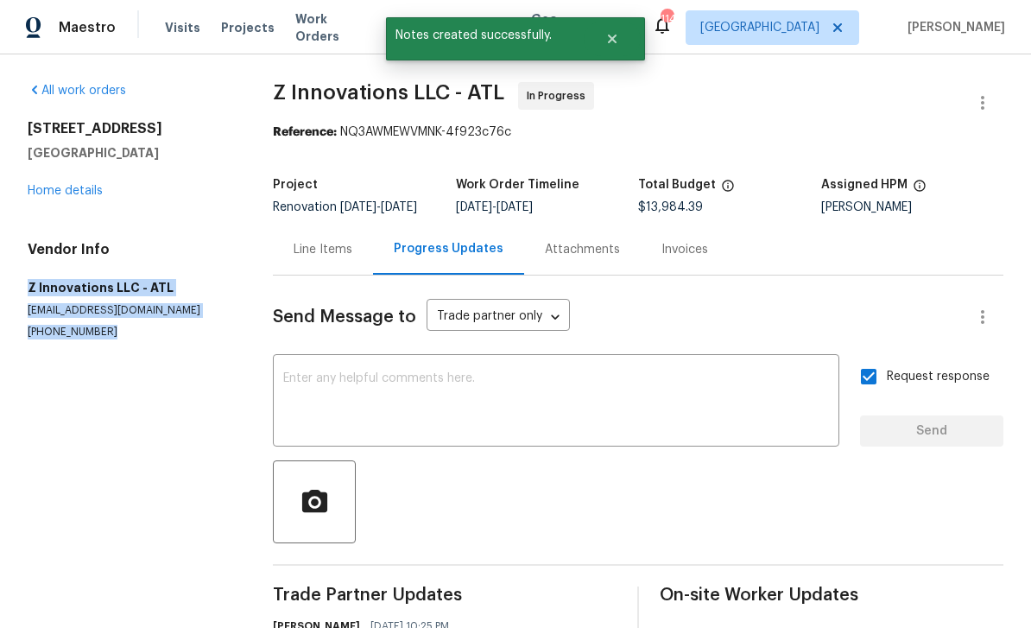
copy div "Z Innovations LLC - ATL reno@zinnovationsga.com (470) 210-1536"
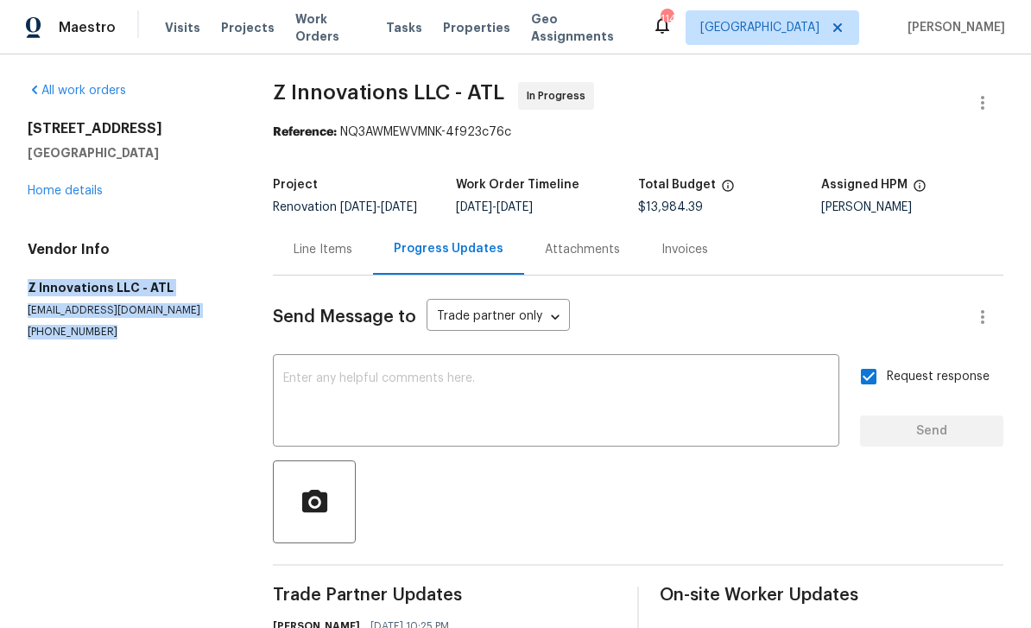
click at [54, 185] on link "Home details" at bounding box center [65, 191] width 75 height 12
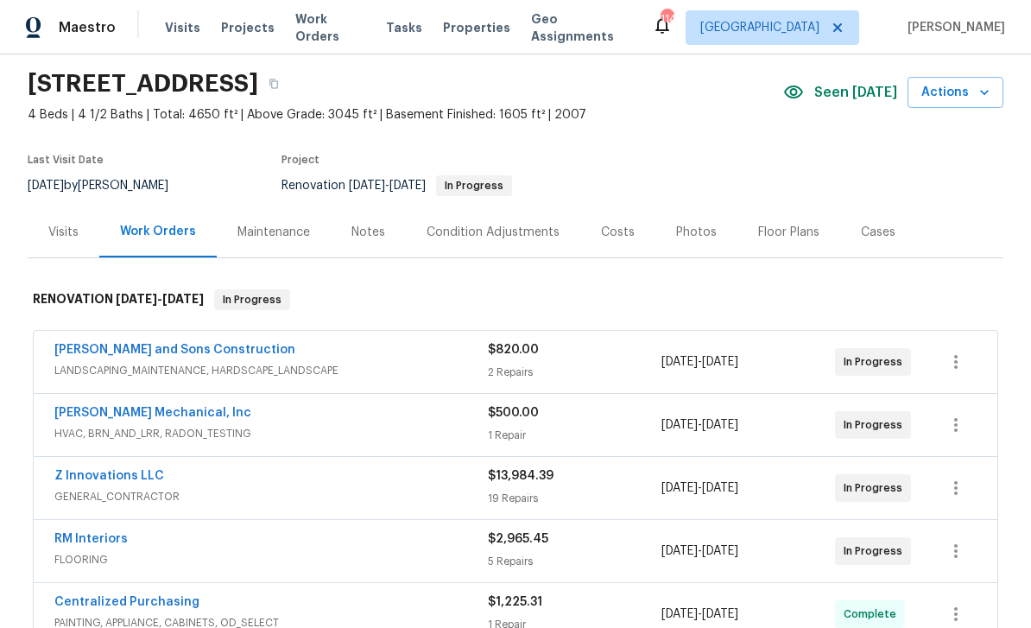
scroll to position [72, 0]
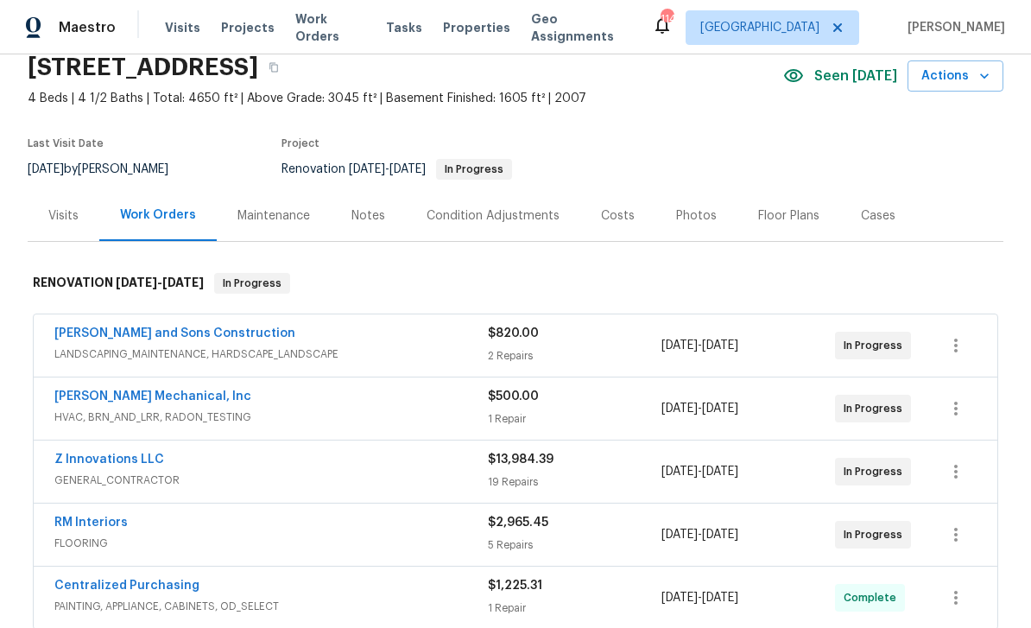
click at [73, 528] on link "RM Interiors" at bounding box center [90, 523] width 73 height 12
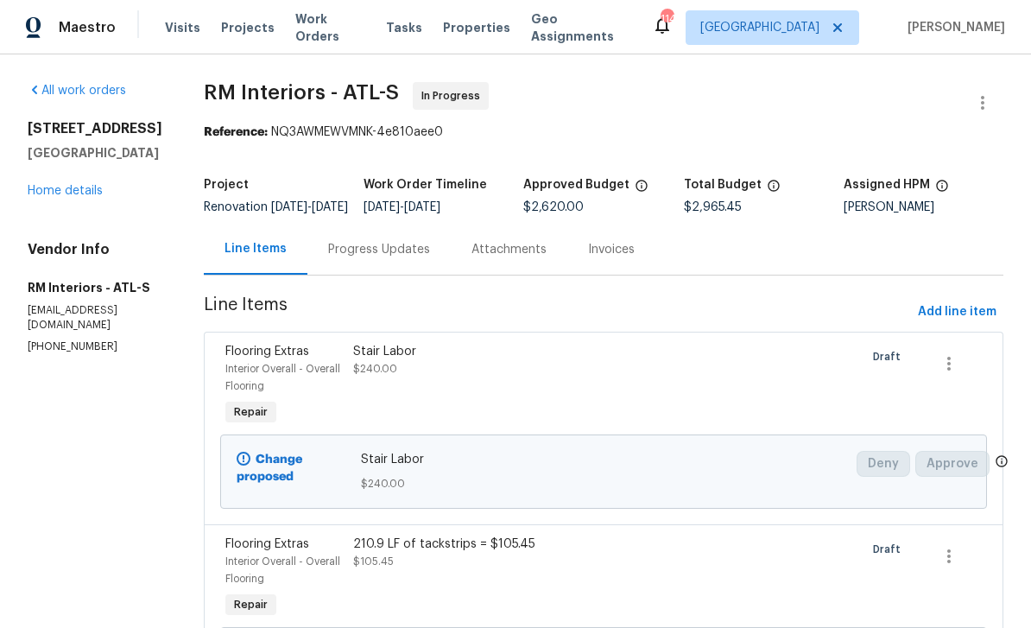
click at [344, 258] on div "Progress Updates" at bounding box center [379, 249] width 102 height 17
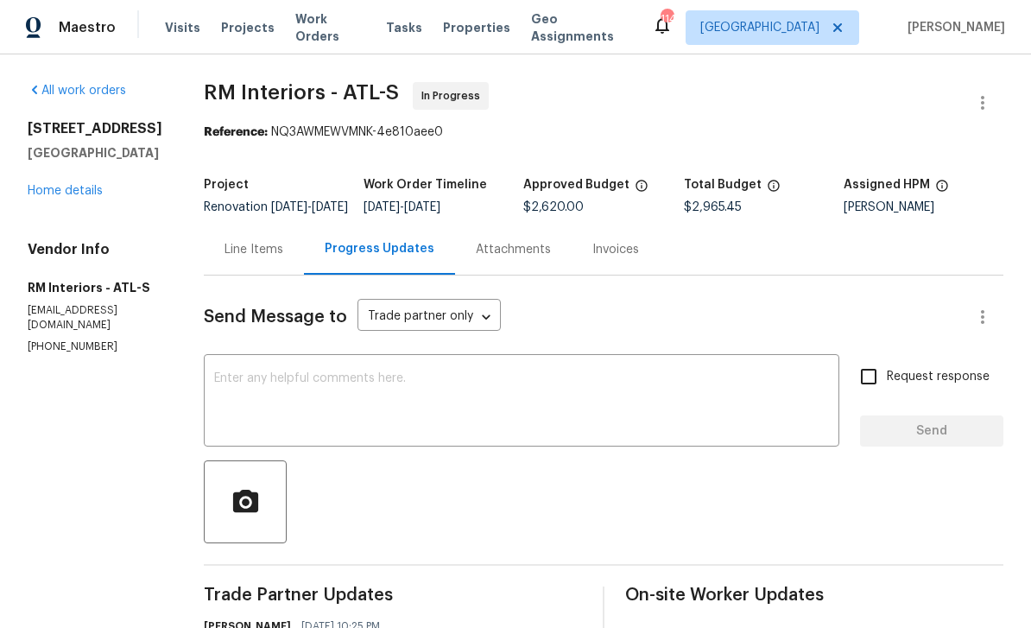
click at [214, 385] on textarea at bounding box center [521, 402] width 615 height 60
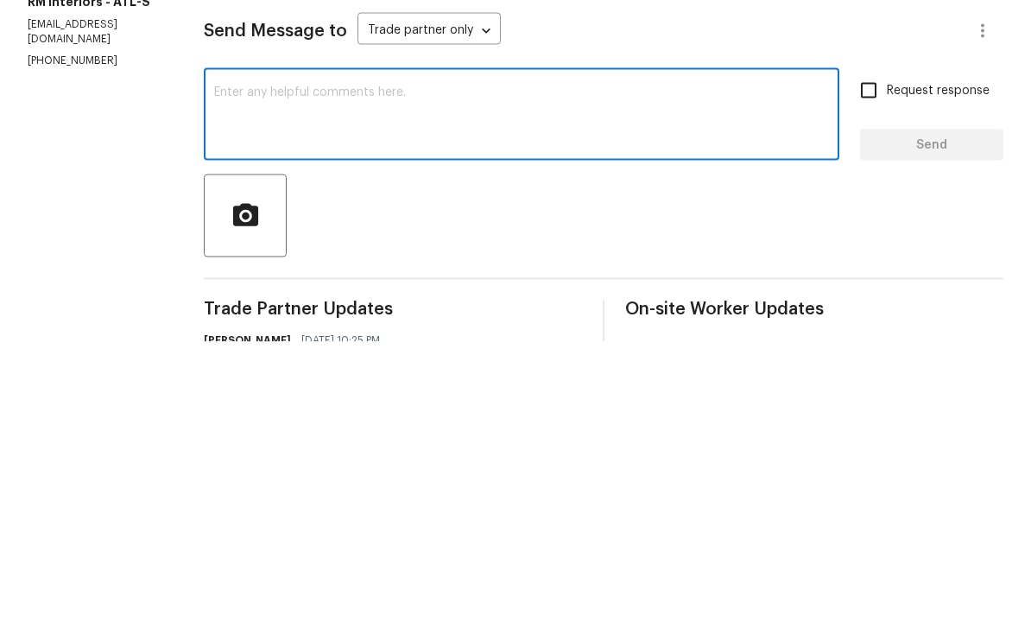
paste textarea "Z Innovations LLC - ATL reno@zinnovationsga.com (470) 210-1536"
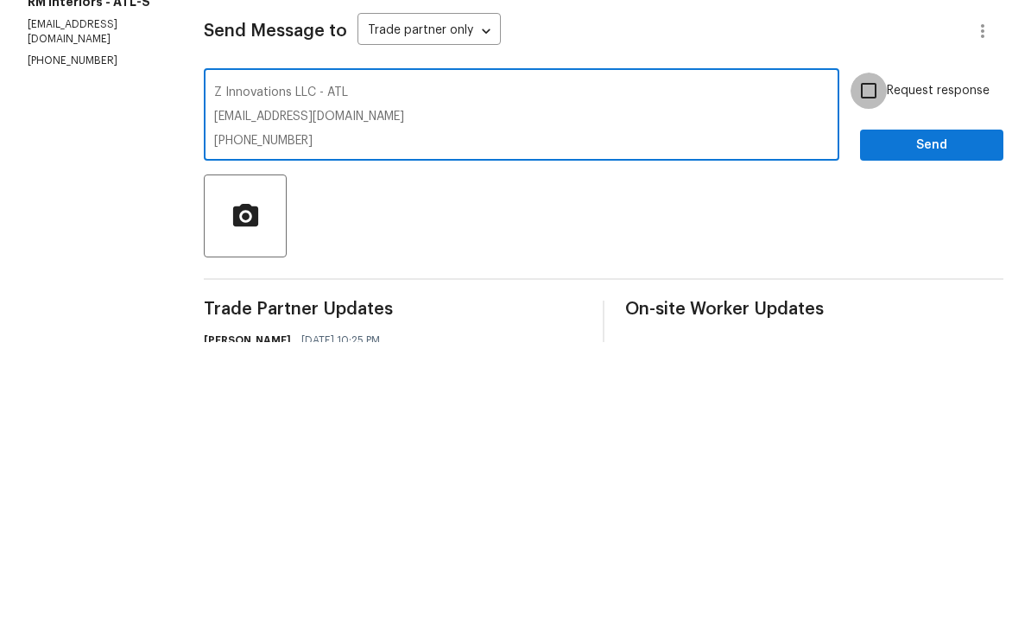
type textarea "Z Innovations LLC - ATL reno@zinnovationsga.com (470) 210-1536"
click at [868, 359] on input "Request response" at bounding box center [869, 377] width 36 height 36
checkbox input "true"
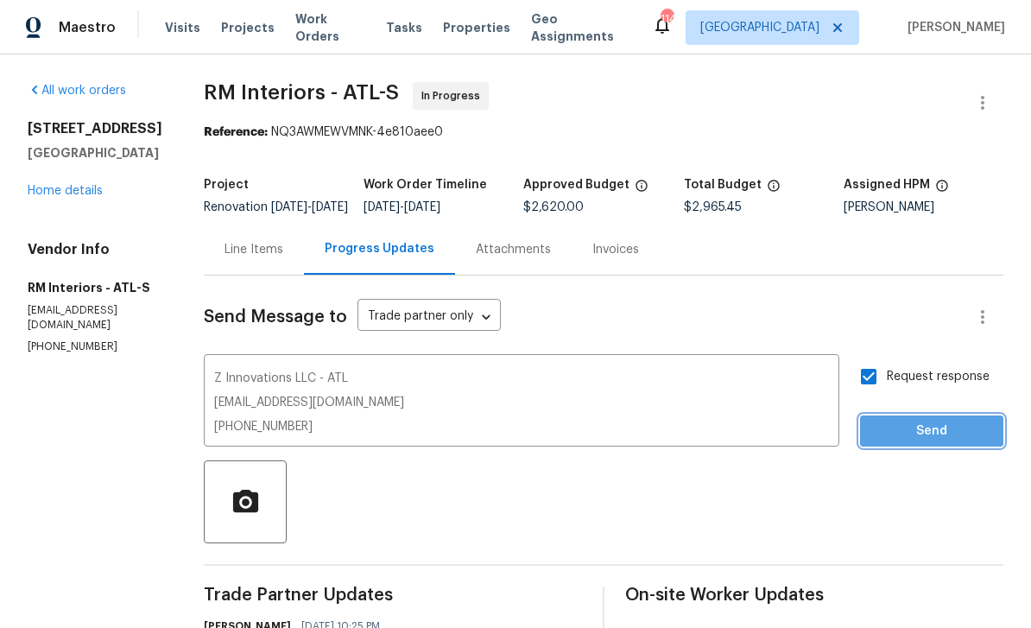
click at [927, 421] on span "Send" at bounding box center [932, 432] width 116 height 22
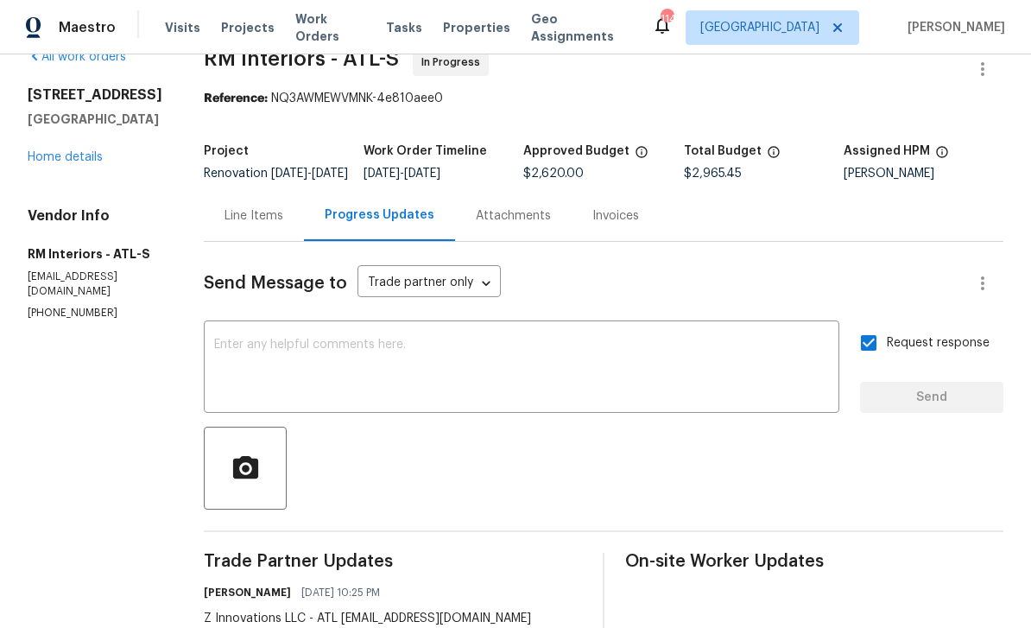
scroll to position [29, 0]
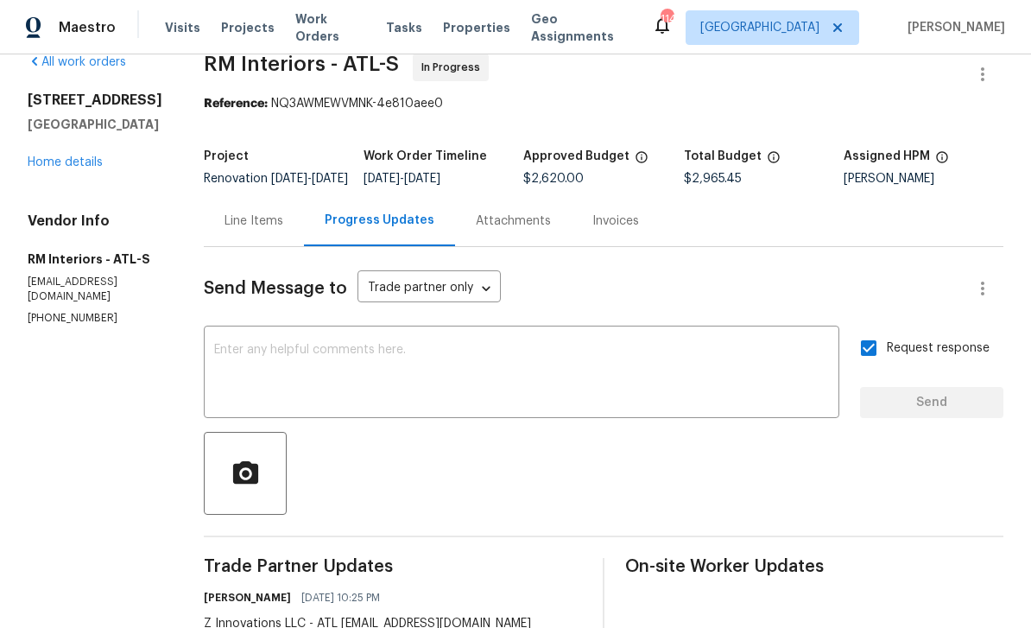
click at [55, 156] on link "Home details" at bounding box center [65, 162] width 75 height 12
